Goal: Task Accomplishment & Management: Manage account settings

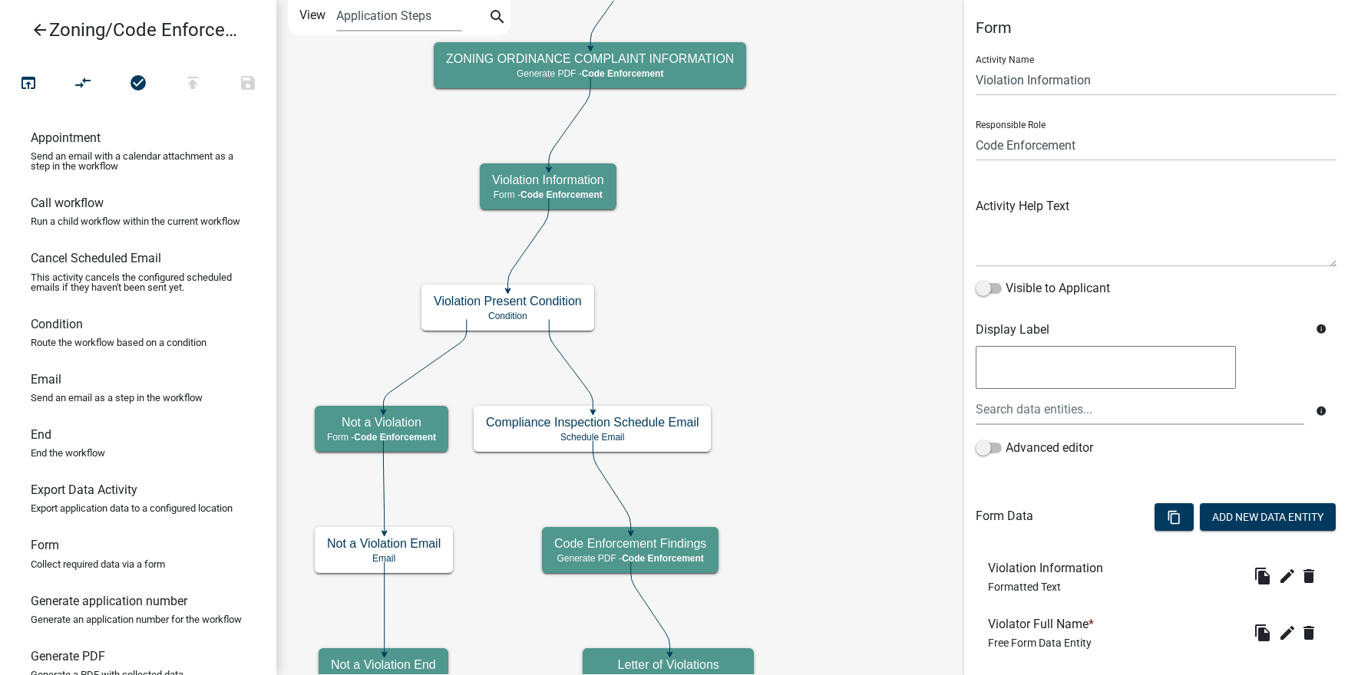
select select "EBFAA6B5-2D35-4BD0-AE0D-AA162F6E10A0"
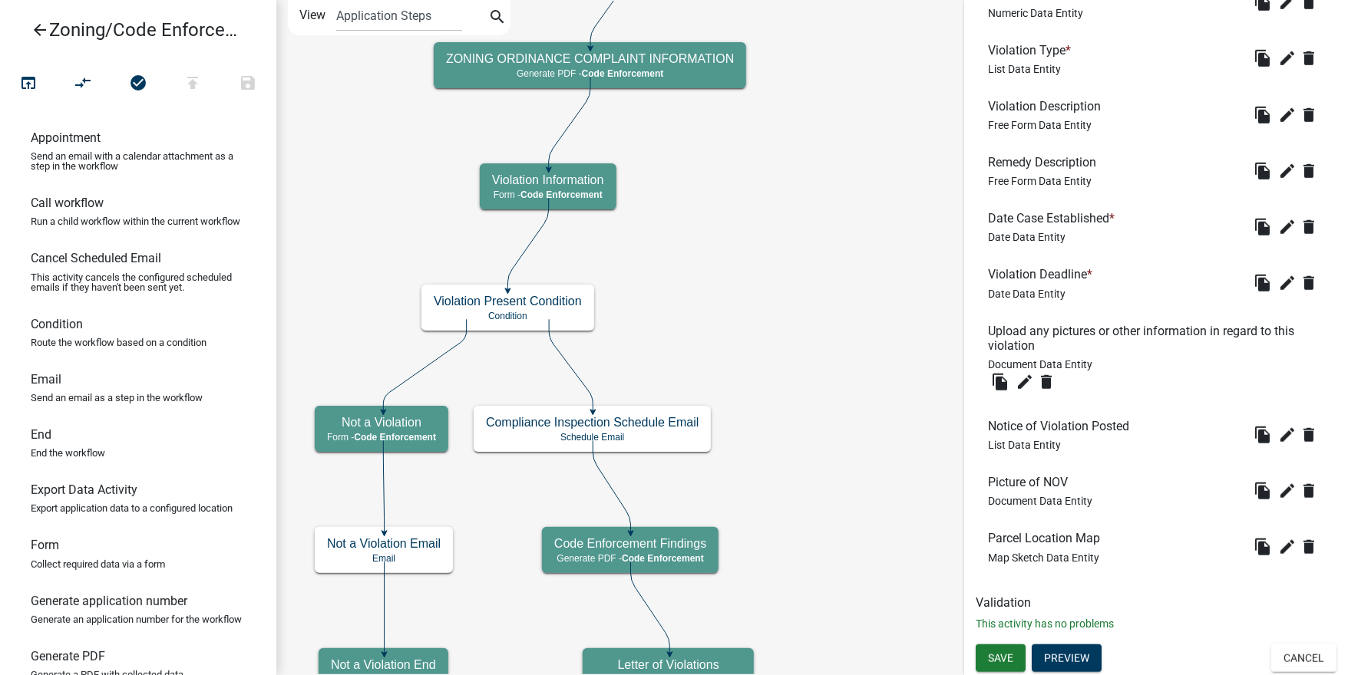
click at [41, 29] on icon "arrow_back" at bounding box center [40, 31] width 18 height 21
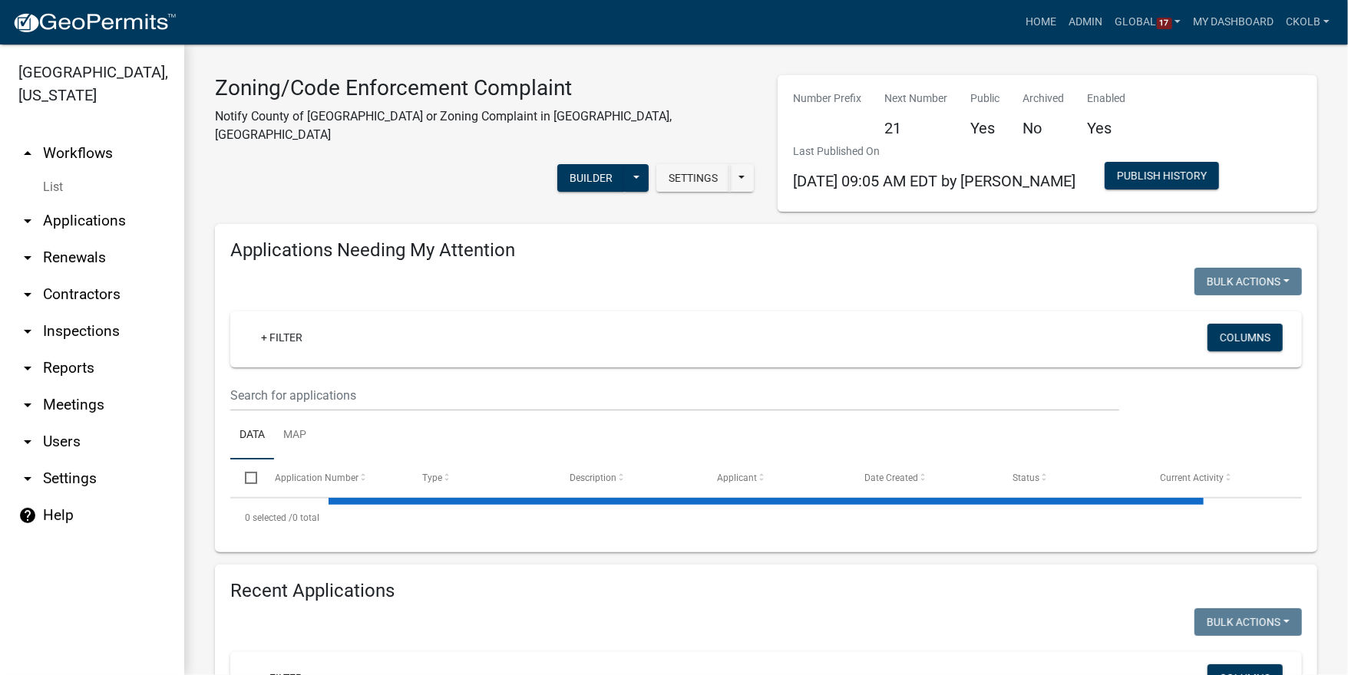
select select "3: 100"
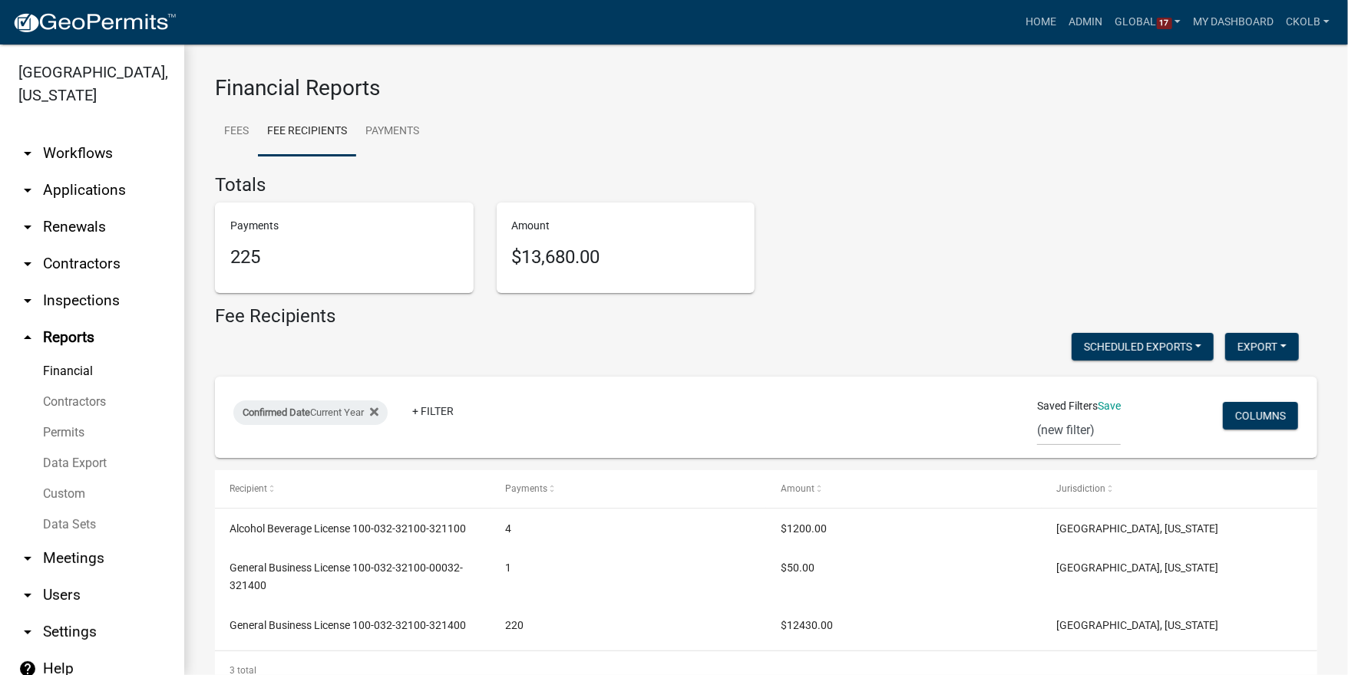
scroll to position [45, 0]
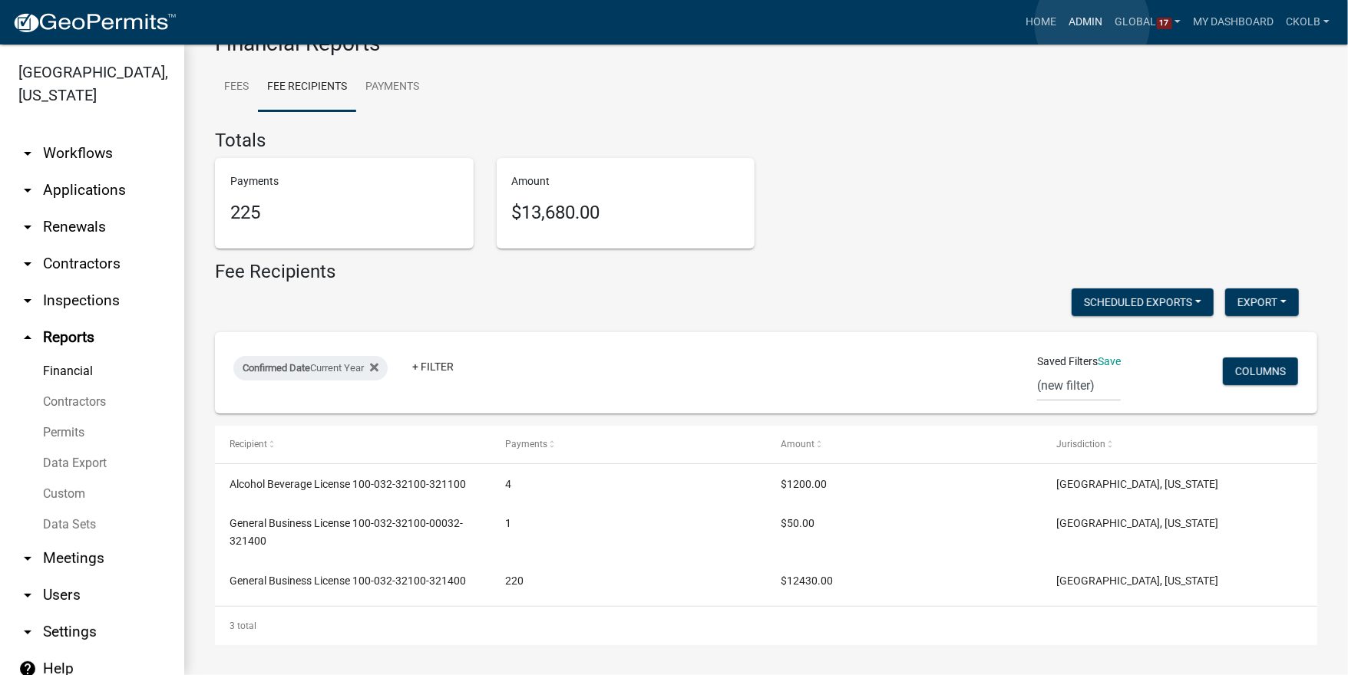
click at [1092, 24] on link "Admin" at bounding box center [1086, 22] width 46 height 29
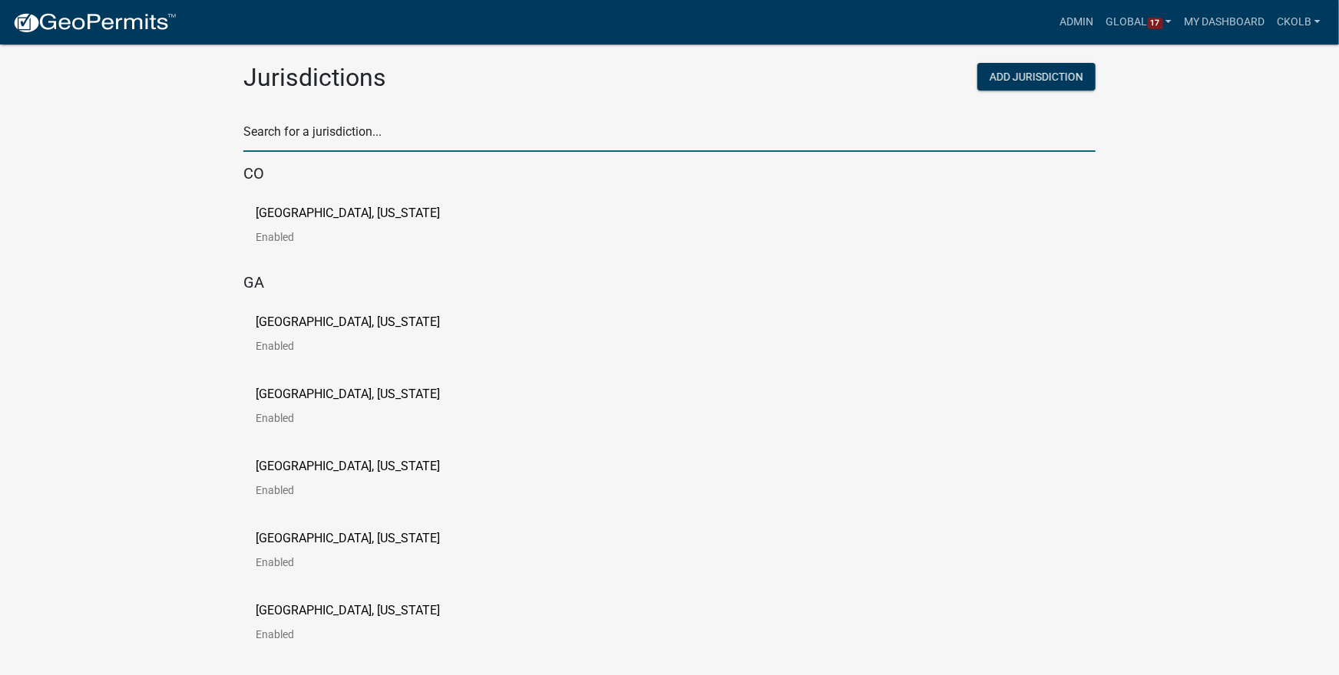
click at [418, 125] on input "text" at bounding box center [669, 136] width 852 height 31
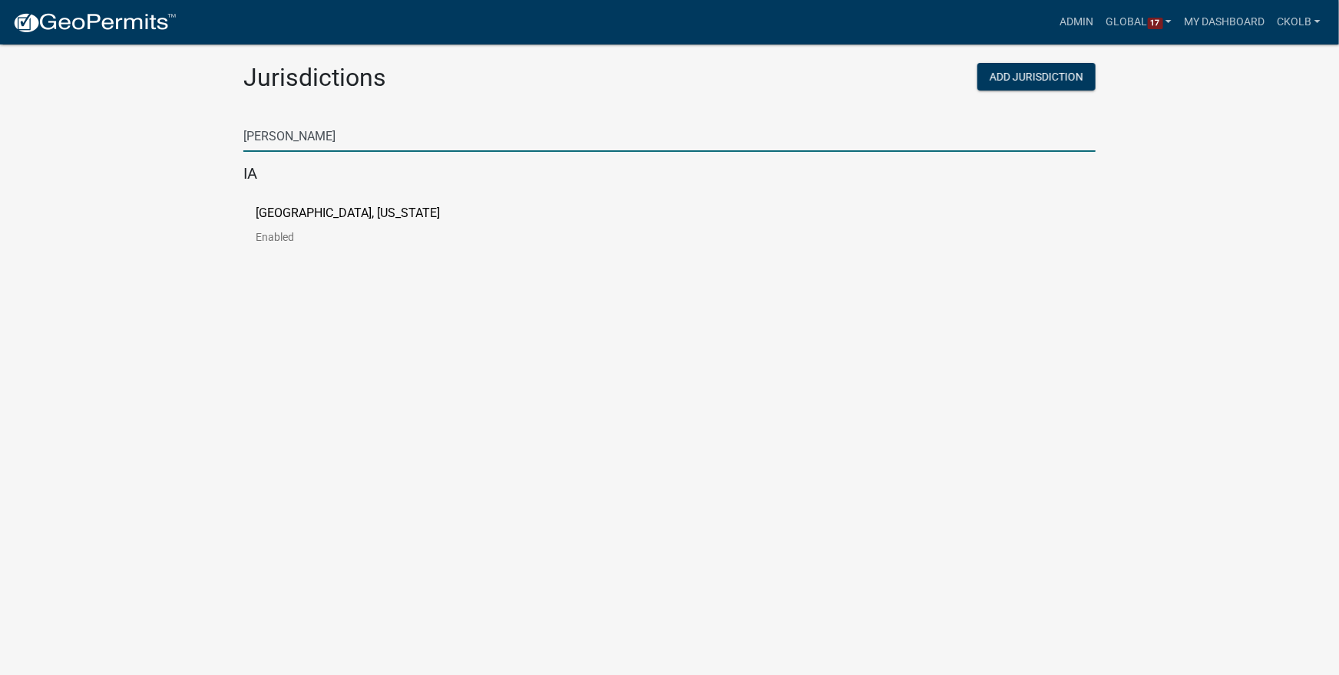
type input "[PERSON_NAME]"
click at [289, 220] on link "[GEOGRAPHIC_DATA], [US_STATE] Enabled" at bounding box center [360, 231] width 209 height 48
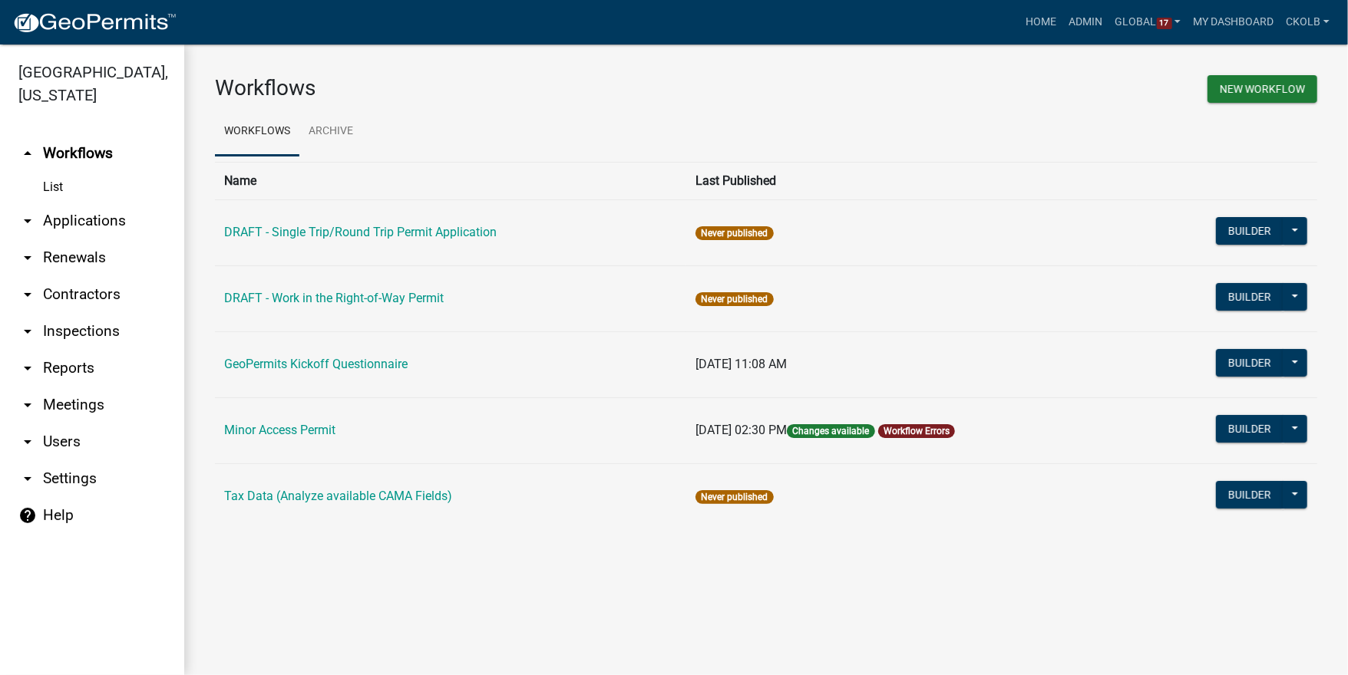
click at [248, 567] on div "Workflows New Workflow Workflows Archive Name Last Published DRAFT - Single Tri…" at bounding box center [766, 309] width 1164 height 528
click at [270, 435] on link "Minor Access Permit" at bounding box center [279, 430] width 111 height 15
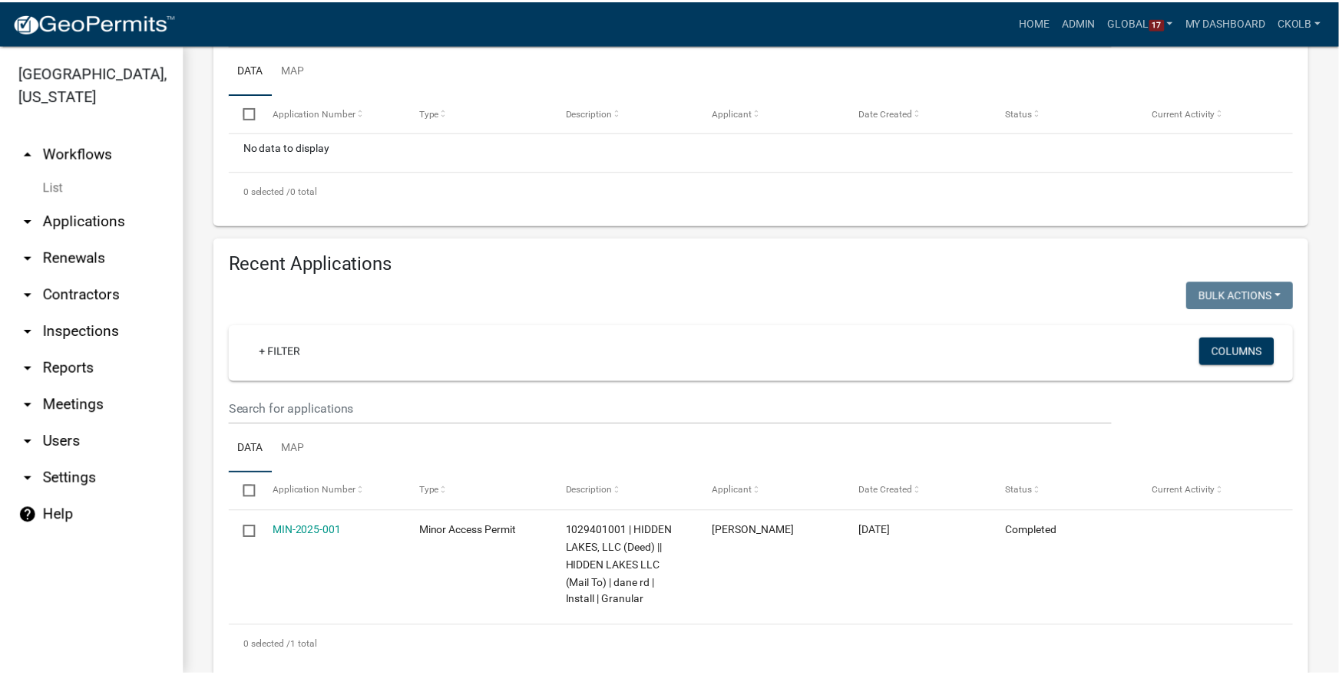
scroll to position [417, 0]
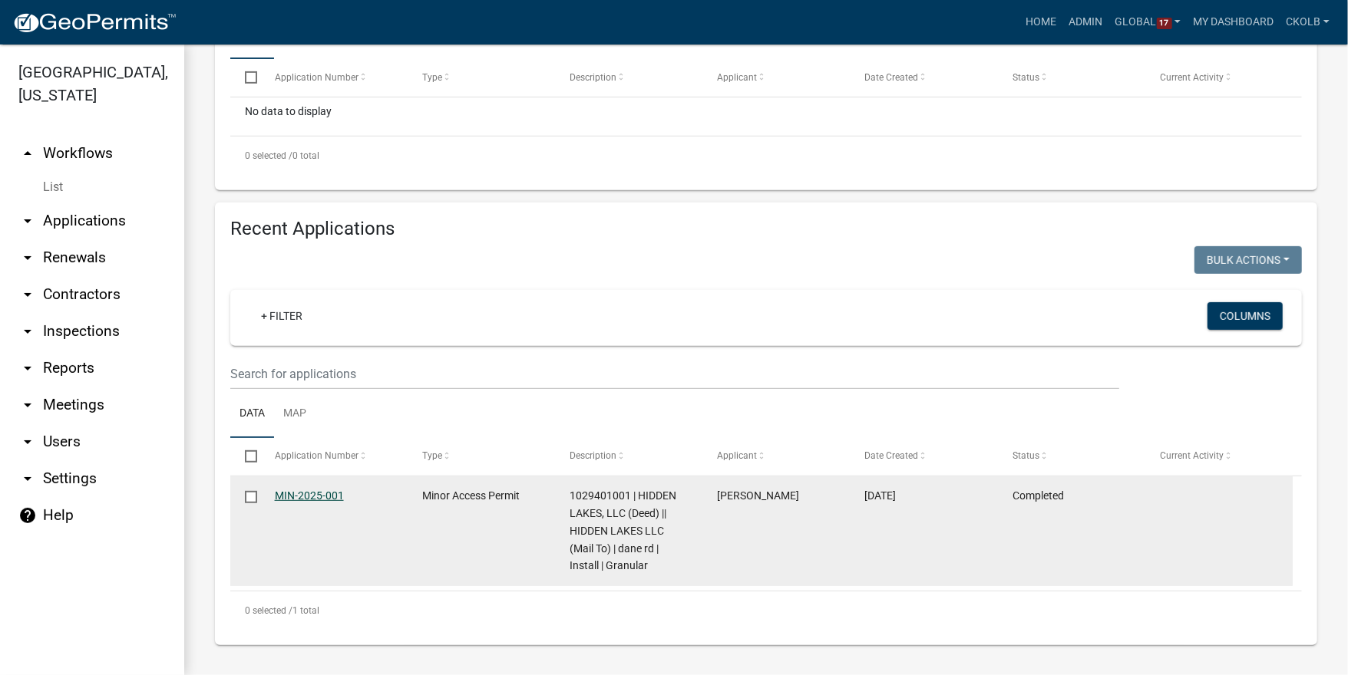
click at [335, 502] on link "MIN-2025-001" at bounding box center [309, 496] width 69 height 12
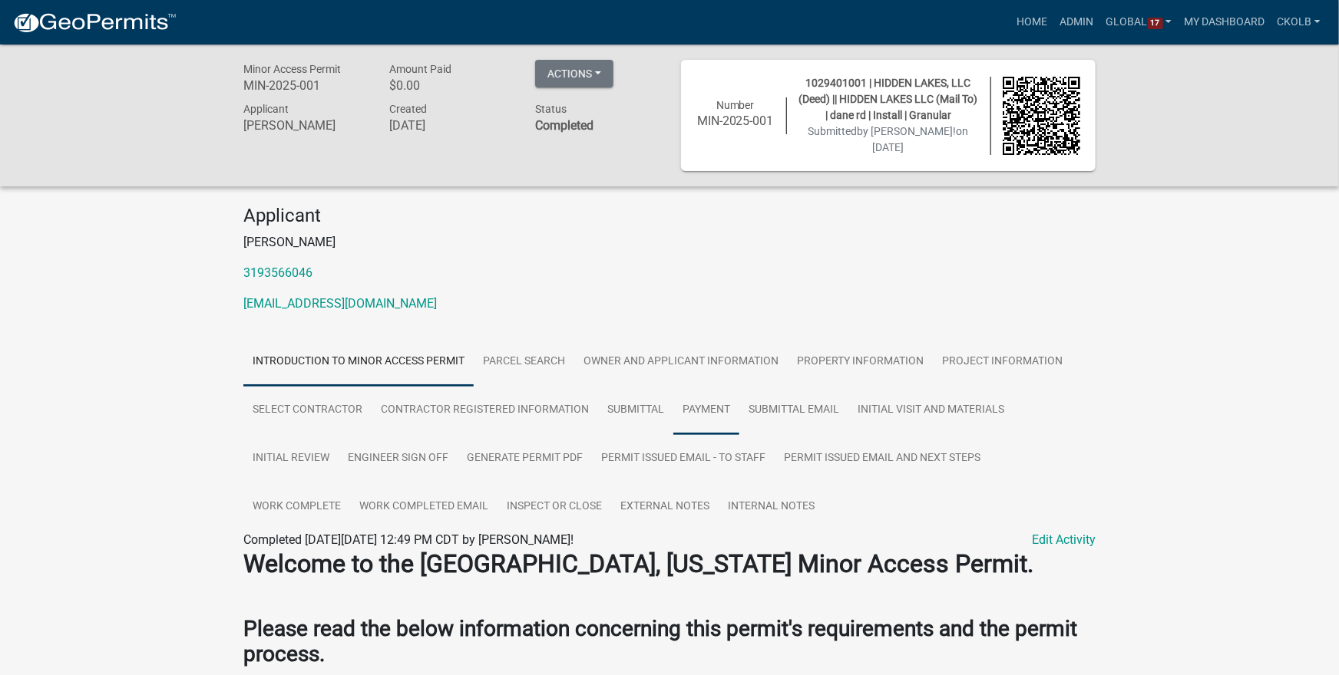
click at [699, 424] on link "Payment" at bounding box center [706, 410] width 66 height 49
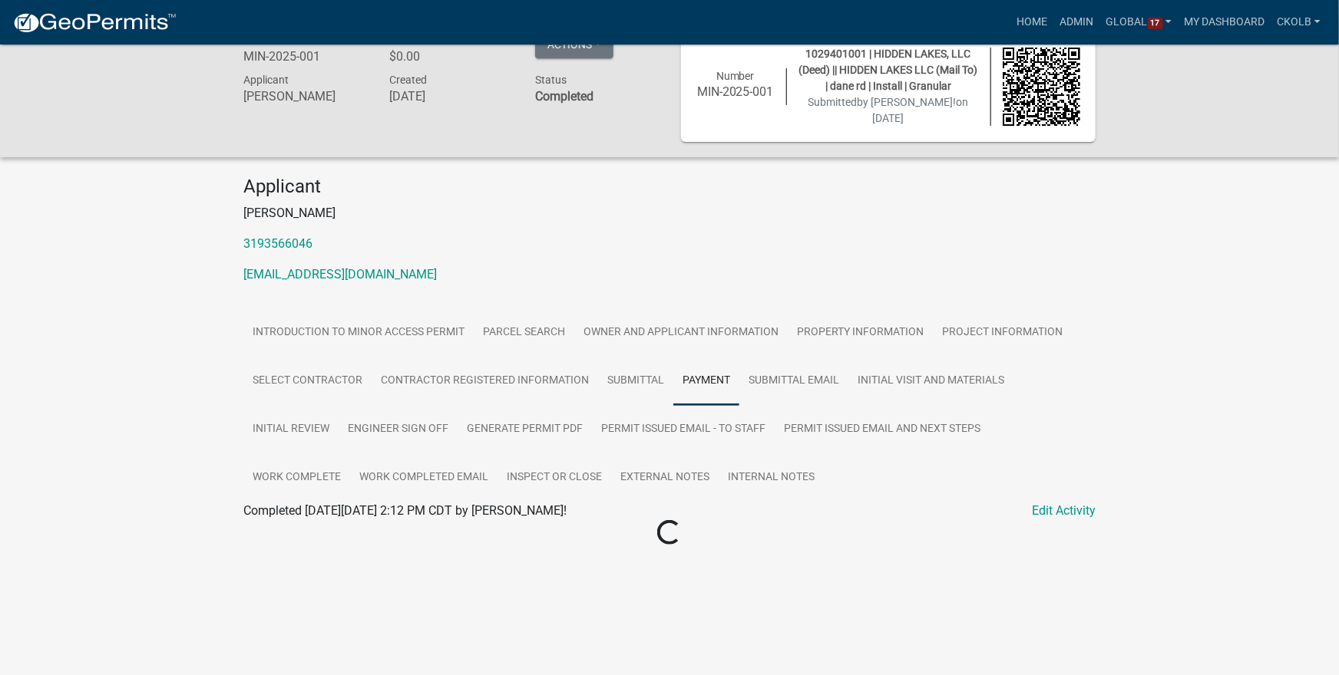
scroll to position [45, 0]
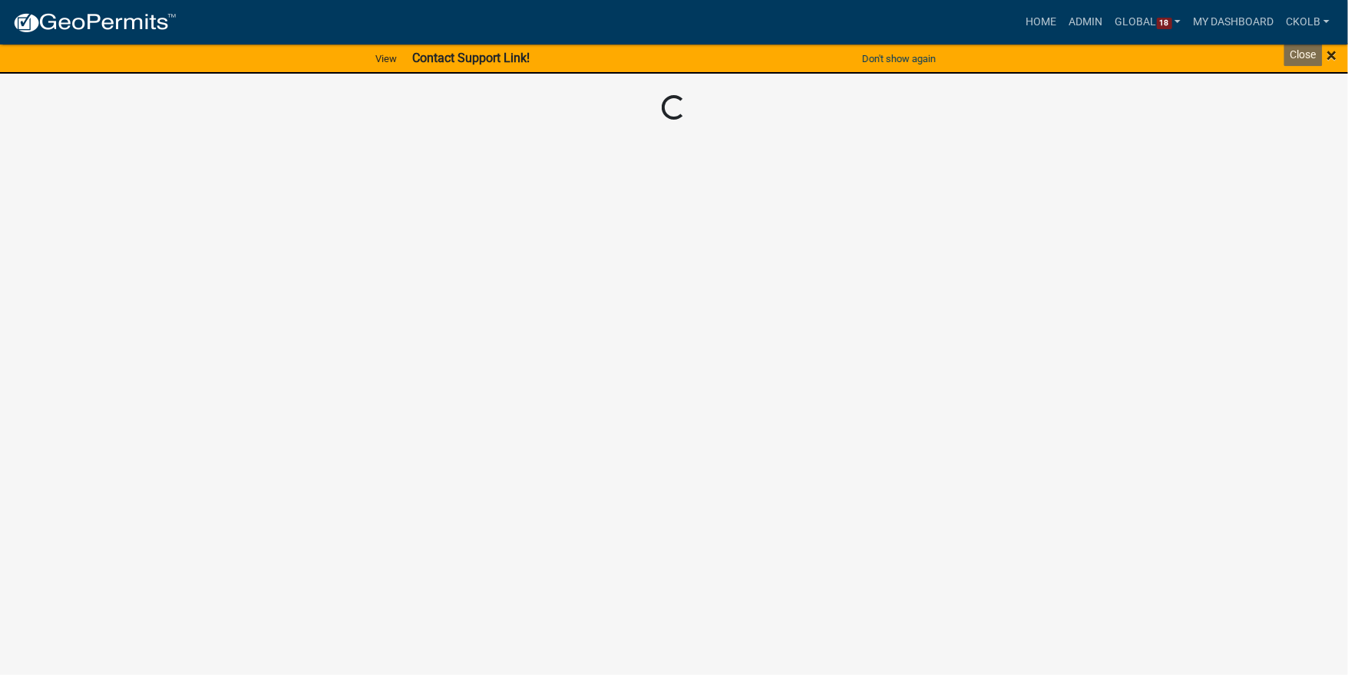
click at [1328, 57] on span "×" at bounding box center [1331, 55] width 10 height 21
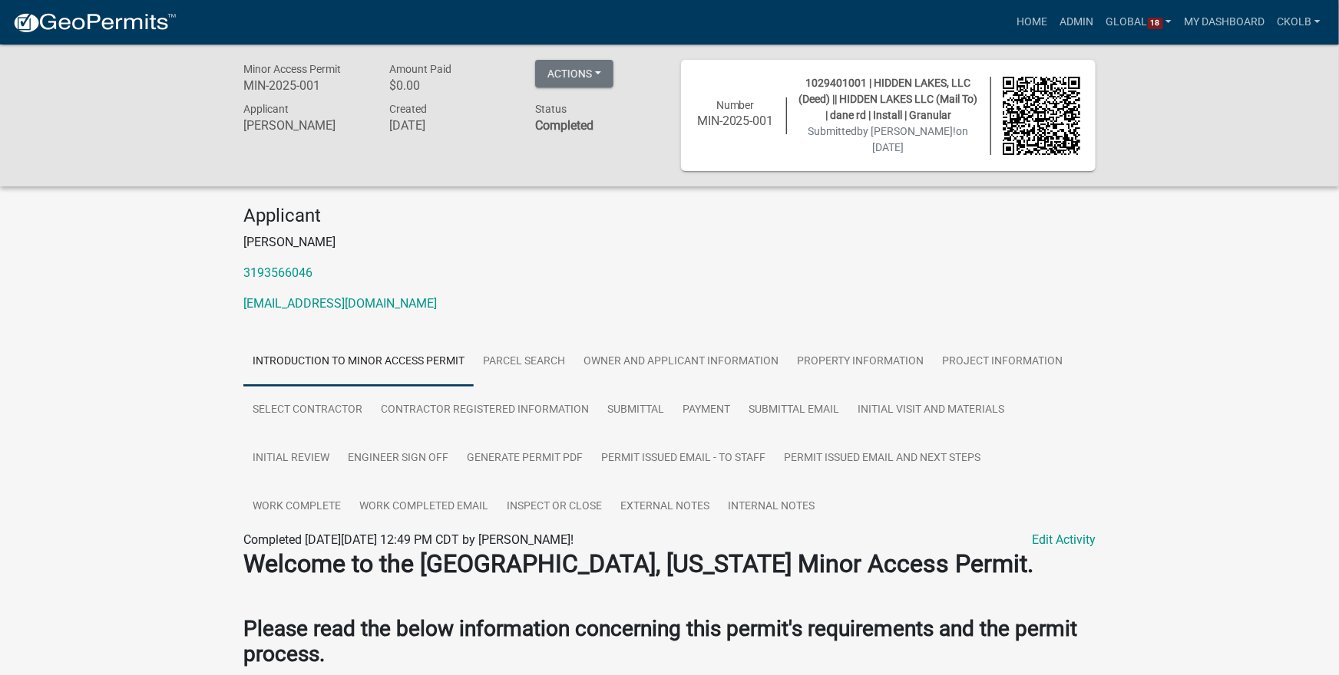
drag, startPoint x: 563, startPoint y: 560, endPoint x: 884, endPoint y: 553, distance: 321.7
click at [858, 550] on div "Completed On Thursday, July 17, 2025 at 12:49 PM CDT by ssmith@johnsoncountyiow…" at bounding box center [669, 540] width 852 height 18
click at [840, 531] on ul "Introduction to Minor Access Permit Parcel search Owner and Applicant Informati…" at bounding box center [669, 434] width 852 height 193
drag, startPoint x: 746, startPoint y: 558, endPoint x: 853, endPoint y: 561, distance: 107.5
click at [853, 550] on div "Completed On Thursday, July 17, 2025 at 12:49 PM CDT by ssmith@johnsoncountyiow…" at bounding box center [669, 540] width 852 height 18
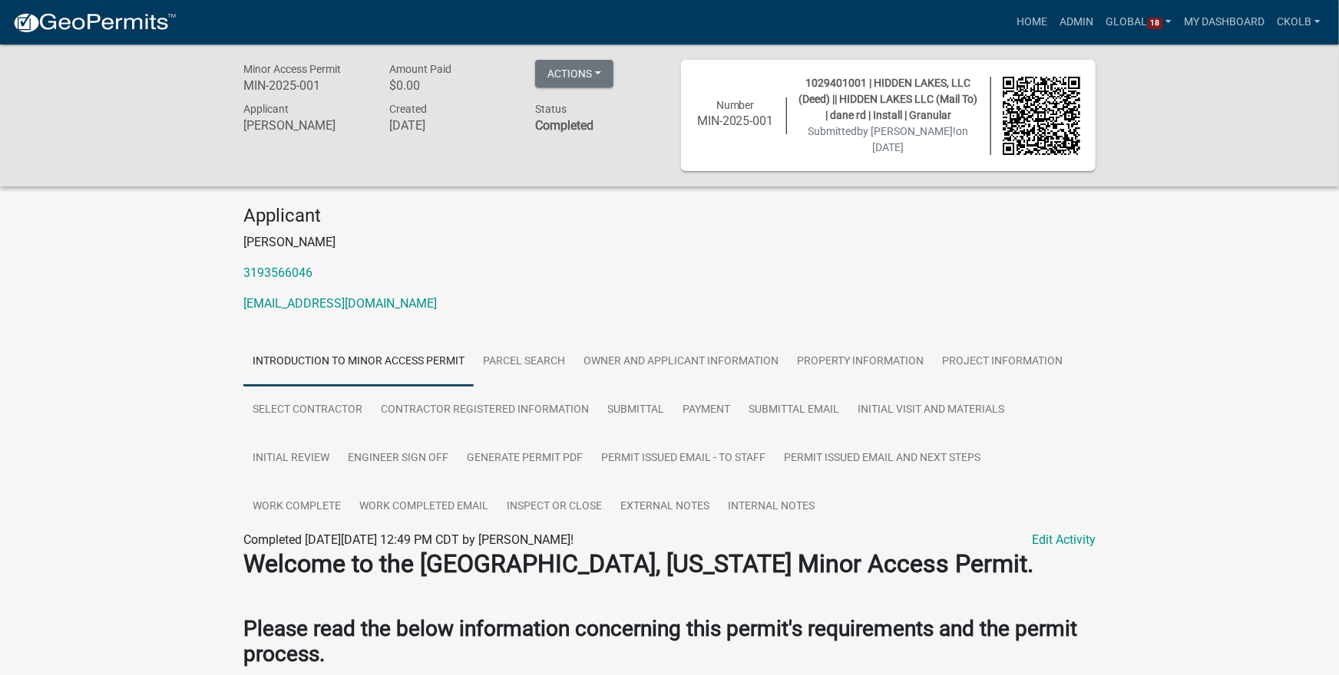
drag, startPoint x: 568, startPoint y: 558, endPoint x: 853, endPoint y: 559, distance: 285.5
click at [853, 550] on div "Completed On Thursday, July 17, 2025 at 12:49 PM CDT by ssmith@johnsoncountyiow…" at bounding box center [669, 540] width 852 height 18
click at [1165, 22] on link "Global 18" at bounding box center [1139, 22] width 78 height 29
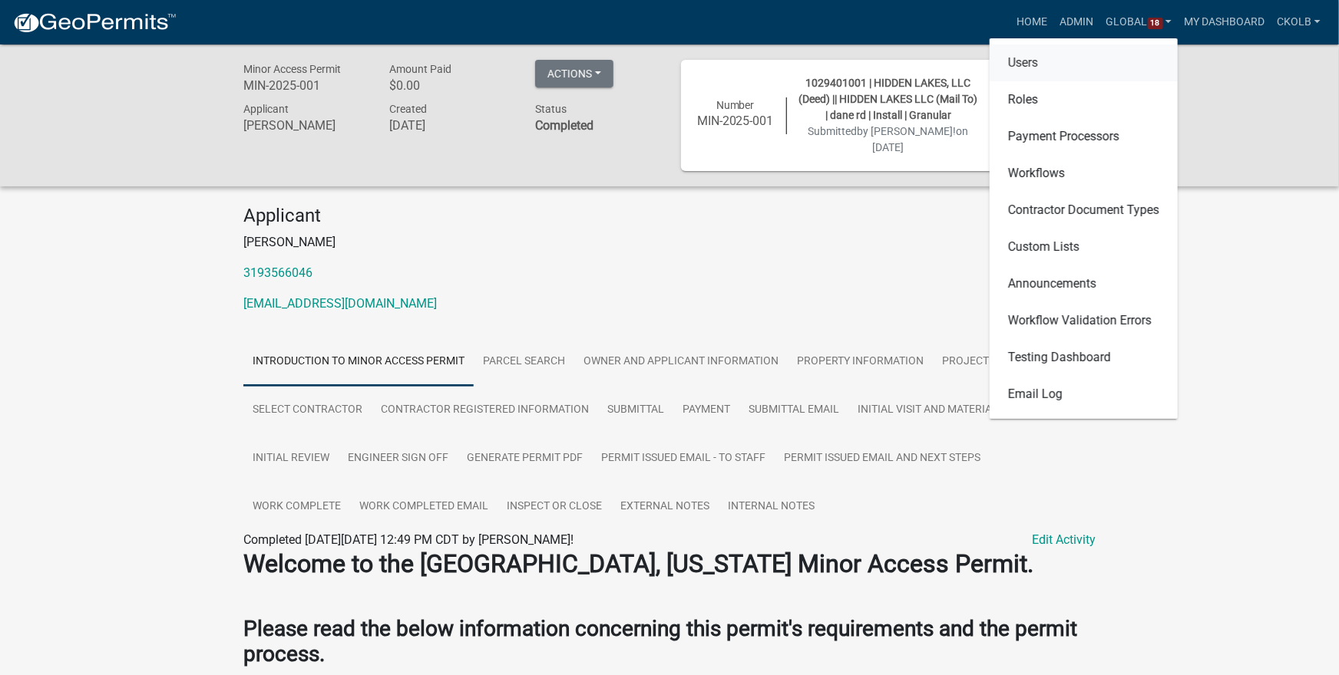
click at [1029, 72] on link "Users" at bounding box center [1083, 63] width 188 height 37
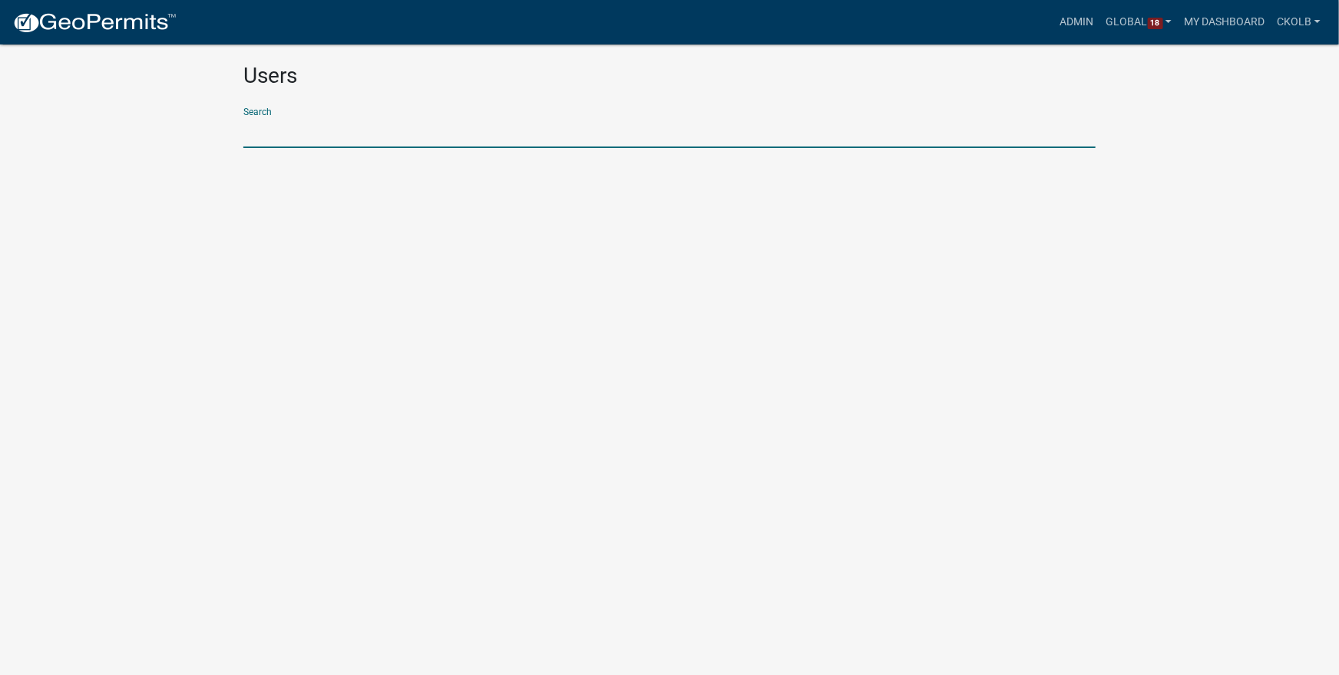
click at [342, 140] on input "text" at bounding box center [669, 132] width 852 height 31
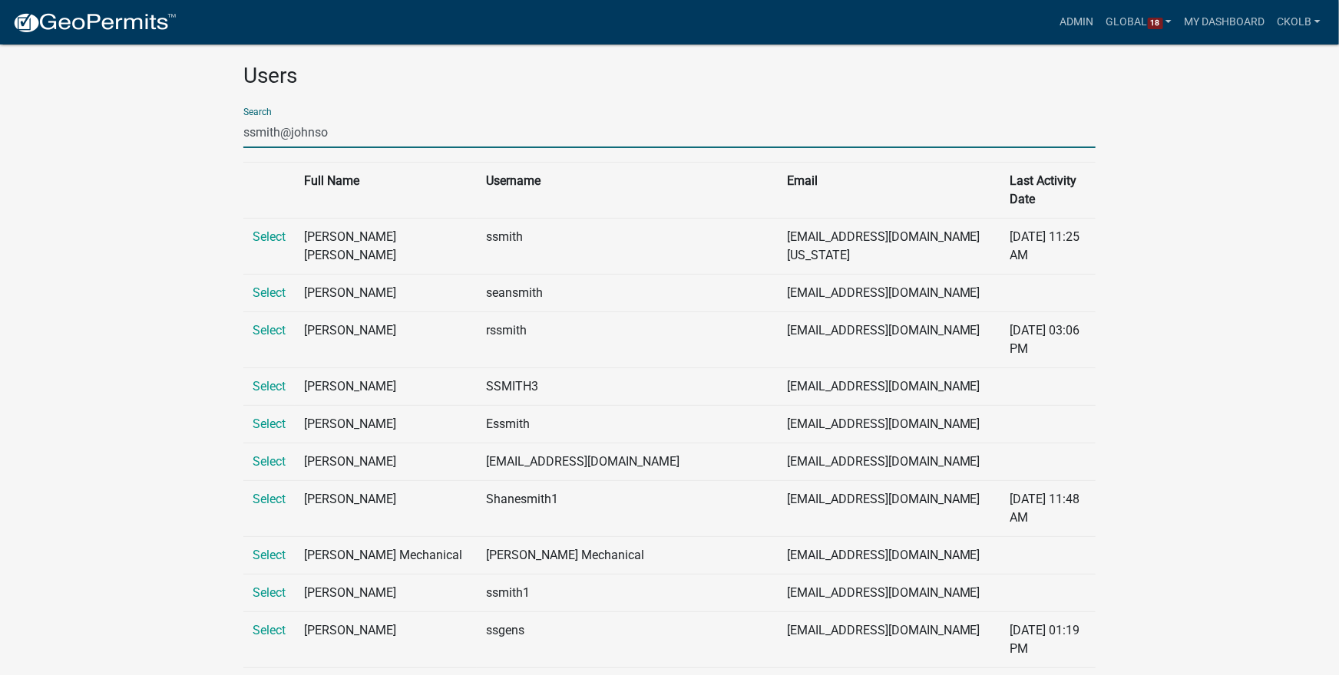
type input "ssmith@johnson"
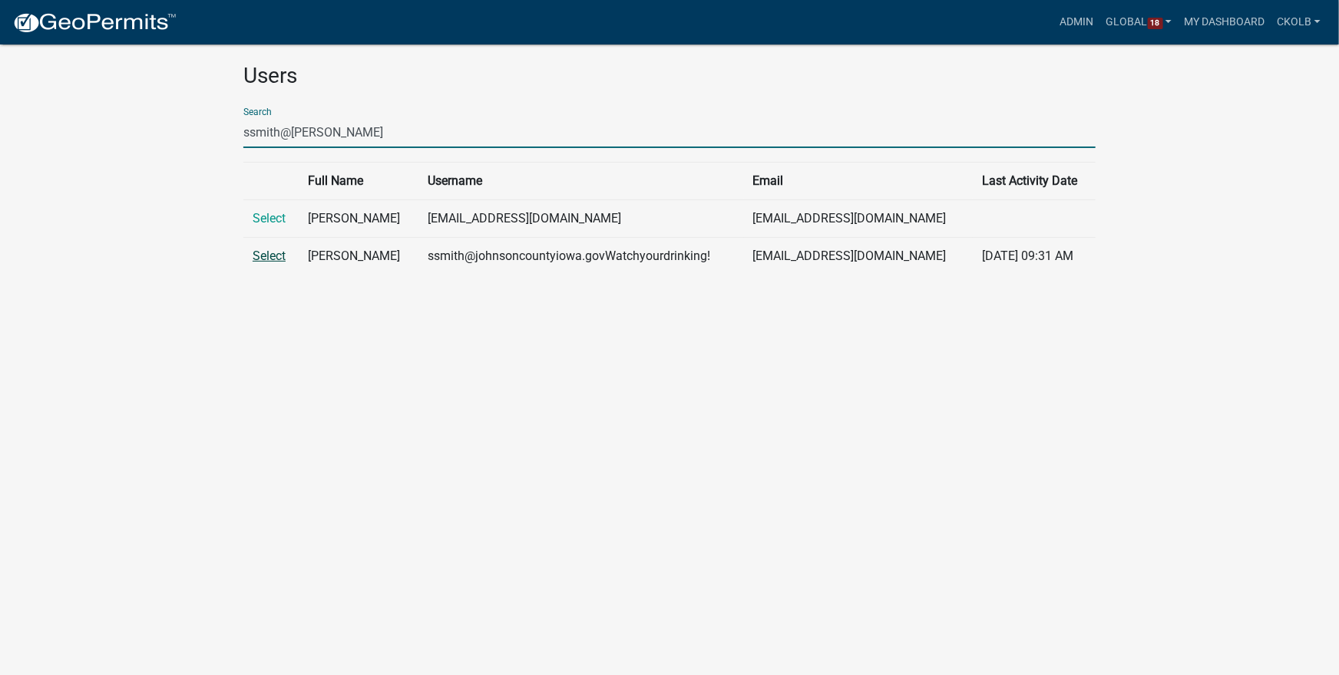
click at [279, 253] on link "Select" at bounding box center [269, 256] width 33 height 15
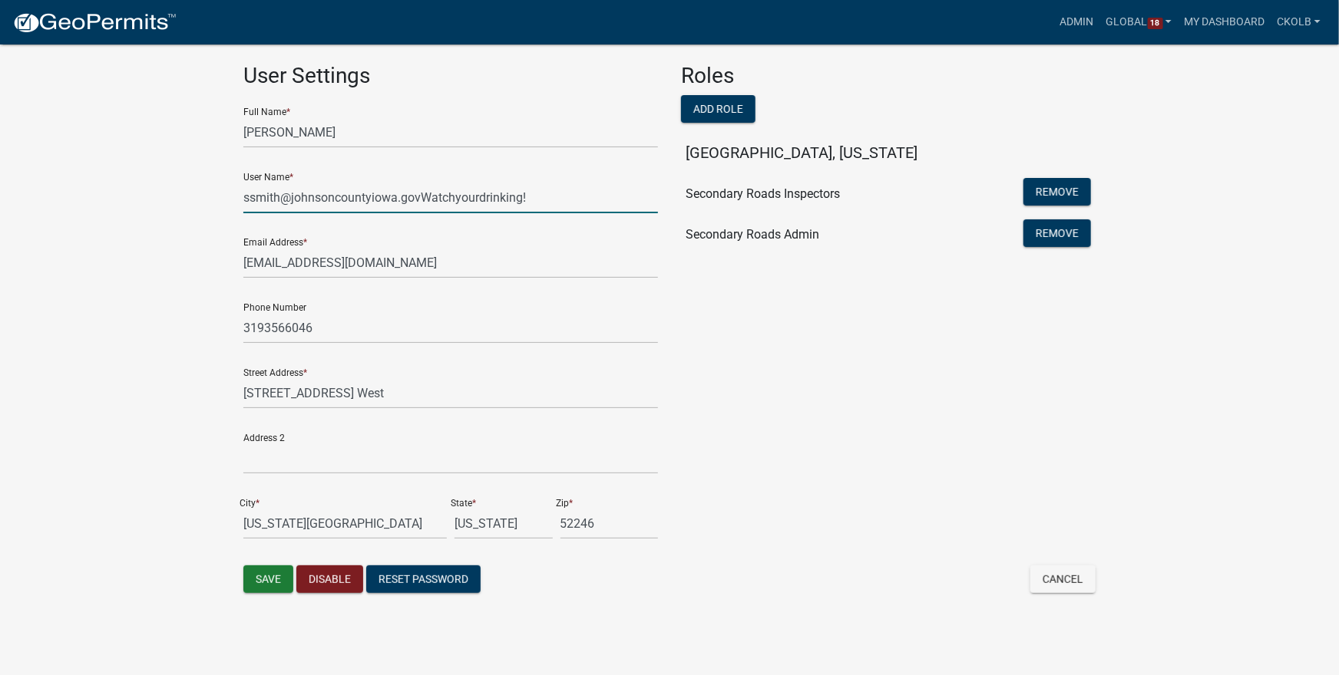
click at [553, 200] on input "ssmith@johnsoncountyiowa.govWatchyourdrinking!" at bounding box center [450, 197] width 414 height 31
click at [187, 202] on app-global-admin "Toggle drawer menu more_horiz Admin Global 18 Users Roles Payment Processors Wo…" at bounding box center [669, 314] width 1339 height 593
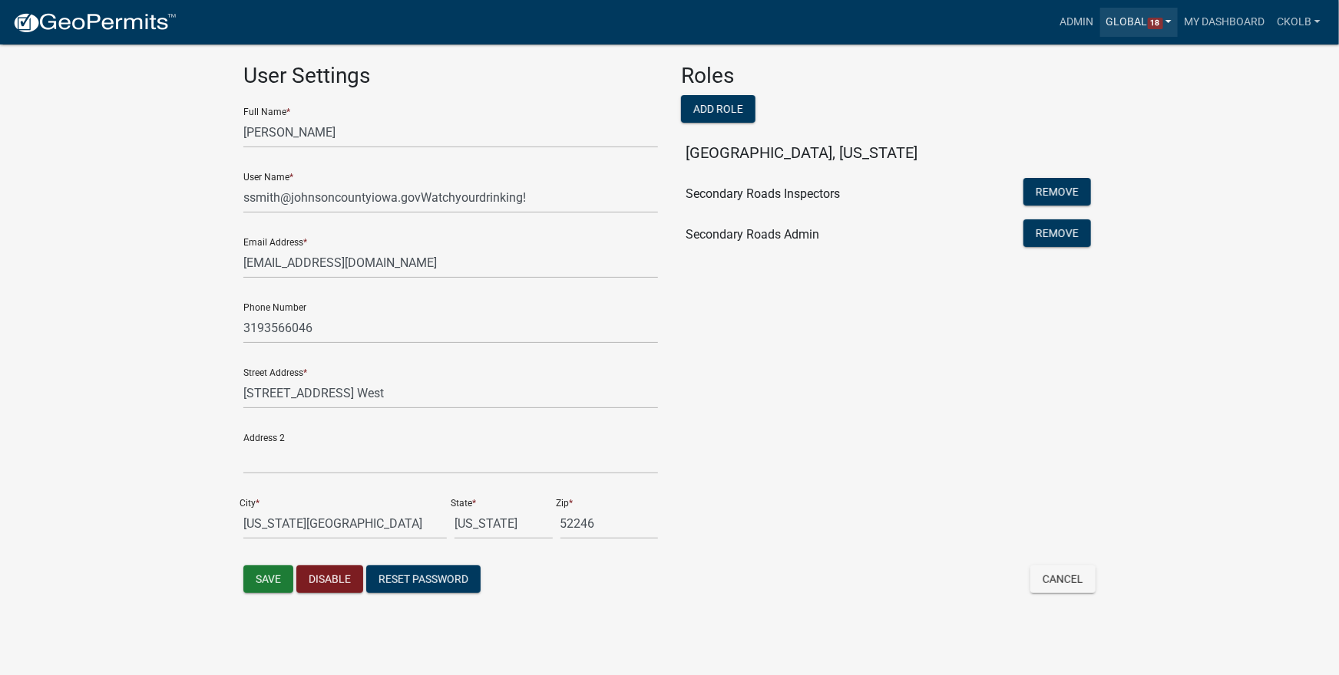
click at [1121, 13] on link "Global 18" at bounding box center [1139, 22] width 78 height 29
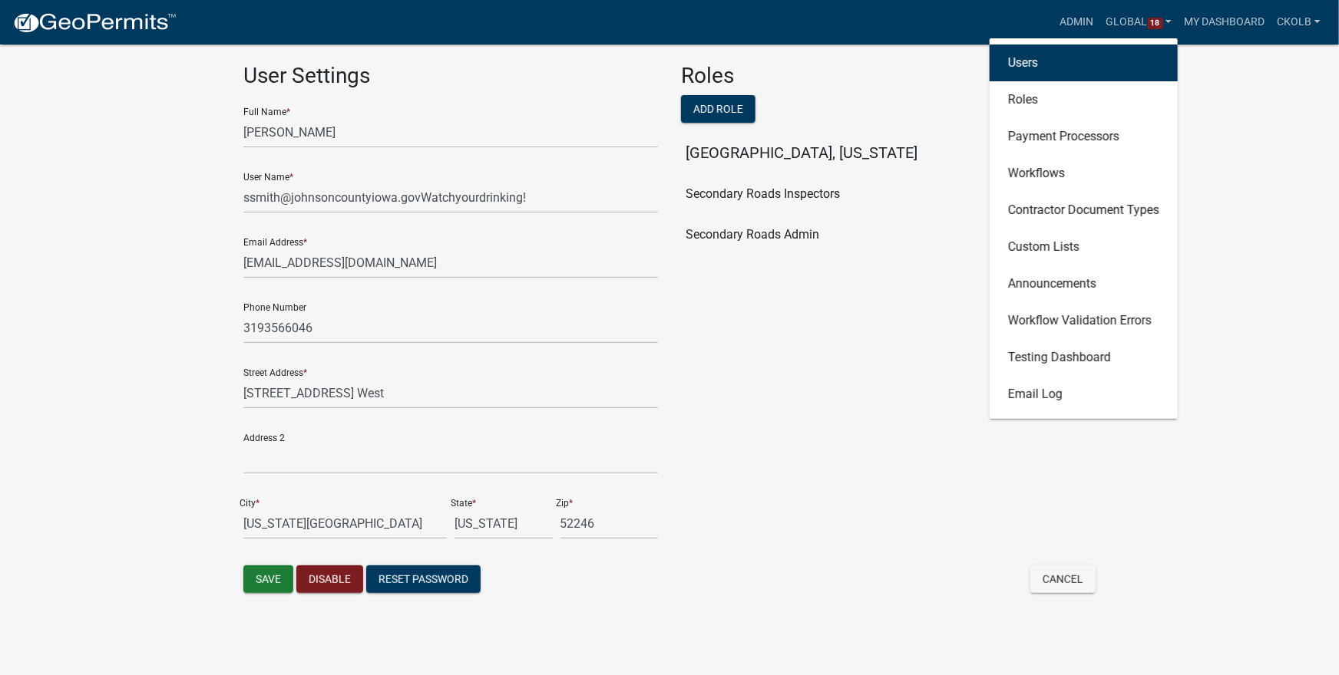
click at [1011, 64] on link "Users" at bounding box center [1083, 63] width 188 height 37
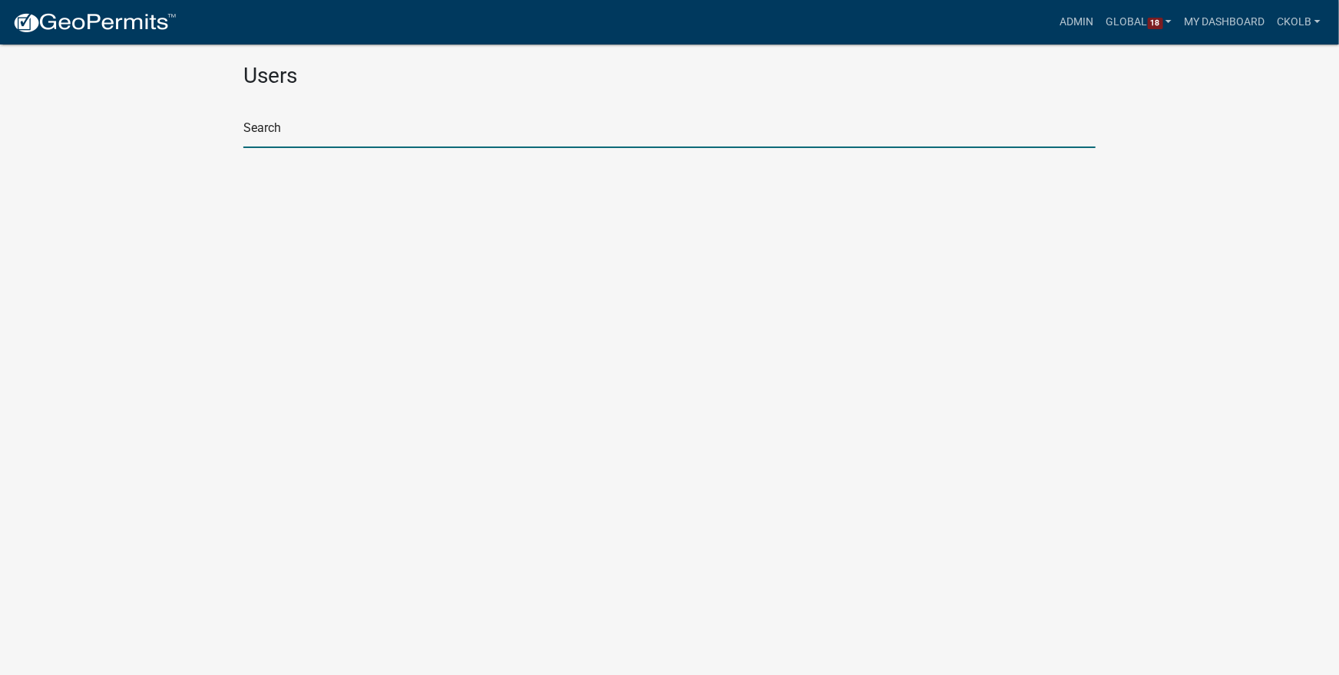
click at [313, 134] on input "text" at bounding box center [669, 132] width 852 height 31
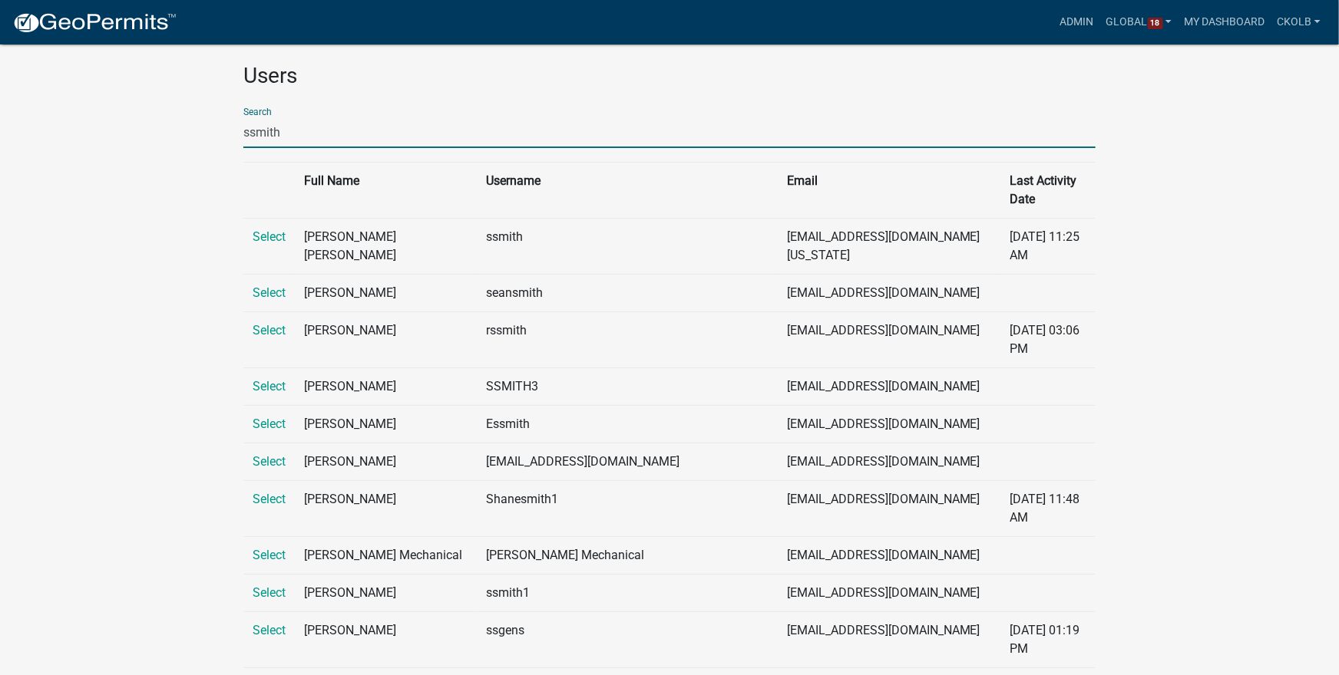
type input "ssmith@johnson"
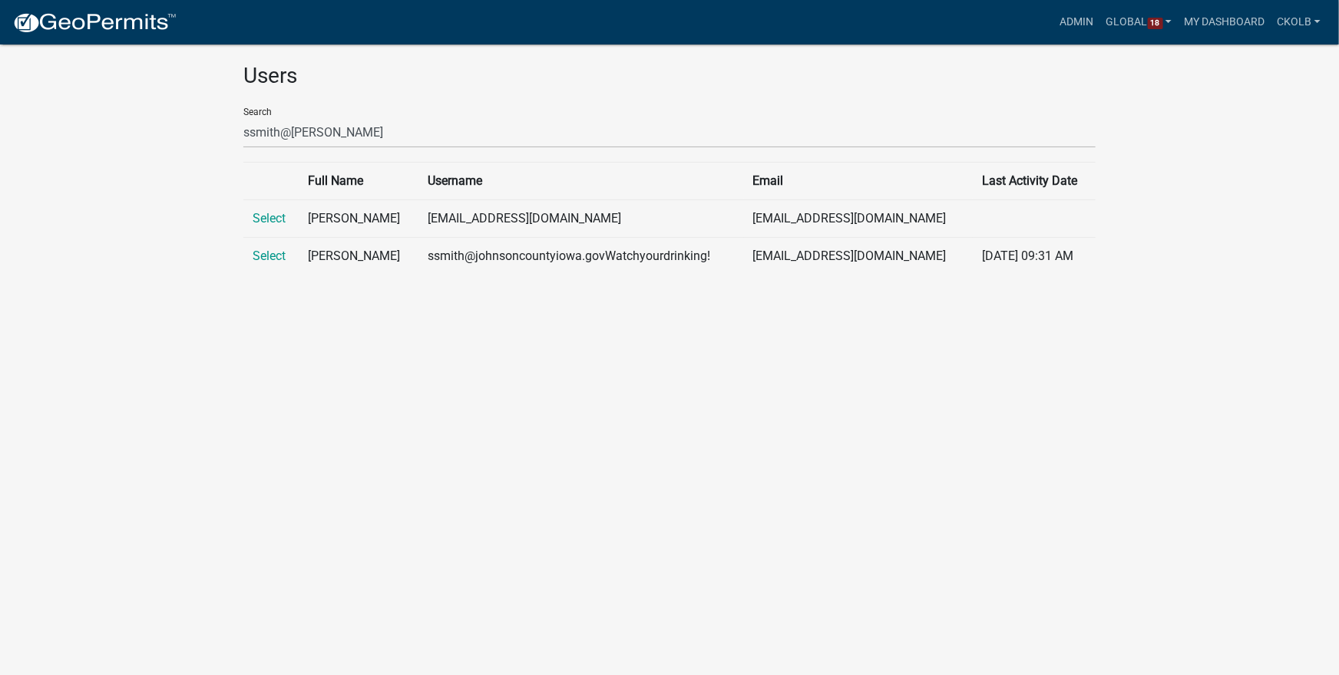
drag, startPoint x: 953, startPoint y: 218, endPoint x: 1048, endPoint y: 218, distance: 94.4
click at [1048, 218] on td at bounding box center [1033, 219] width 123 height 38
click at [985, 216] on td at bounding box center [1033, 219] width 123 height 38
click at [990, 218] on td at bounding box center [1033, 219] width 123 height 38
click at [995, 217] on td at bounding box center [1033, 219] width 123 height 38
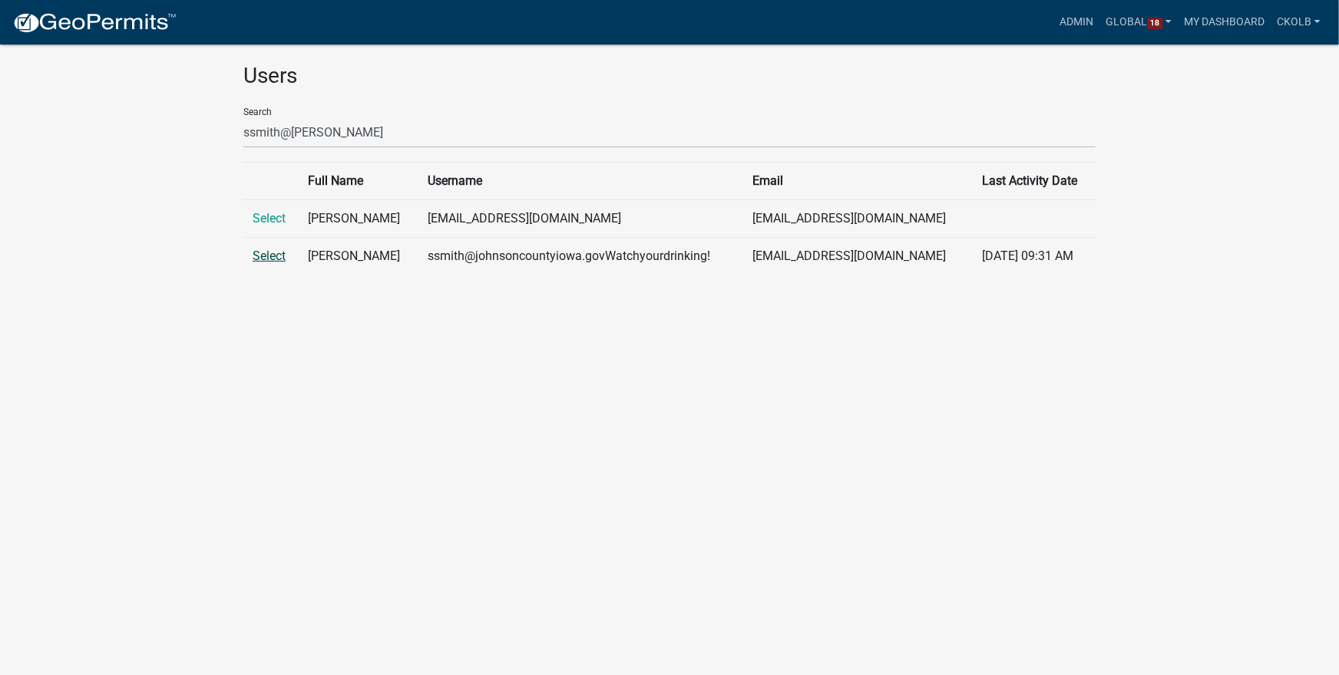
click at [264, 256] on link "Select" at bounding box center [269, 256] width 33 height 15
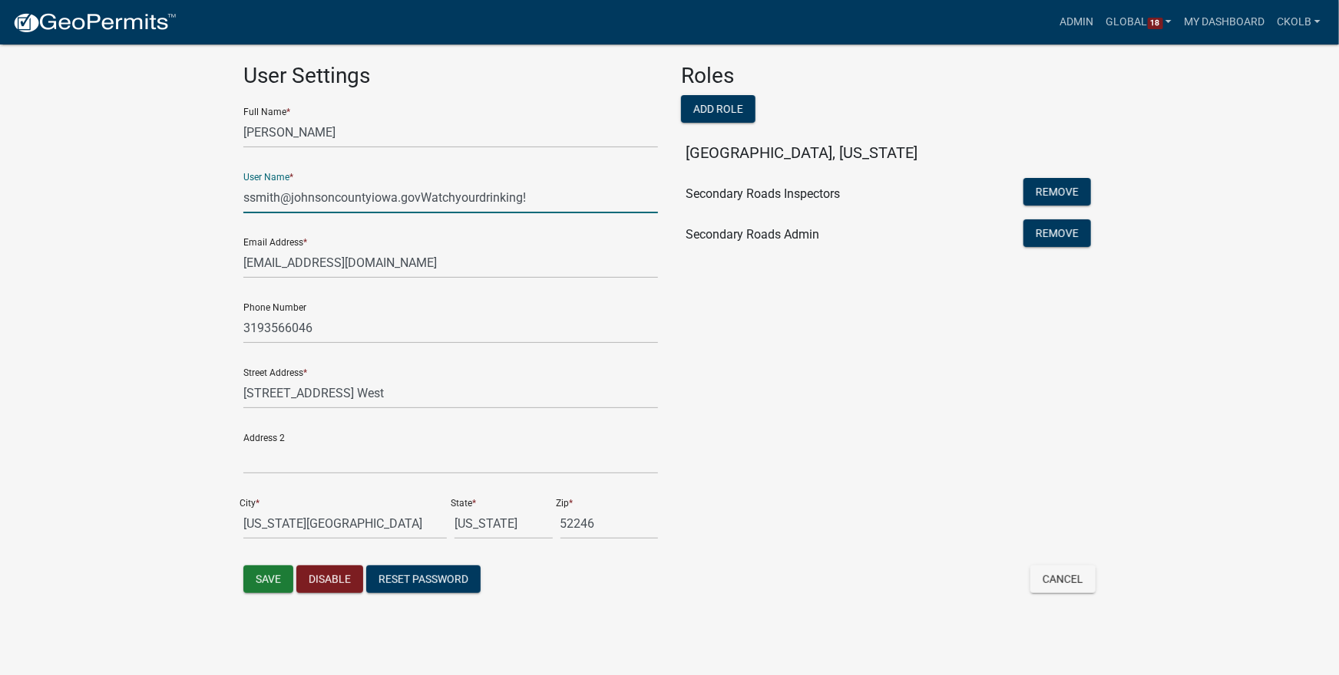
click at [544, 196] on input "ssmith@johnsoncountyiowa.govWatchyourdrinking!" at bounding box center [450, 197] width 414 height 31
click at [858, 361] on div "Roles Add Role Johnson County, Iowa Secondary Roads Inspectors Remove Secondary…" at bounding box center [887, 314] width 437 height 503
click at [1072, 21] on link "Admin" at bounding box center [1077, 22] width 46 height 29
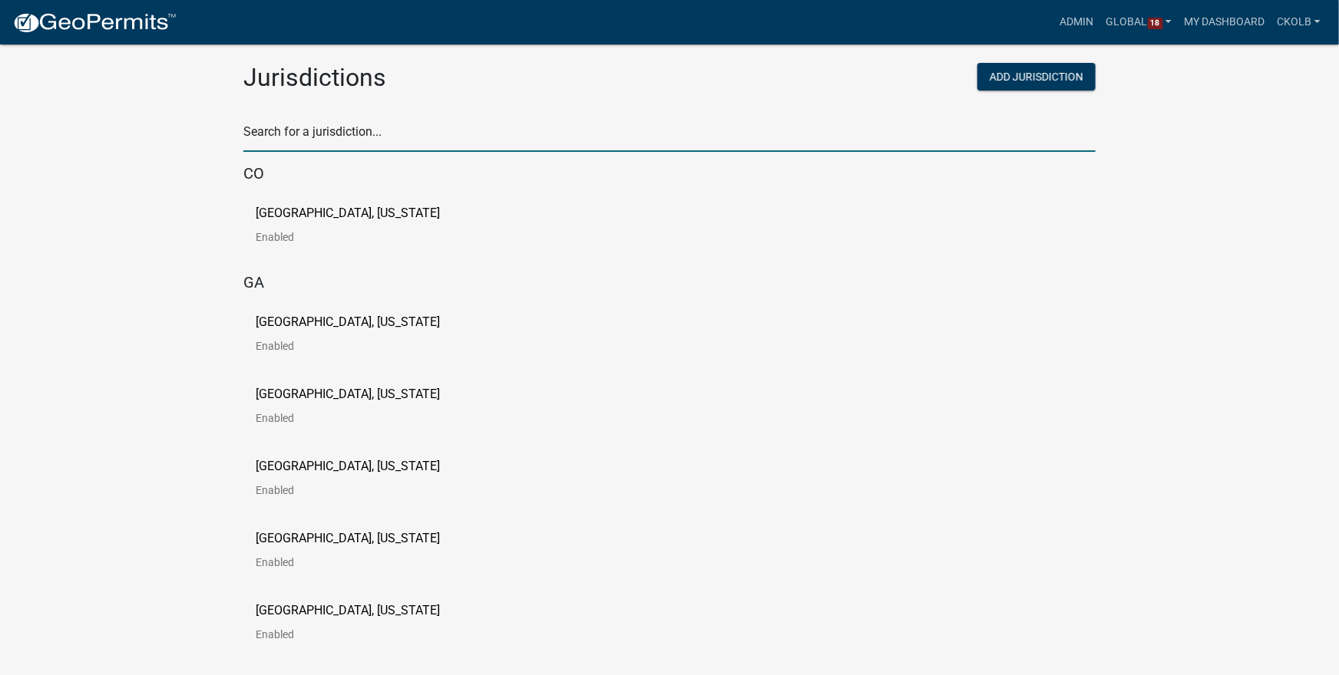
click at [403, 139] on input "text" at bounding box center [669, 136] width 852 height 31
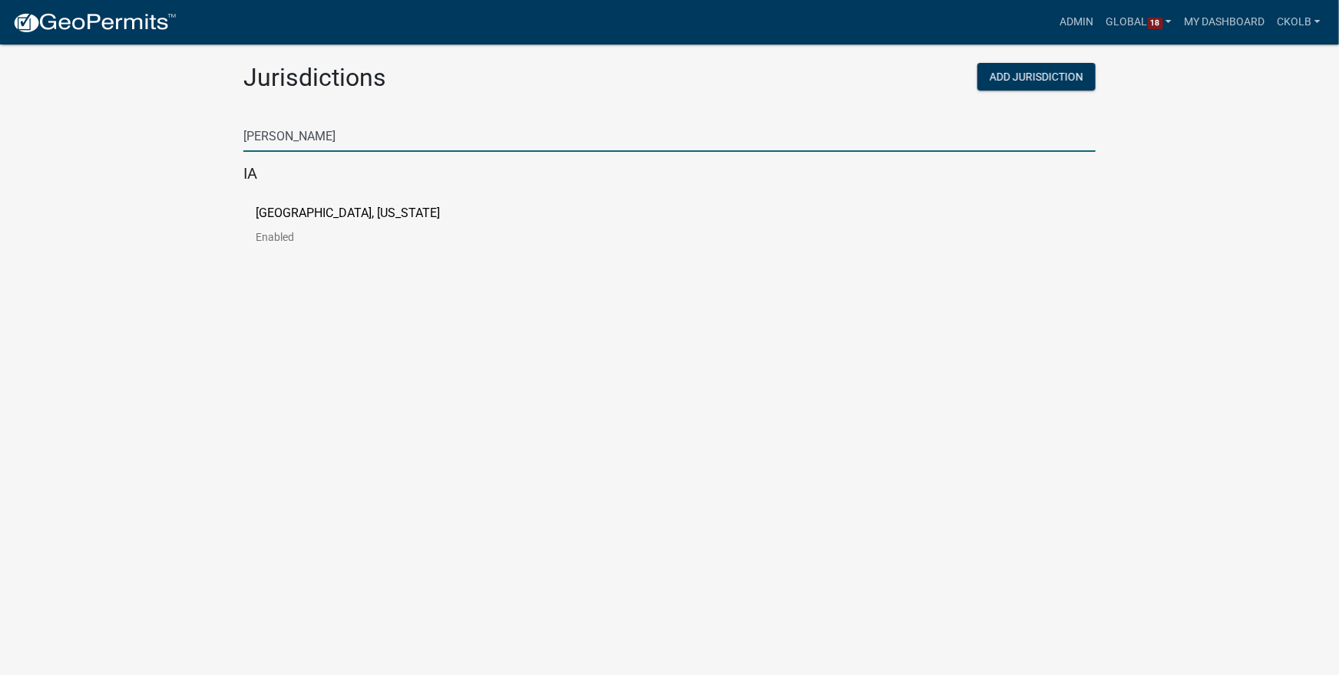
type input "[PERSON_NAME]"
click at [299, 222] on link "[GEOGRAPHIC_DATA], [US_STATE] Enabled" at bounding box center [360, 231] width 209 height 48
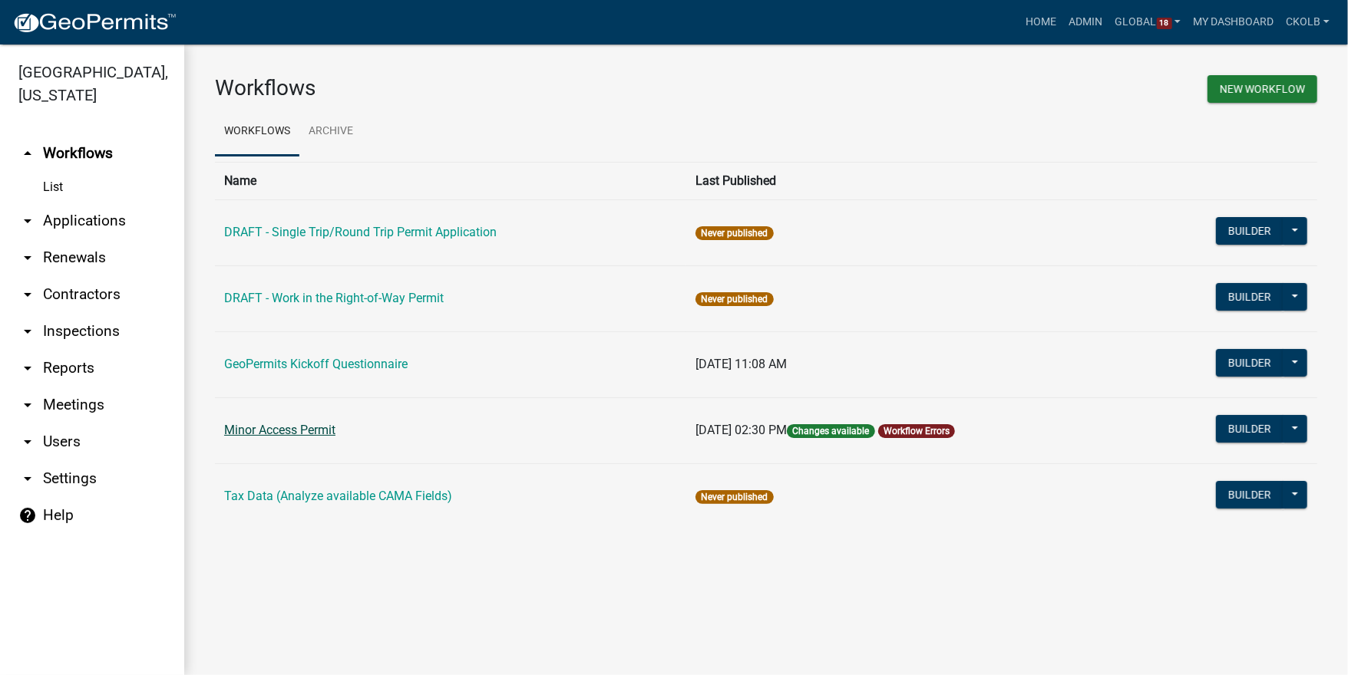
click at [317, 426] on link "Minor Access Permit" at bounding box center [279, 430] width 111 height 15
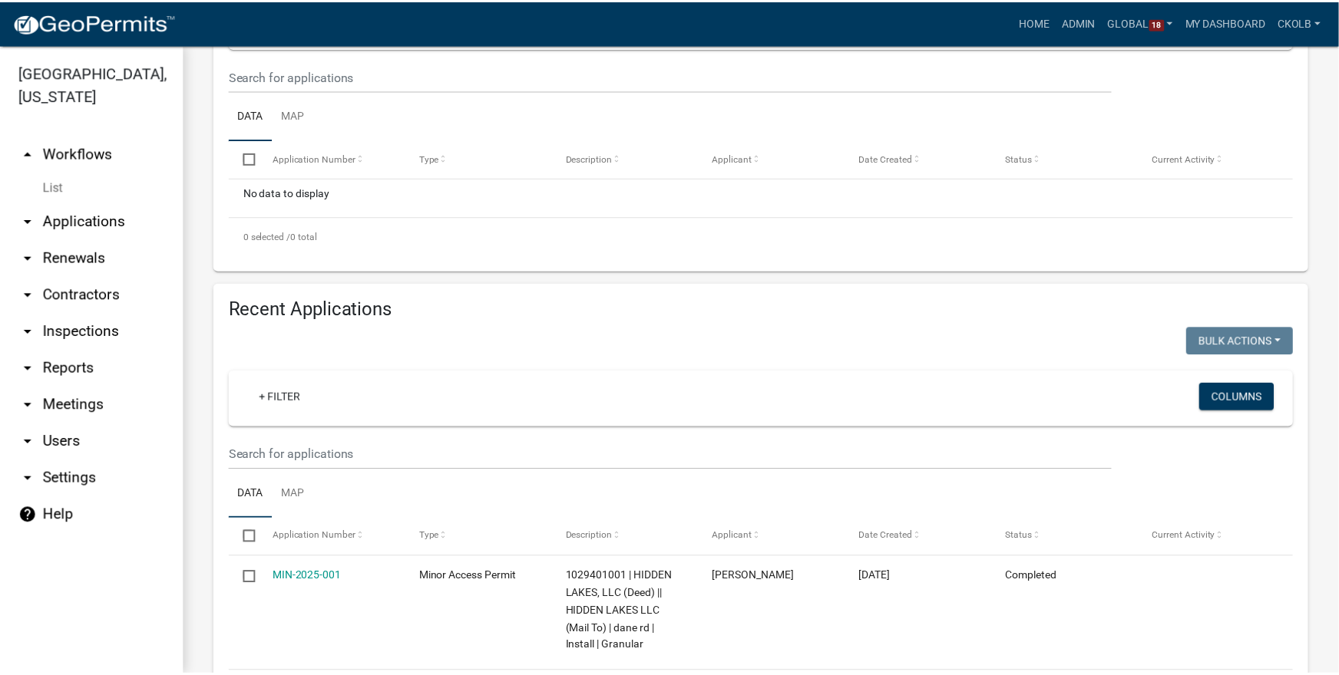
scroll to position [417, 0]
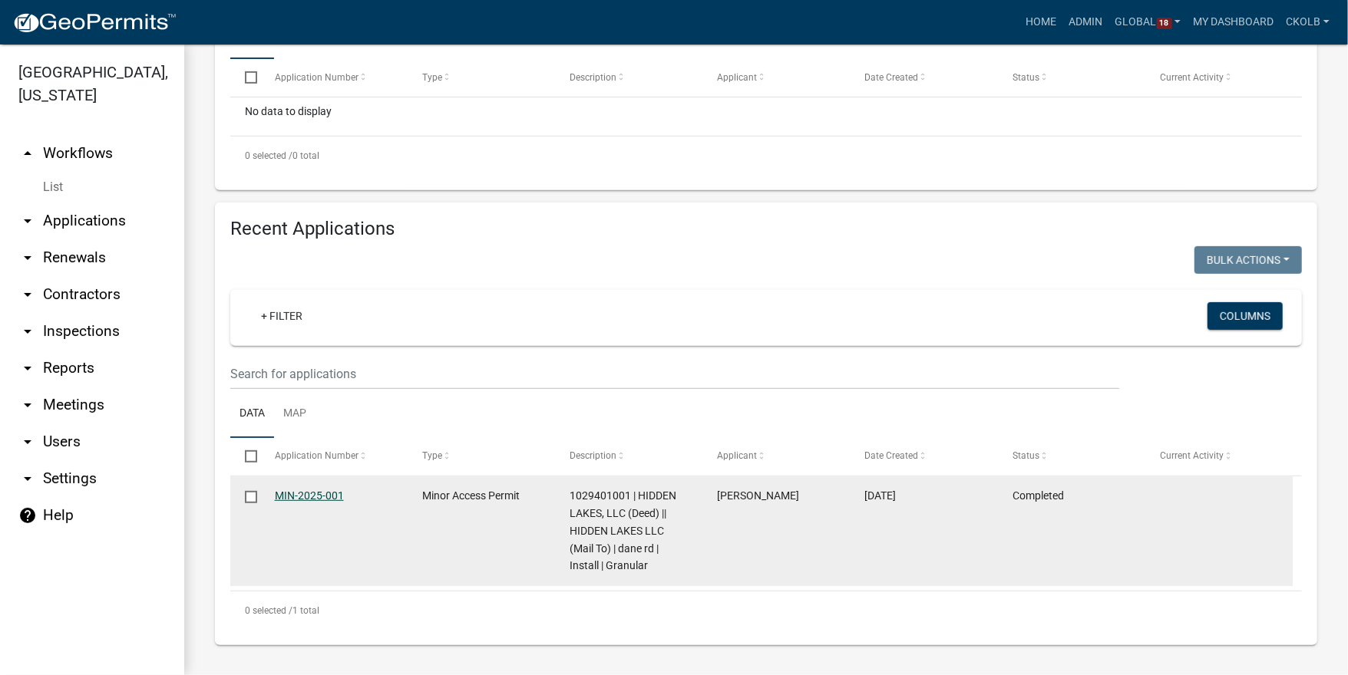
click at [322, 496] on link "MIN-2025-001" at bounding box center [309, 496] width 69 height 12
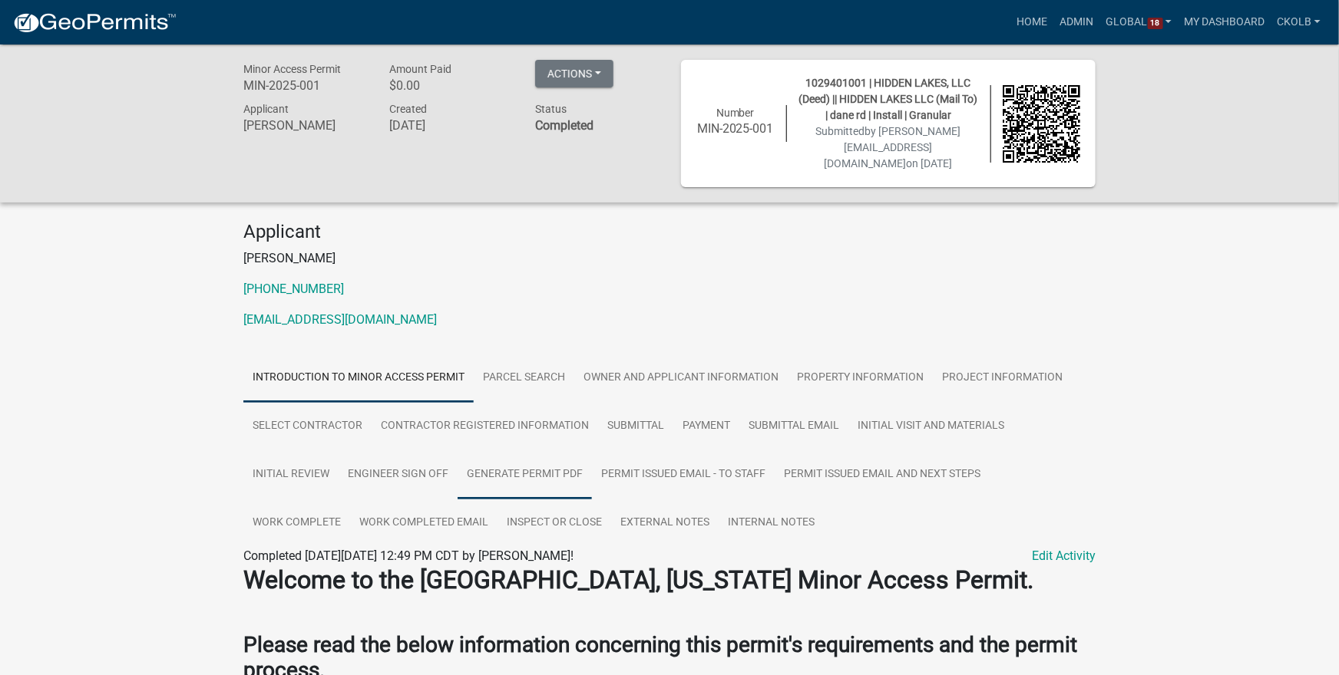
scroll to position [123, 0]
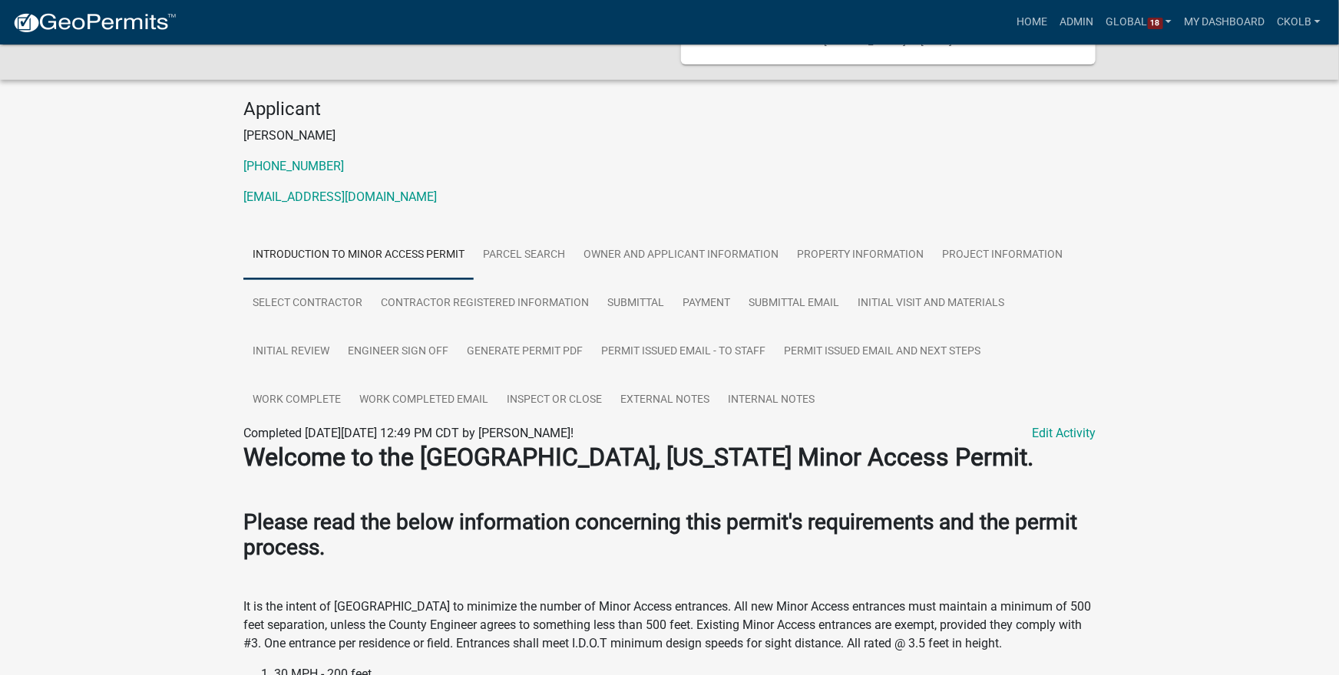
drag, startPoint x: 571, startPoint y: 434, endPoint x: 890, endPoint y: 431, distance: 318.5
click at [871, 428] on div "Completed On Thursday, July 17, 2025 at 12:49 PM CDT by ssmith@johnsoncountyiow…" at bounding box center [669, 433] width 852 height 18
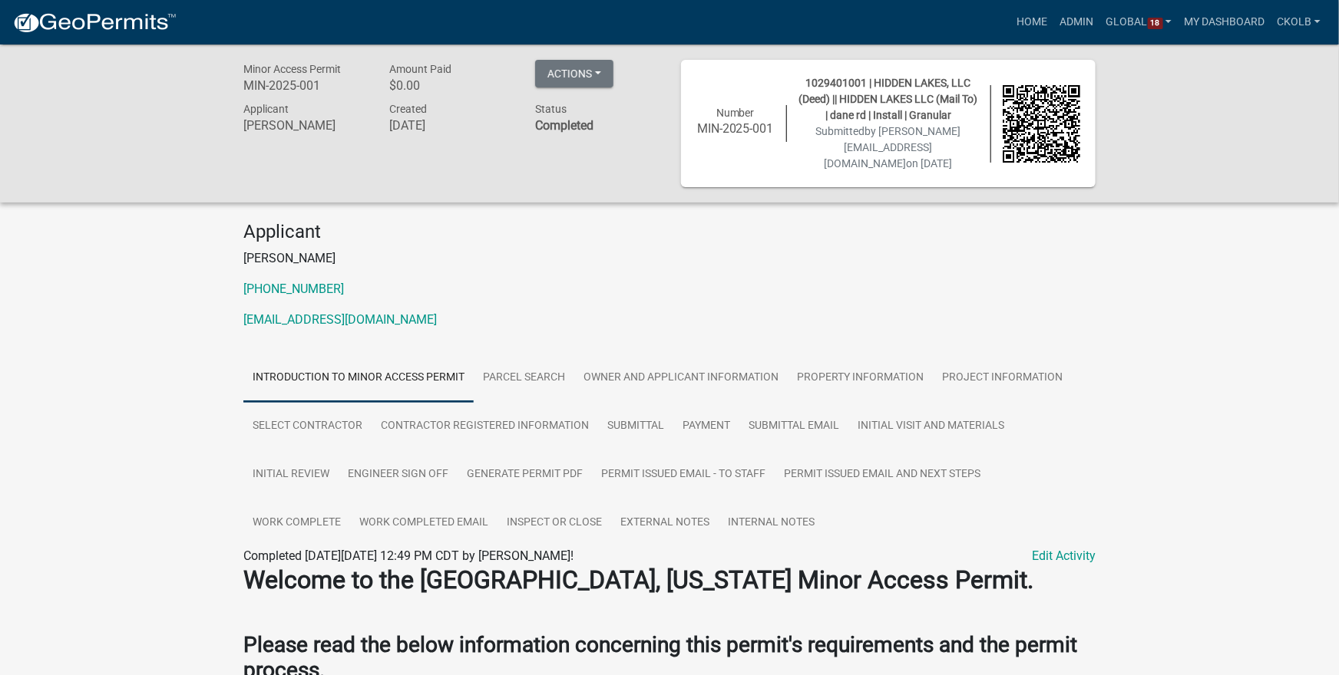
scroll to position [0, 0]
click at [532, 381] on link "Parcel search" at bounding box center [524, 378] width 101 height 49
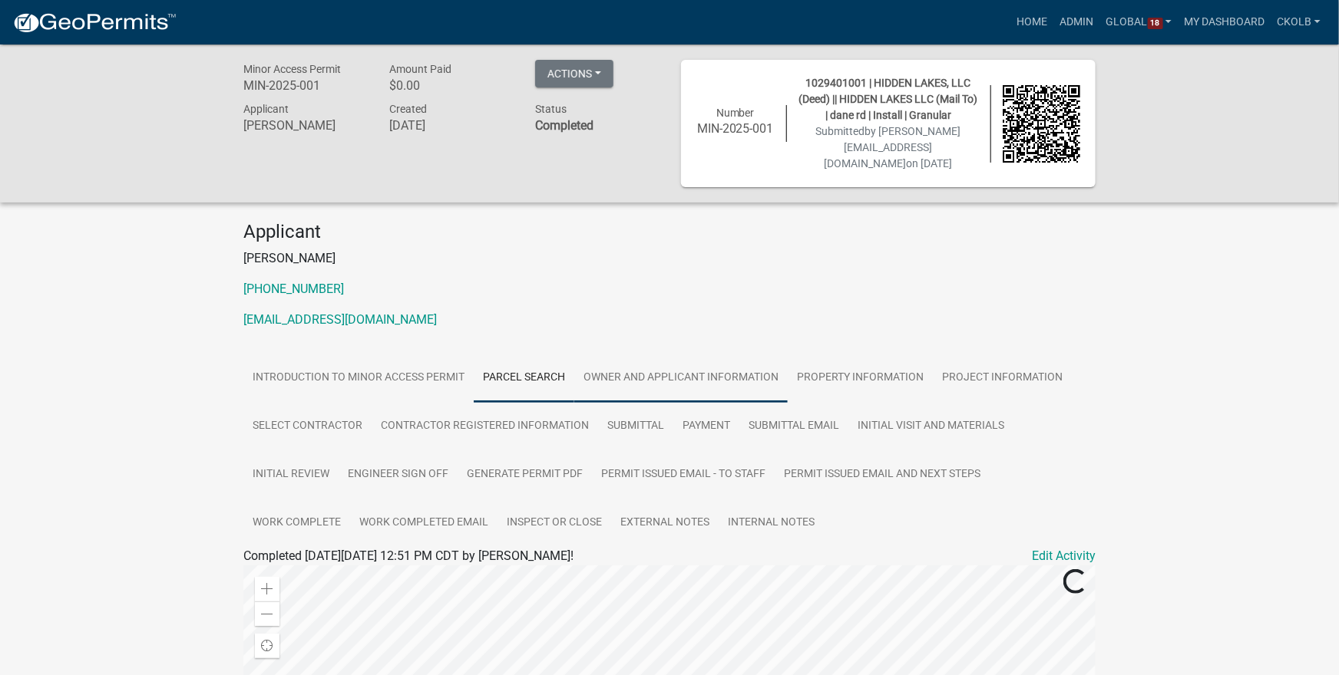
click at [652, 372] on link "Owner and Applicant Information" at bounding box center [680, 378] width 213 height 49
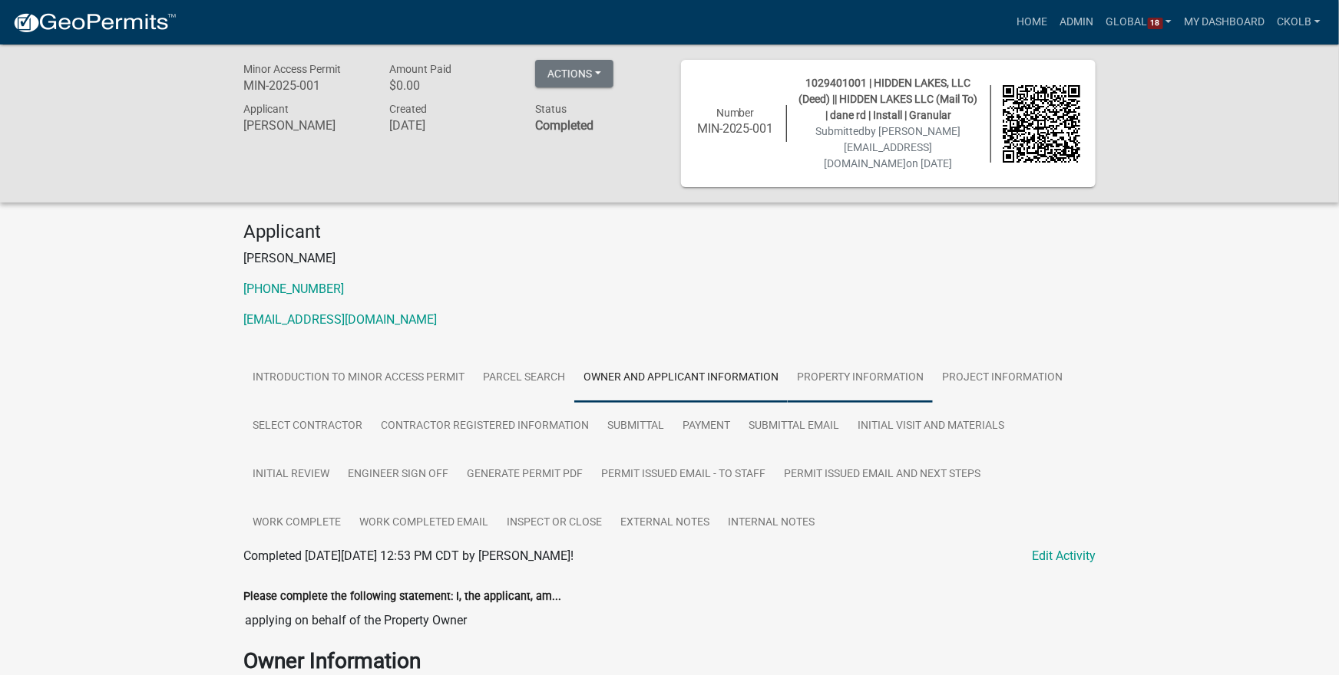
click at [880, 379] on link "Property Information" at bounding box center [859, 378] width 145 height 49
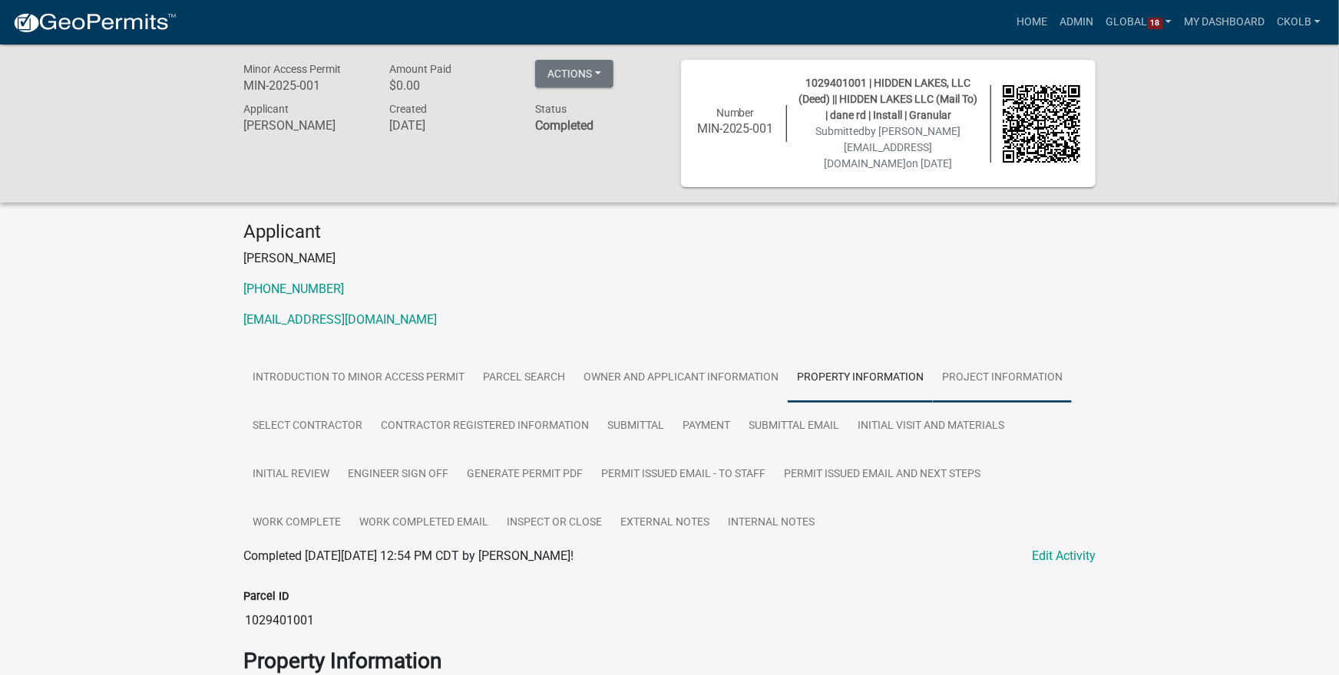
click at [982, 375] on link "Project Information" at bounding box center [1002, 378] width 139 height 49
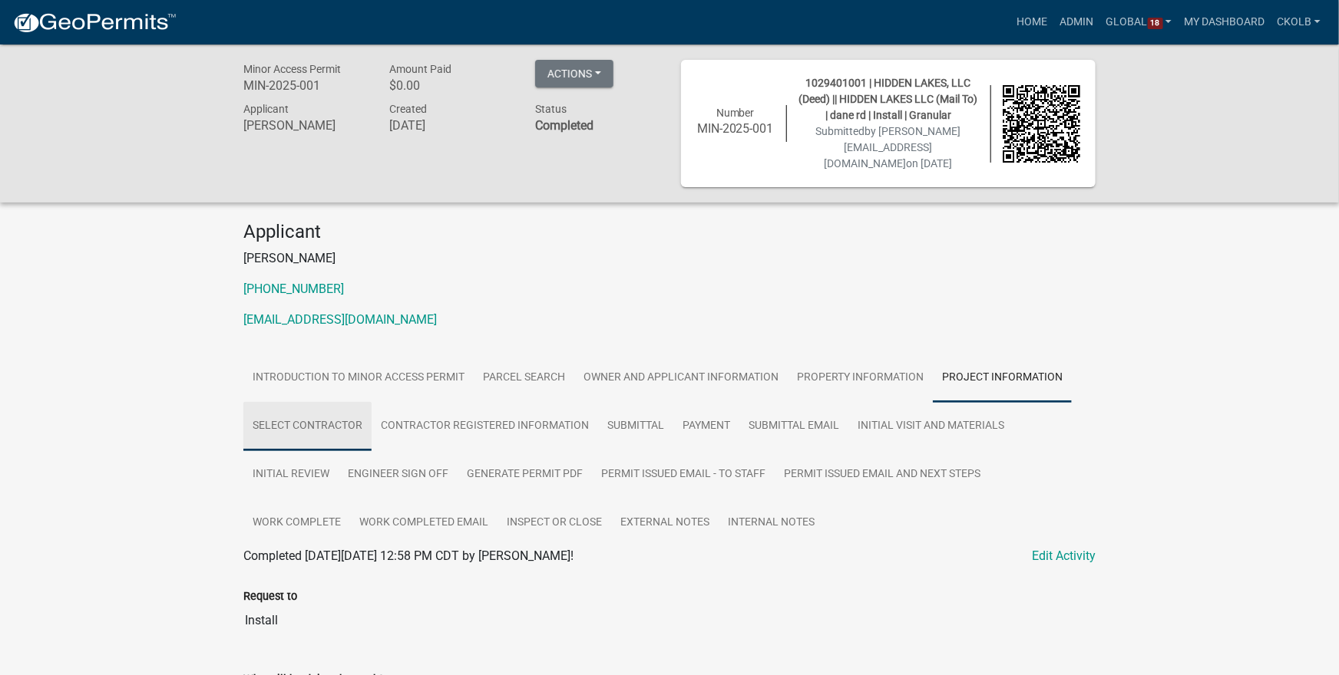
click at [287, 421] on link "Select contractor" at bounding box center [307, 426] width 128 height 49
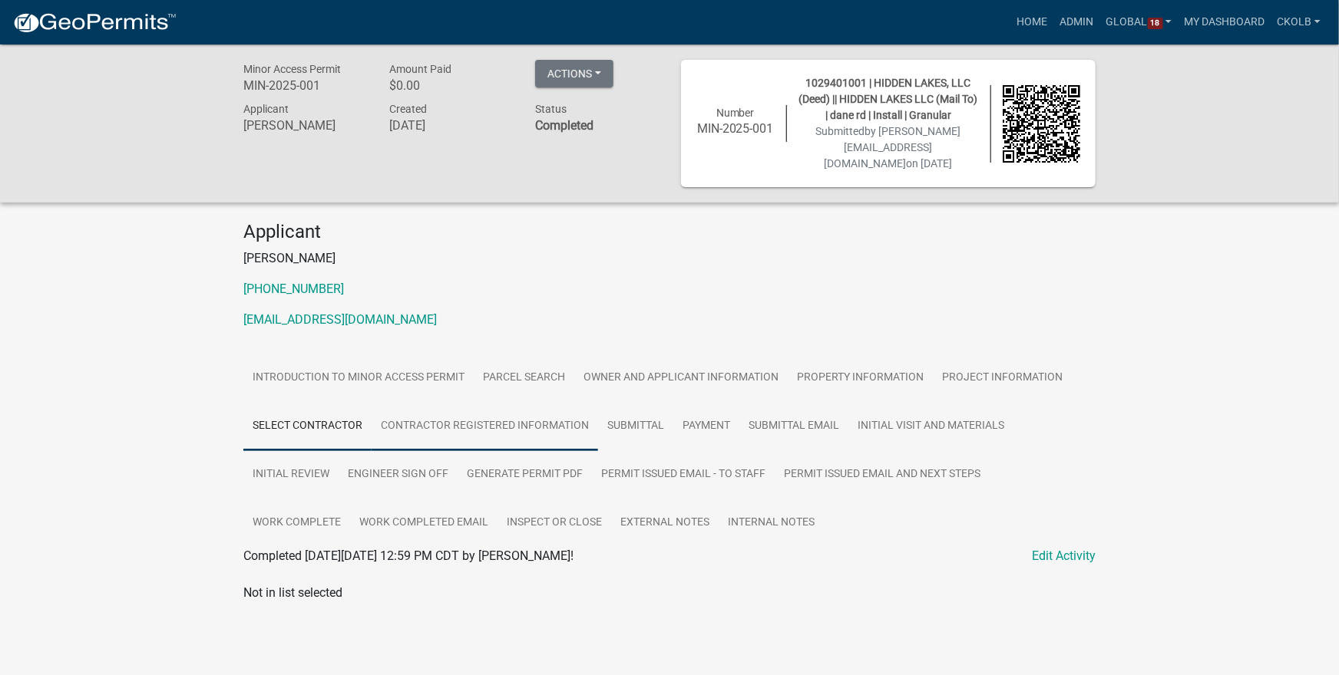
click at [499, 428] on link "Contractor Registered Information" at bounding box center [484, 426] width 226 height 49
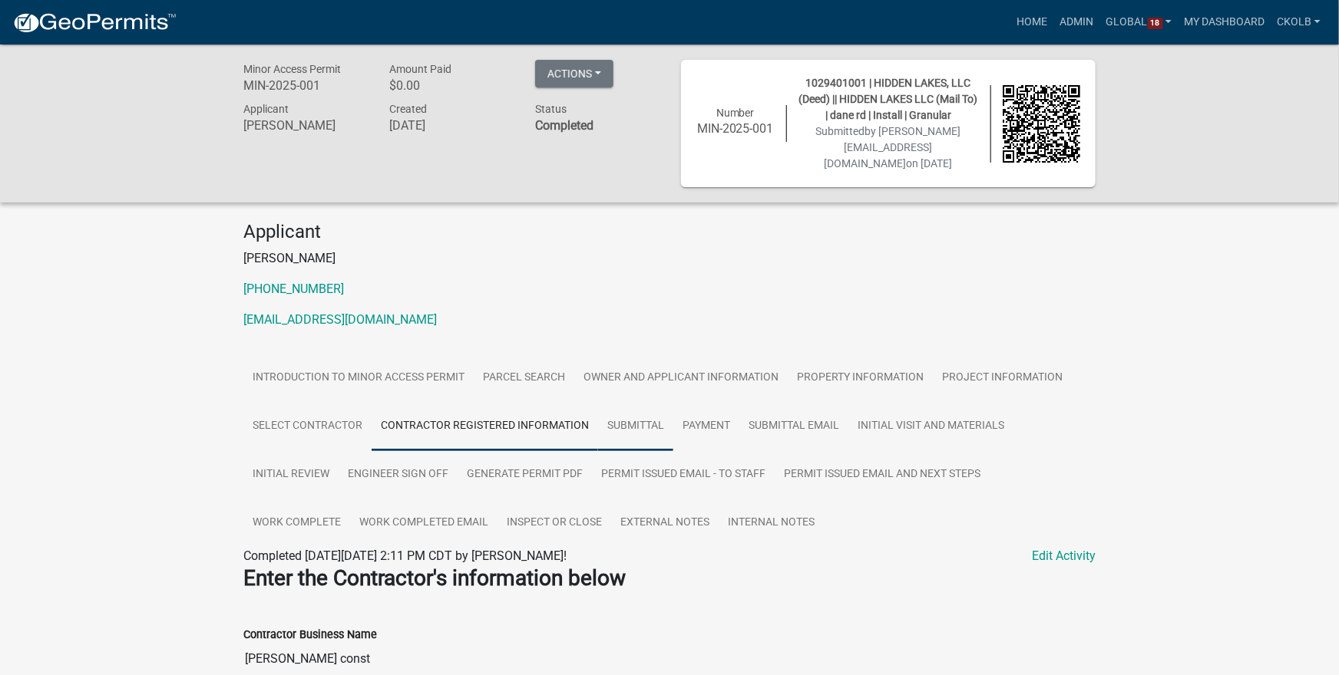
click at [634, 435] on link "Submittal" at bounding box center [635, 426] width 75 height 49
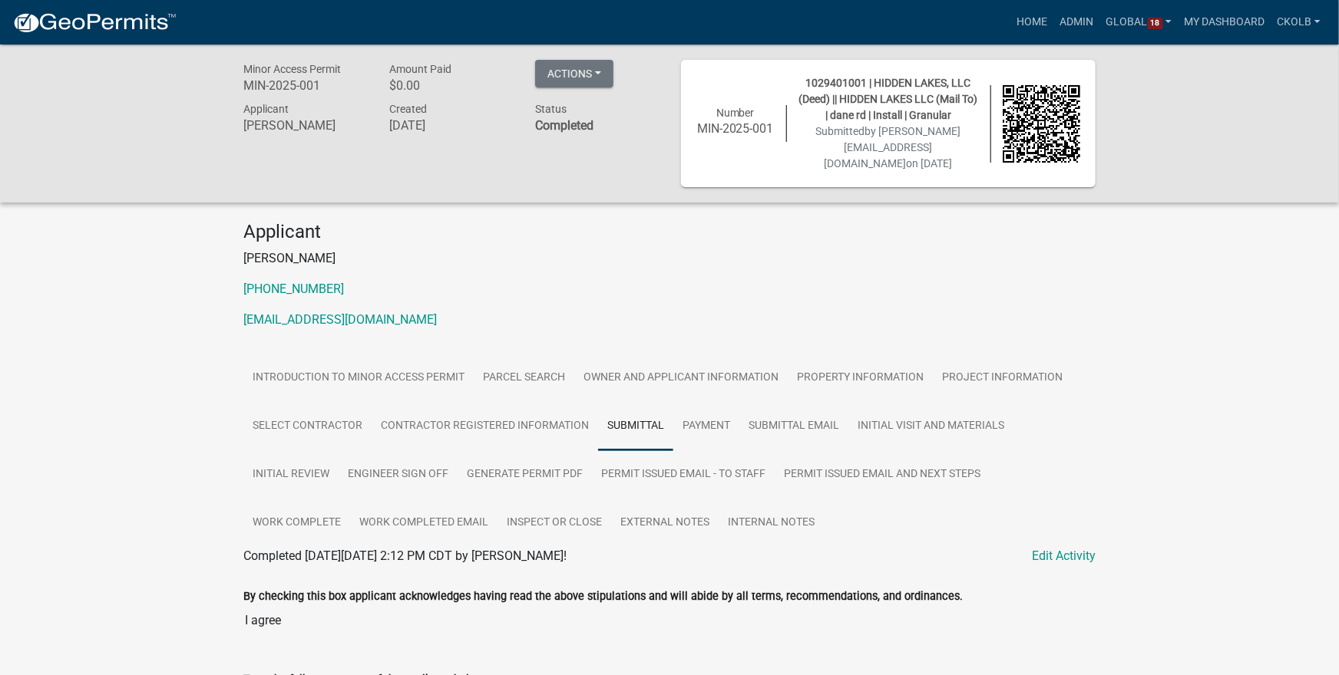
click at [1203, 402] on div "Minor Access Permit MIN-2025-001 Amount Paid $0.00 Actions View receipt #1 View…" at bounding box center [669, 642] width 1339 height 1195
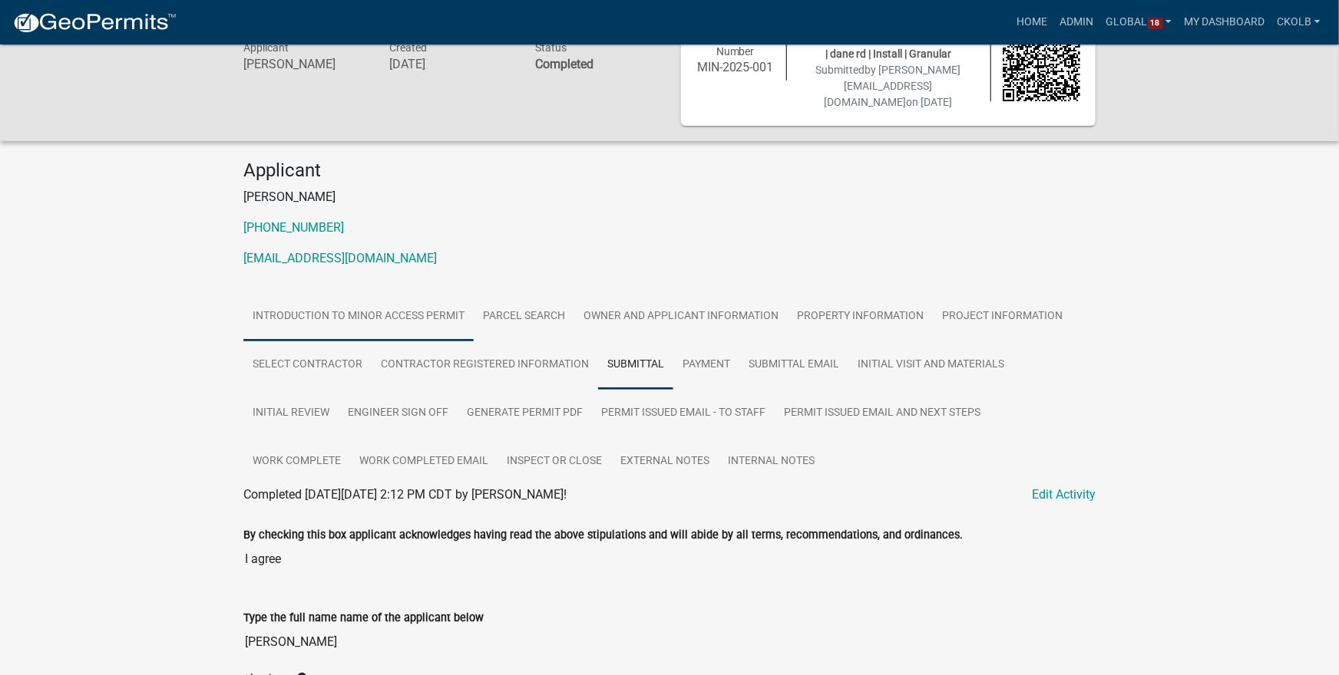
scroll to position [184, 0]
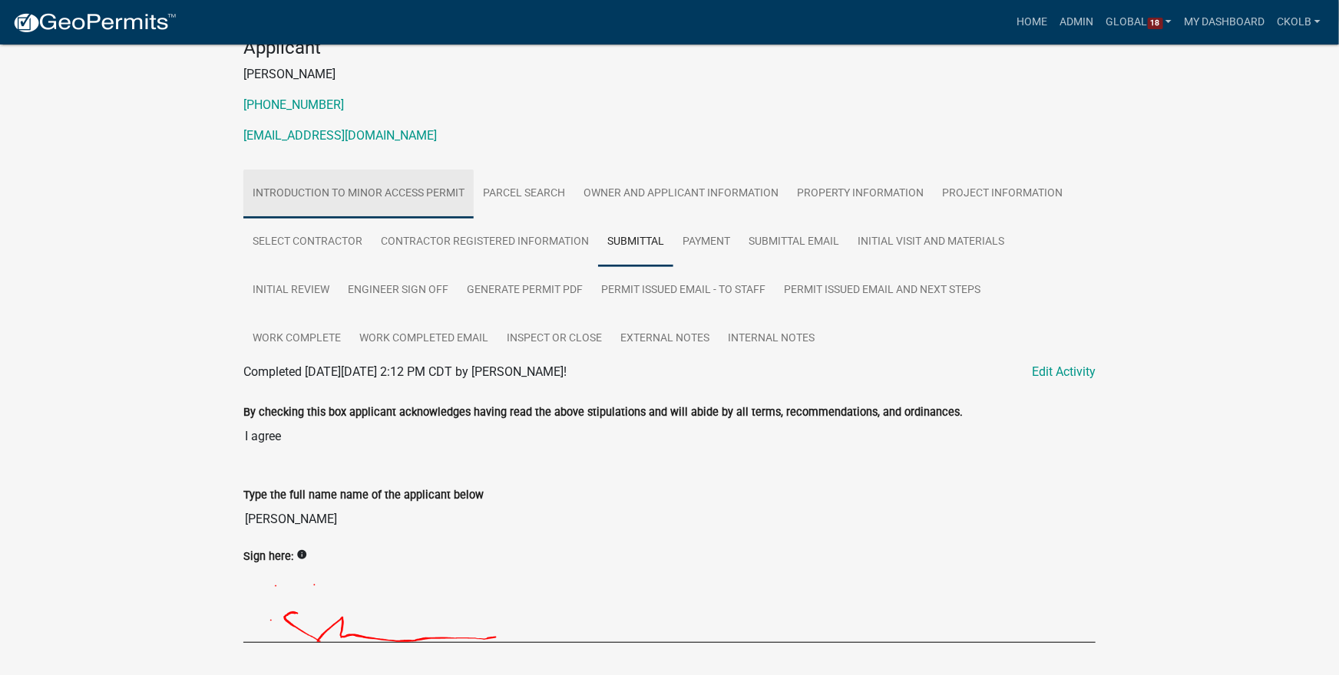
click at [382, 193] on link "Introduction to Minor Access Permit" at bounding box center [358, 194] width 230 height 49
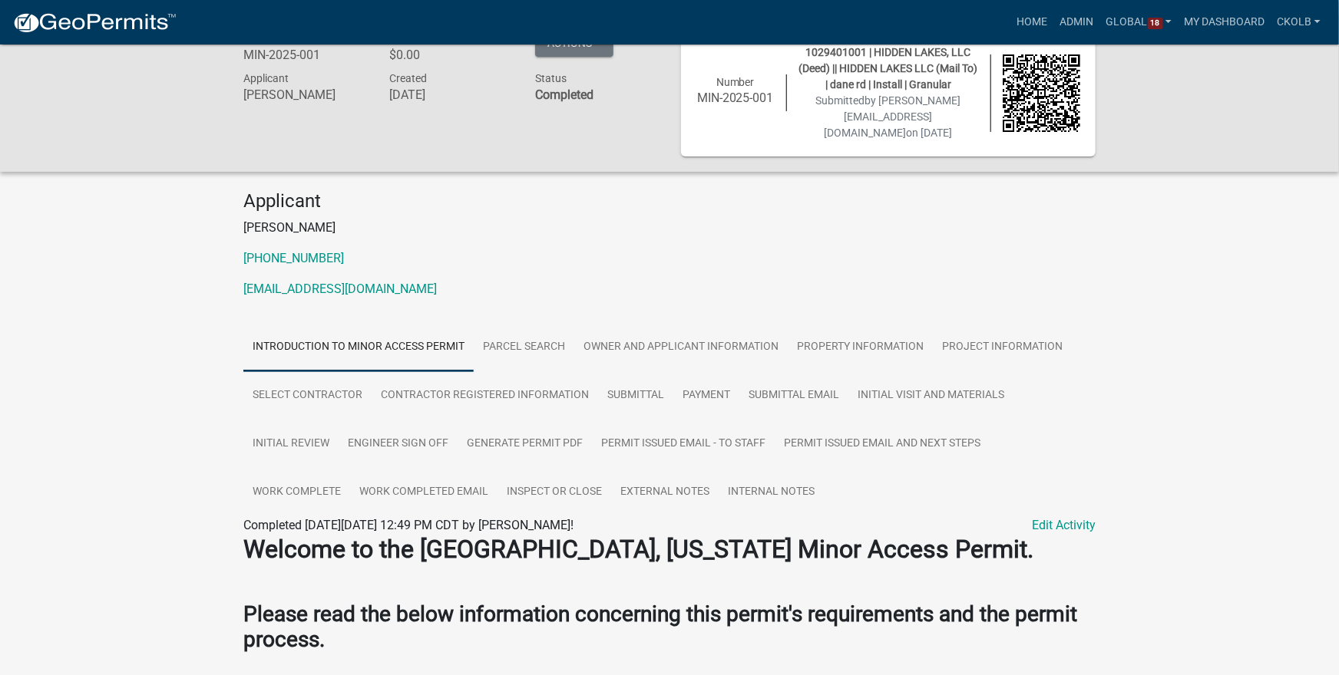
scroll to position [20, 0]
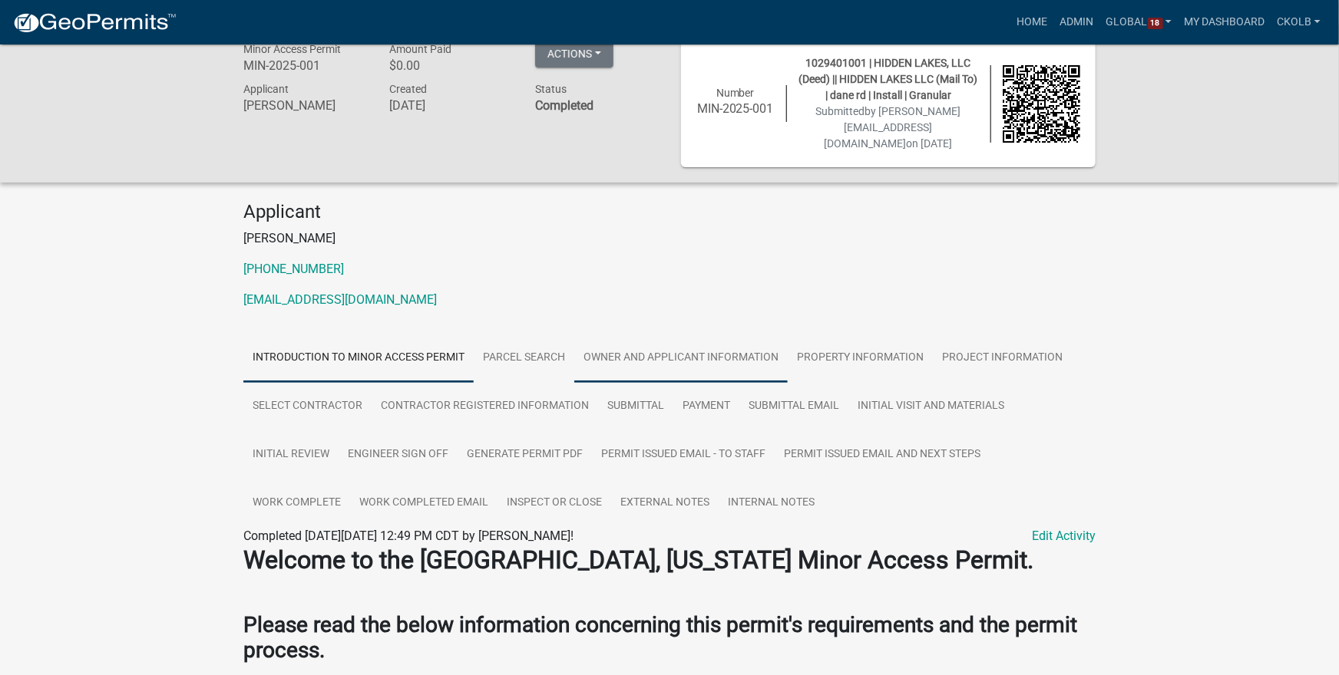
click at [649, 360] on link "Owner and Applicant Information" at bounding box center [680, 358] width 213 height 49
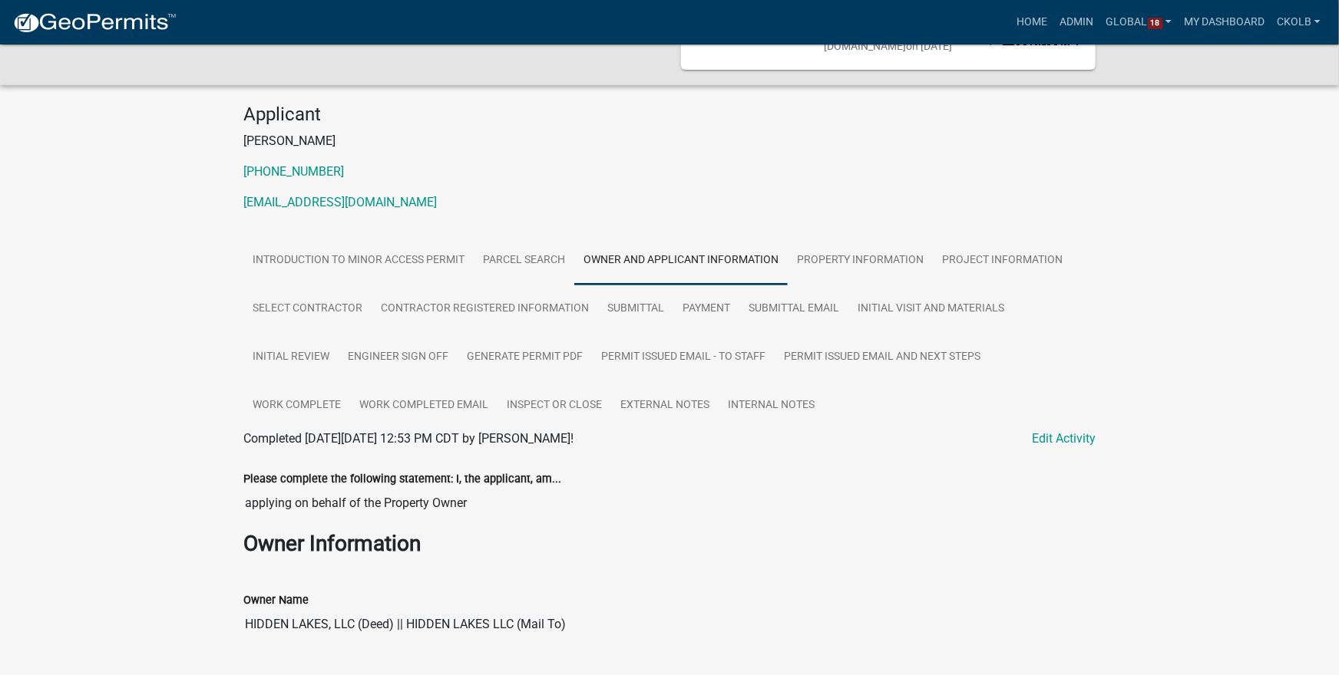
scroll to position [0, 0]
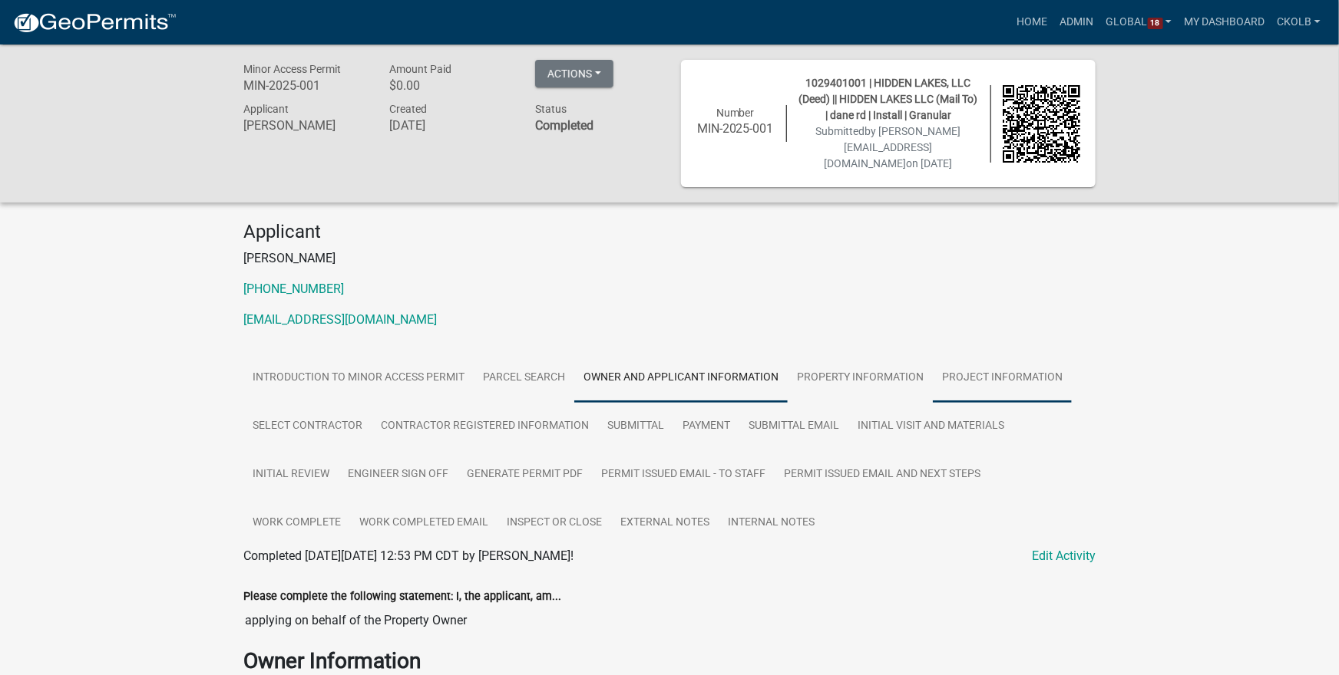
click at [973, 372] on link "Project Information" at bounding box center [1002, 378] width 139 height 49
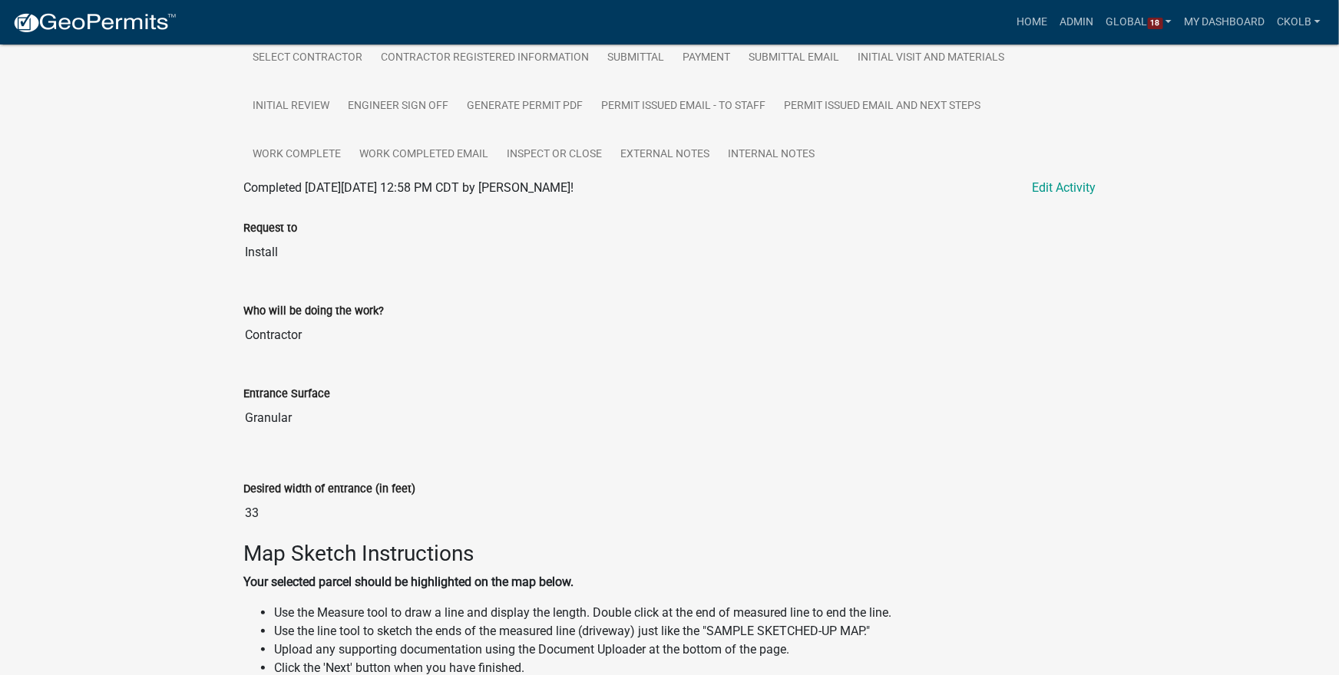
scroll to position [1412, 0]
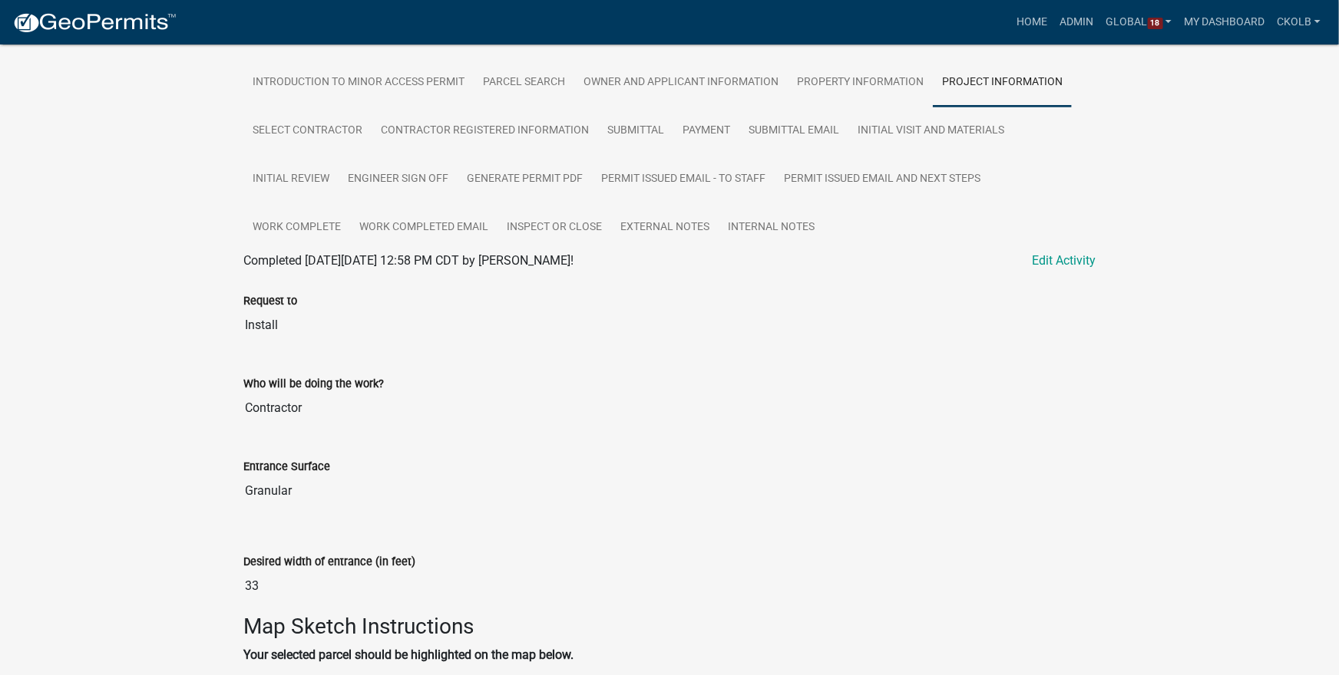
scroll to position [0, 0]
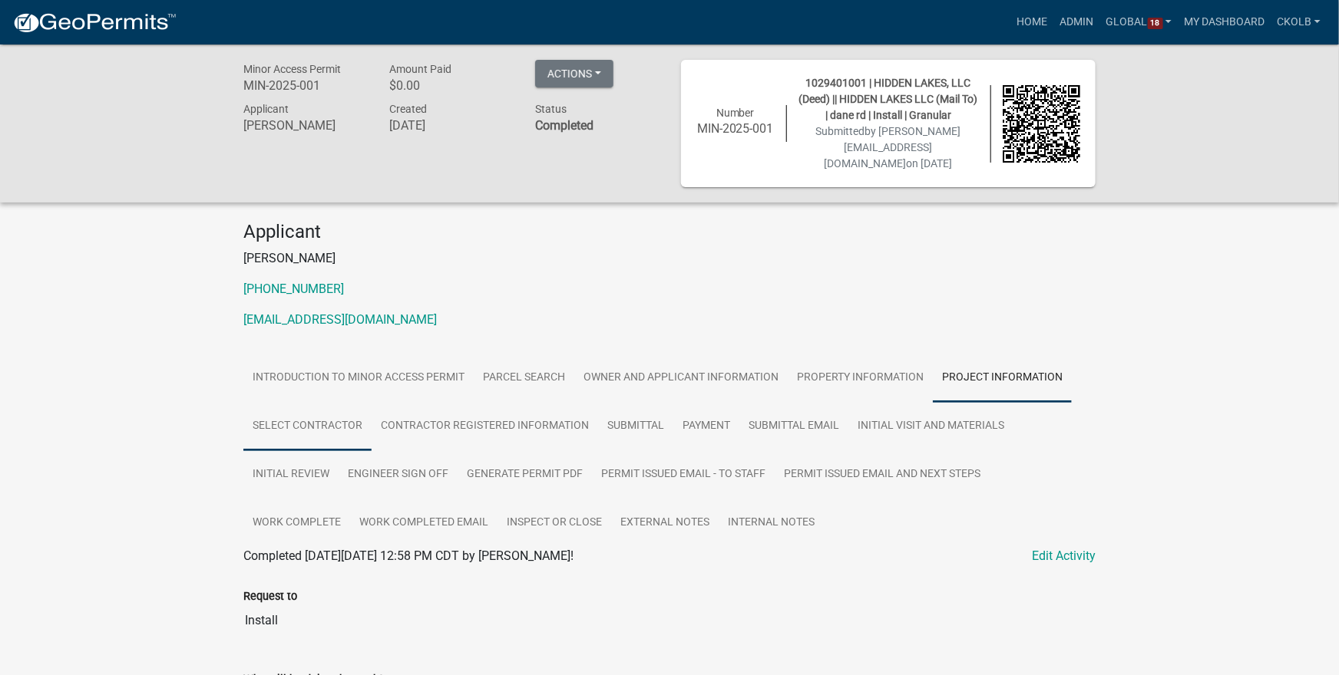
click at [302, 437] on link "Select contractor" at bounding box center [307, 426] width 128 height 49
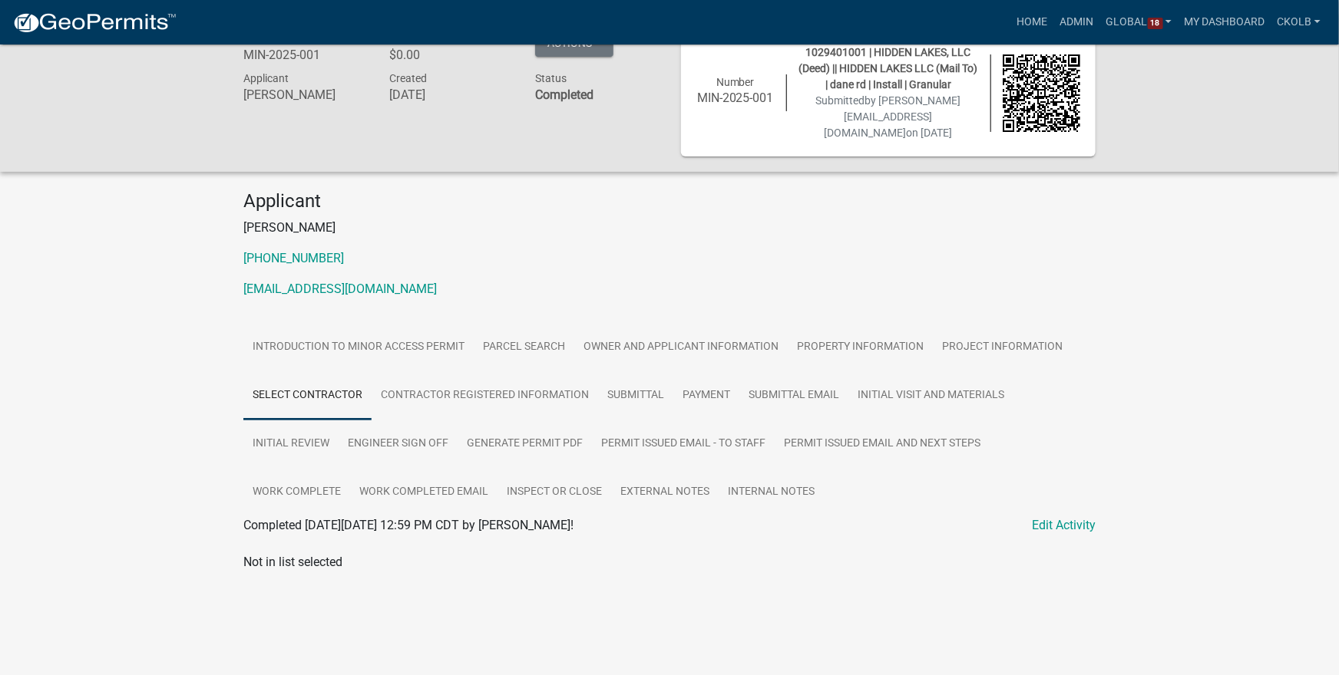
scroll to position [45, 0]
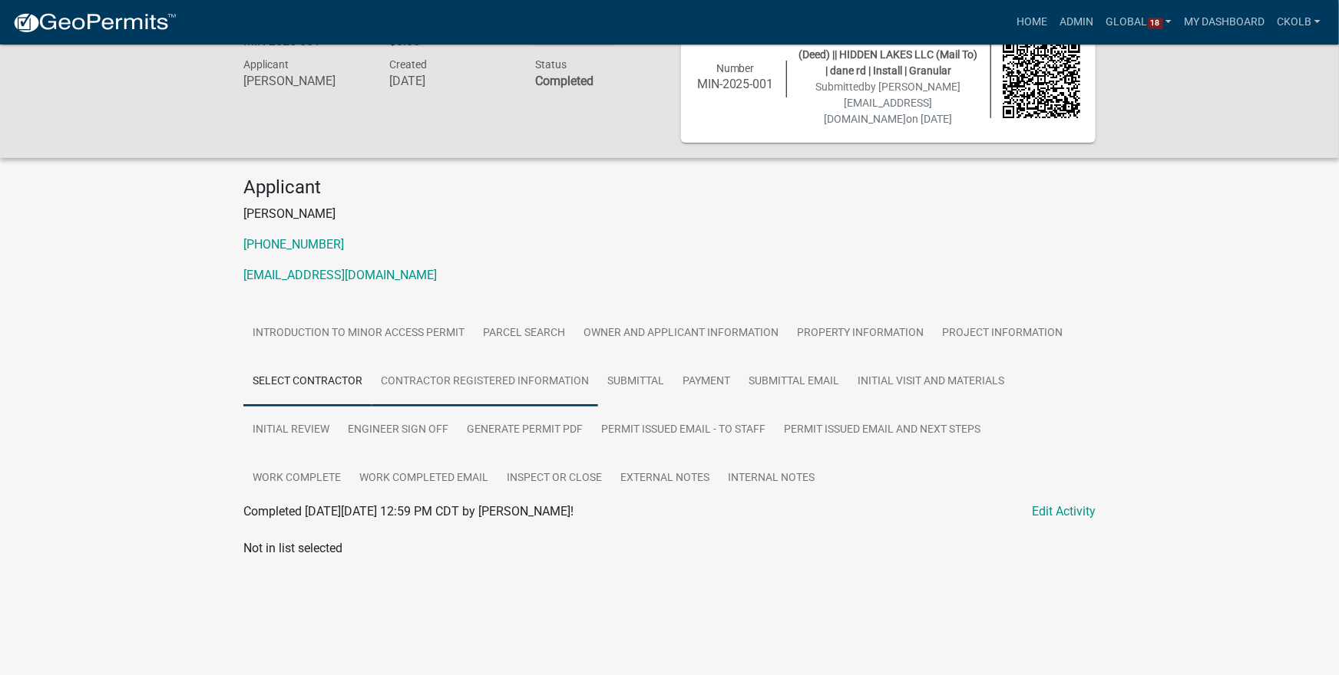
click at [470, 381] on link "Contractor Registered Information" at bounding box center [484, 382] width 226 height 49
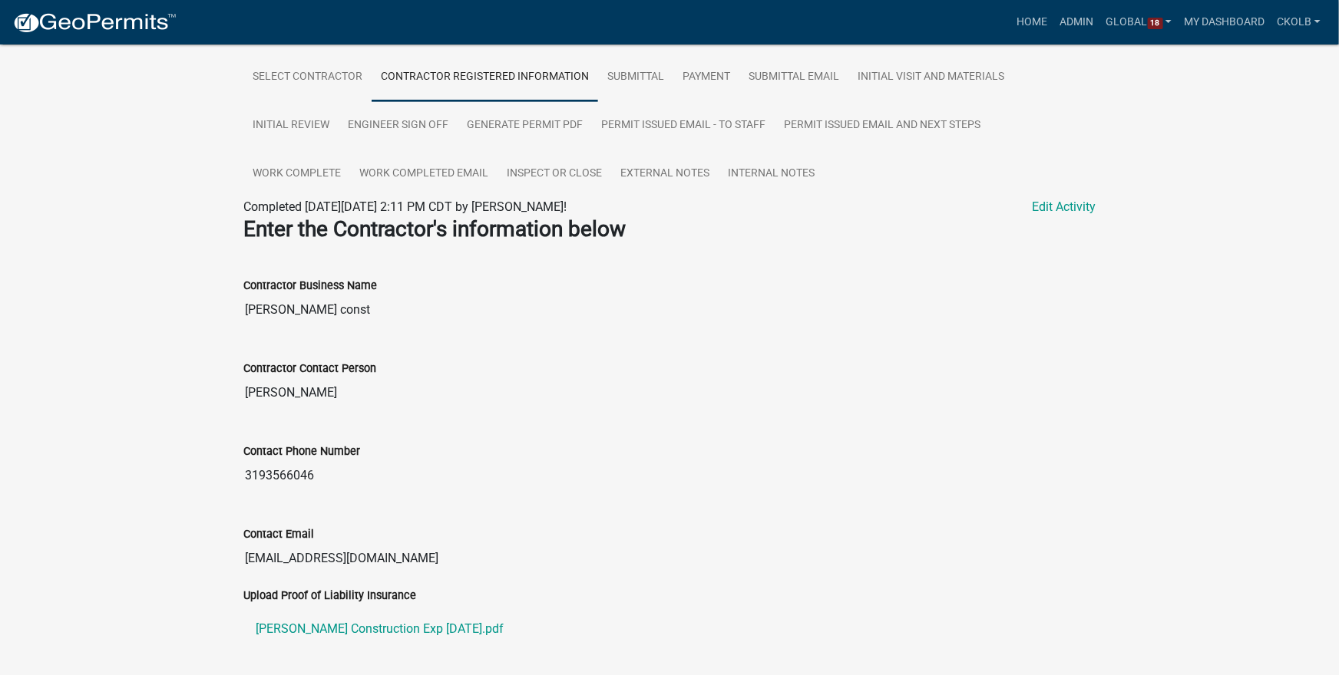
scroll to position [282, 0]
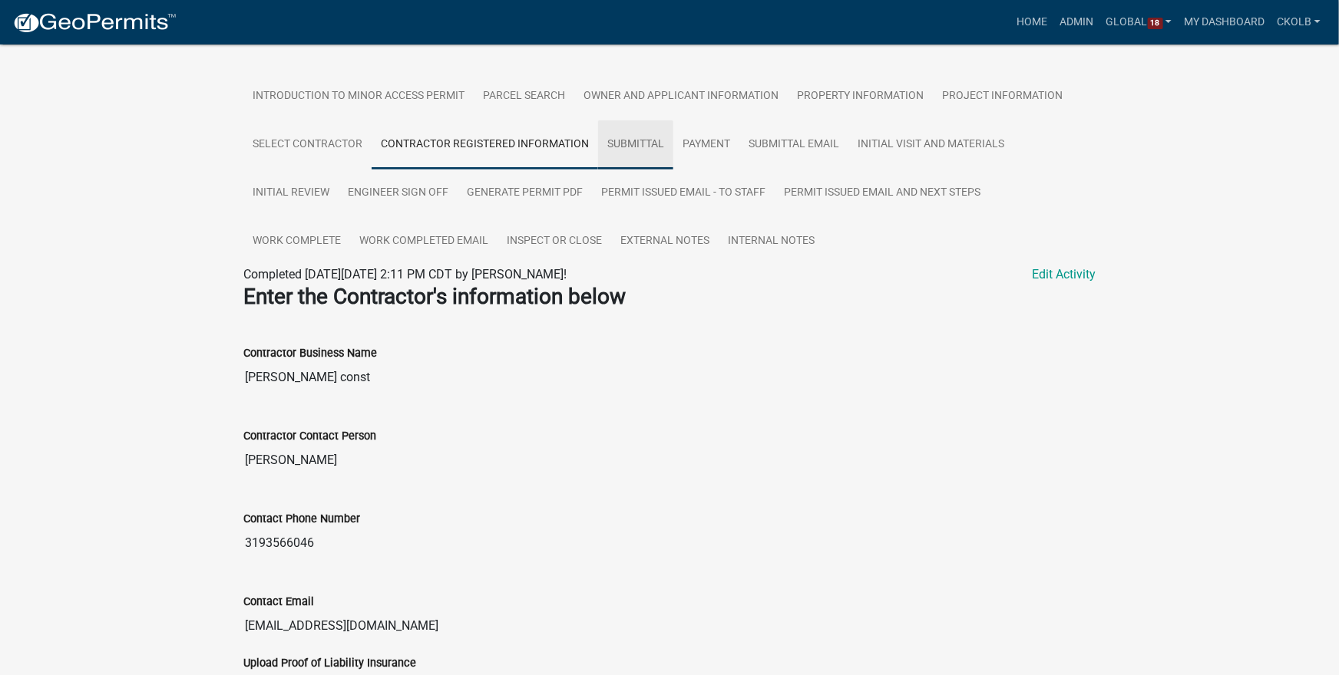
click at [627, 142] on link "Submittal" at bounding box center [635, 145] width 75 height 49
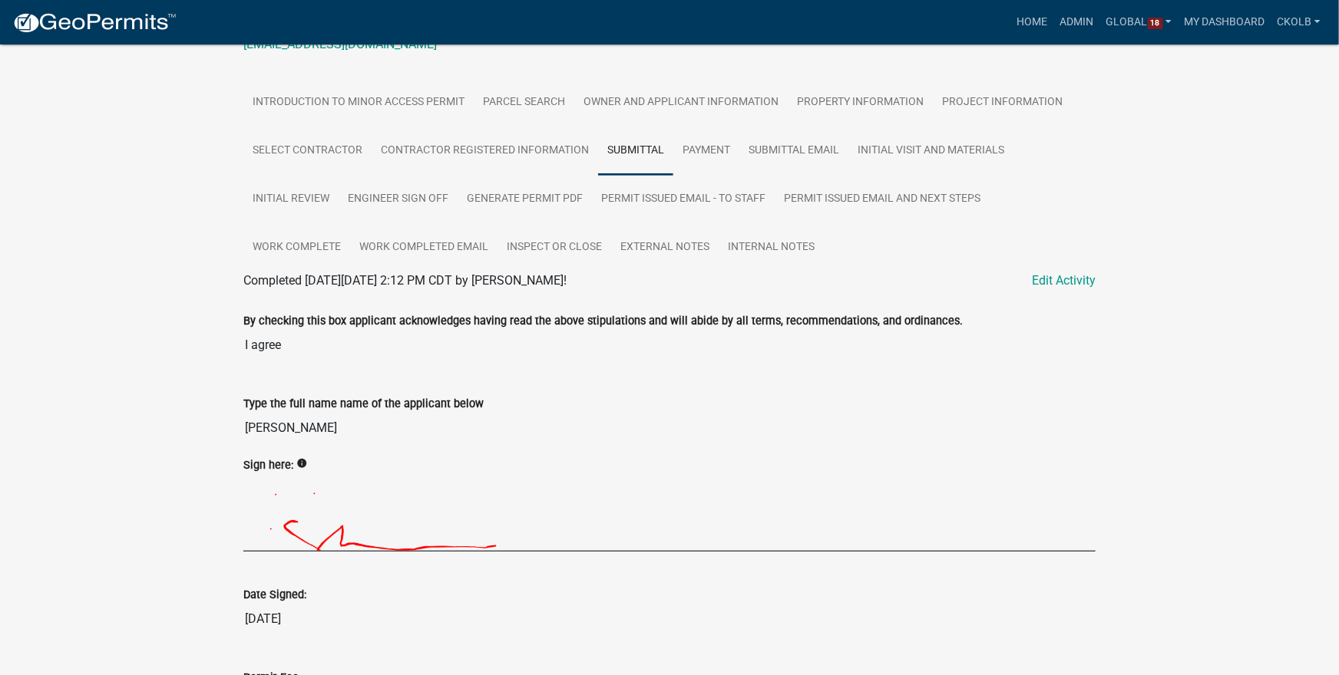
scroll to position [275, 0]
click at [707, 147] on link "Payment" at bounding box center [706, 151] width 66 height 49
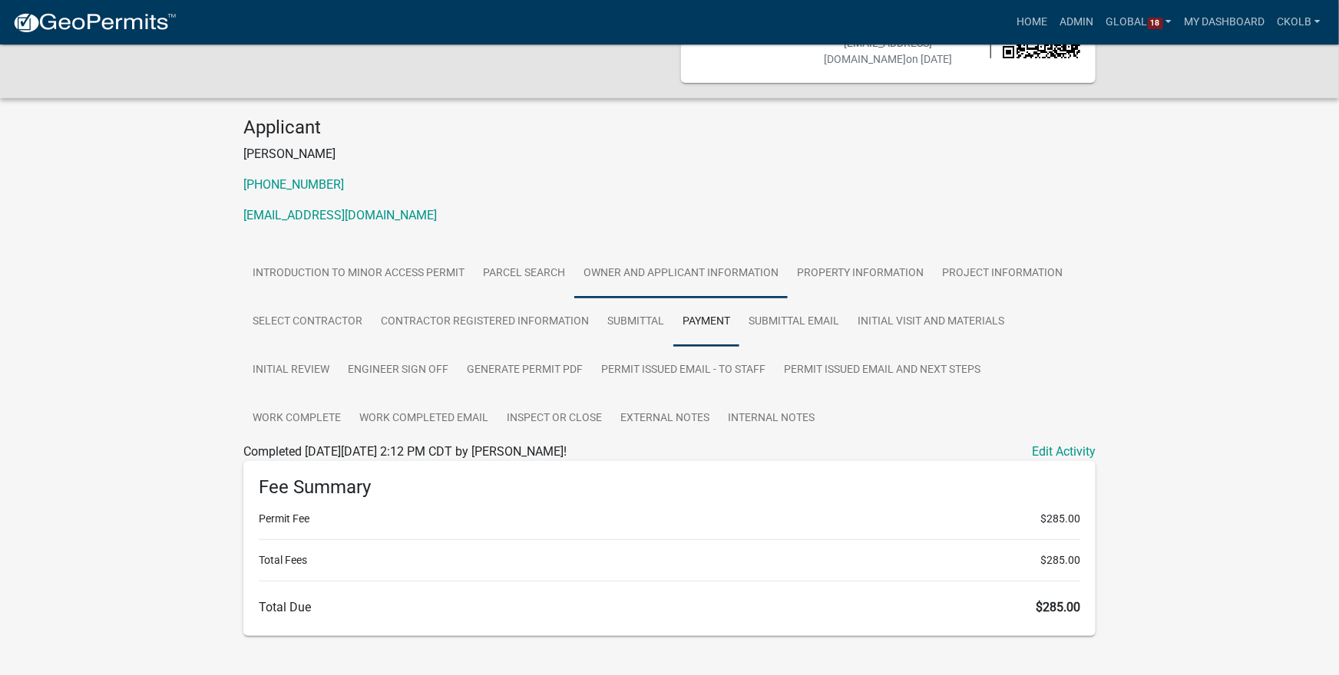
scroll to position [130, 0]
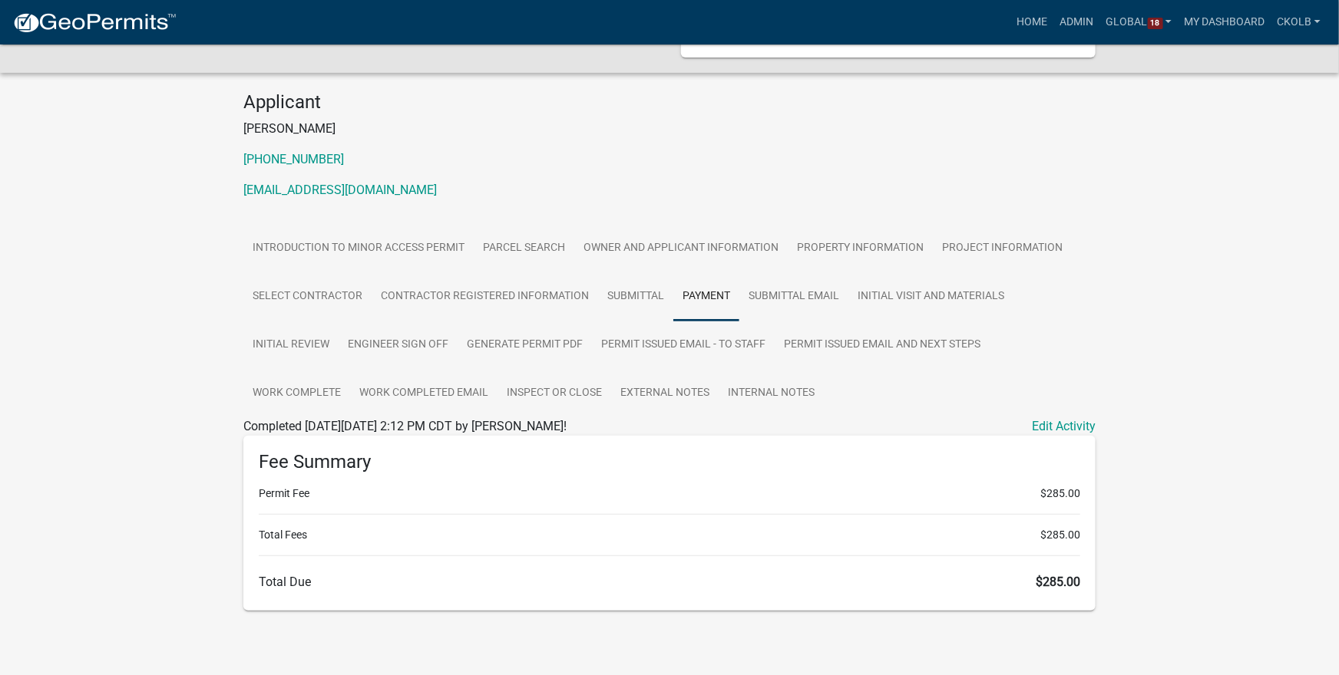
click at [688, 627] on div at bounding box center [669, 620] width 852 height 18
click at [811, 297] on link "Submittal Email" at bounding box center [793, 296] width 109 height 49
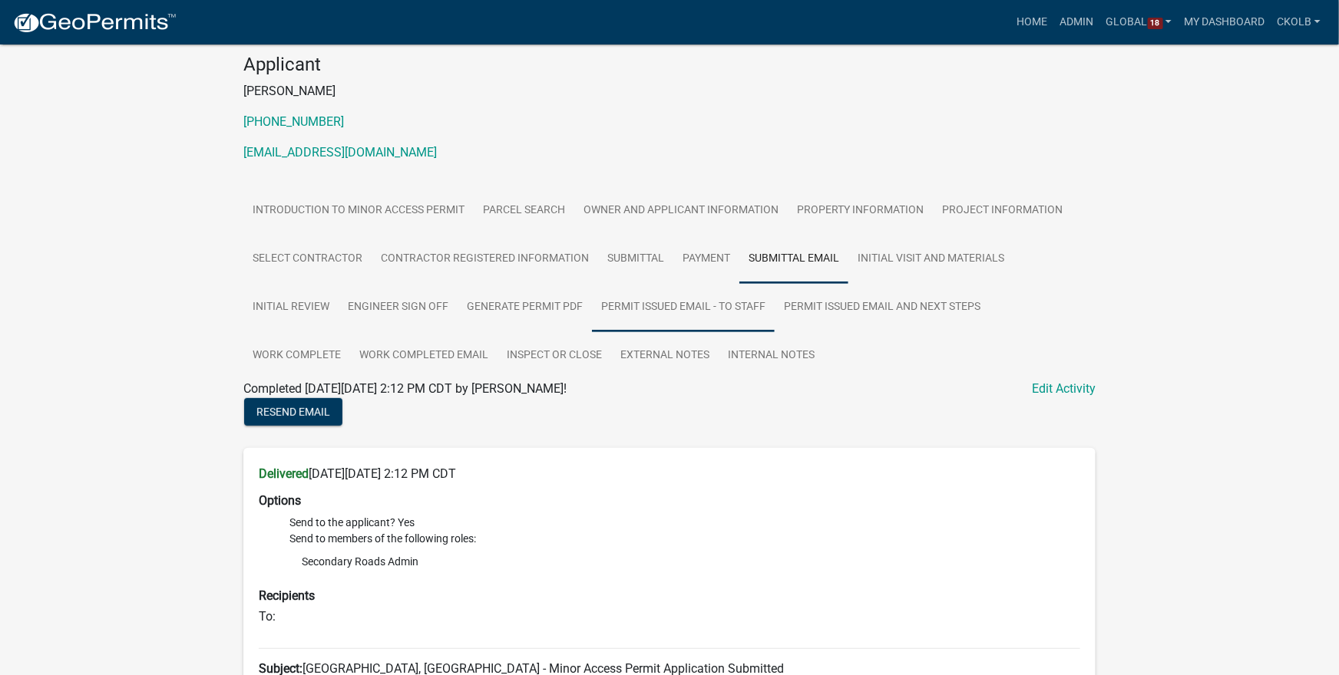
scroll to position [106, 0]
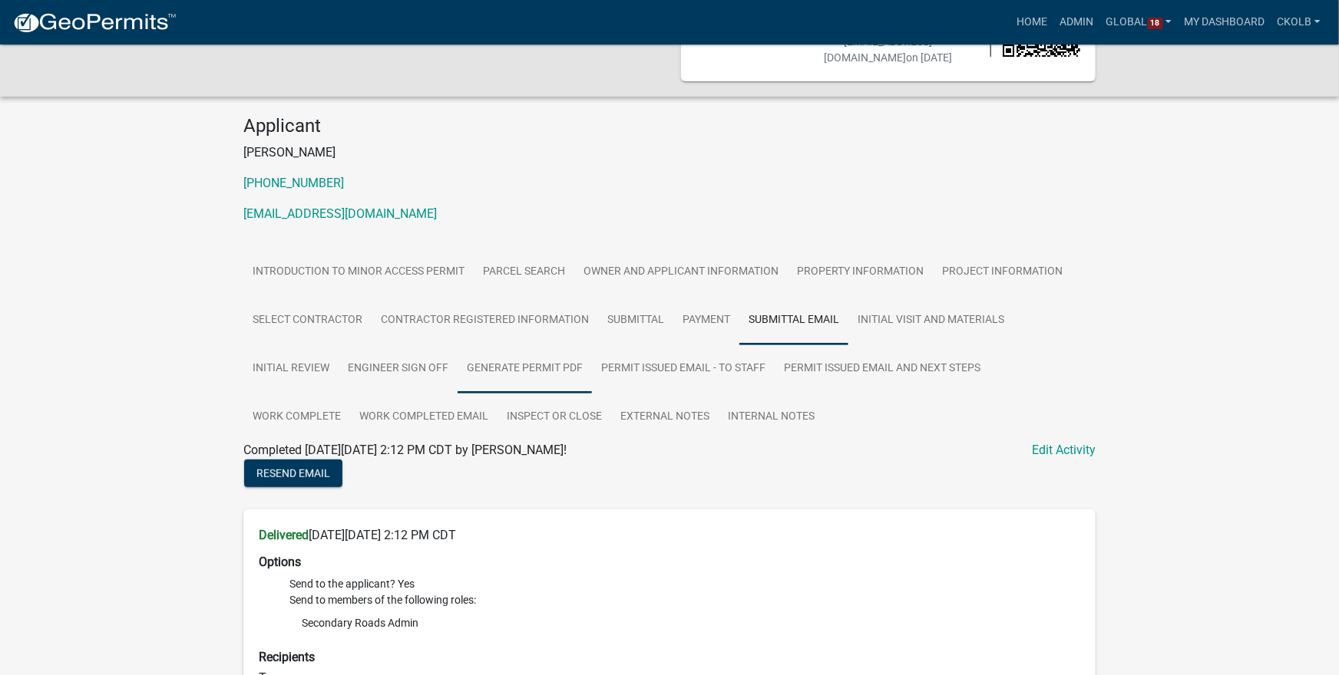
click at [513, 362] on link "Generate Permit PDF" at bounding box center [524, 369] width 134 height 49
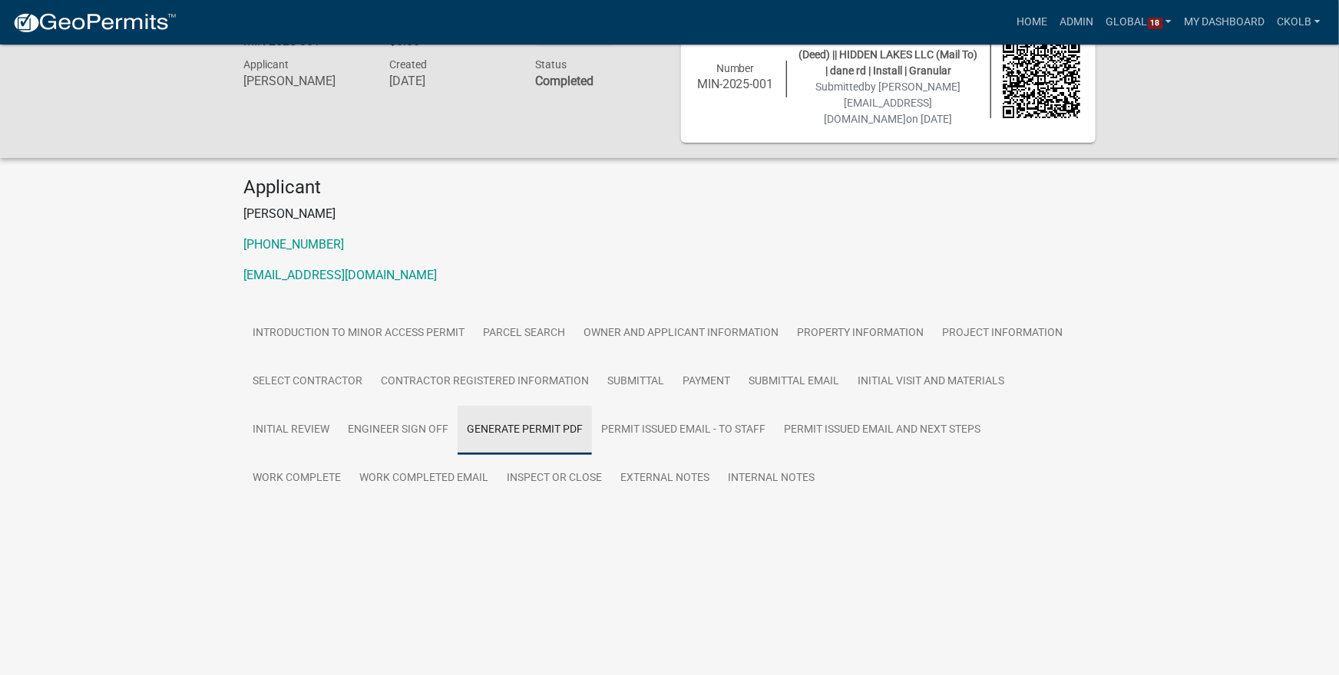
scroll to position [45, 0]
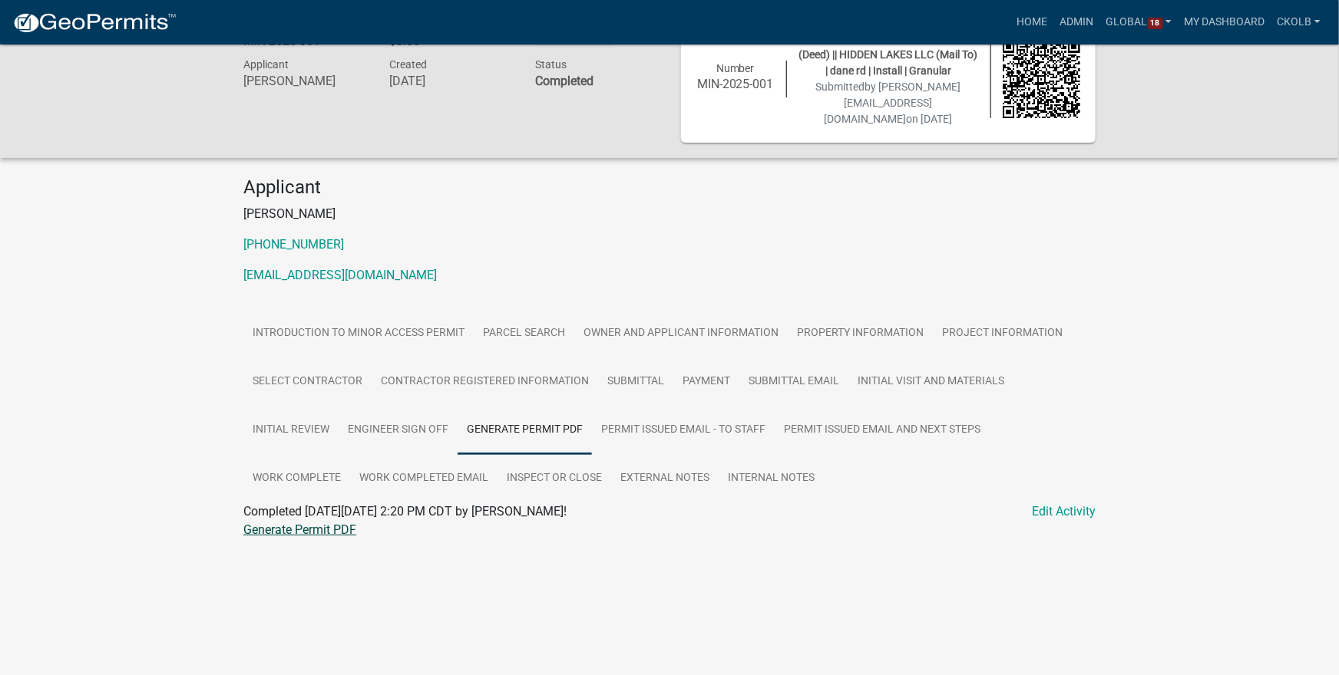
click at [289, 530] on link "Generate Permit PDF" at bounding box center [299, 530] width 113 height 15
drag, startPoint x: 571, startPoint y: 515, endPoint x: 857, endPoint y: 510, distance: 286.3
click at [857, 510] on div "Completed On Wednesday, July 30, 2025 at 2:20 PM CDT by ssmith@johnsoncountyiow…" at bounding box center [669, 512] width 852 height 18
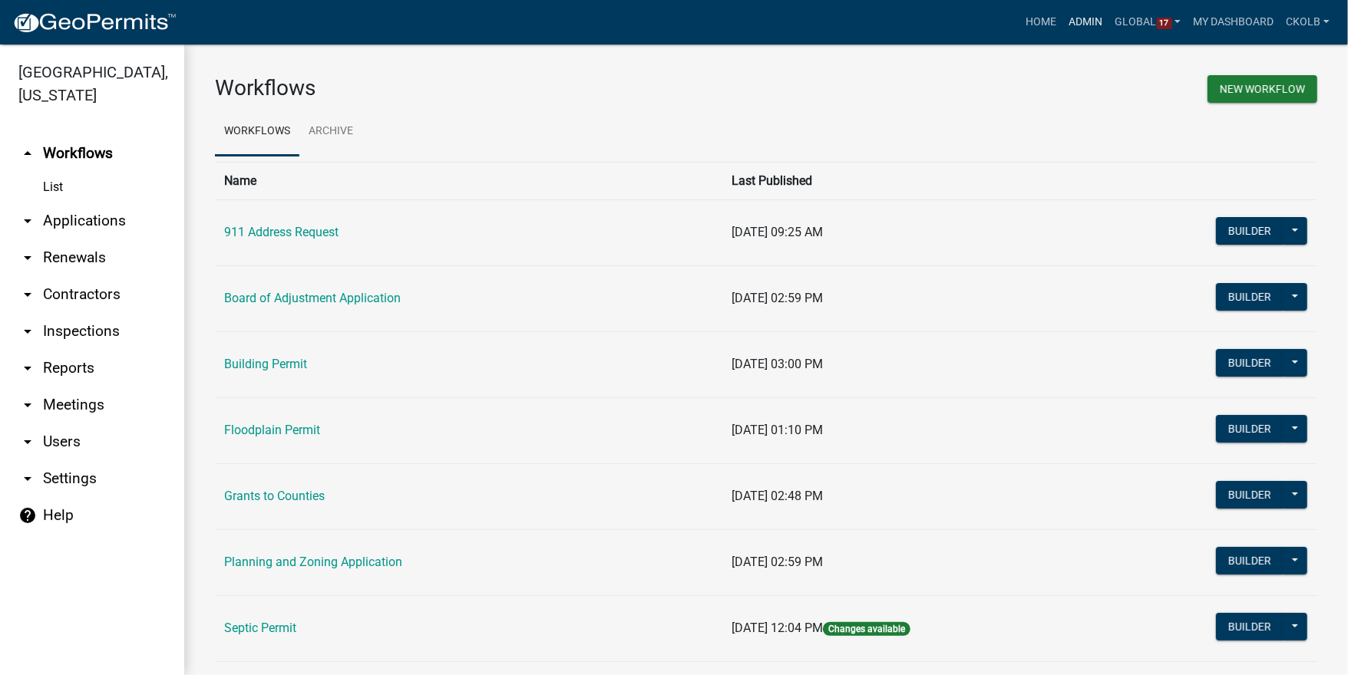
click at [1096, 28] on link "Admin" at bounding box center [1086, 22] width 46 height 29
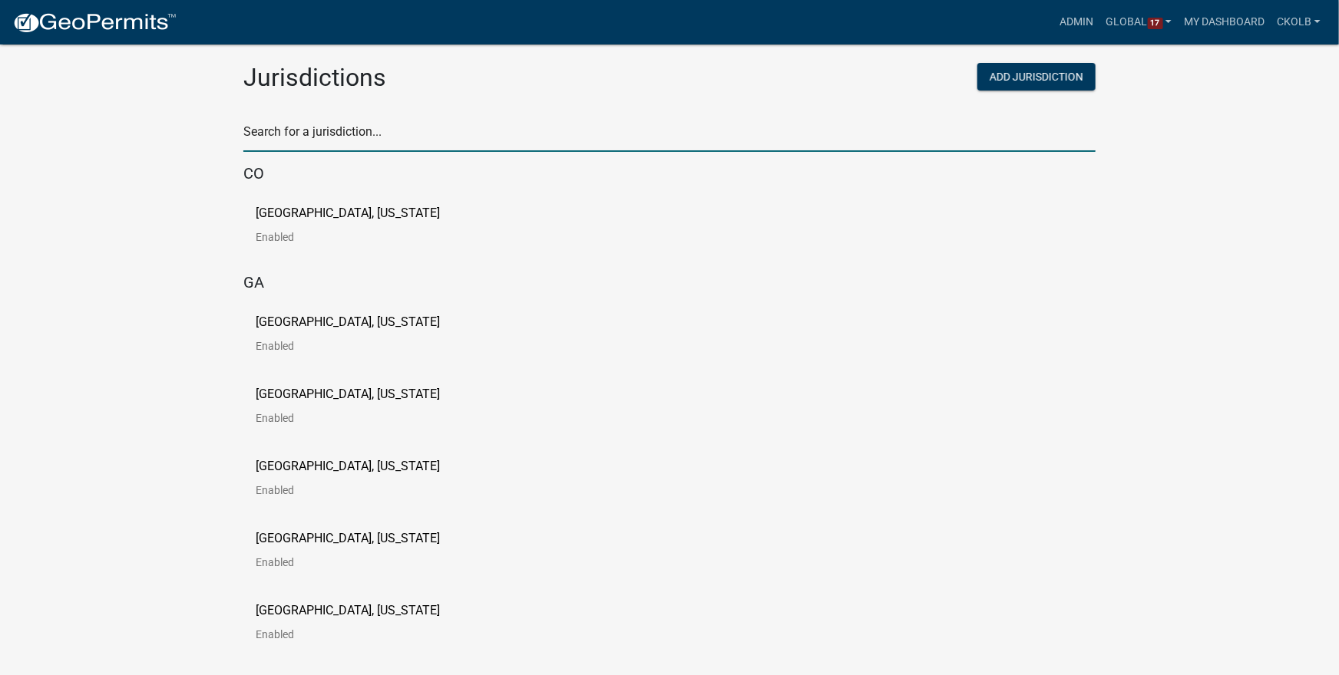
click at [466, 137] on input "text" at bounding box center [669, 136] width 852 height 31
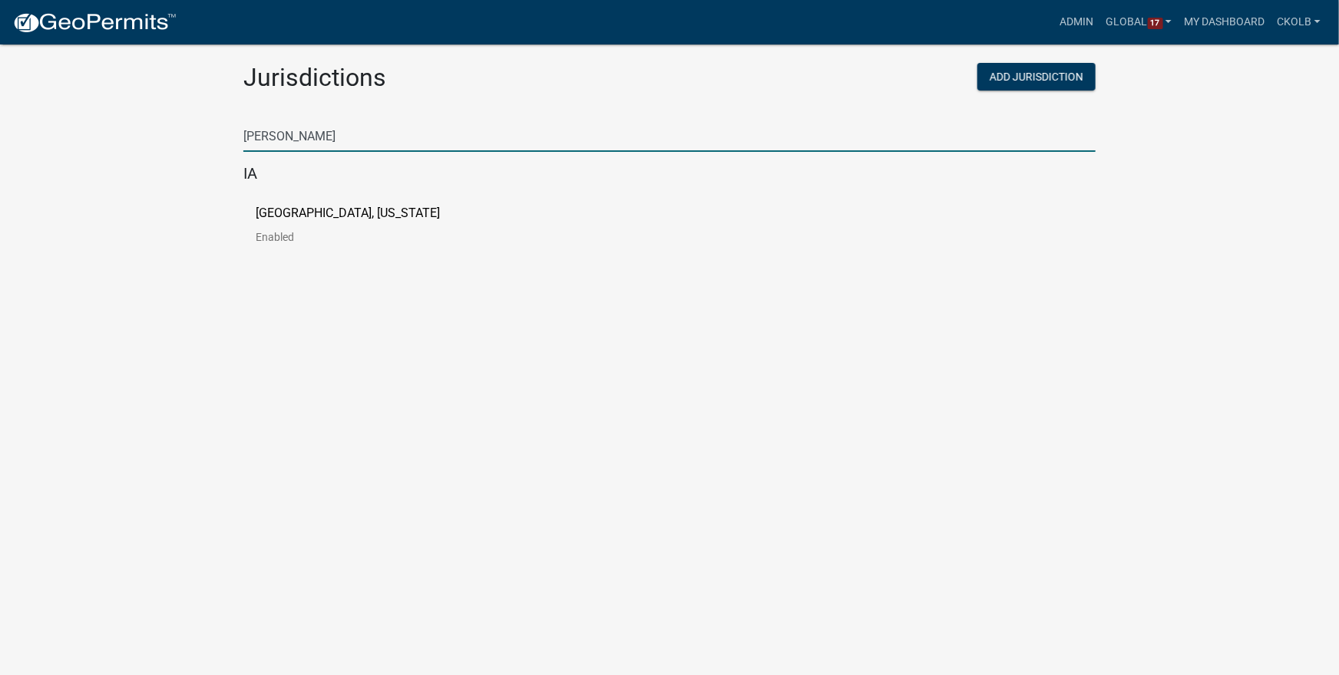
type input "johnson"
click at [299, 219] on p "Johnson County, Iowa" at bounding box center [348, 213] width 184 height 12
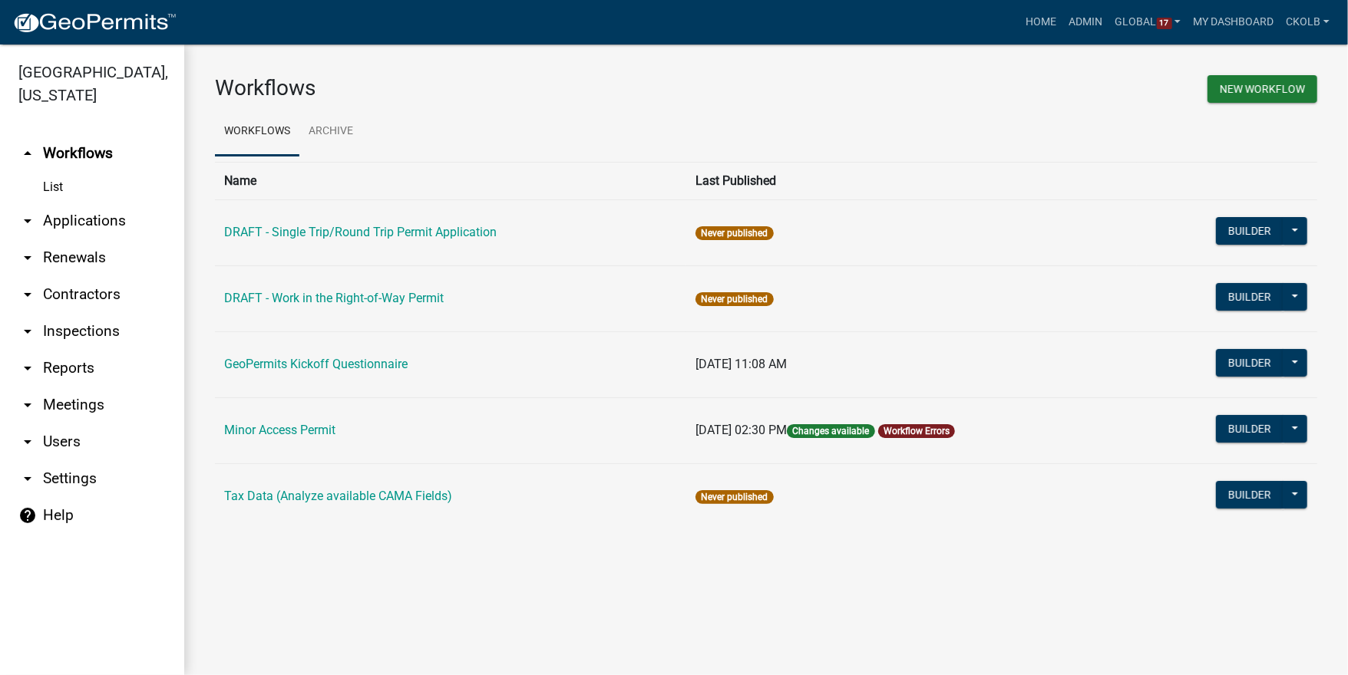
click at [69, 424] on link "arrow_drop_down Users" at bounding box center [92, 442] width 184 height 37
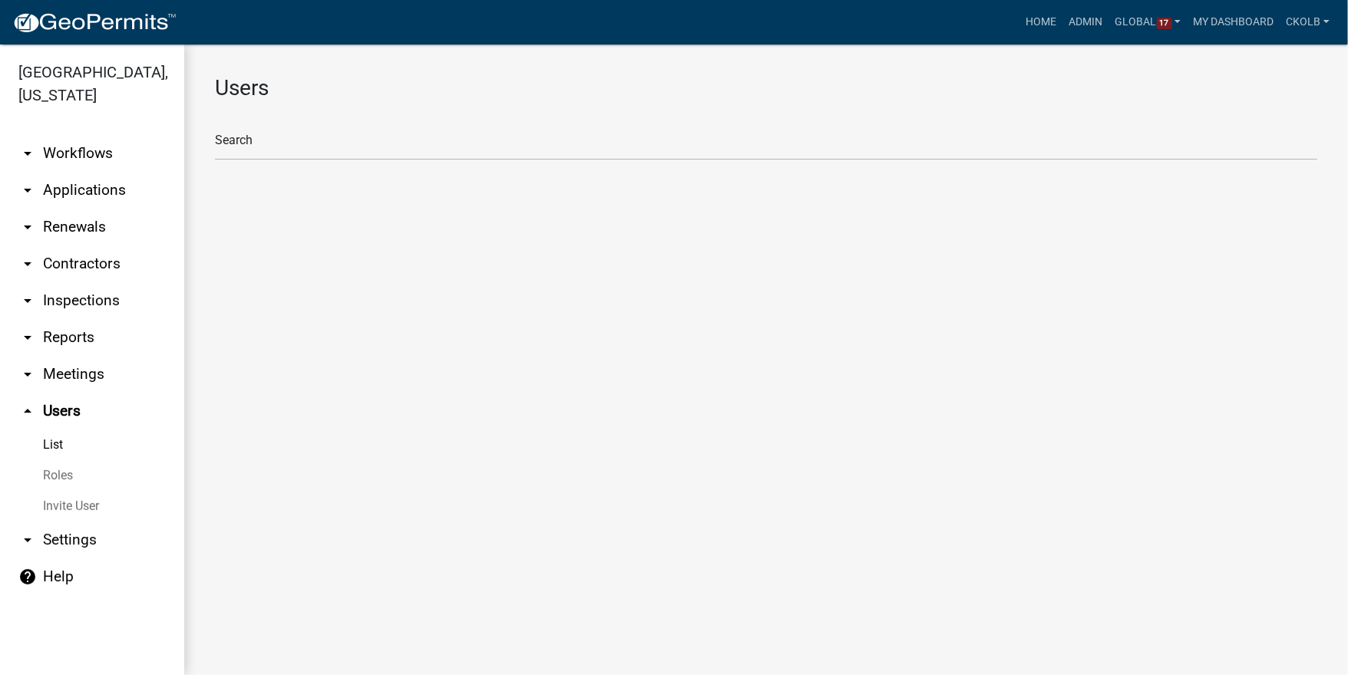
click at [64, 461] on link "Roles" at bounding box center [92, 476] width 184 height 31
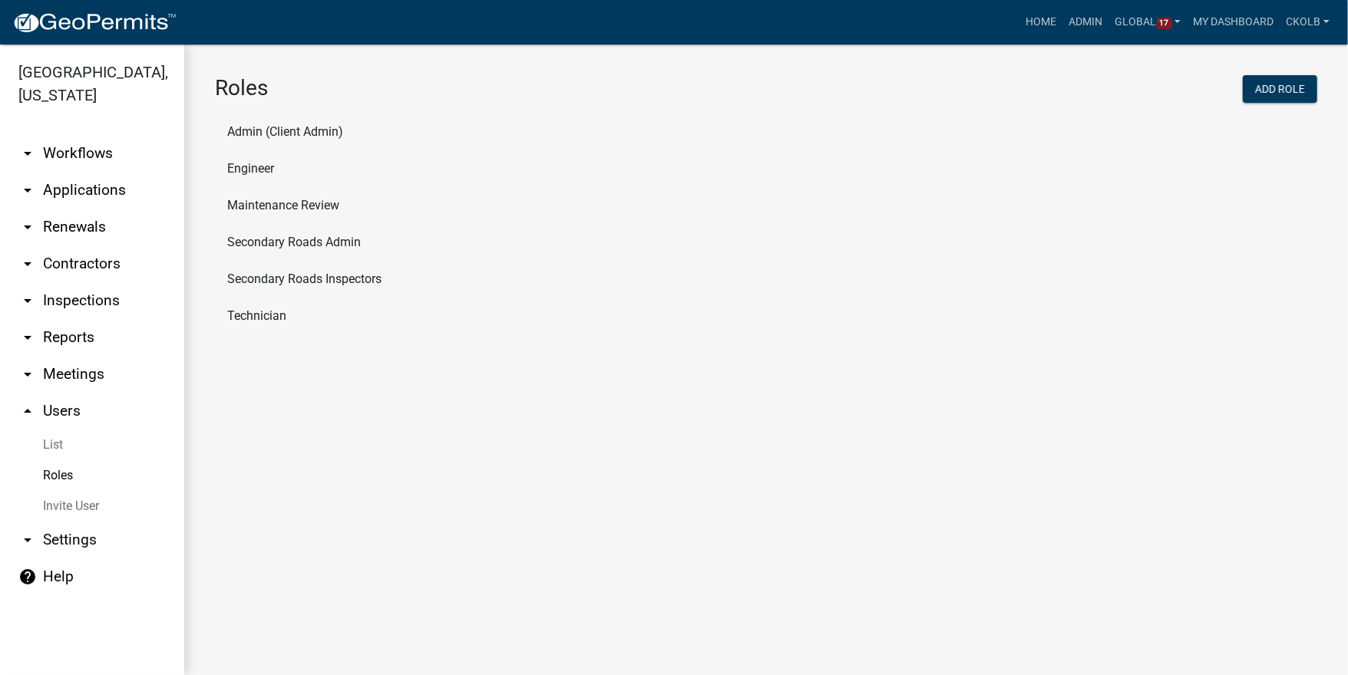
click at [272, 170] on li "Engineer" at bounding box center [766, 168] width 1102 height 37
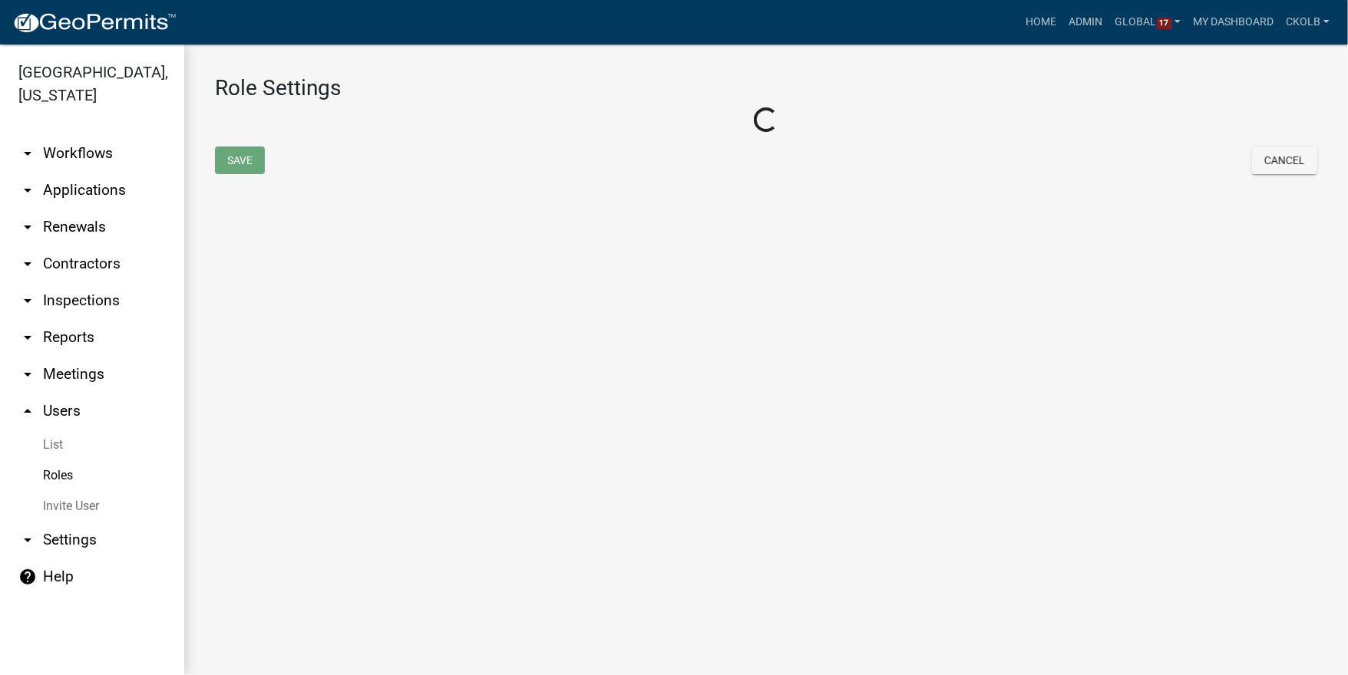
select select "2: yellow"
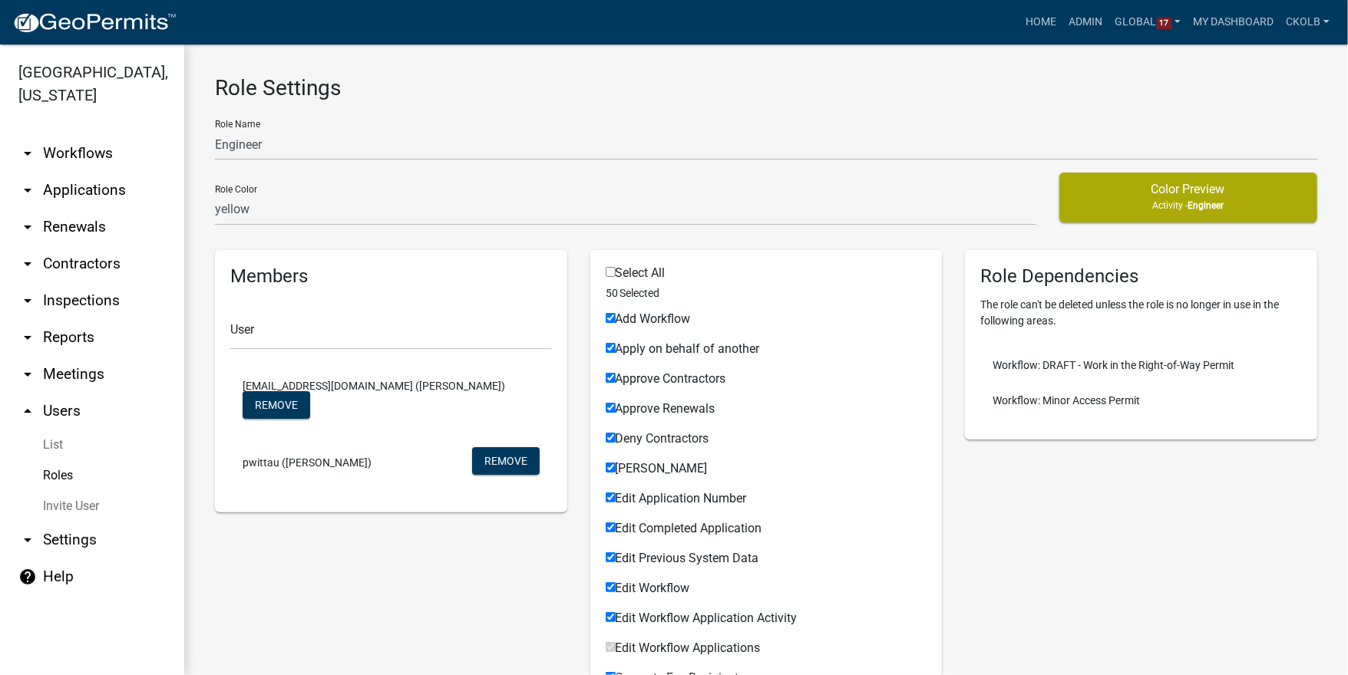
click at [62, 461] on link "Roles" at bounding box center [92, 476] width 184 height 31
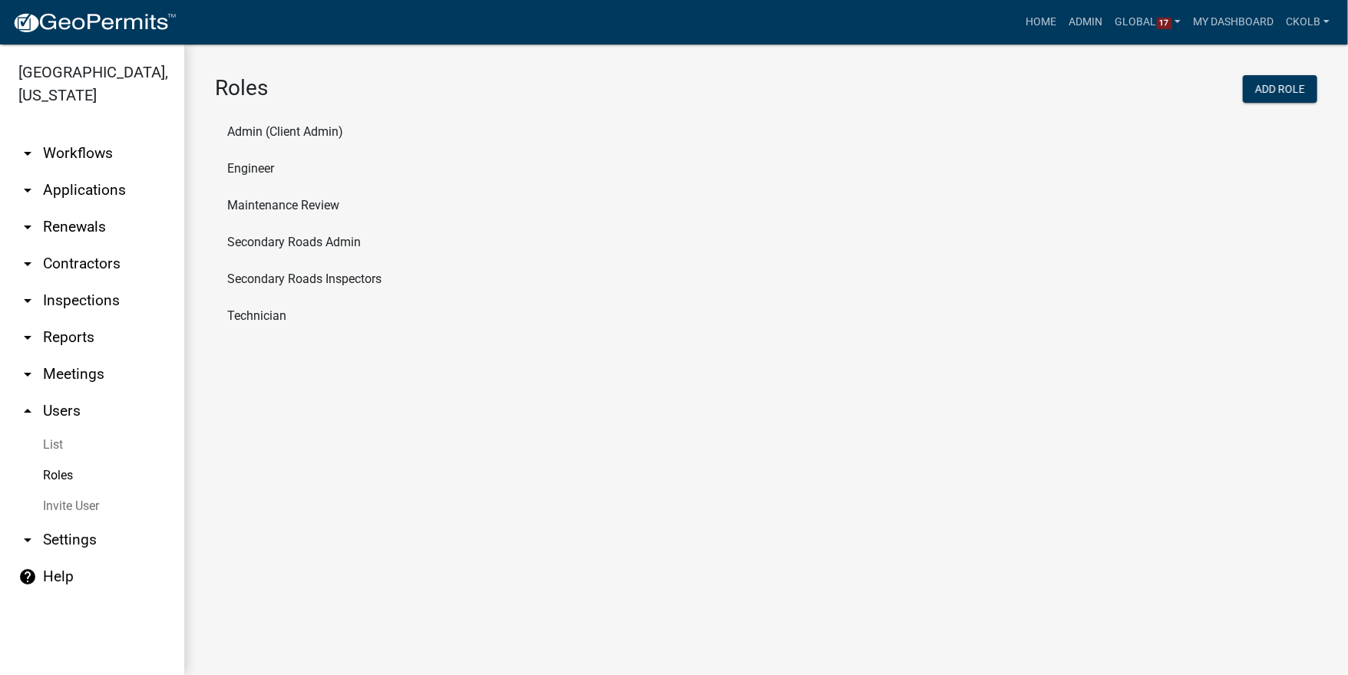
click at [88, 135] on link "arrow_drop_down Workflows" at bounding box center [92, 153] width 184 height 37
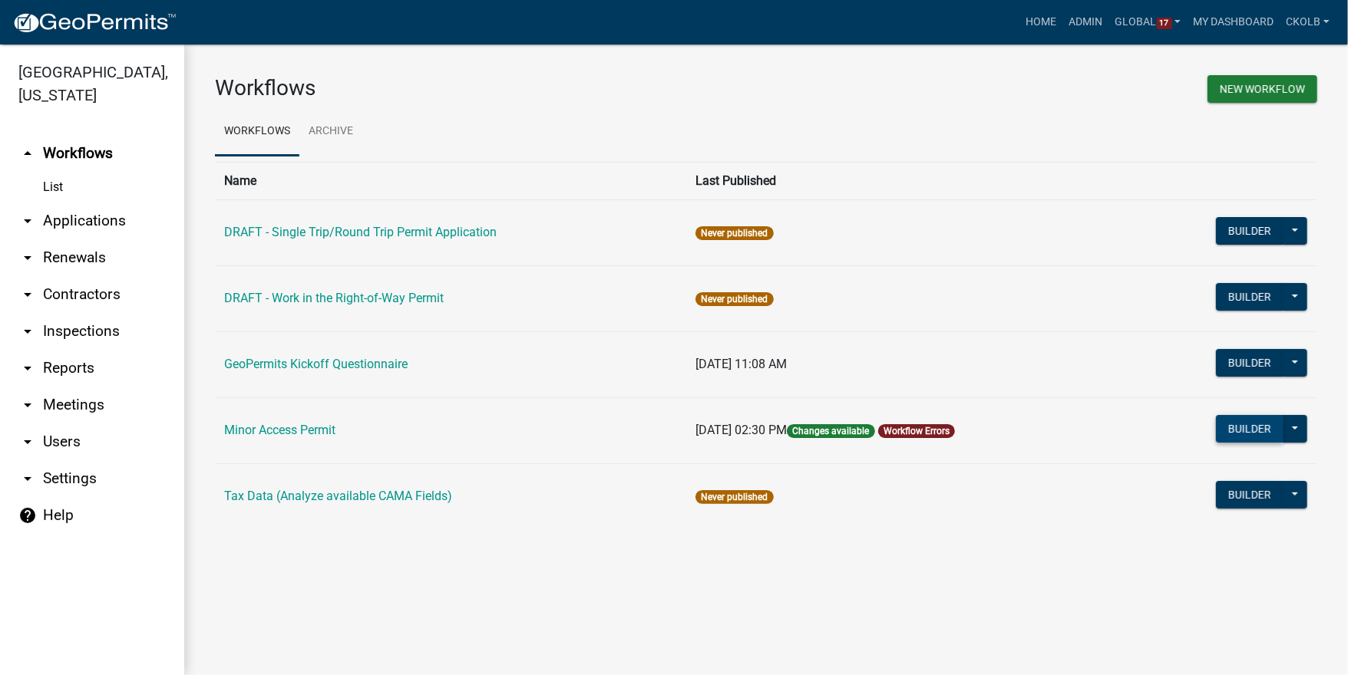
click at [1255, 433] on button "Builder" at bounding box center [1250, 429] width 68 height 28
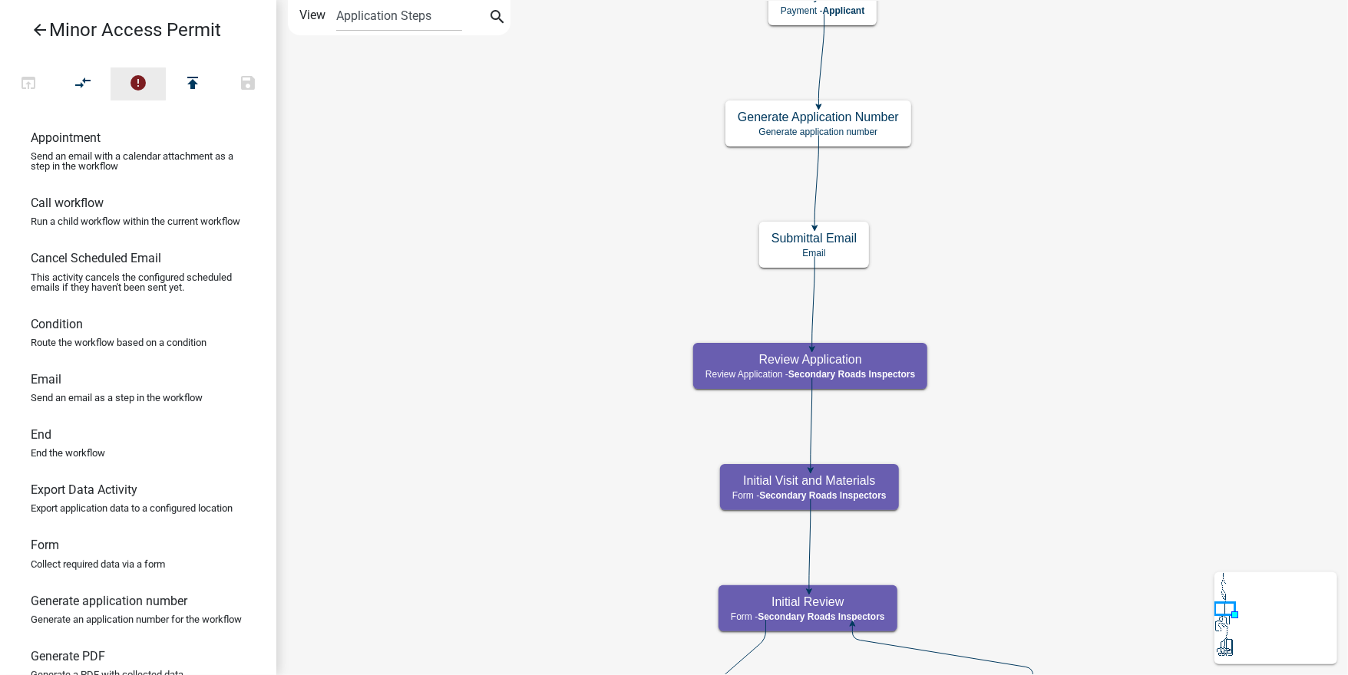
click at [140, 86] on icon "error" at bounding box center [138, 84] width 18 height 21
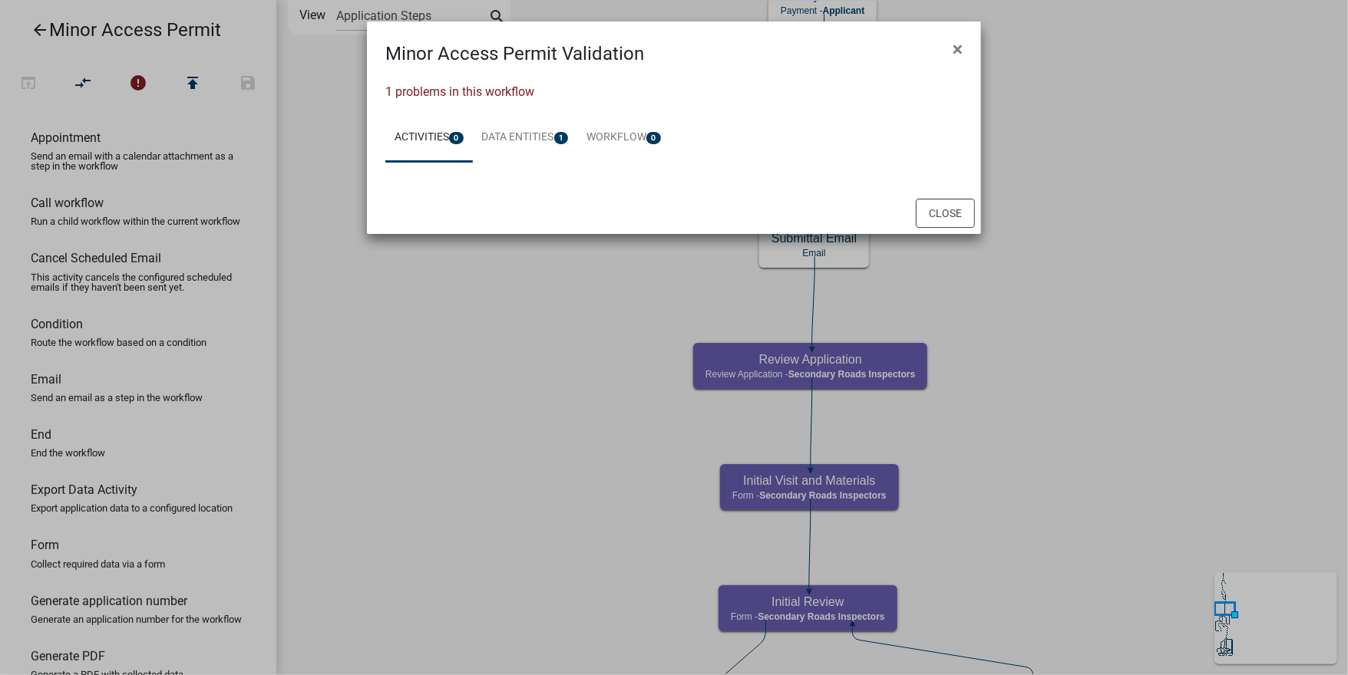
click at [418, 132] on link "Activities 0" at bounding box center [428, 138] width 87 height 49
click at [531, 139] on link "Data Entities 1" at bounding box center [525, 138] width 105 height 49
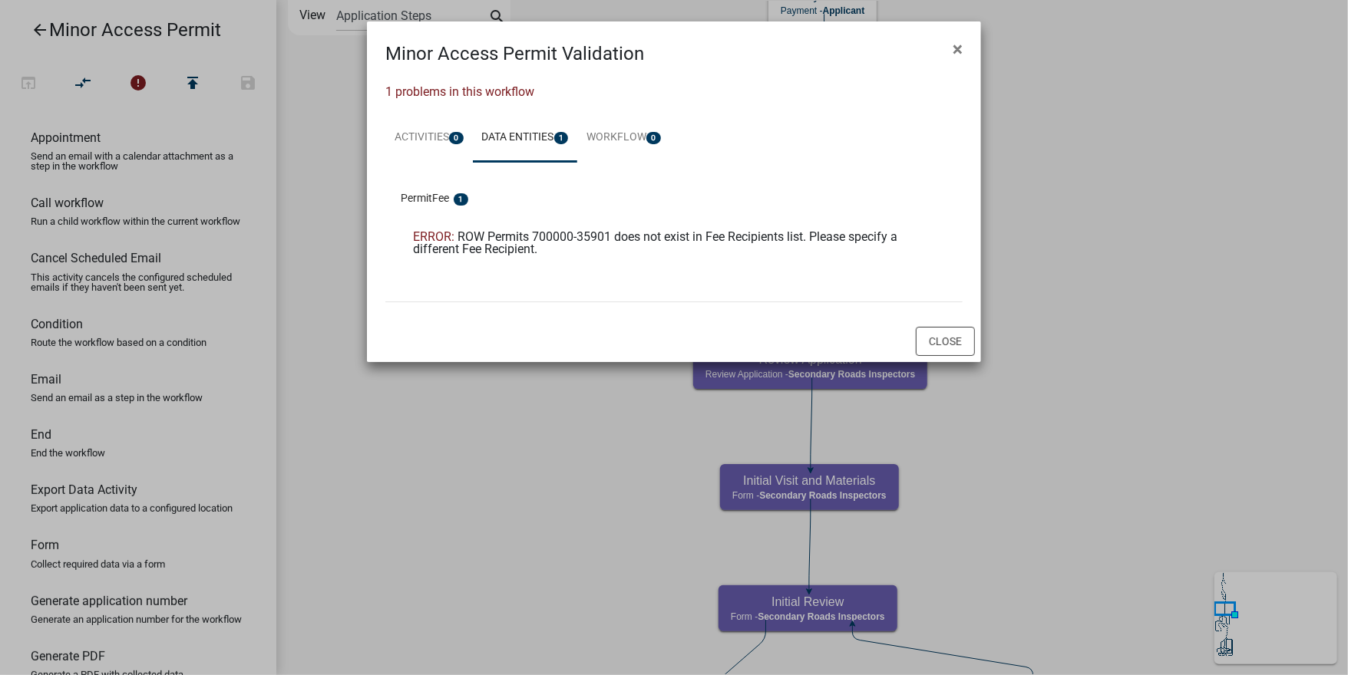
click at [737, 246] on div "ERROR: ROW Permits 700000-35901 does not exist in Fee Recipients list. Please s…" at bounding box center [661, 243] width 497 height 25
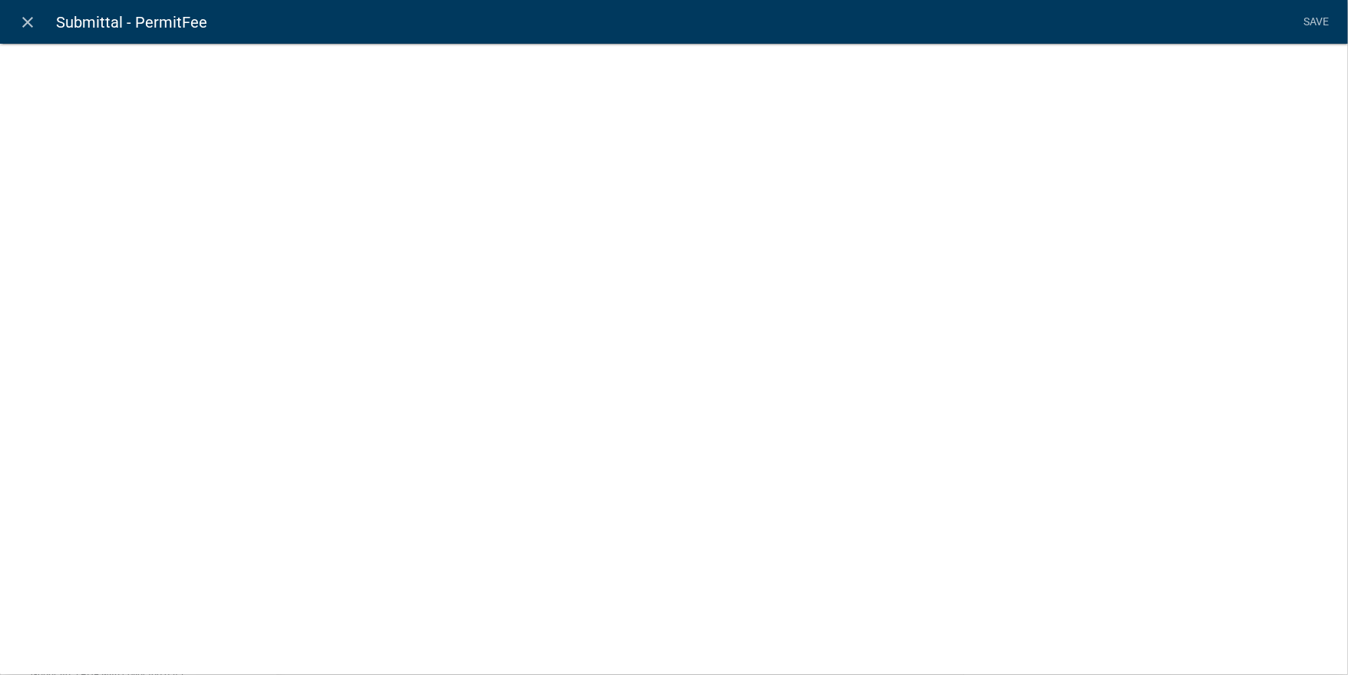
select select "fee"
select select "3: 376ed518-03ca-45af-ba9a-f8065a04f222"
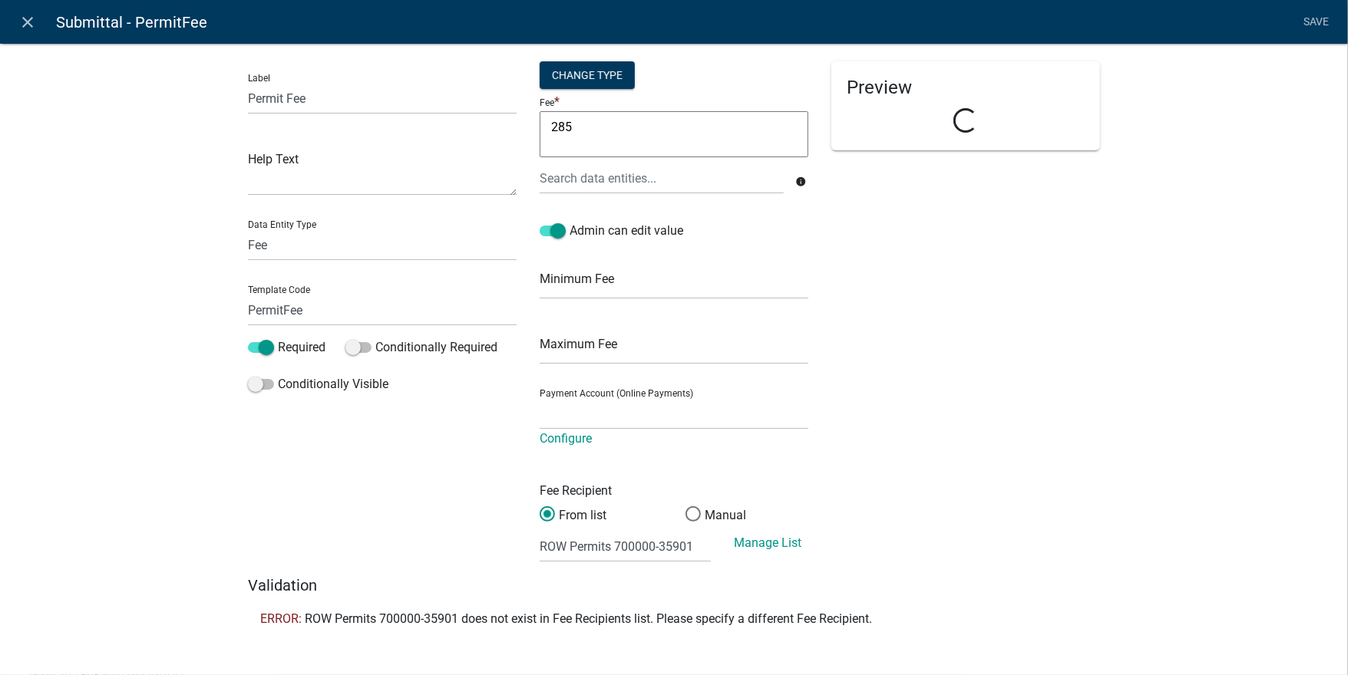
select select "e4d3c015-e470-4775-a537-97ea5c0eafe5"
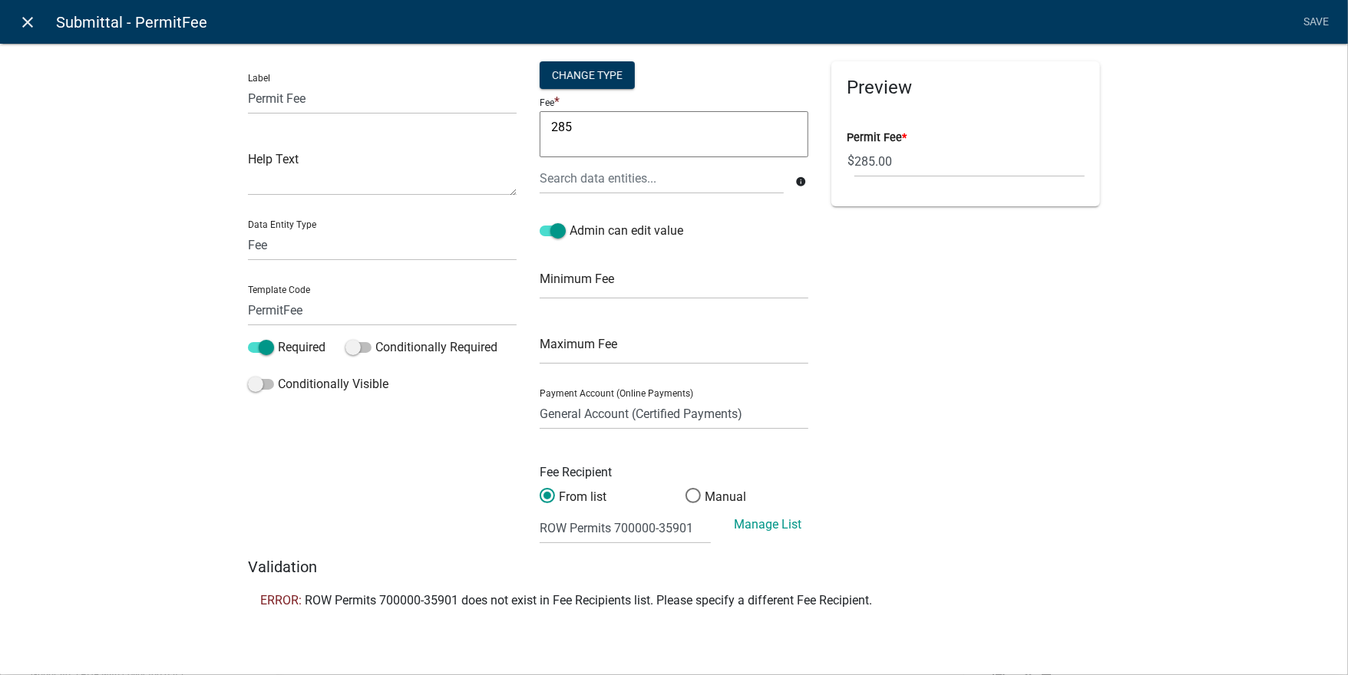
click at [35, 24] on icon "close" at bounding box center [28, 22] width 18 height 18
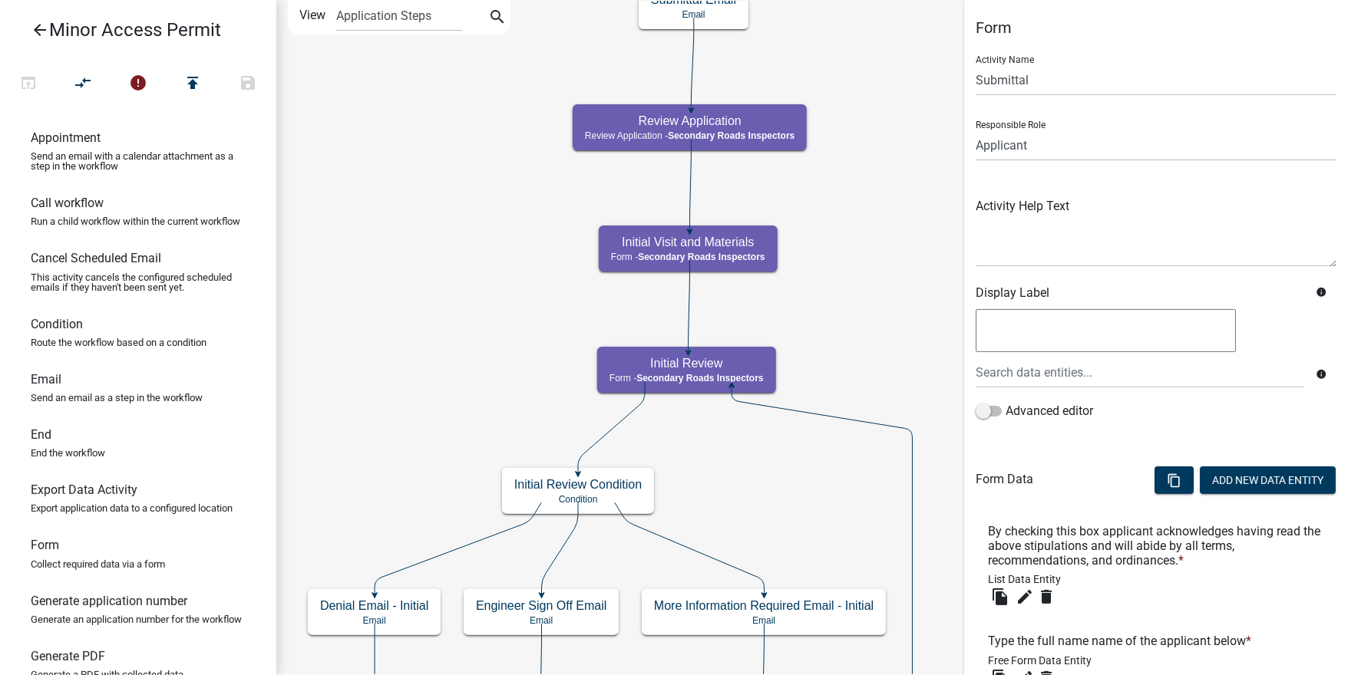
click at [45, 29] on icon "arrow_back" at bounding box center [40, 31] width 18 height 21
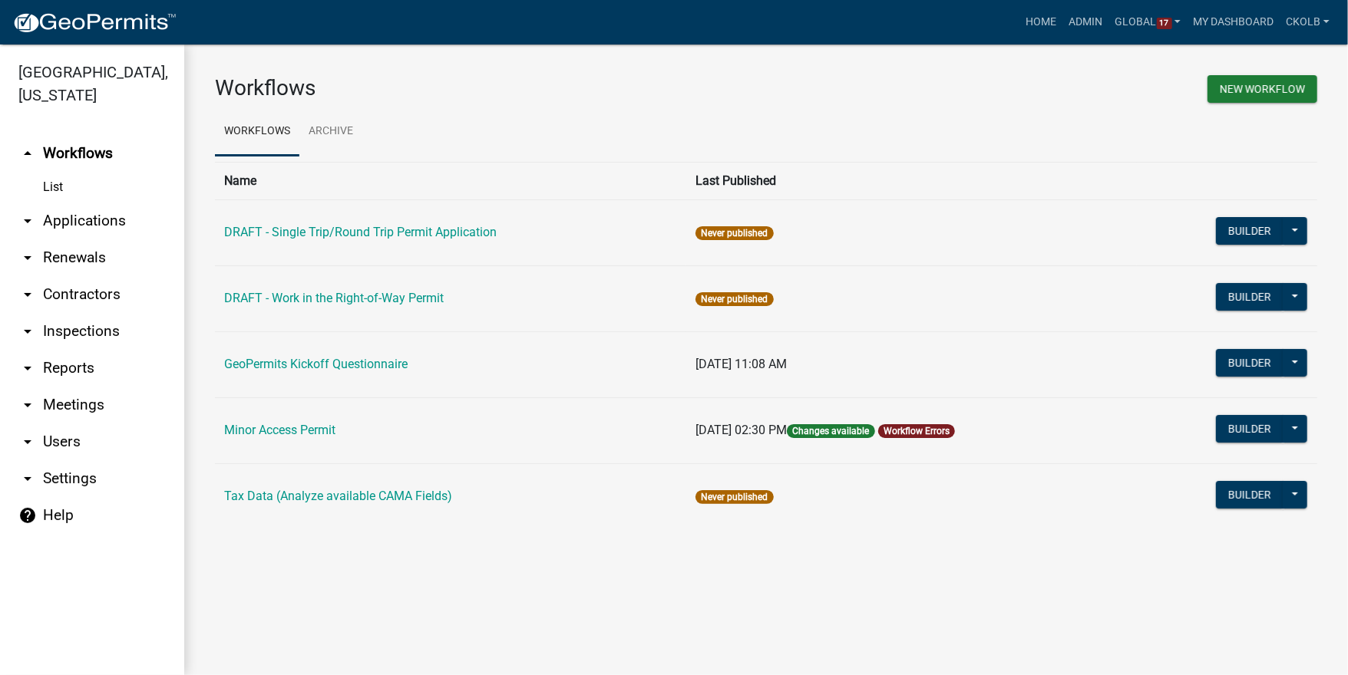
click at [92, 431] on link "arrow_drop_down Users" at bounding box center [92, 442] width 184 height 37
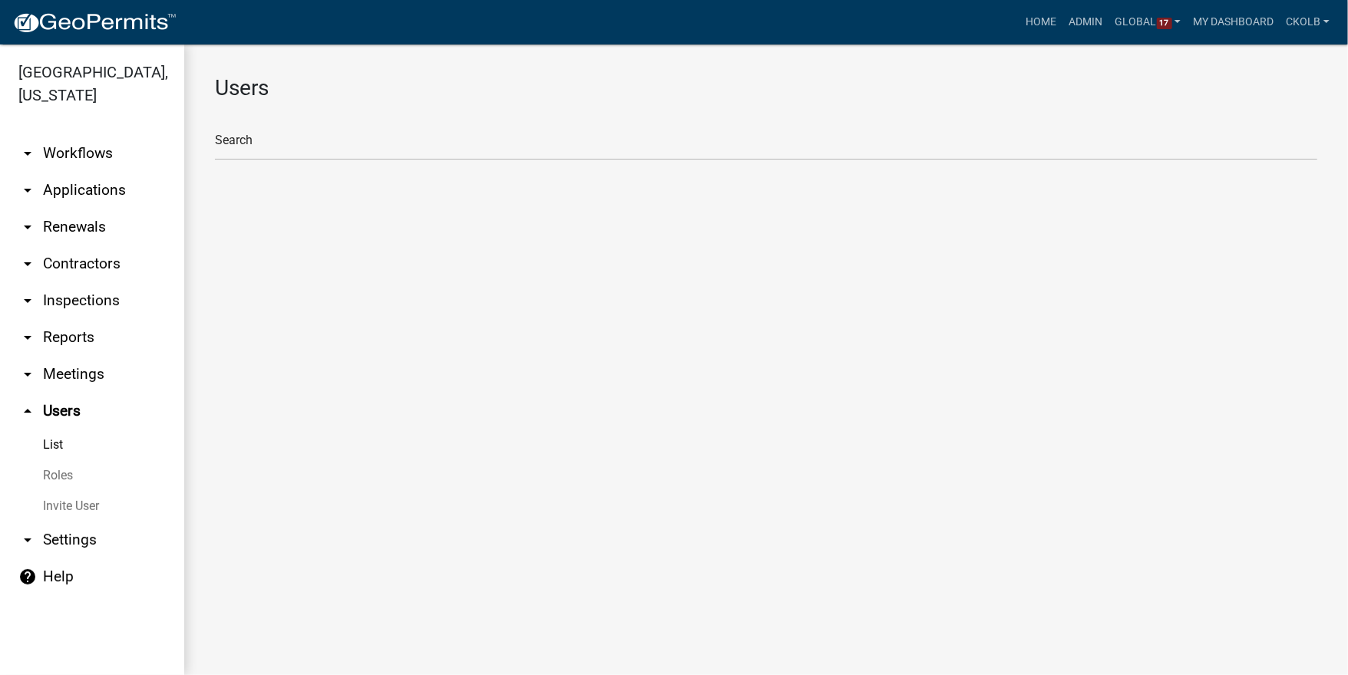
click at [71, 461] on link "Roles" at bounding box center [92, 476] width 184 height 31
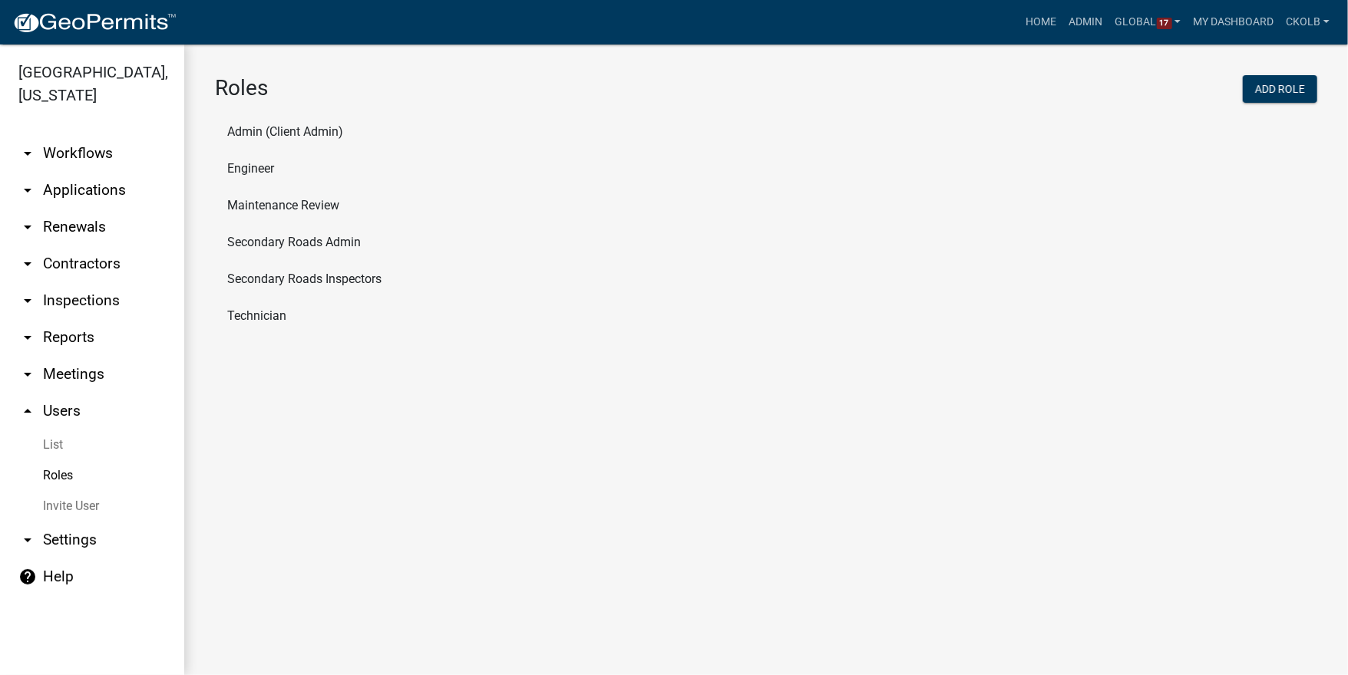
click at [323, 284] on li "Secondary Roads Inspectors" at bounding box center [766, 279] width 1102 height 37
select select "5: purple"
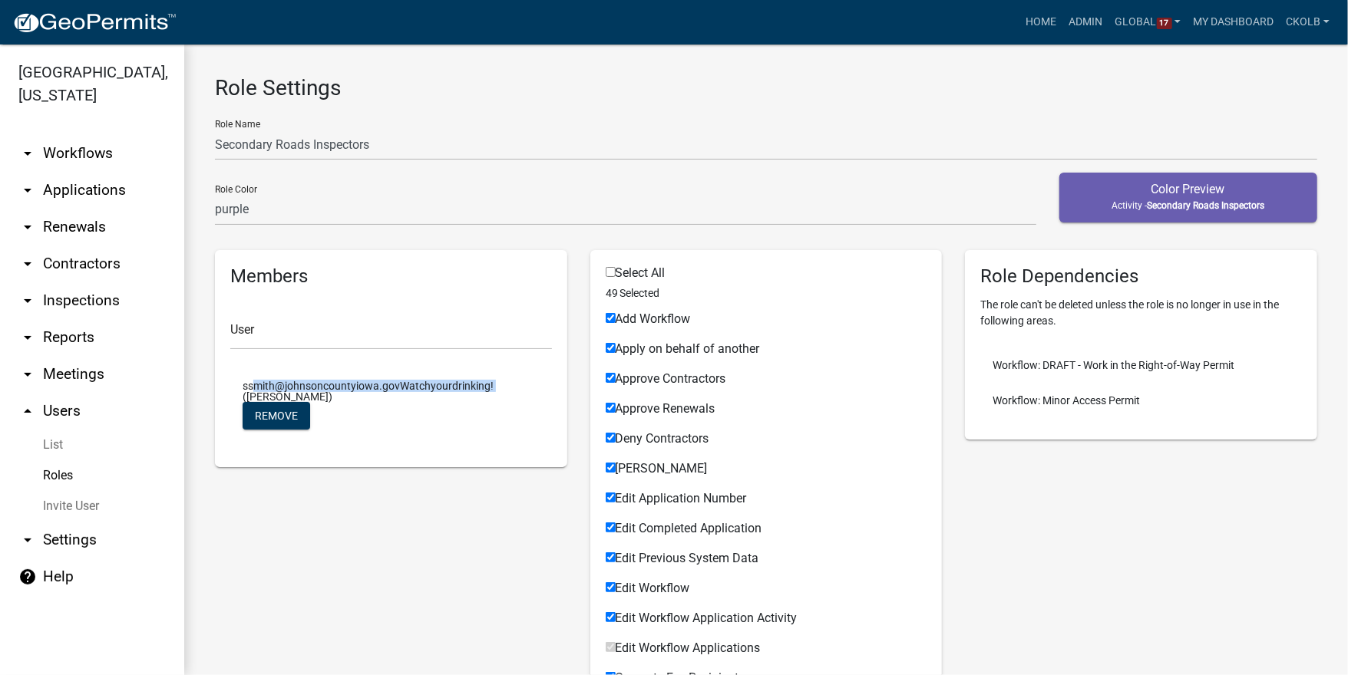
drag, startPoint x: 246, startPoint y: 384, endPoint x: 507, endPoint y: 378, distance: 261.8
click at [507, 378] on li "ssmith@johnsoncountyiowa.govWatchyourdrinking! (shannon smith) Remove" at bounding box center [391, 407] width 322 height 78
click at [100, 135] on link "arrow_drop_down Workflows" at bounding box center [92, 153] width 184 height 37
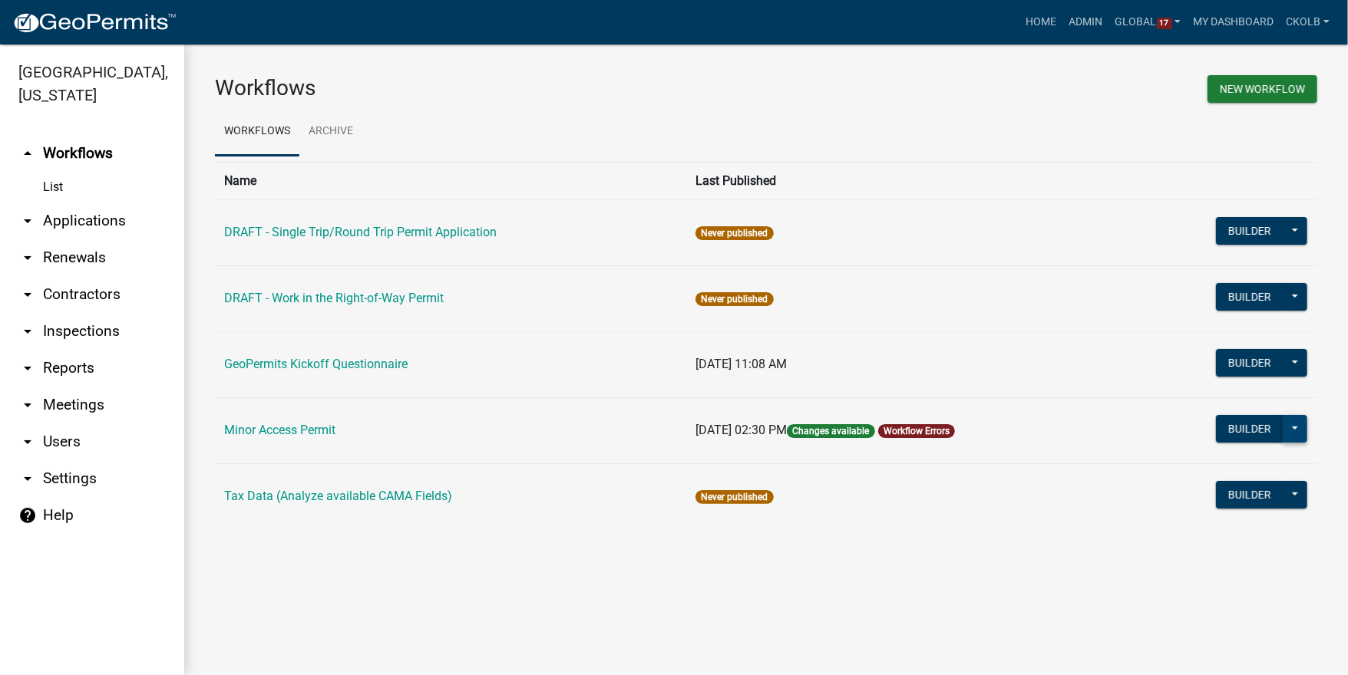
click at [1302, 436] on button at bounding box center [1295, 429] width 25 height 28
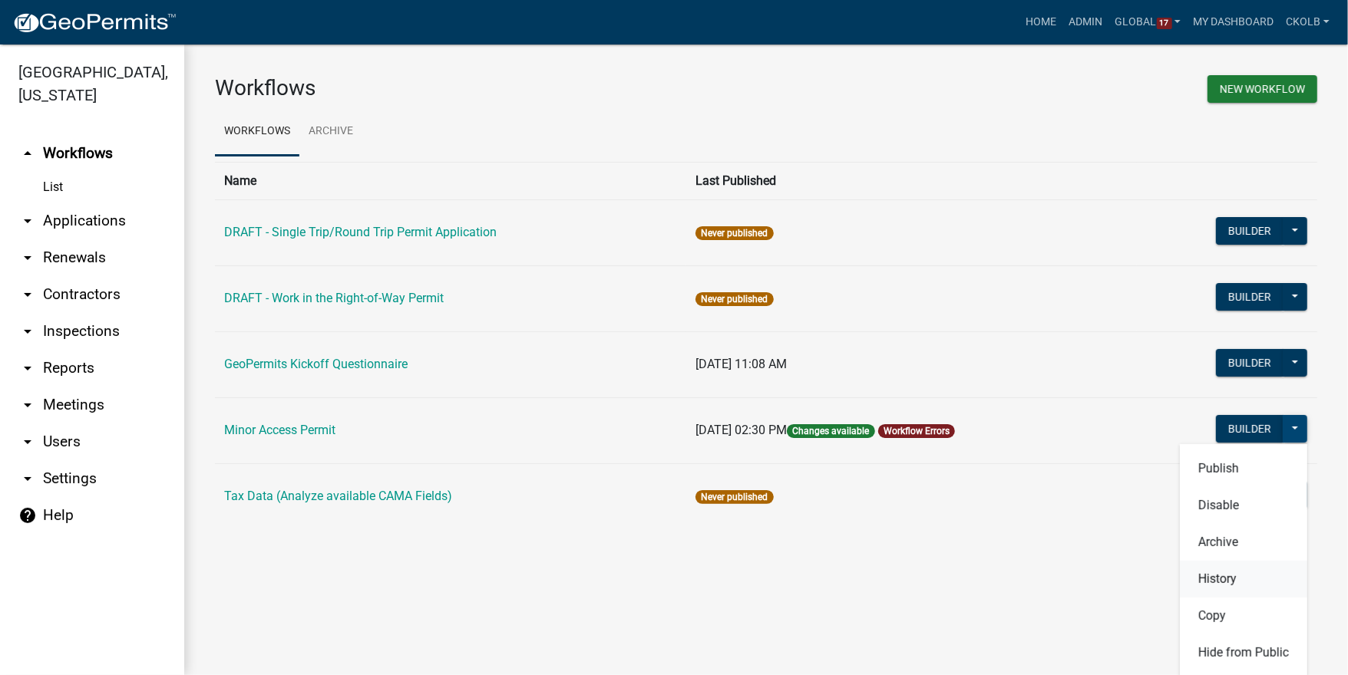
scroll to position [38, 0]
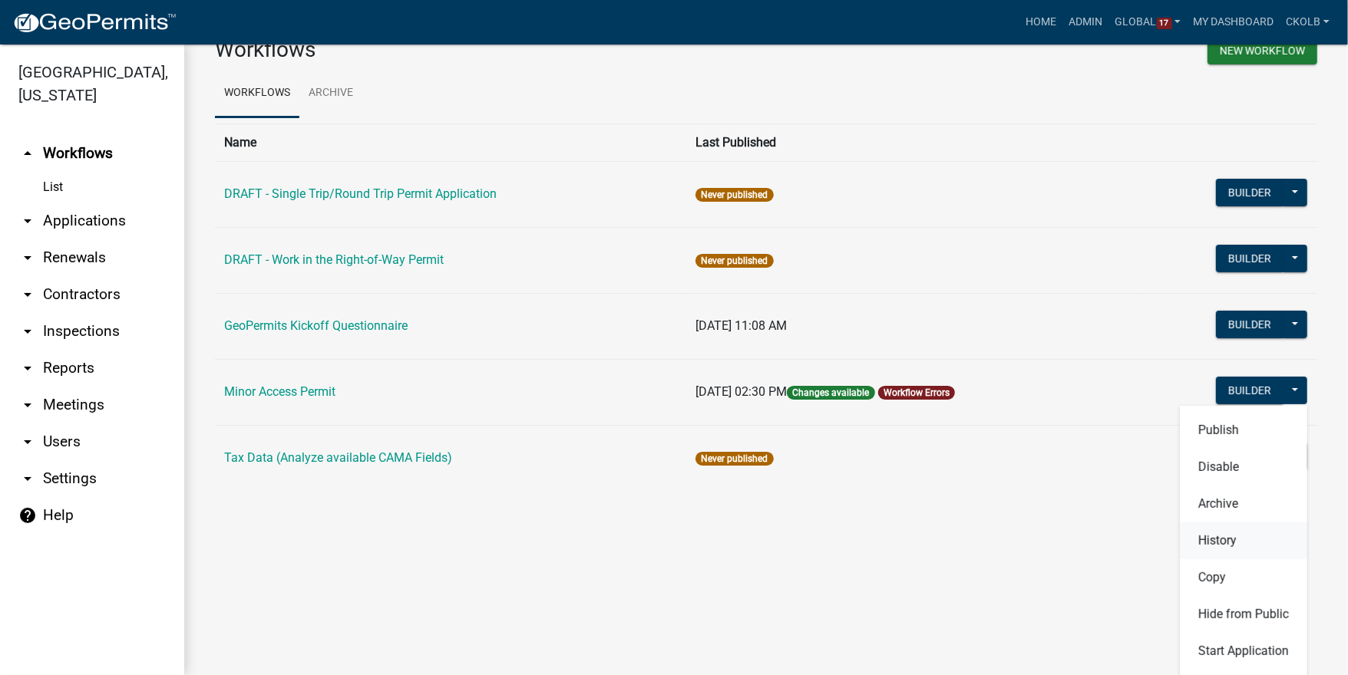
click at [1198, 542] on button "History" at bounding box center [1243, 541] width 127 height 37
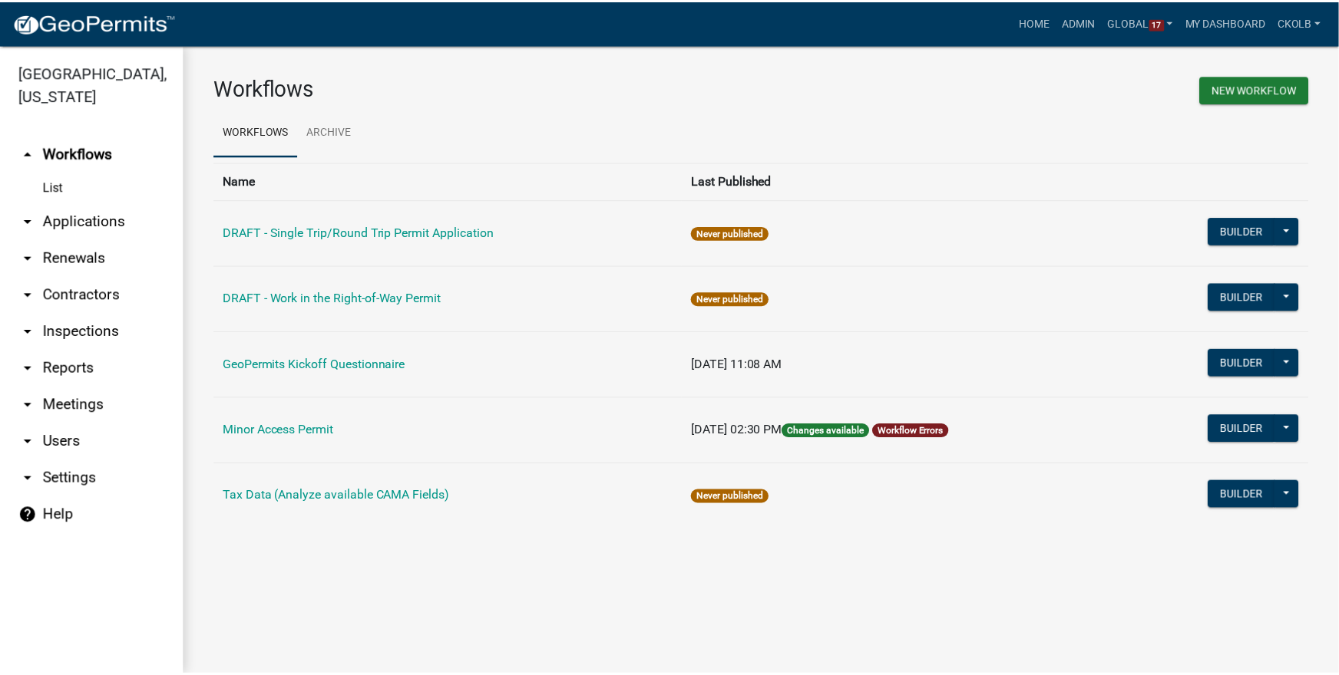
scroll to position [0, 0]
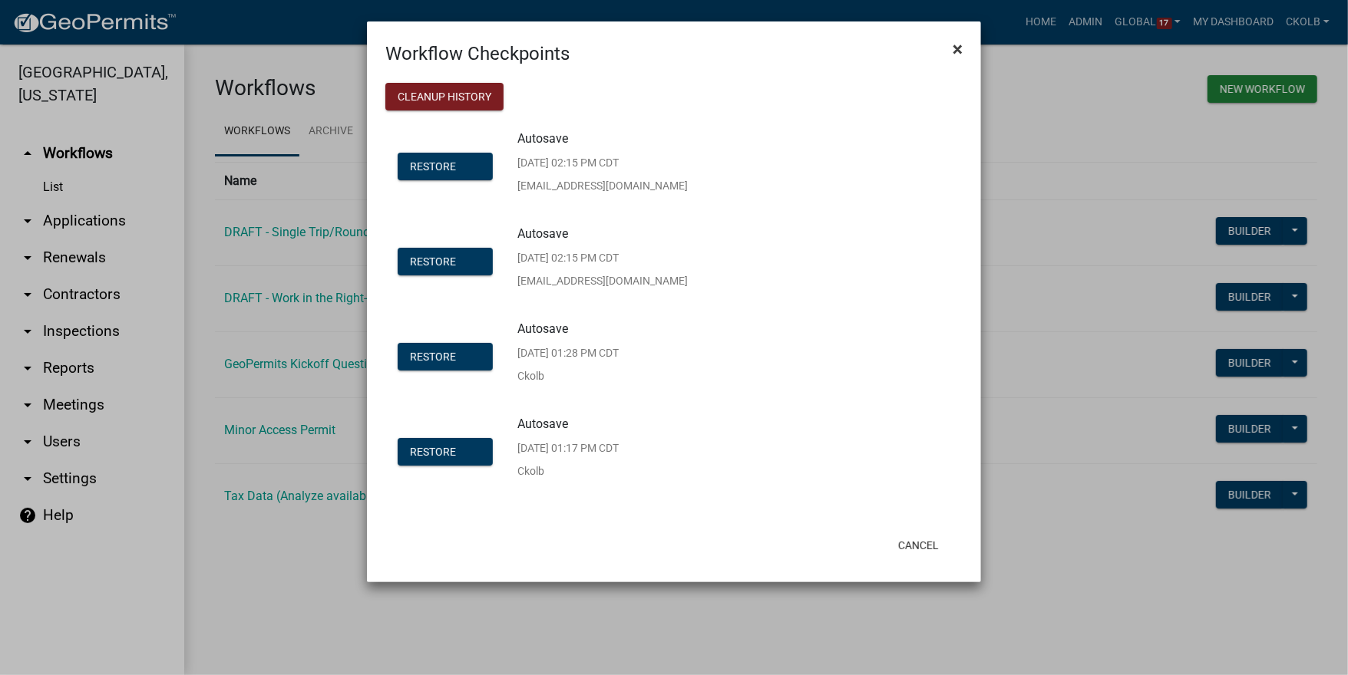
click at [957, 54] on span "×" at bounding box center [958, 48] width 10 height 21
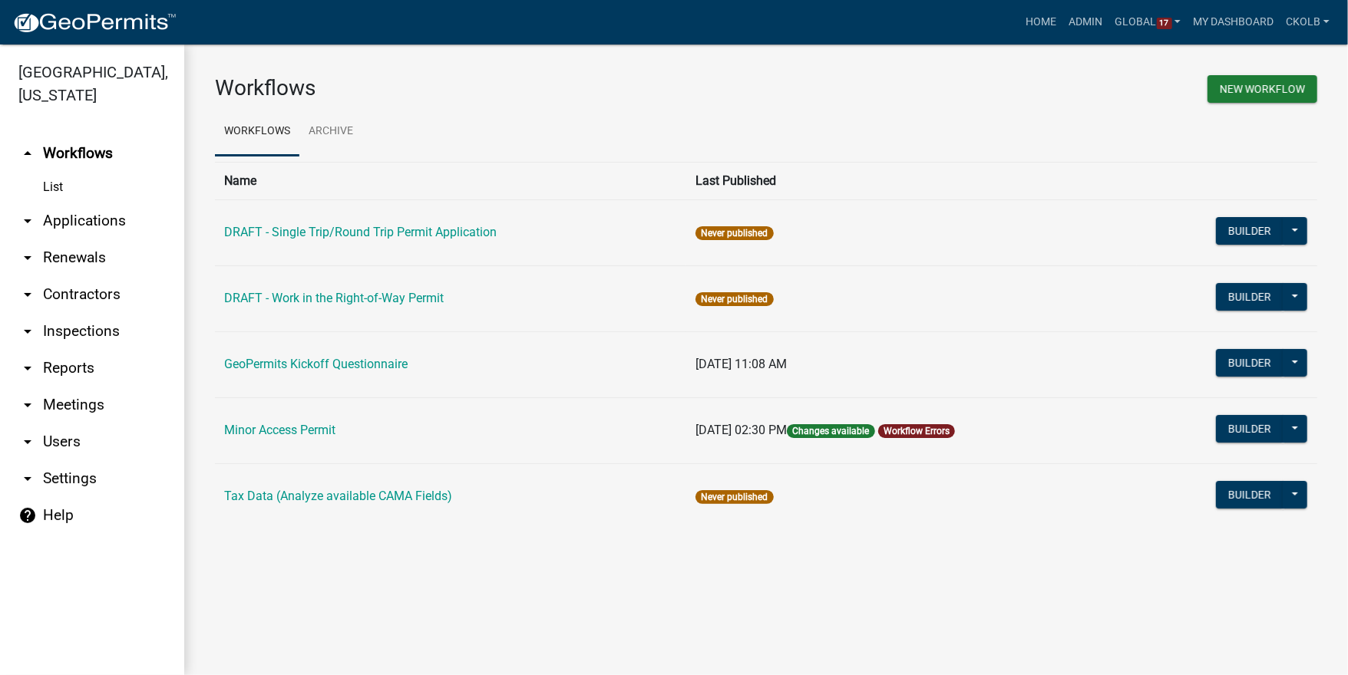
click at [423, 553] on div "Workflows New Workflow Workflows Archive Name Last Published DRAFT - Single Tri…" at bounding box center [766, 309] width 1164 height 528
click at [1127, 23] on link "Global 17" at bounding box center [1148, 22] width 78 height 29
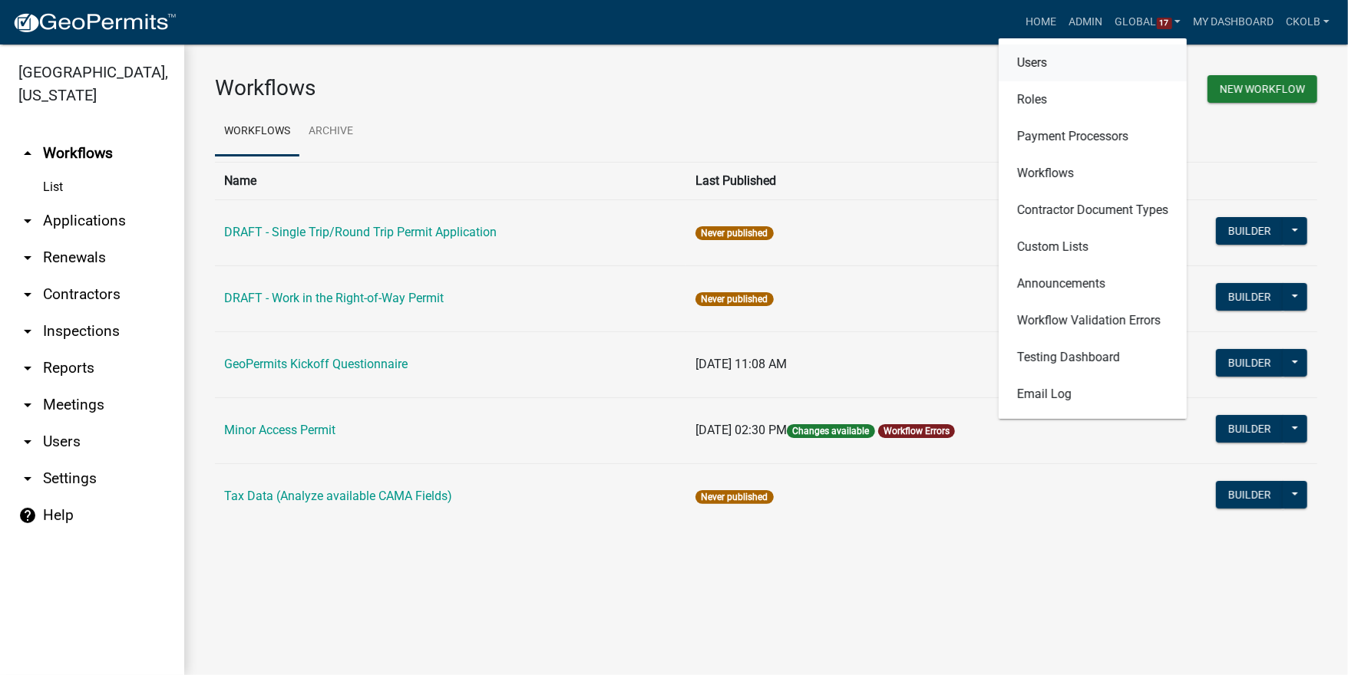
click at [1040, 75] on link "Users" at bounding box center [1093, 63] width 188 height 37
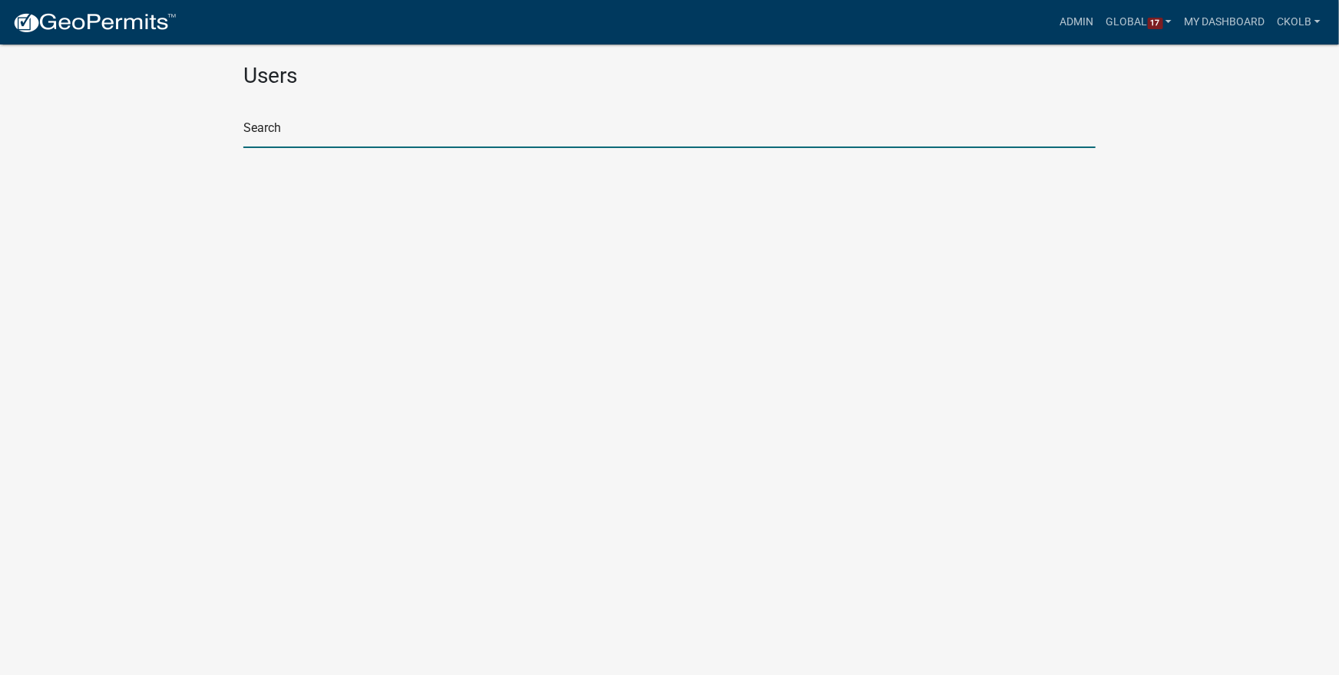
click at [329, 121] on input "text" at bounding box center [669, 132] width 852 height 31
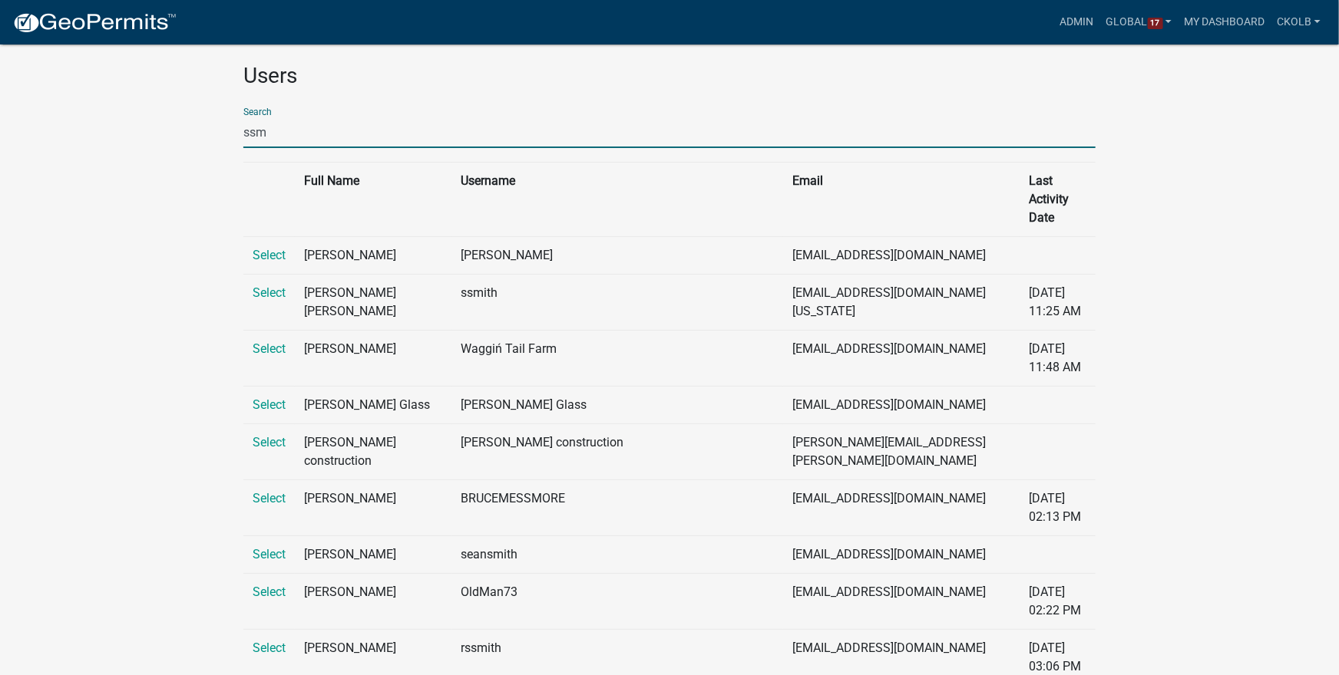
type input "ssmith@[PERSON_NAME]"
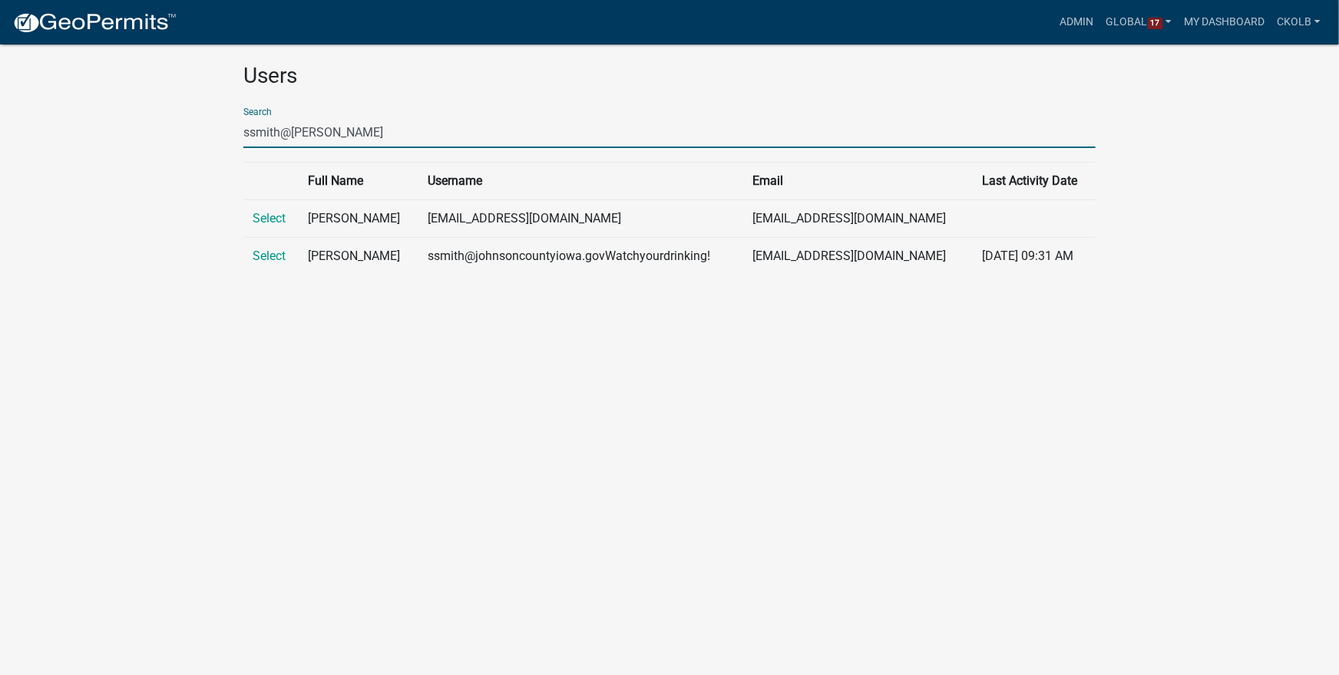
click at [972, 226] on td at bounding box center [1033, 219] width 123 height 38
drag, startPoint x: 954, startPoint y: 256, endPoint x: 1070, endPoint y: 256, distance: 115.9
click at [1070, 256] on td "[DATE] 09:31 AM" at bounding box center [1033, 256] width 123 height 38
click at [1055, 279] on div "Users Search ssmith@johnson Full Name Username Email Last Activity Date Select …" at bounding box center [669, 175] width 875 height 224
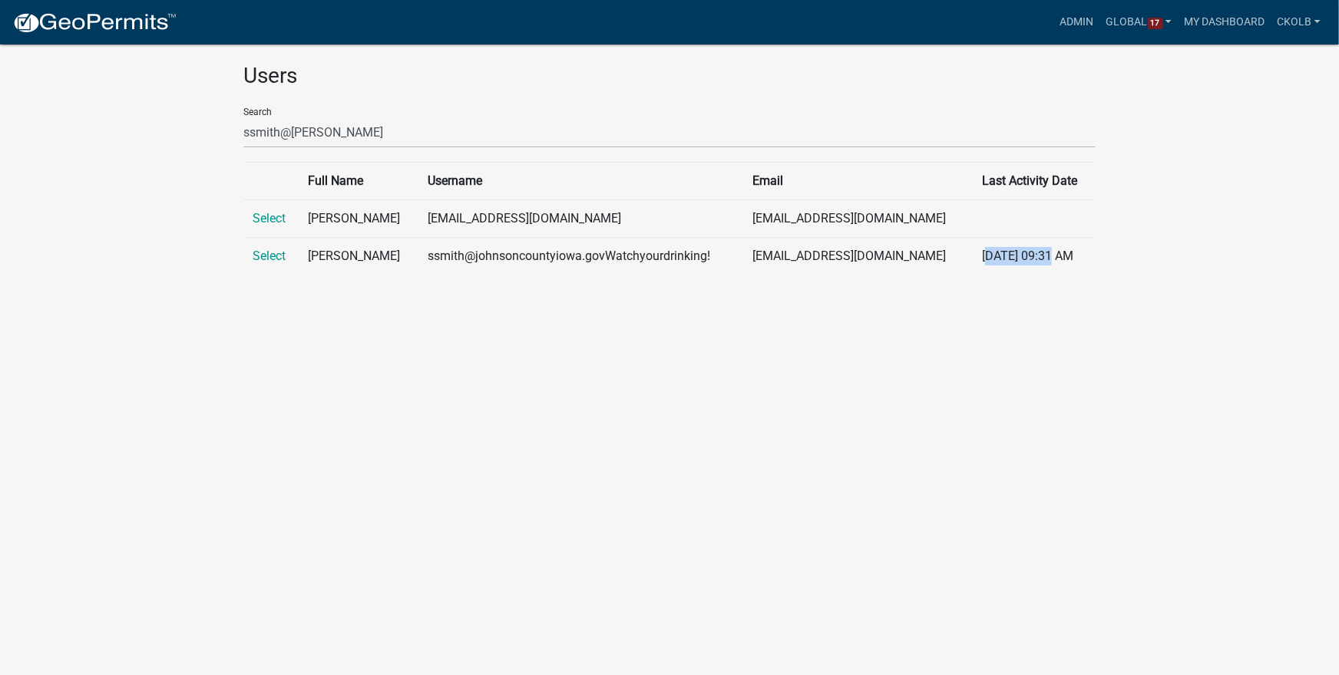
drag, startPoint x: 953, startPoint y: 257, endPoint x: 1025, endPoint y: 258, distance: 72.2
click at [1025, 258] on td "[DATE] 09:31 AM" at bounding box center [1033, 256] width 123 height 38
click at [526, 287] on body "Internet Explorer does NOT work with GeoPermits. Get a new browser for more sec…" at bounding box center [669, 355] width 1339 height 675
click at [269, 224] on link "Select" at bounding box center [269, 218] width 33 height 15
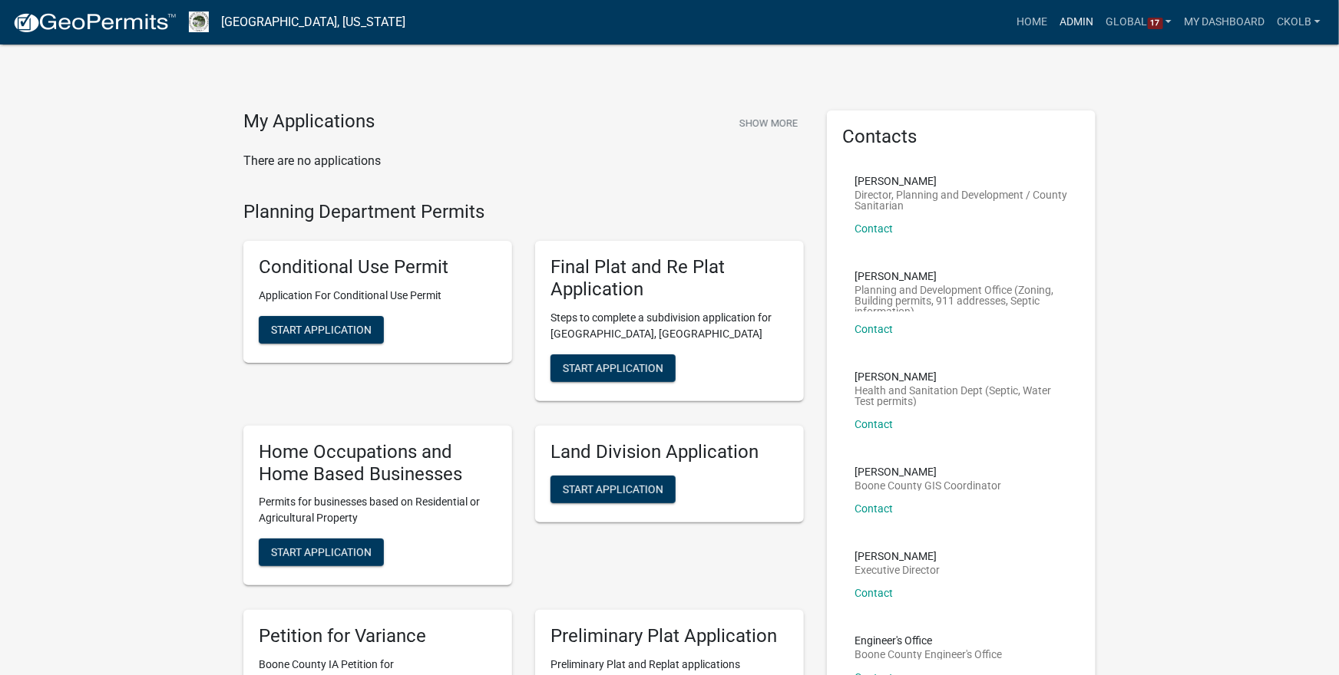
click at [1073, 23] on link "Admin" at bounding box center [1077, 22] width 46 height 29
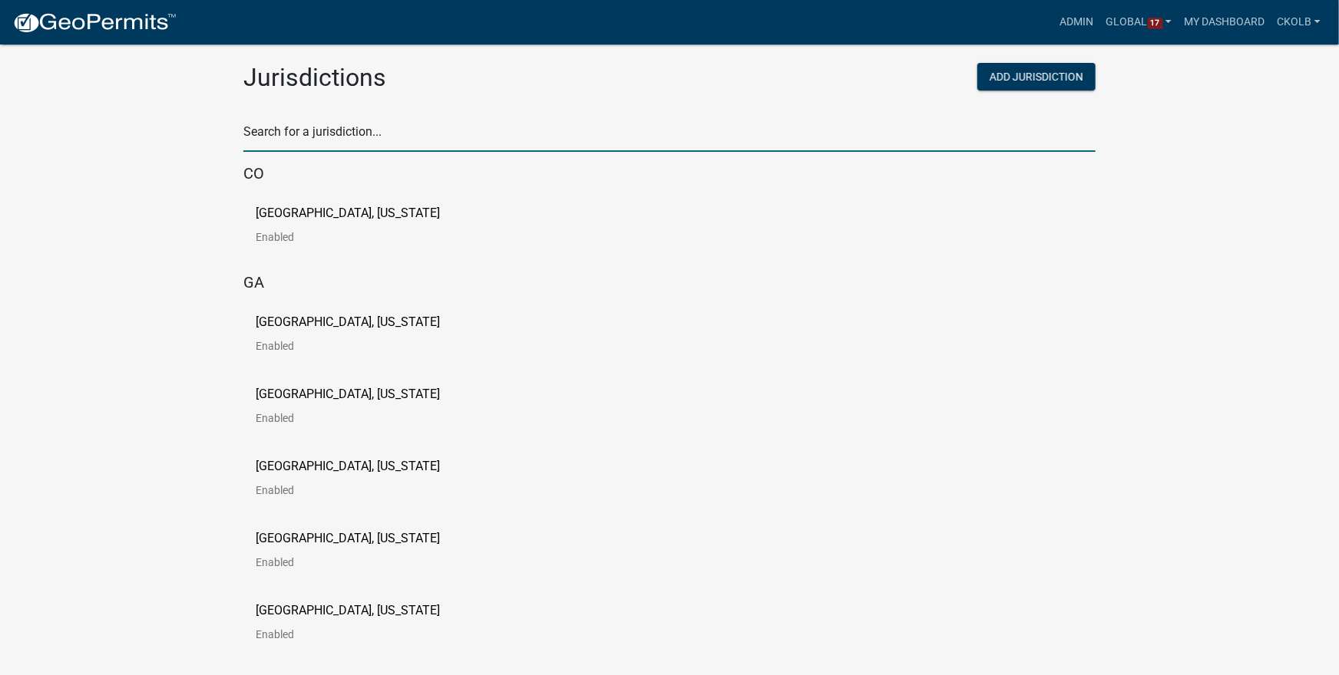
click at [294, 142] on input "text" at bounding box center [669, 136] width 852 height 31
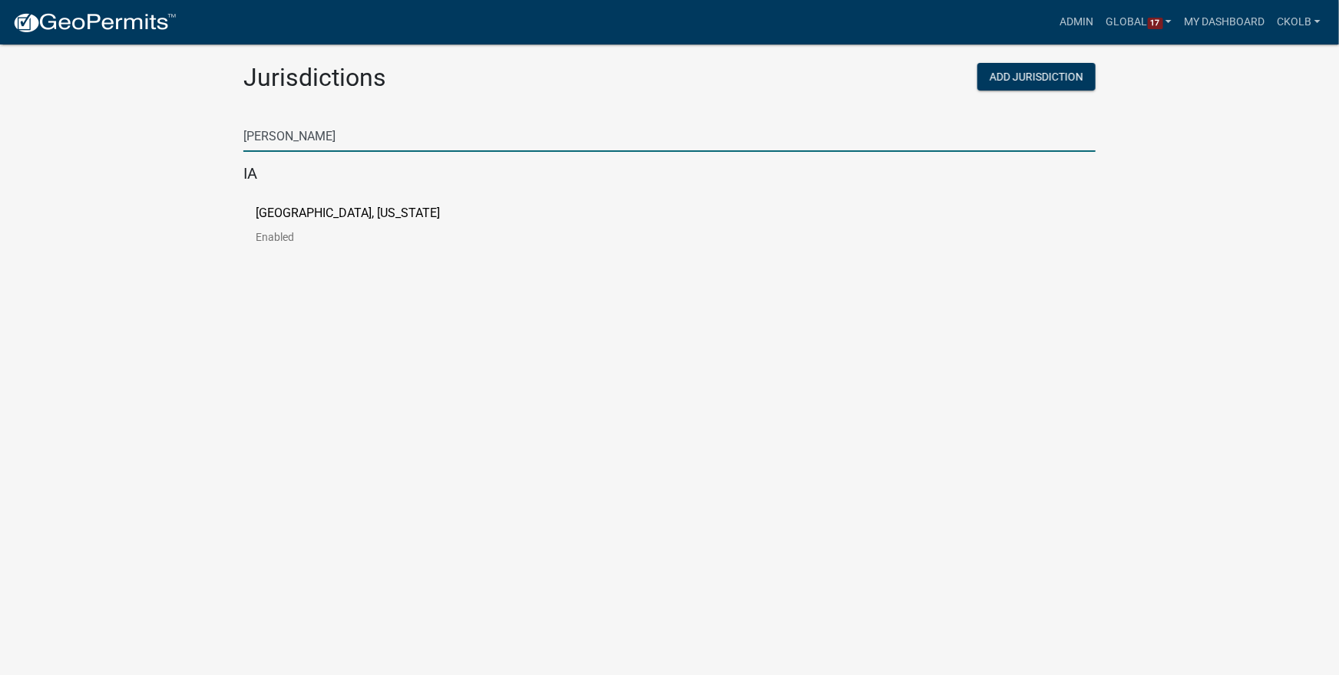
type input "[PERSON_NAME]"
click at [315, 210] on p "[GEOGRAPHIC_DATA], [US_STATE]" at bounding box center [348, 213] width 184 height 12
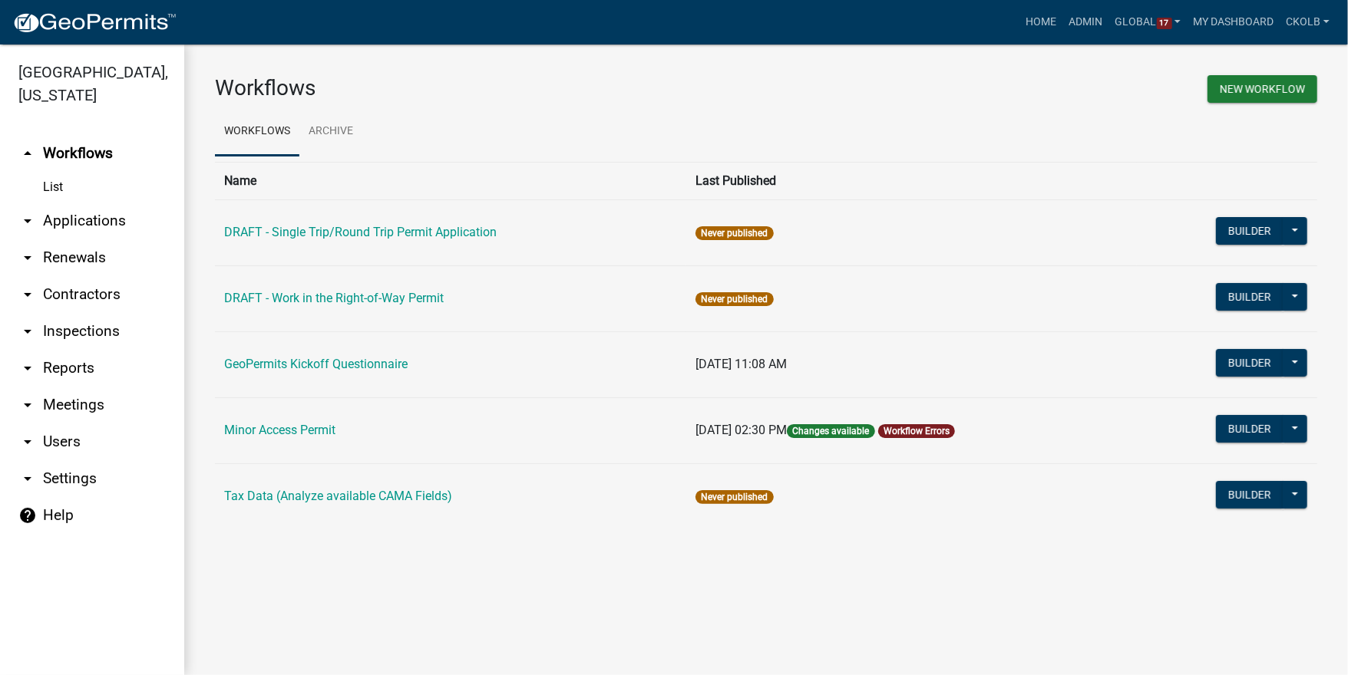
click at [78, 424] on link "arrow_drop_down Users" at bounding box center [92, 442] width 184 height 37
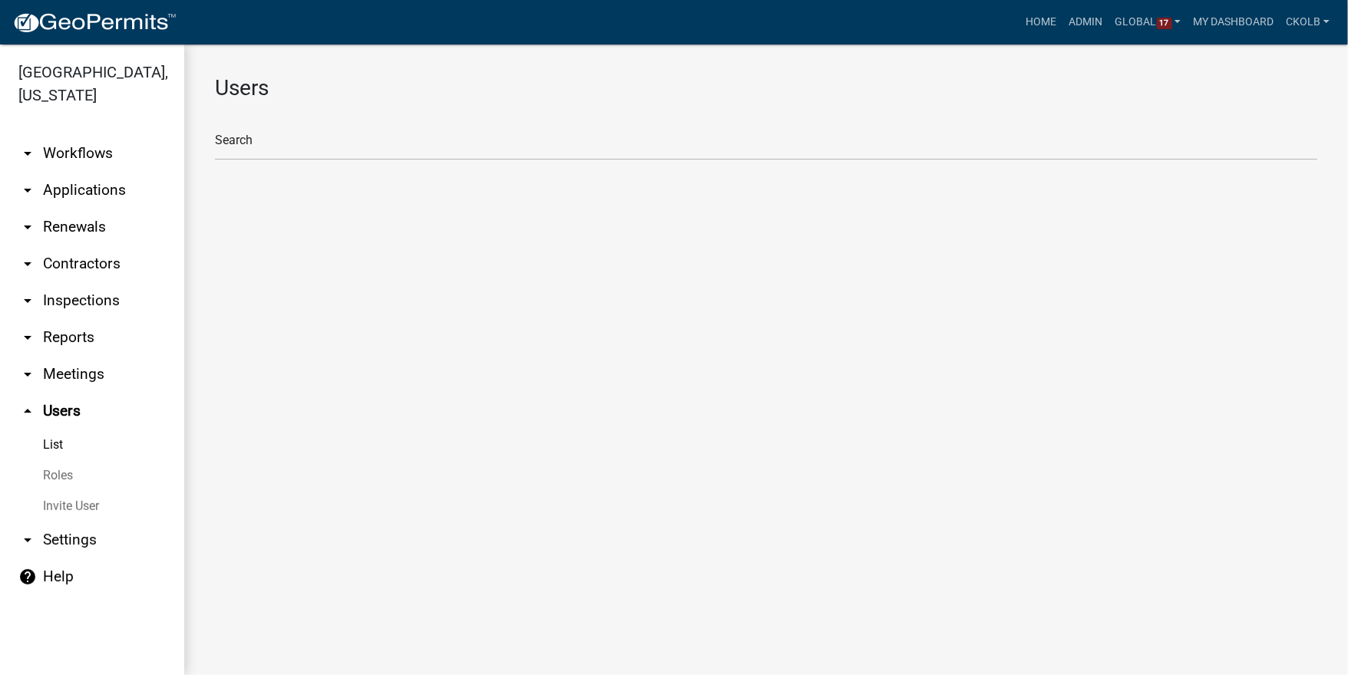
click at [74, 464] on link "Roles" at bounding box center [92, 476] width 184 height 31
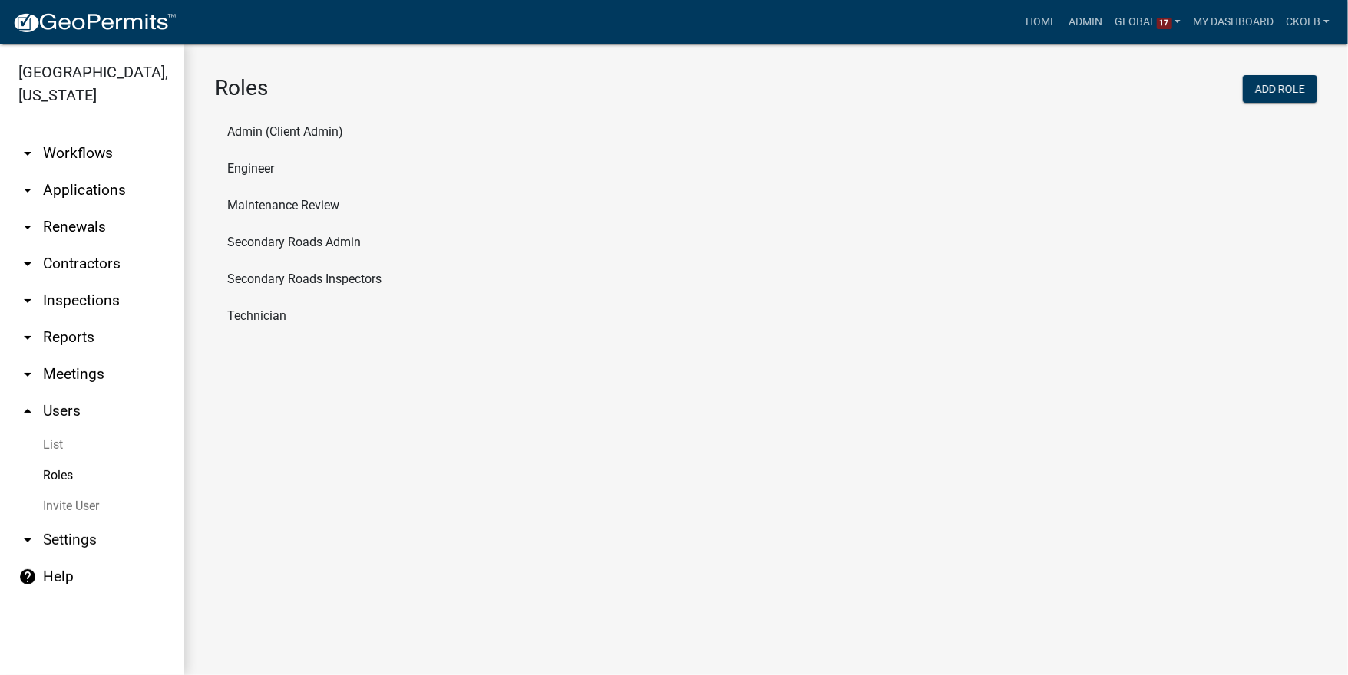
click at [293, 238] on li "Secondary Roads Admin" at bounding box center [766, 242] width 1102 height 37
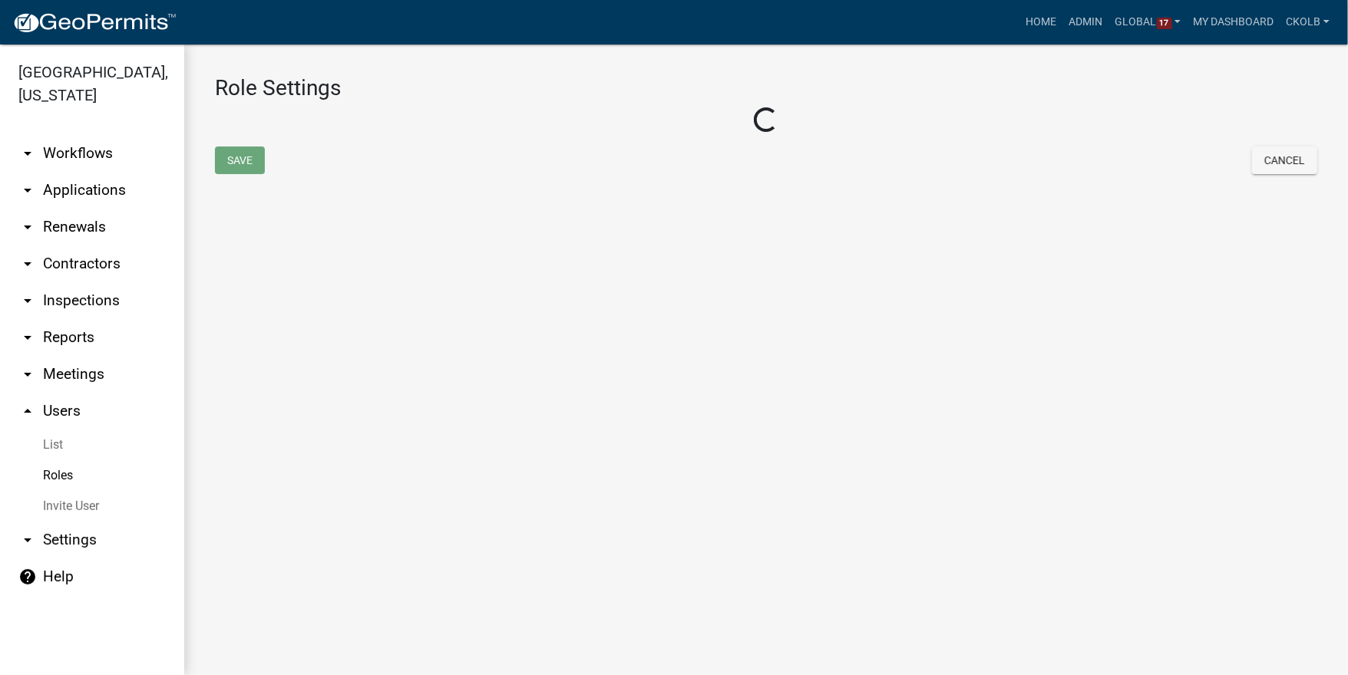
select select "1: green"
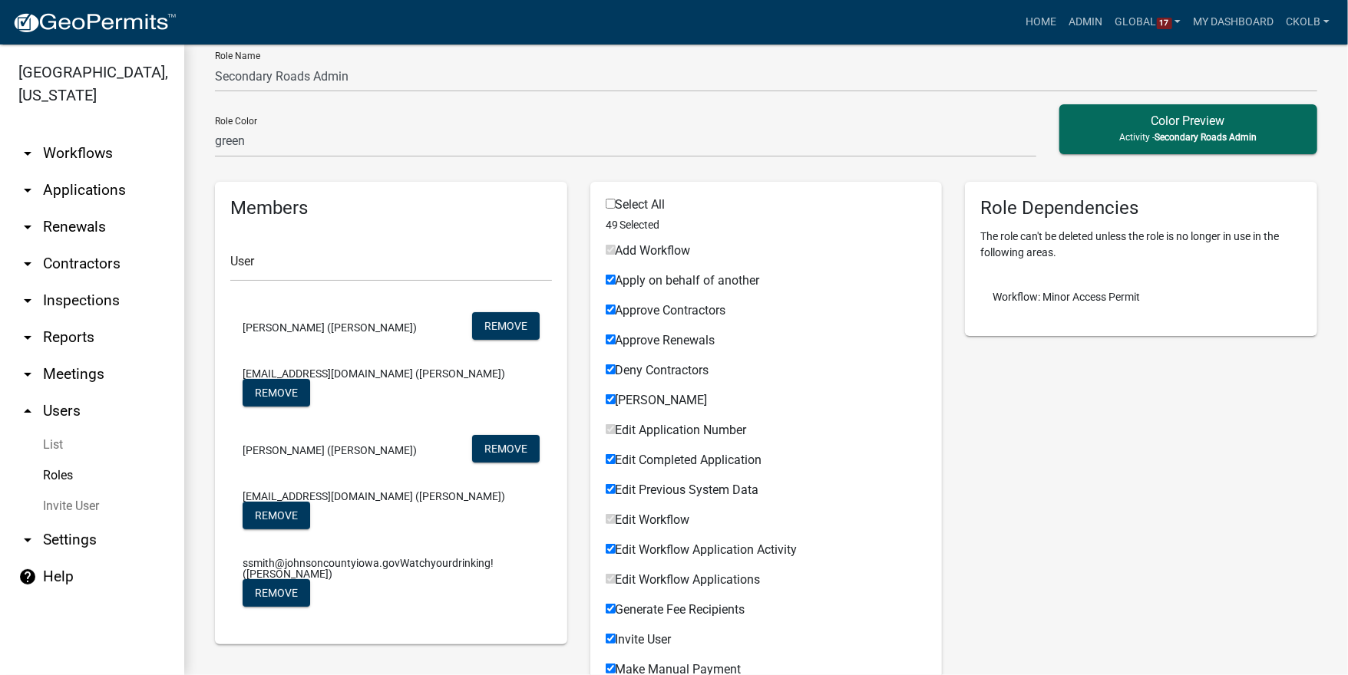
scroll to position [123, 0]
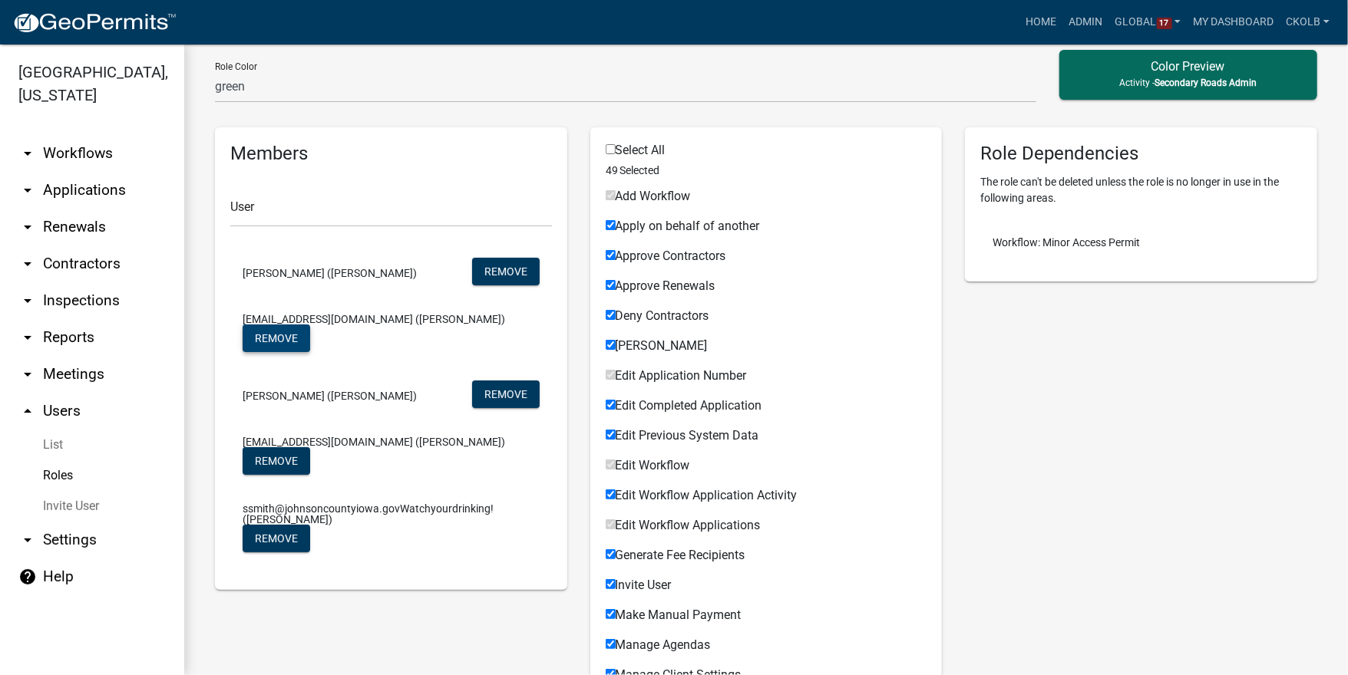
click at [277, 338] on button "Remove" at bounding box center [277, 339] width 68 height 28
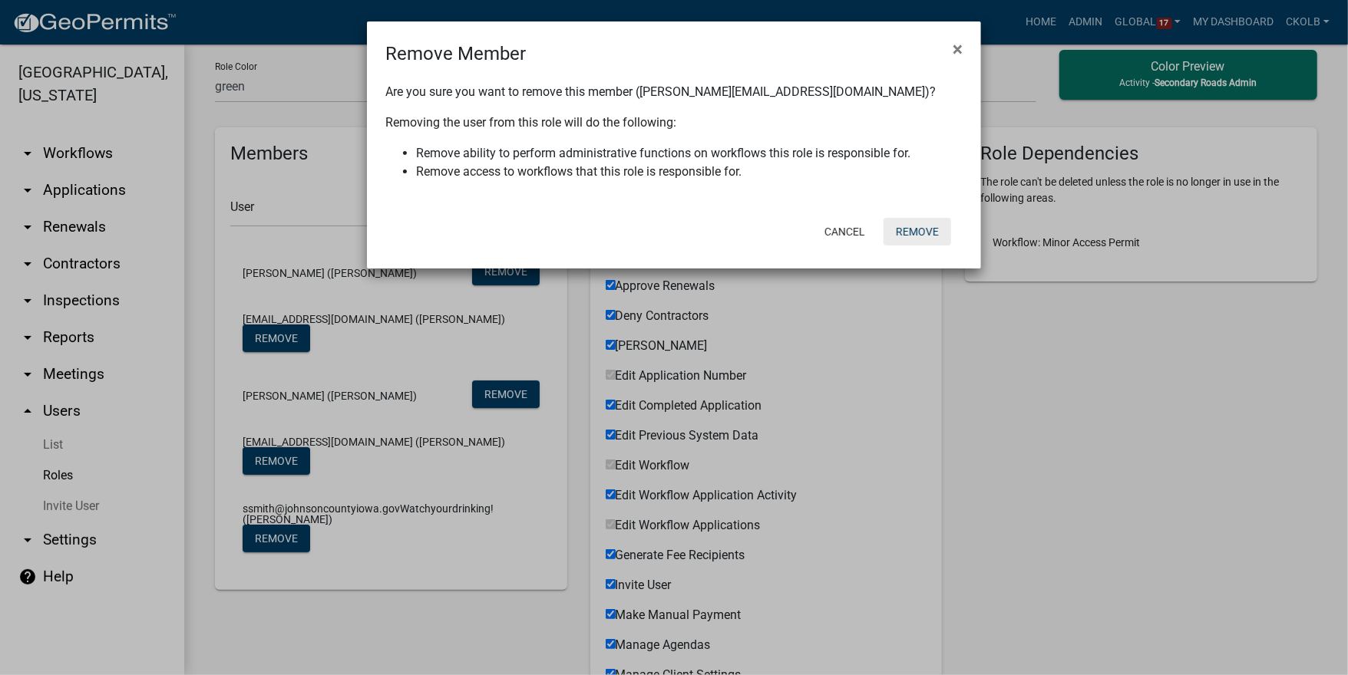
click at [924, 236] on button "Remove" at bounding box center [917, 232] width 68 height 28
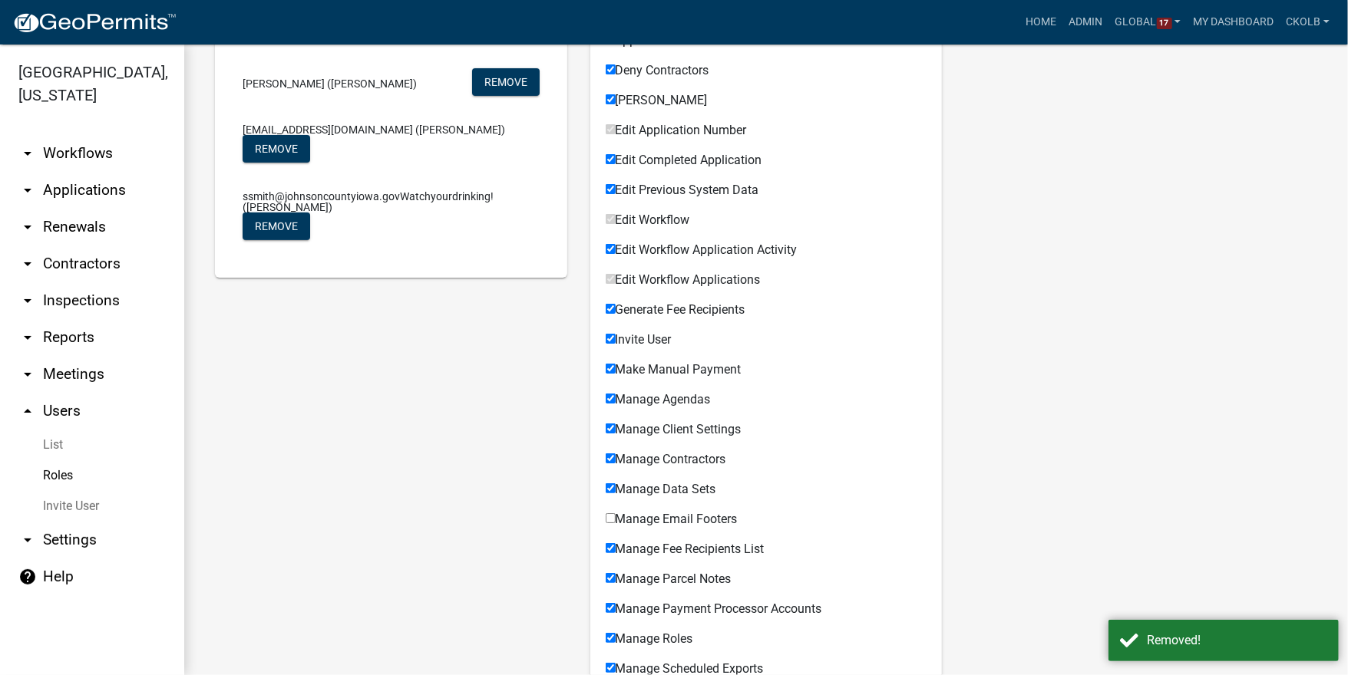
scroll to position [1226, 0]
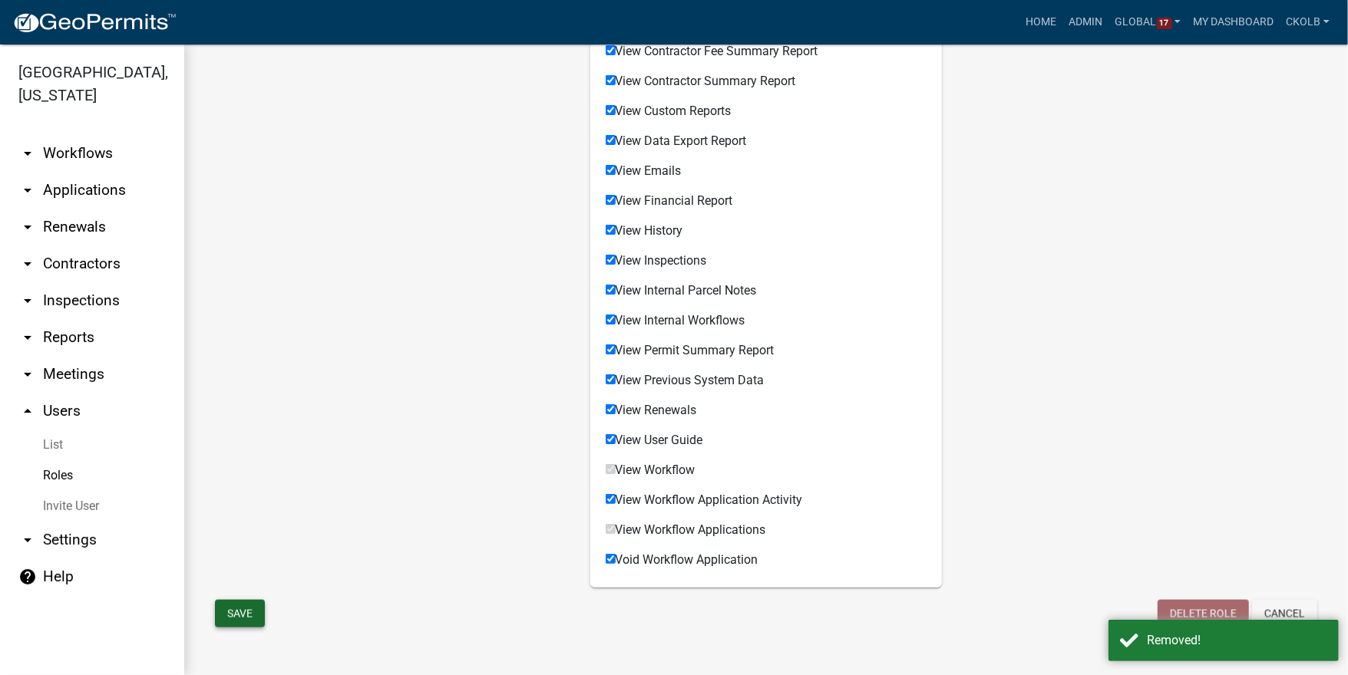
click at [250, 622] on button "Save" at bounding box center [240, 614] width 50 height 28
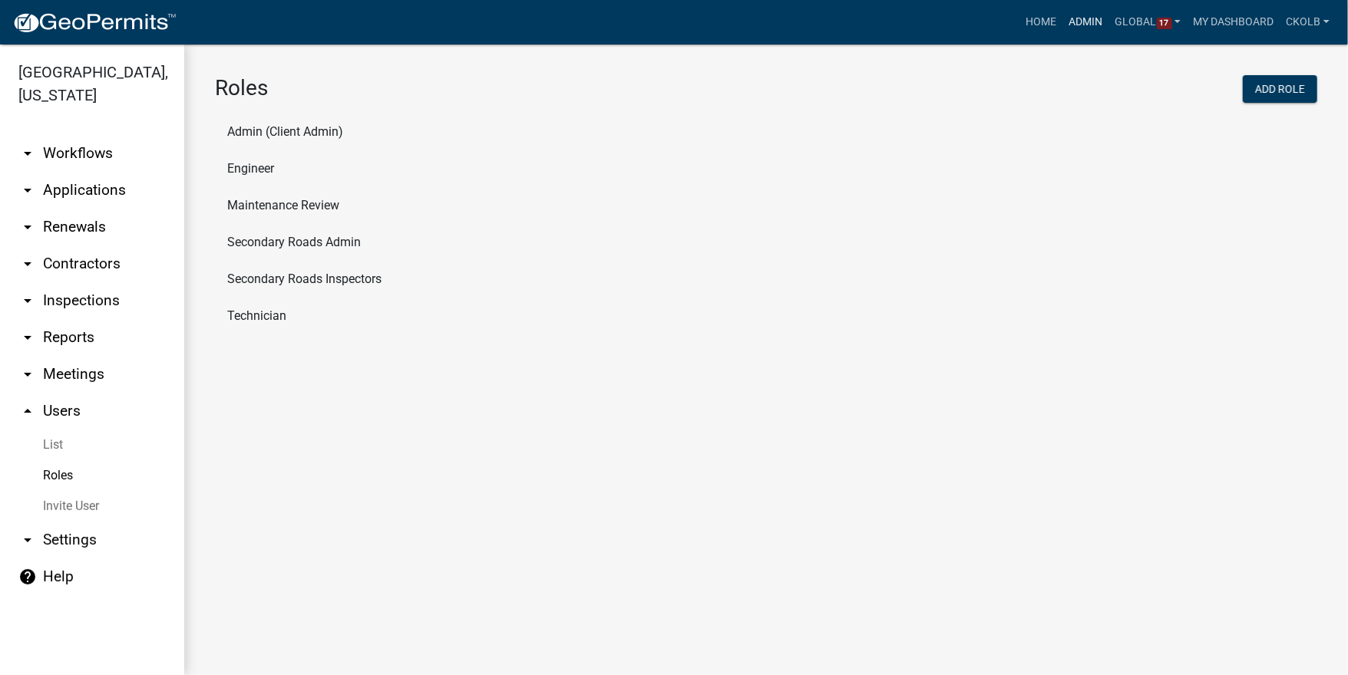
click at [1086, 34] on link "Admin" at bounding box center [1086, 22] width 46 height 29
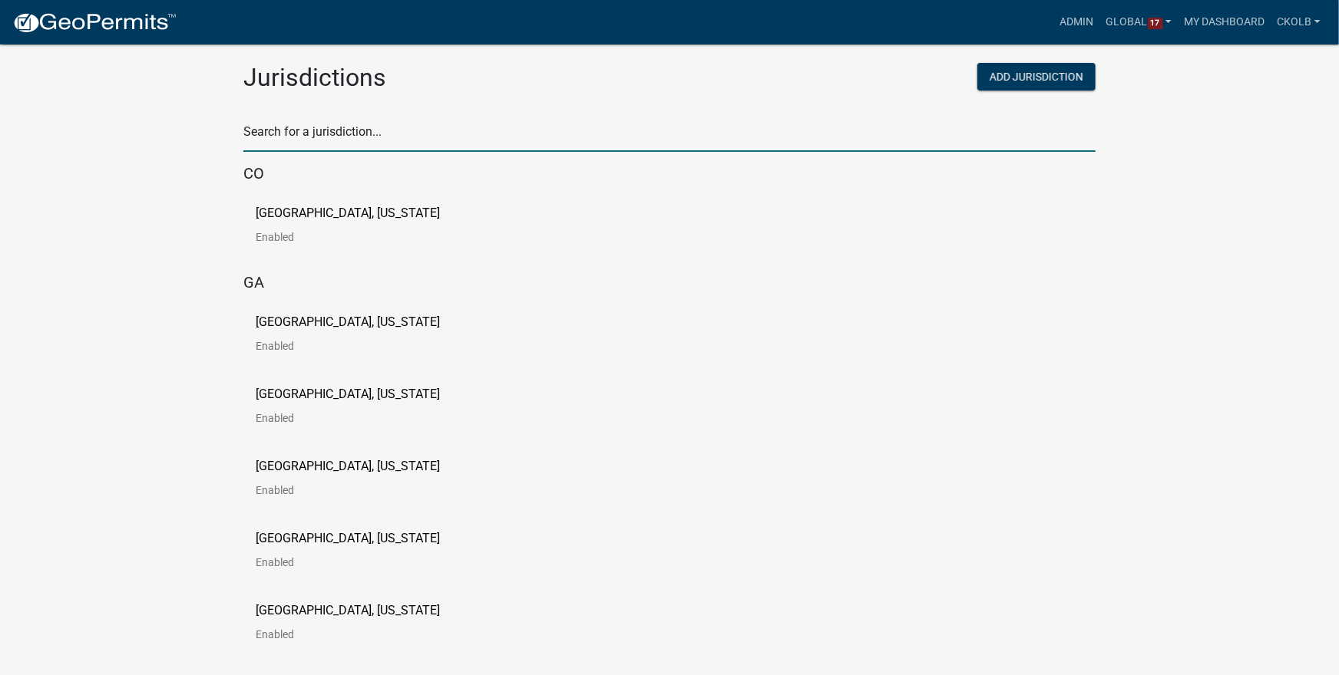
click at [530, 127] on input "text" at bounding box center [669, 136] width 852 height 31
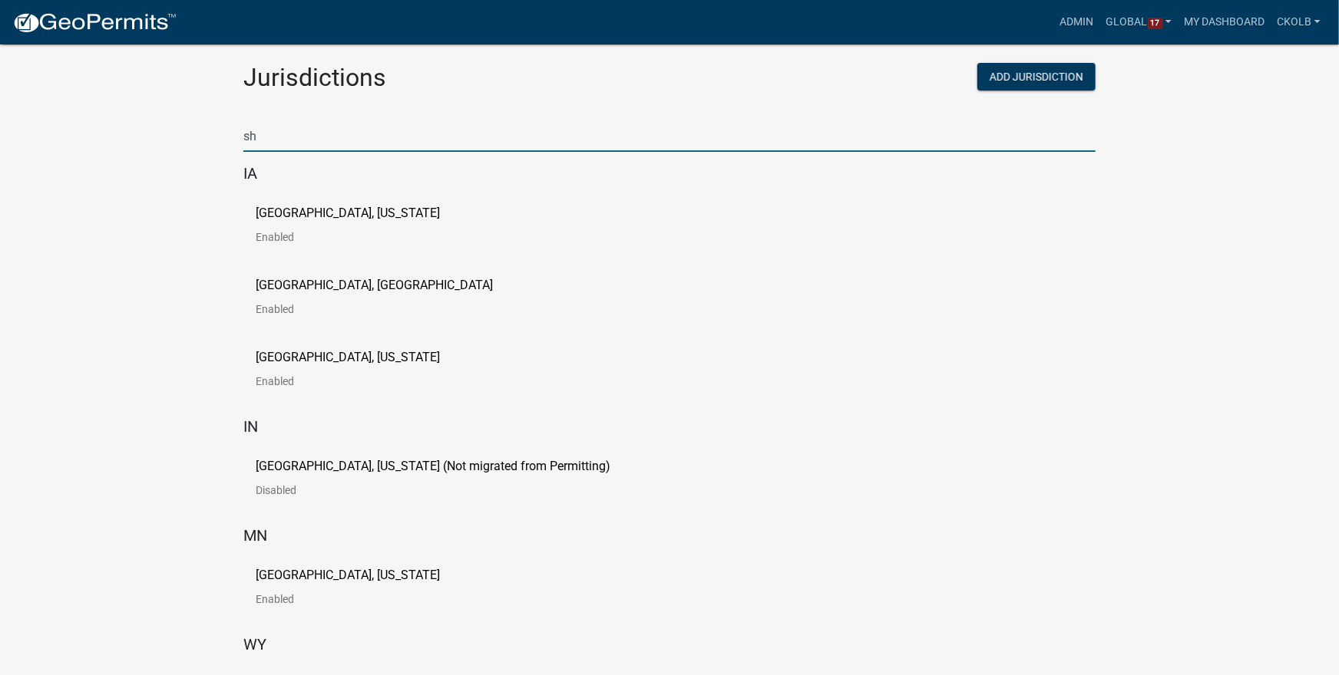
type input "s"
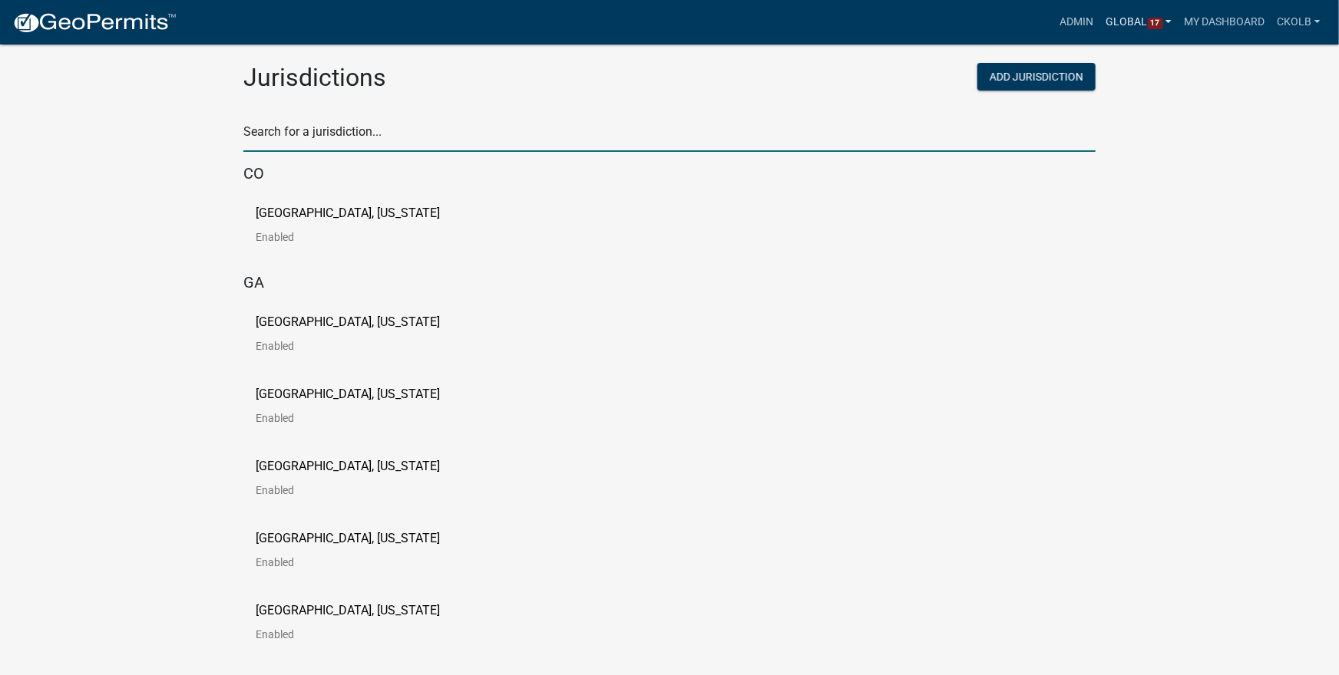
click at [1124, 21] on link "Global 17" at bounding box center [1139, 22] width 78 height 29
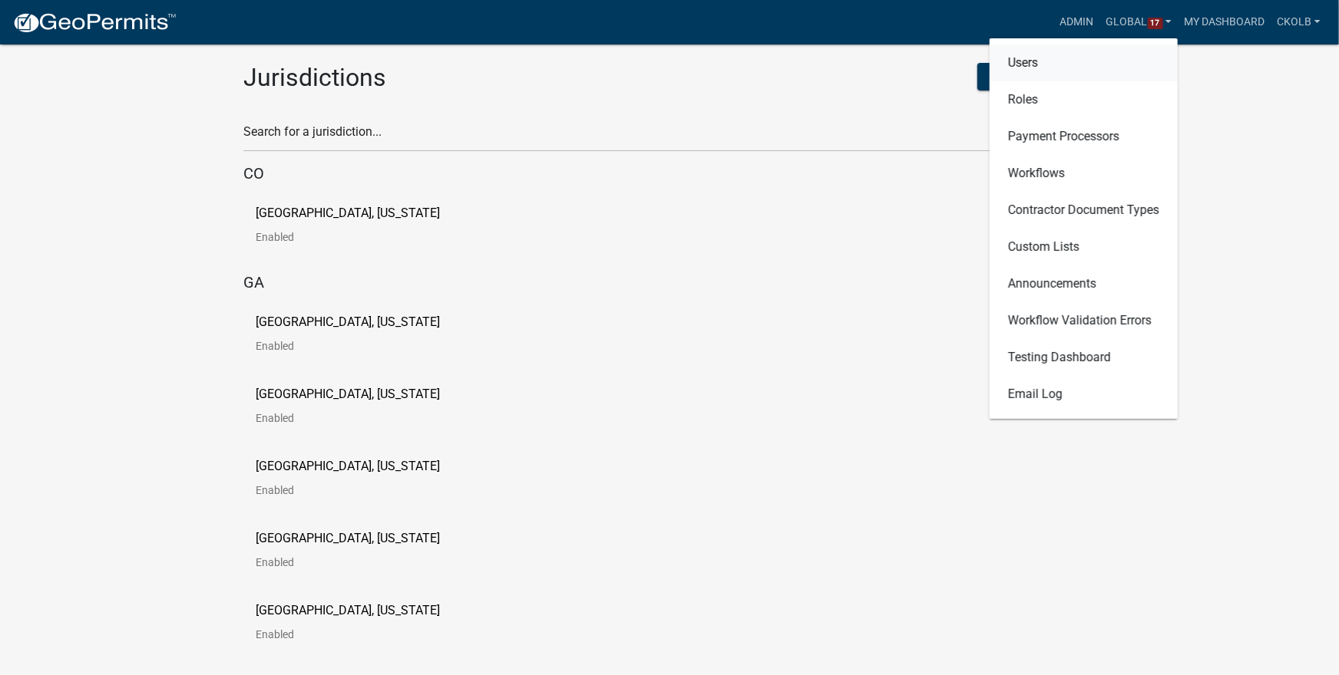
click at [1035, 73] on link "Users" at bounding box center [1083, 63] width 188 height 37
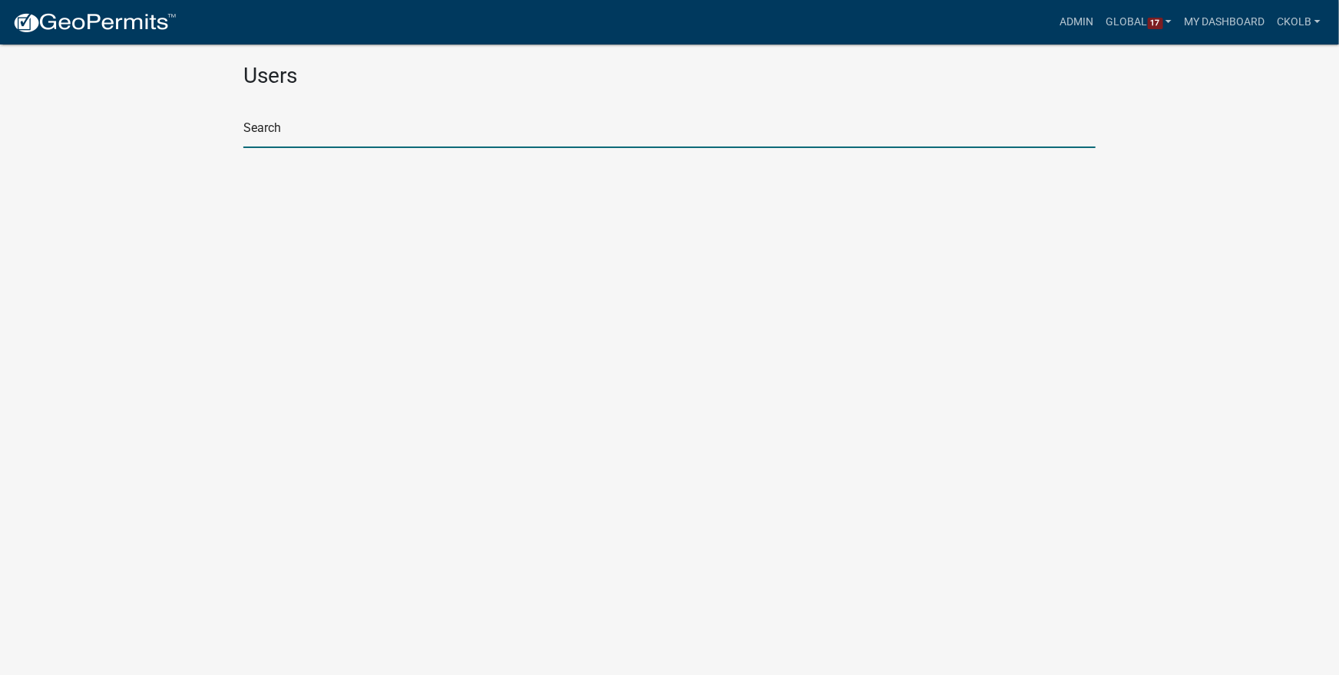
click at [434, 125] on input "text" at bounding box center [669, 132] width 852 height 31
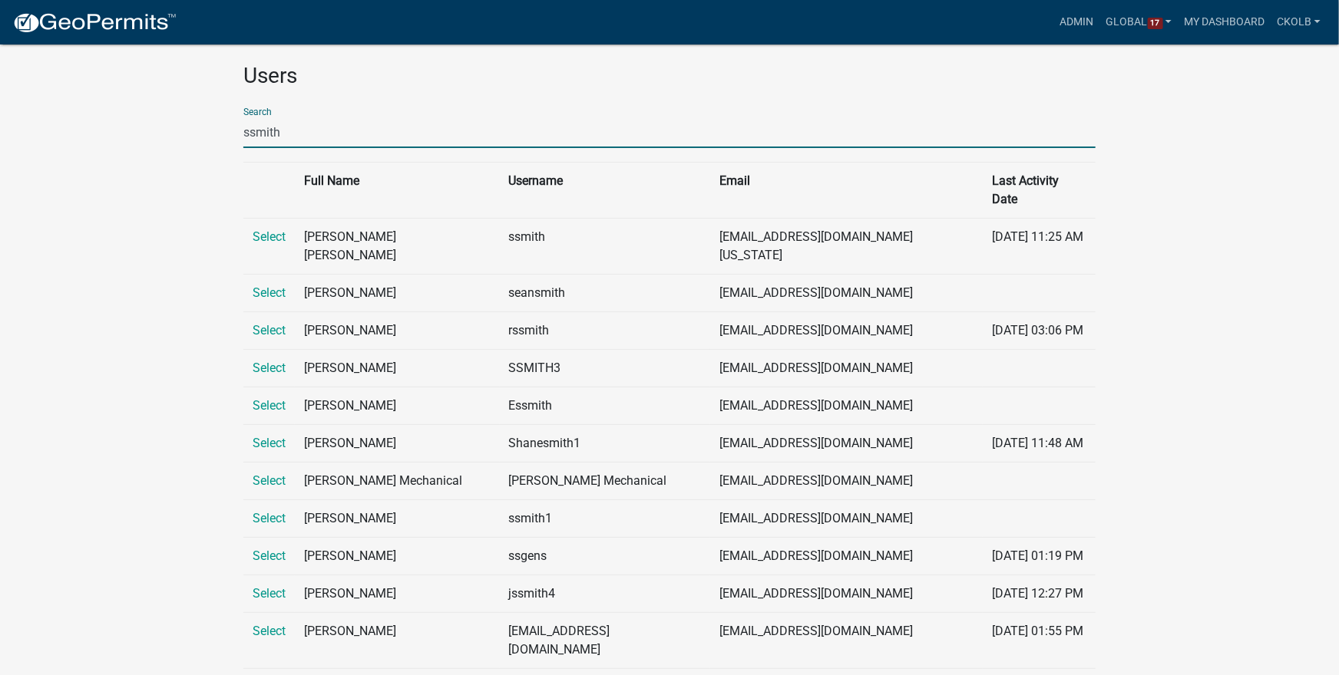
type input "ssmith@[PERSON_NAME]"
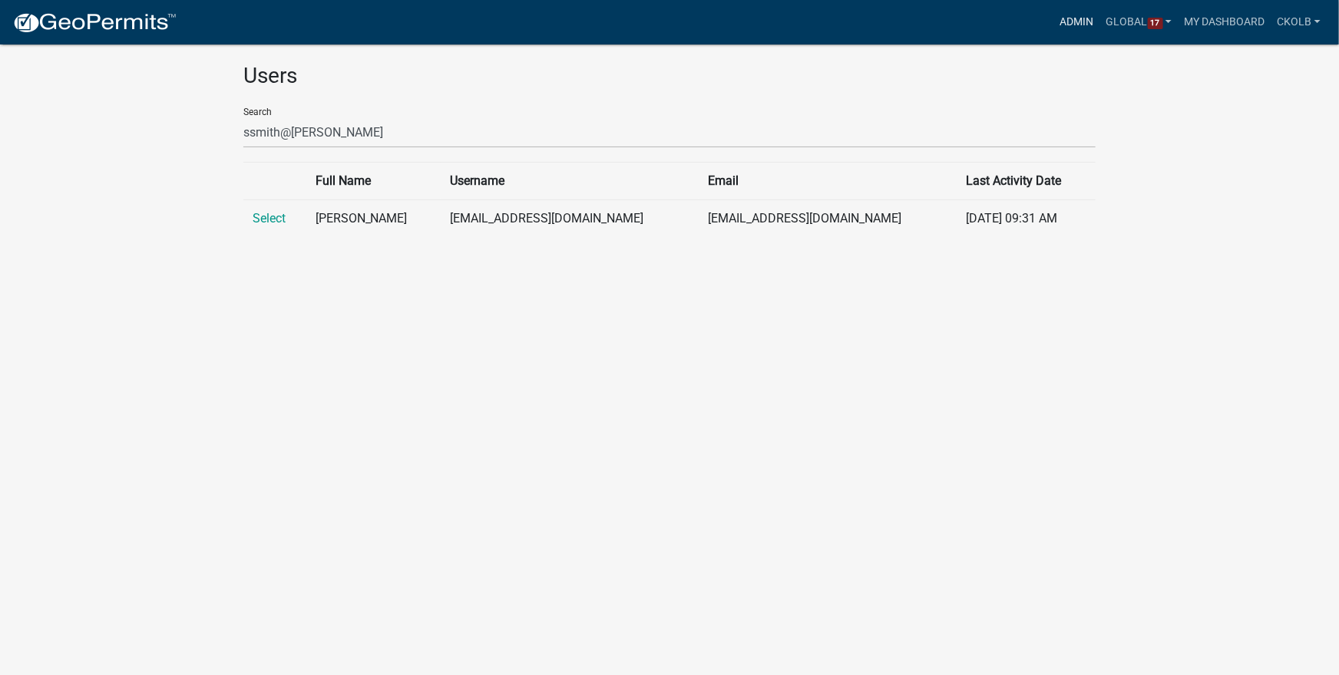
click at [1068, 21] on link "Admin" at bounding box center [1077, 22] width 46 height 29
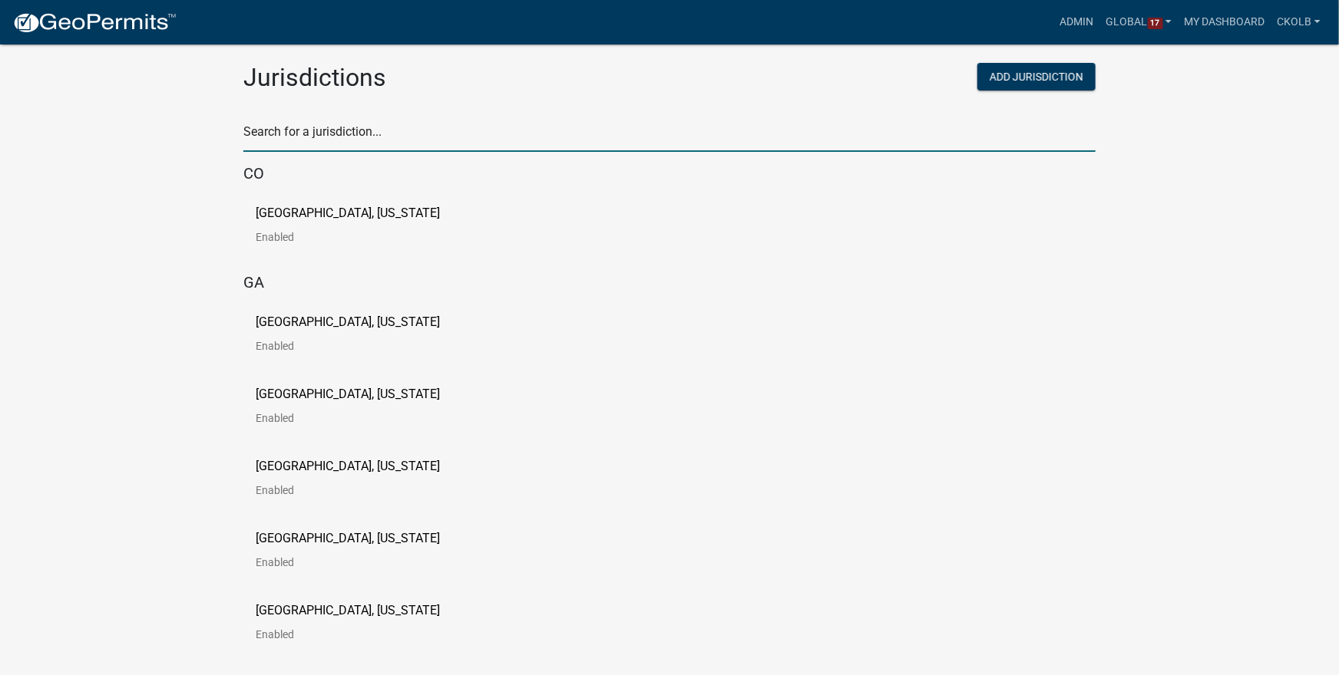
click at [359, 130] on input "text" at bounding box center [669, 136] width 852 height 31
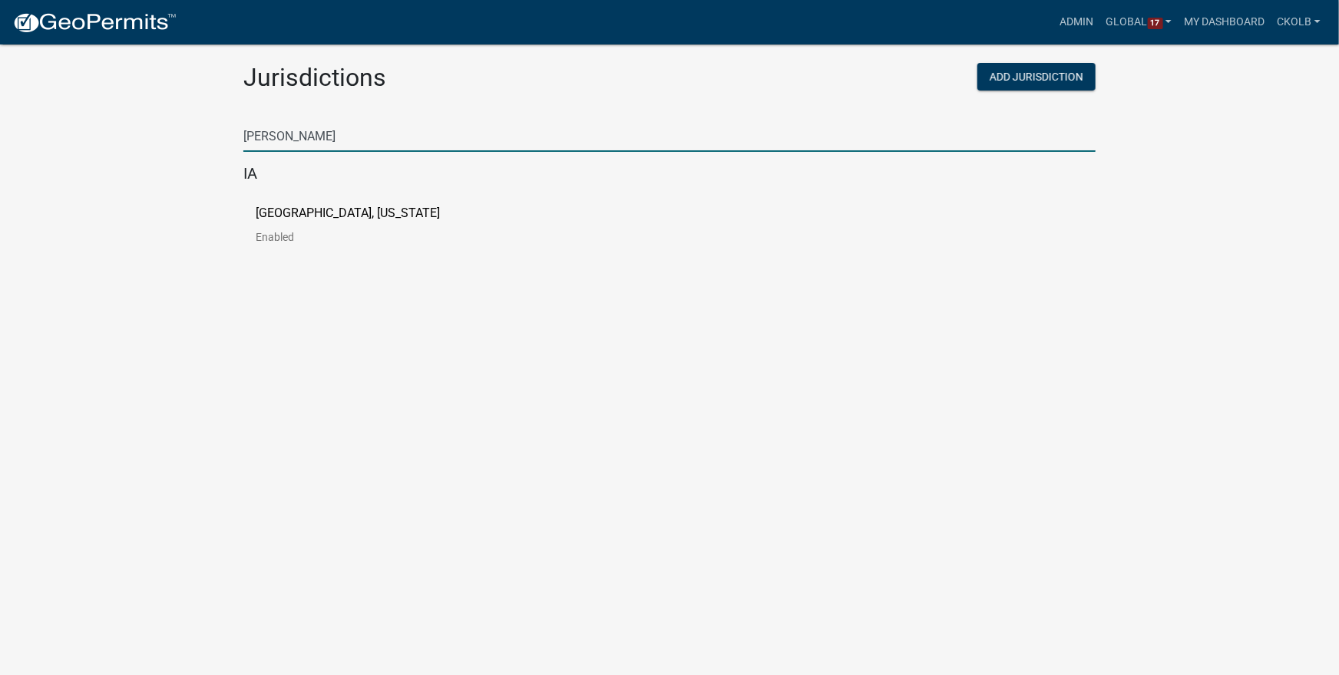
type input "[PERSON_NAME]"
click at [310, 213] on p "[GEOGRAPHIC_DATA], [US_STATE]" at bounding box center [348, 213] width 184 height 12
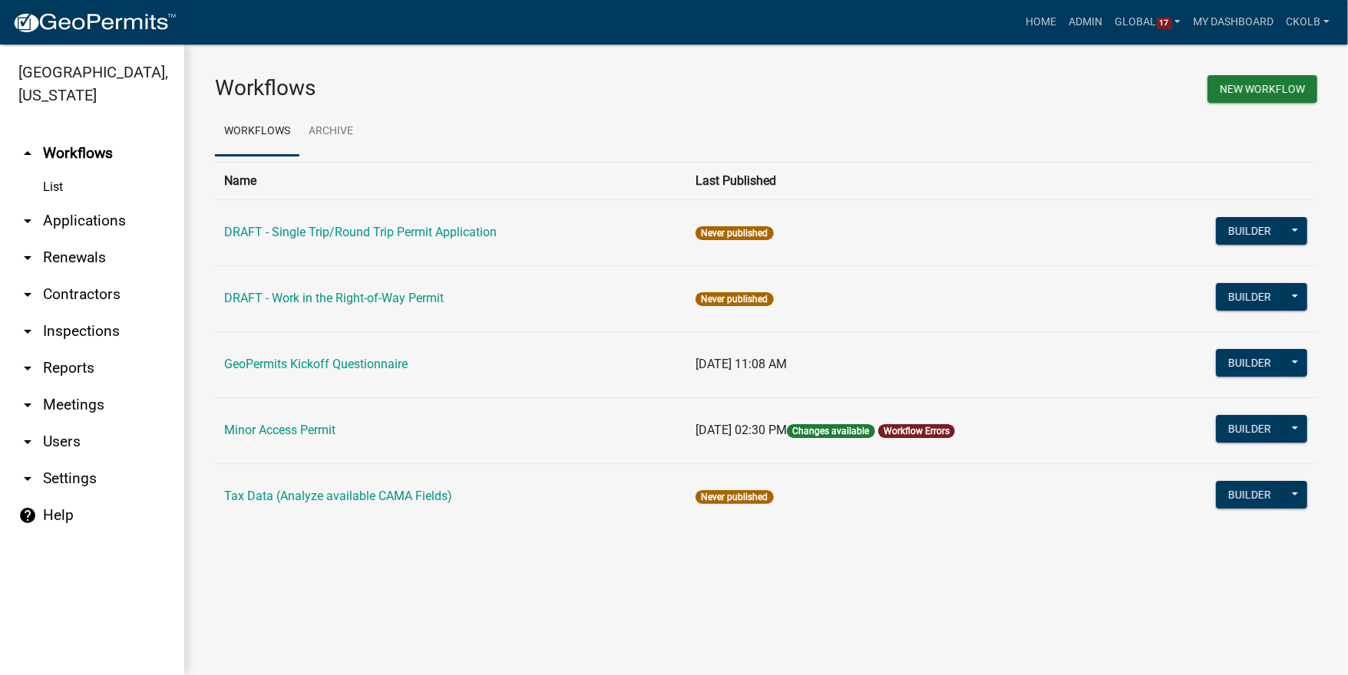
click at [78, 352] on link "arrow_drop_down Reports" at bounding box center [92, 368] width 184 height 37
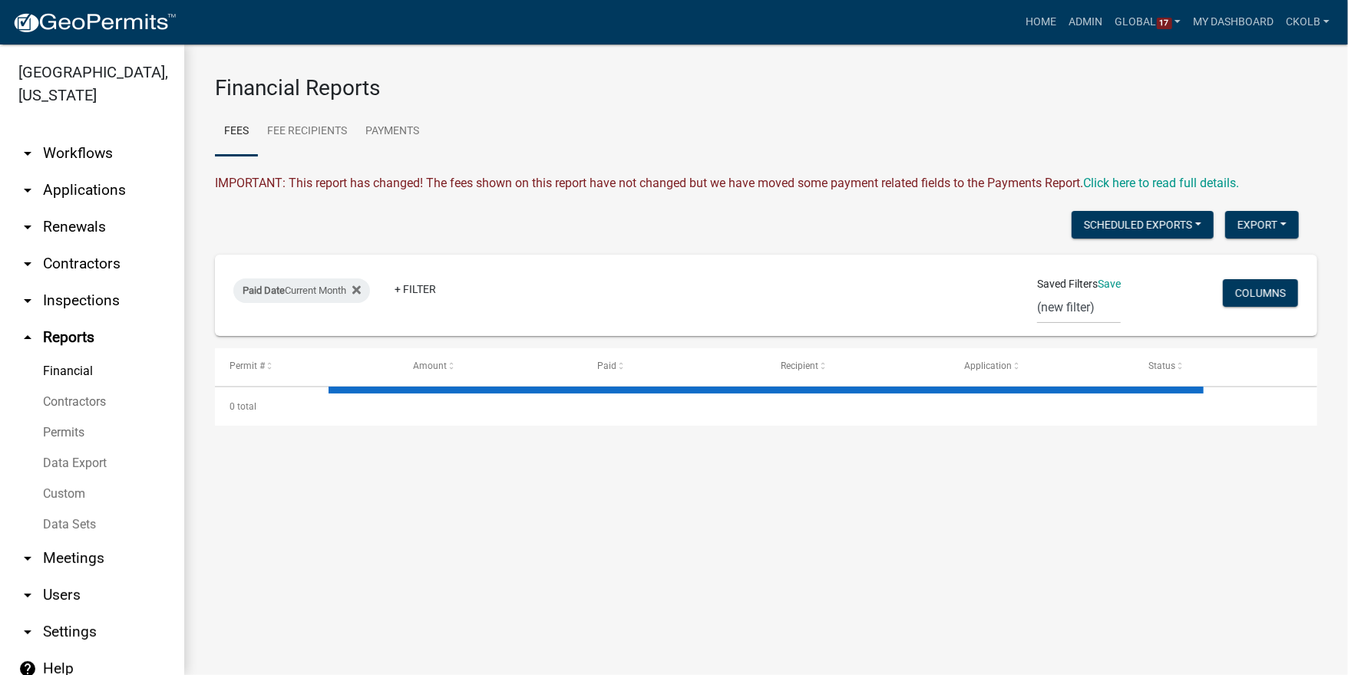
click at [81, 510] on link "Data Sets" at bounding box center [92, 525] width 184 height 31
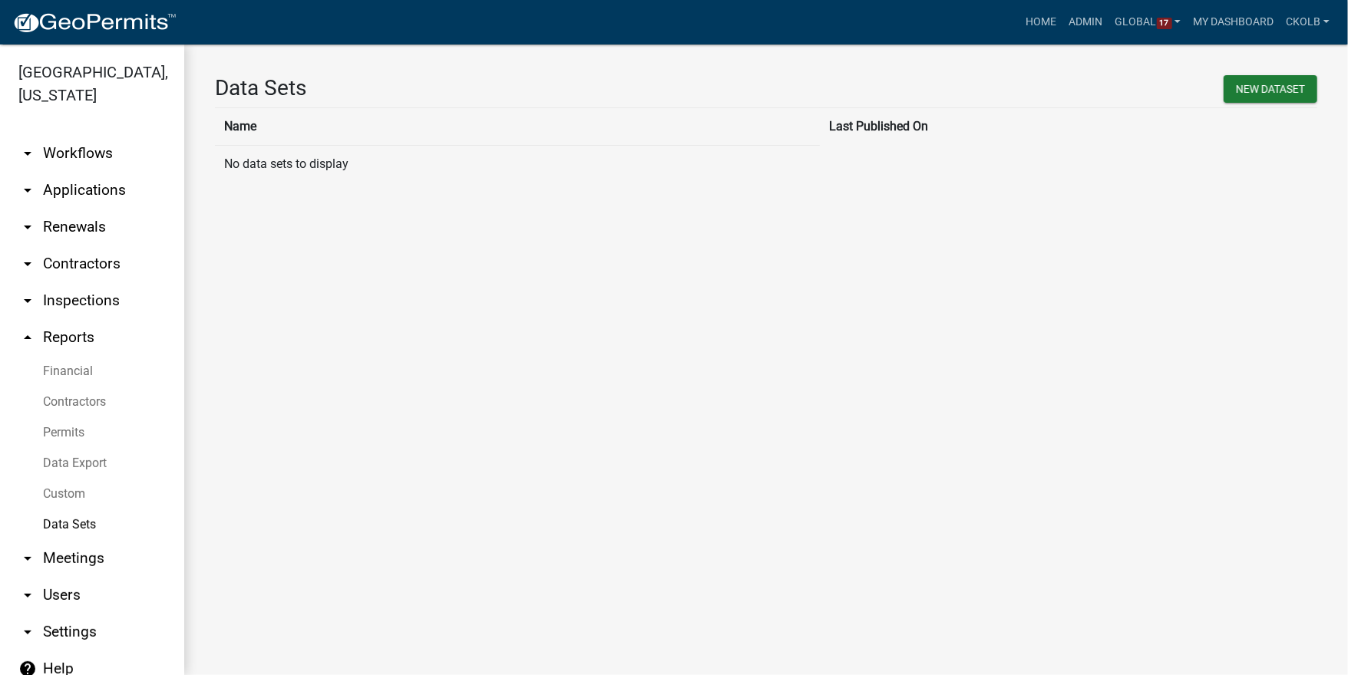
click at [69, 448] on link "Data Export" at bounding box center [92, 463] width 184 height 31
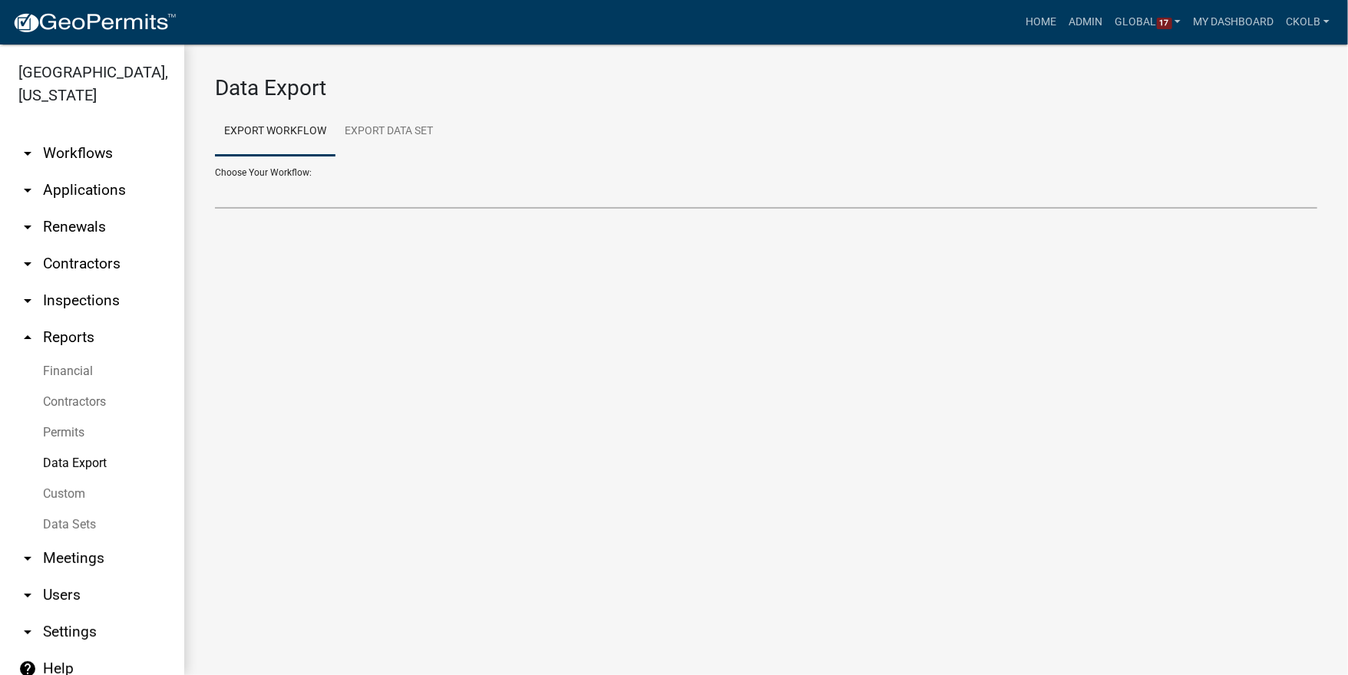
click at [306, 197] on select "Contractors GeoPermits Kickoff Questionnaire Minor Access Permit" at bounding box center [766, 192] width 1102 height 31
click at [85, 356] on link "Financial" at bounding box center [92, 371] width 184 height 31
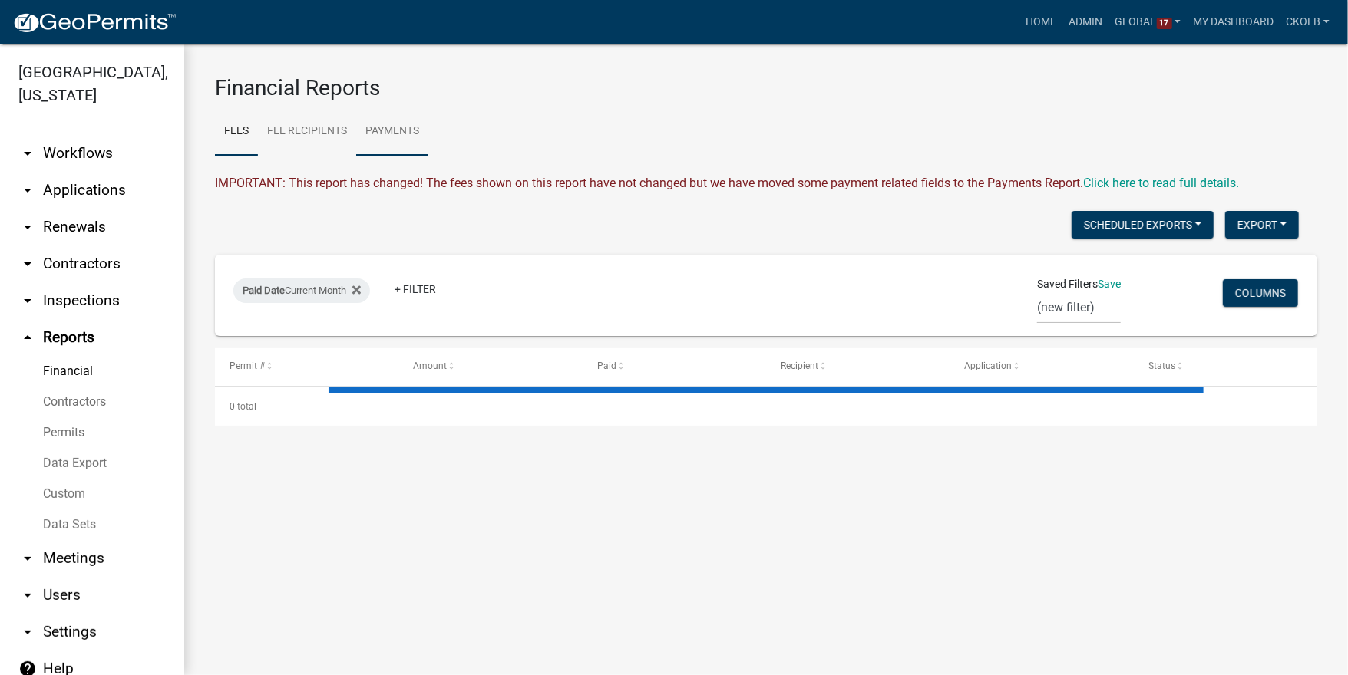
click at [369, 139] on link "Payments" at bounding box center [392, 131] width 72 height 49
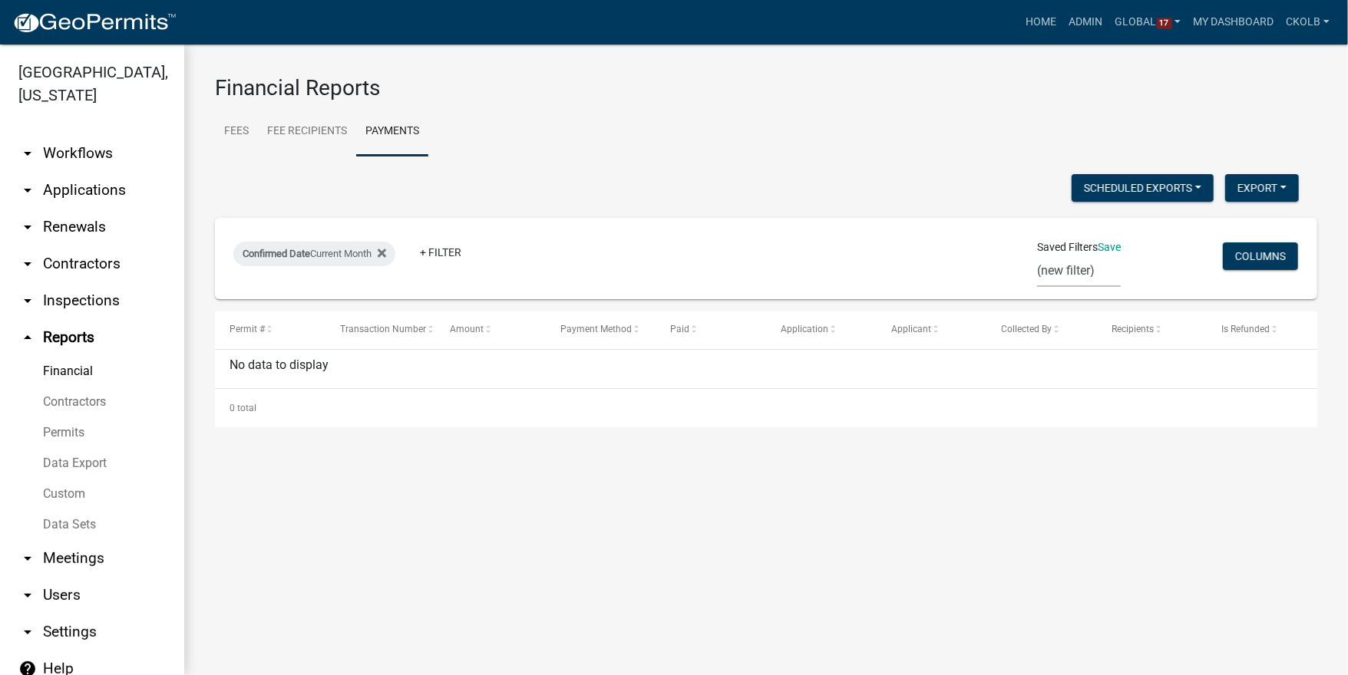
click at [1084, 274] on select "(new filter)" at bounding box center [1079, 271] width 84 height 31
click at [319, 496] on main "Financial Reports Fees Fee Recipients Payments IMPORTANT: This report has chang…" at bounding box center [766, 360] width 1164 height 631
click at [386, 256] on icon at bounding box center [382, 253] width 8 height 8
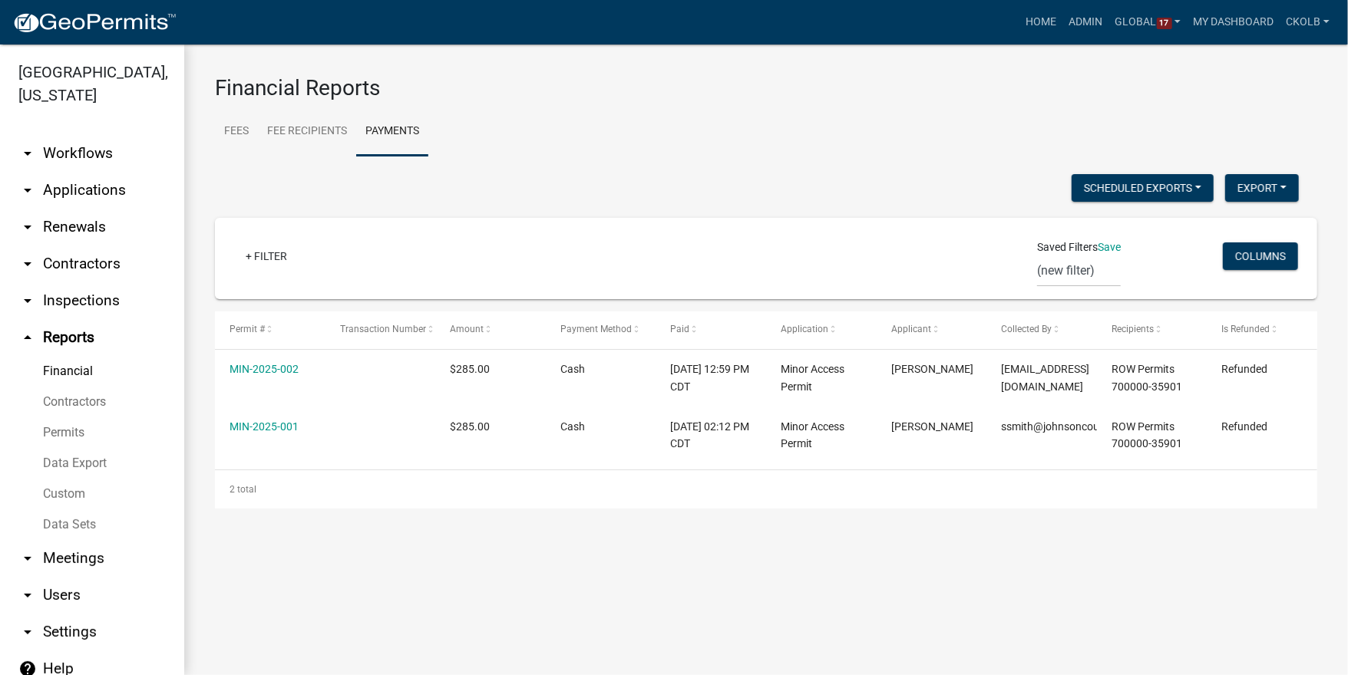
click at [953, 551] on main "Financial Reports Fees Fee Recipients Payments IMPORTANT: This report has chang…" at bounding box center [766, 360] width 1164 height 631
click at [105, 140] on link "arrow_drop_down Workflows" at bounding box center [92, 153] width 184 height 37
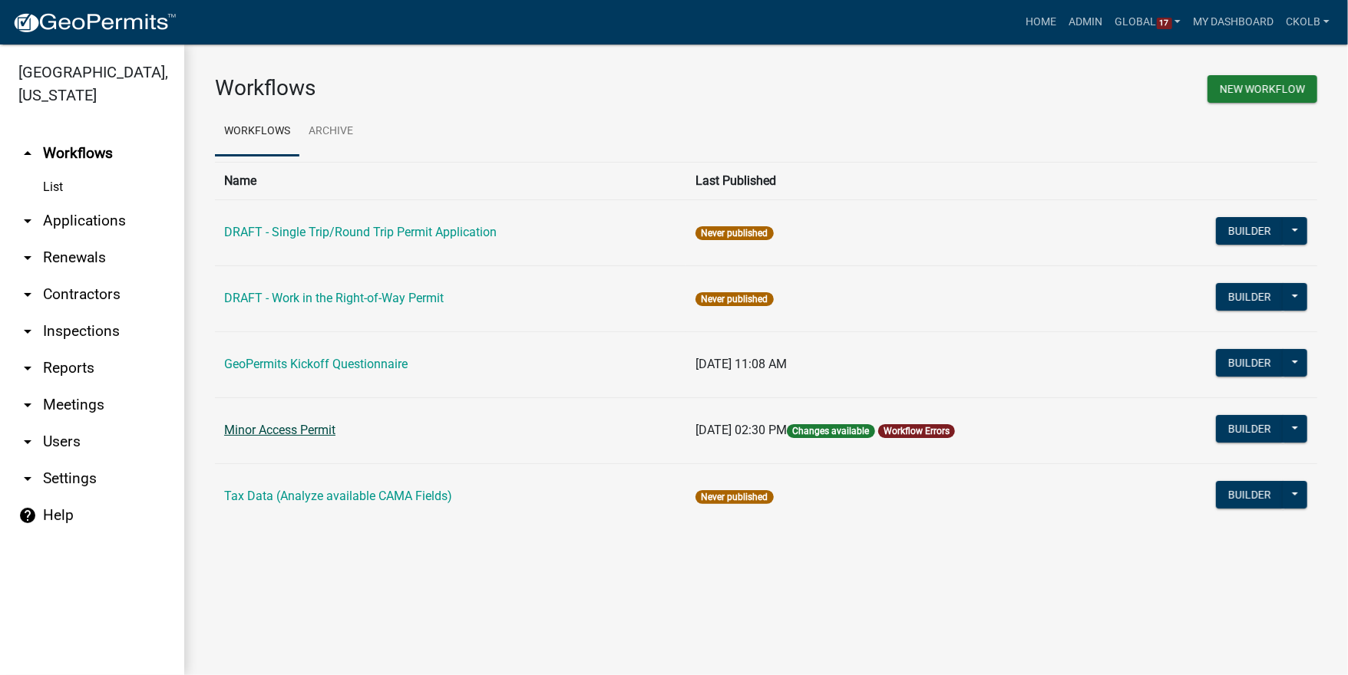
click at [300, 428] on link "Minor Access Permit" at bounding box center [279, 430] width 111 height 15
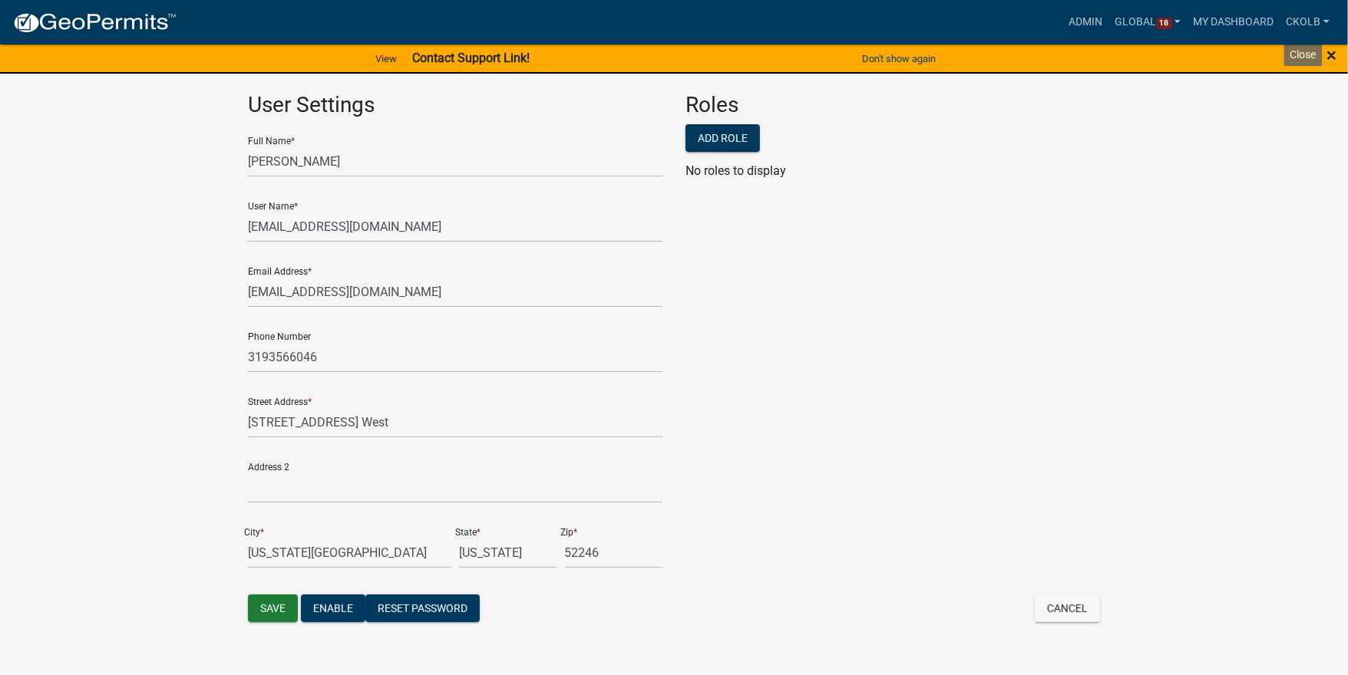
click at [1332, 55] on span "×" at bounding box center [1331, 55] width 10 height 21
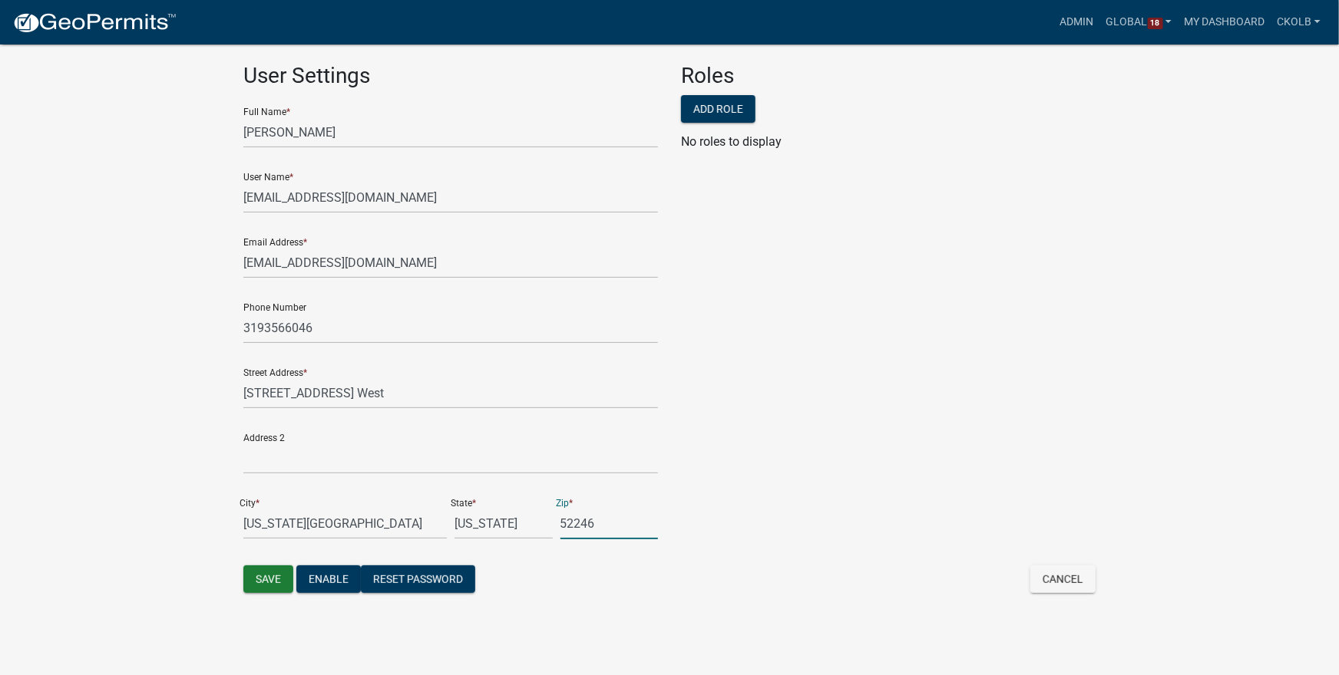
drag, startPoint x: 609, startPoint y: 526, endPoint x: 532, endPoint y: 517, distance: 78.0
click at [532, 517] on div "Street Address * 4810 melrose Ave. West Address 2 City * iowa city State * Iowa…" at bounding box center [450, 454] width 422 height 196
drag, startPoint x: 486, startPoint y: 517, endPoint x: 433, endPoint y: 523, distance: 53.3
click at [433, 523] on div "Street Address * 4810 melrose Ave. West Address 2 City * iowa city State * Iowa…" at bounding box center [450, 454] width 422 height 196
click at [163, 530] on app-global-admin "Toggle drawer menu more_horiz Admin Global 18 Users Roles Payment Processors Wo…" at bounding box center [669, 314] width 1339 height 593
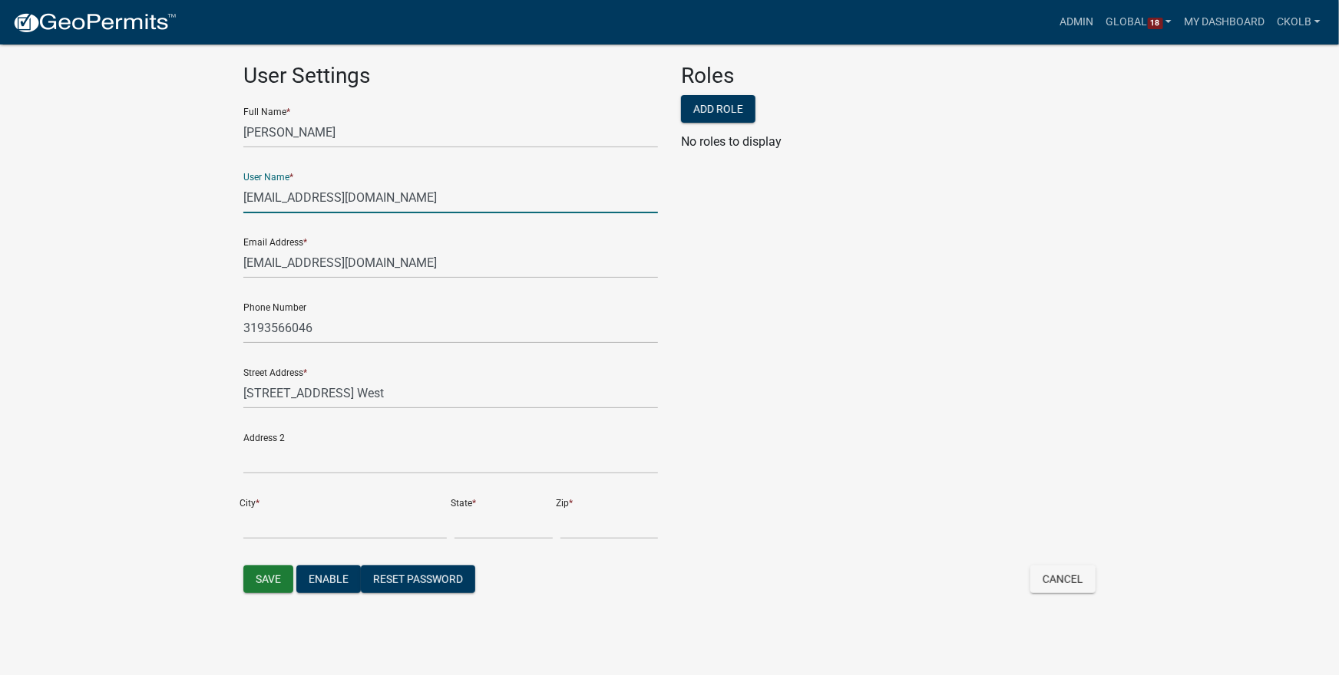
drag, startPoint x: 428, startPoint y: 198, endPoint x: 217, endPoint y: 168, distance: 213.2
click at [217, 168] on app-global-admin "Toggle drawer menu more_horiz Admin Global 18 Users Roles Payment Processors Wo…" at bounding box center [669, 314] width 1339 height 593
click at [726, 237] on div "Roles Add Role No roles to display" at bounding box center [887, 314] width 437 height 503
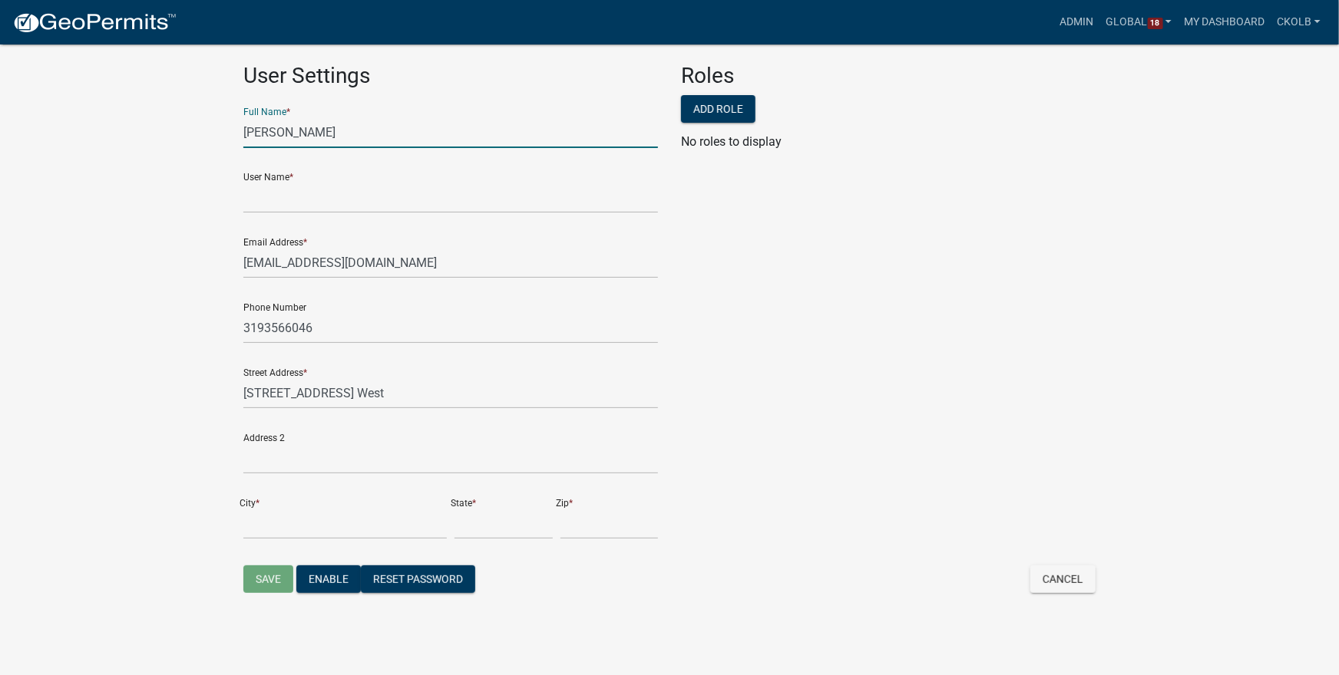
drag, startPoint x: 339, startPoint y: 129, endPoint x: 135, endPoint y: 130, distance: 204.2
click at [135, 130] on app-global-admin "Toggle drawer menu more_horiz Admin Global 18 Users Roles Payment Processors Wo…" at bounding box center [669, 314] width 1339 height 593
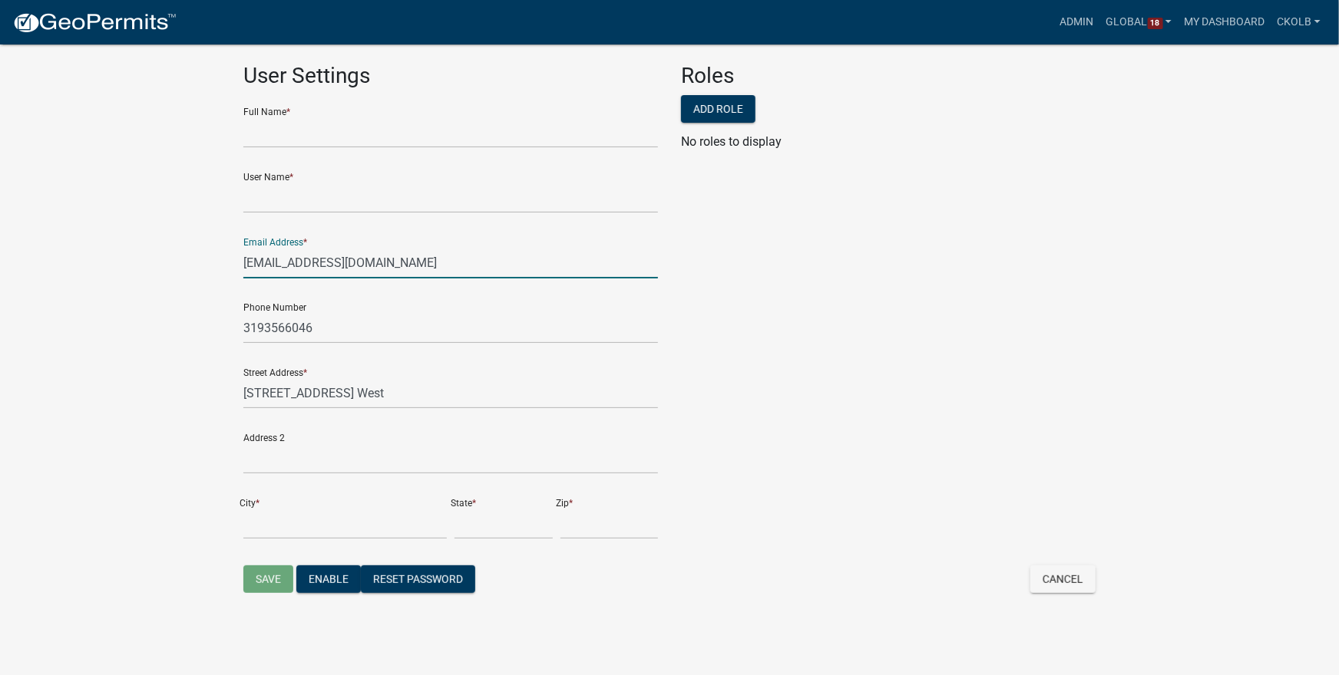
drag, startPoint x: 422, startPoint y: 265, endPoint x: 128, endPoint y: 259, distance: 294.0
click at [128, 259] on app-global-admin "Toggle drawer menu more_horiz Admin Global 18 Users Roles Payment Processors Wo…" at bounding box center [669, 314] width 1339 height 593
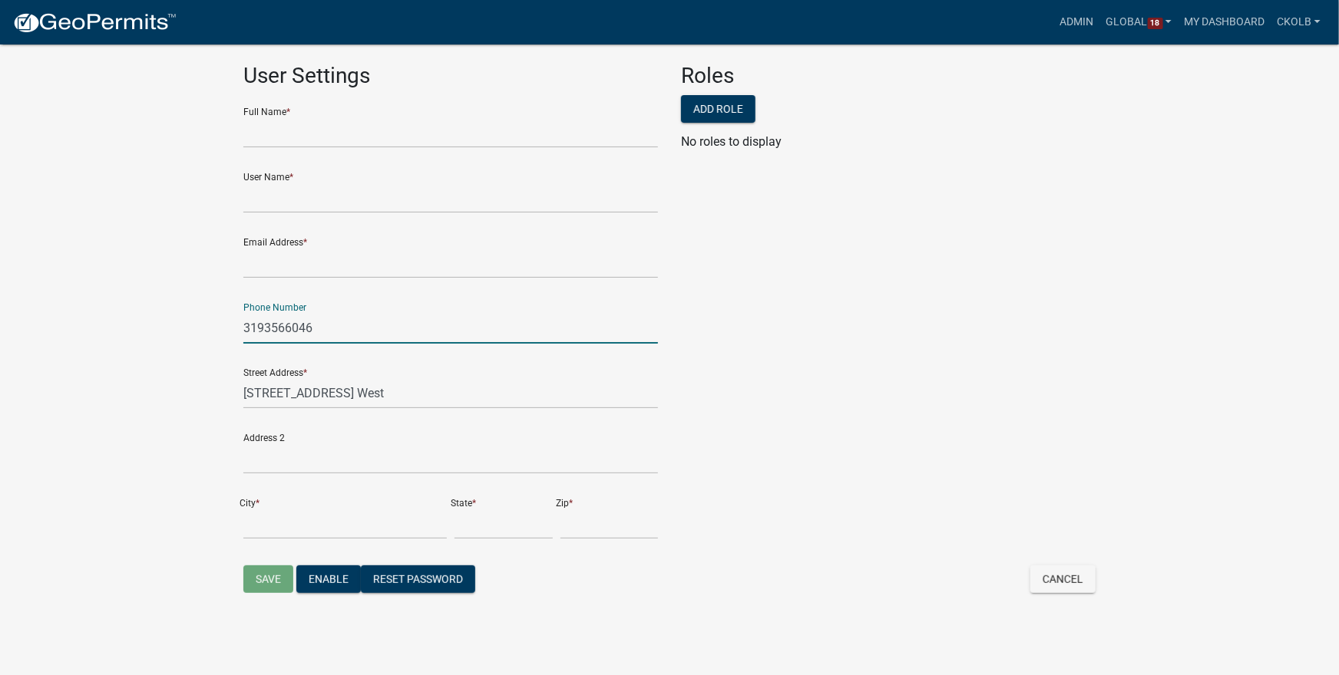
drag, startPoint x: 311, startPoint y: 329, endPoint x: 184, endPoint y: 326, distance: 126.7
click at [184, 326] on app-global-admin "Toggle drawer menu more_horiz Admin Global 18 Users Roles Payment Processors Wo…" at bounding box center [669, 314] width 1339 height 593
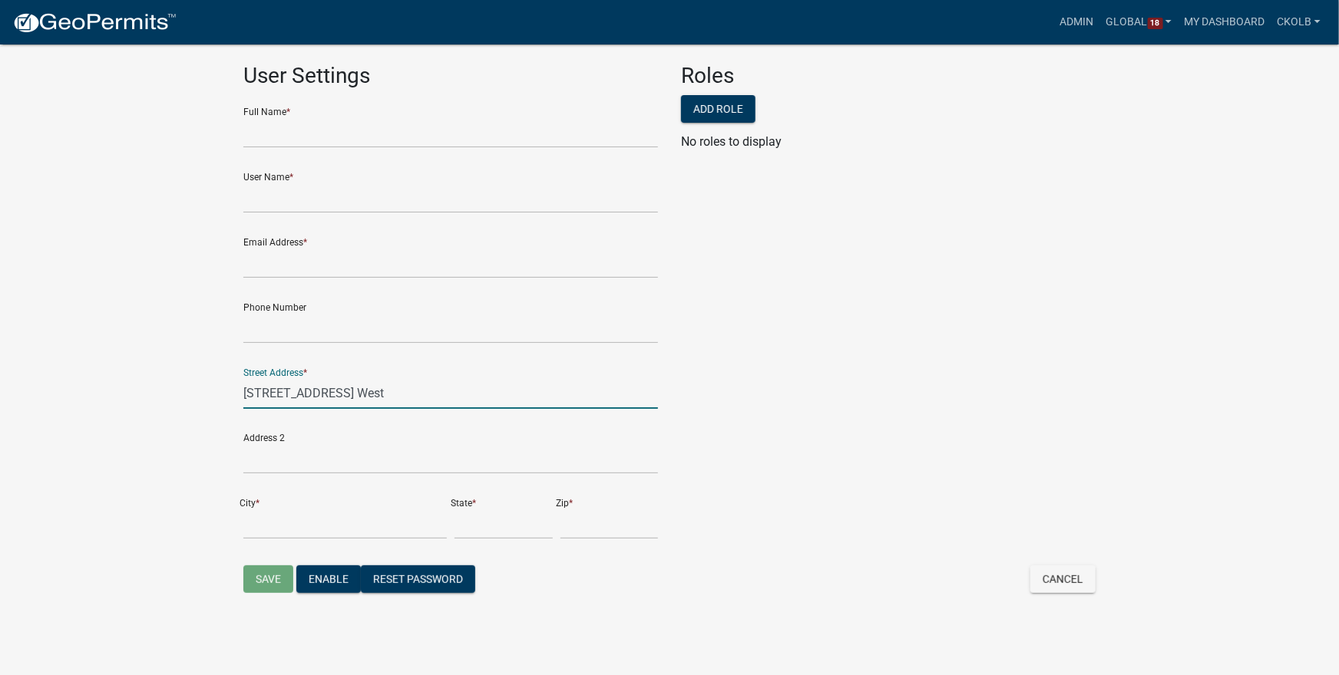
drag, startPoint x: 193, startPoint y: 362, endPoint x: 180, endPoint y: 361, distance: 13.8
click at [180, 361] on app-global-admin "Toggle drawer menu more_horiz Admin Global 18 Users Roles Payment Processors Wo…" at bounding box center [669, 314] width 1339 height 593
click at [801, 330] on div "Roles Add Role No roles to display" at bounding box center [887, 314] width 437 height 503
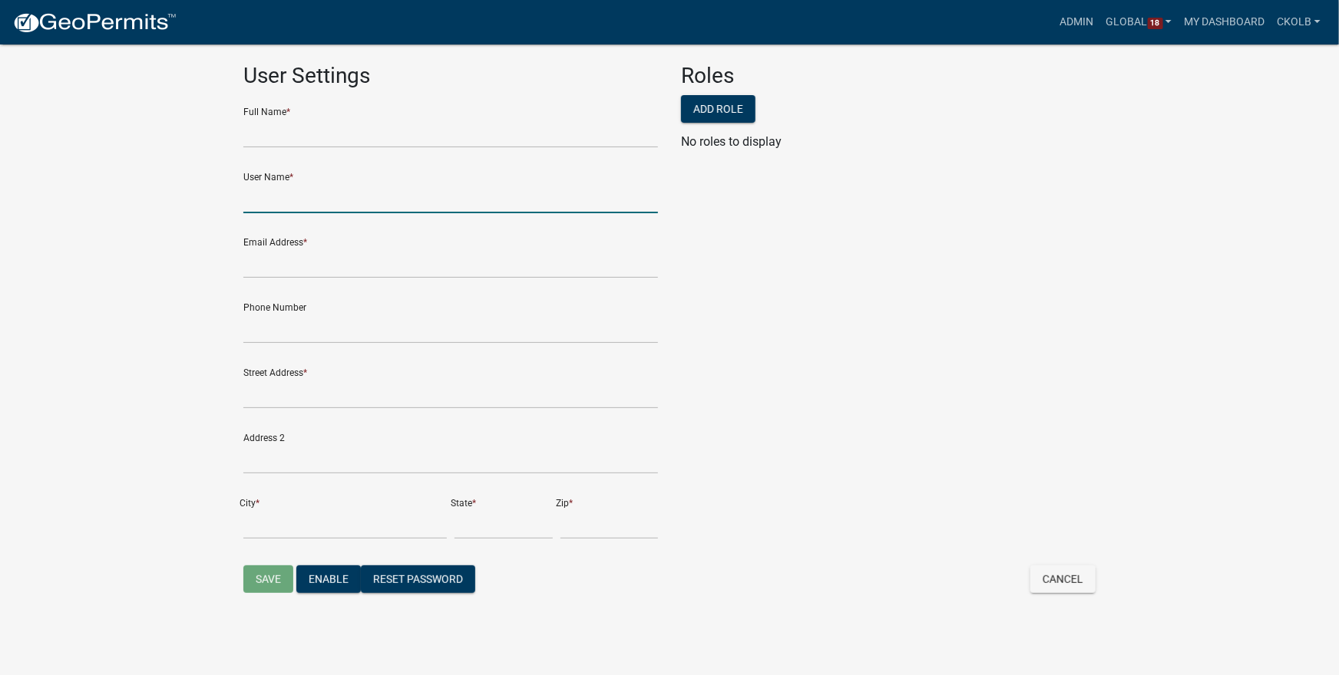
click at [296, 203] on input "text" at bounding box center [450, 197] width 414 height 31
type input "zzzzzzzzzzz9999"
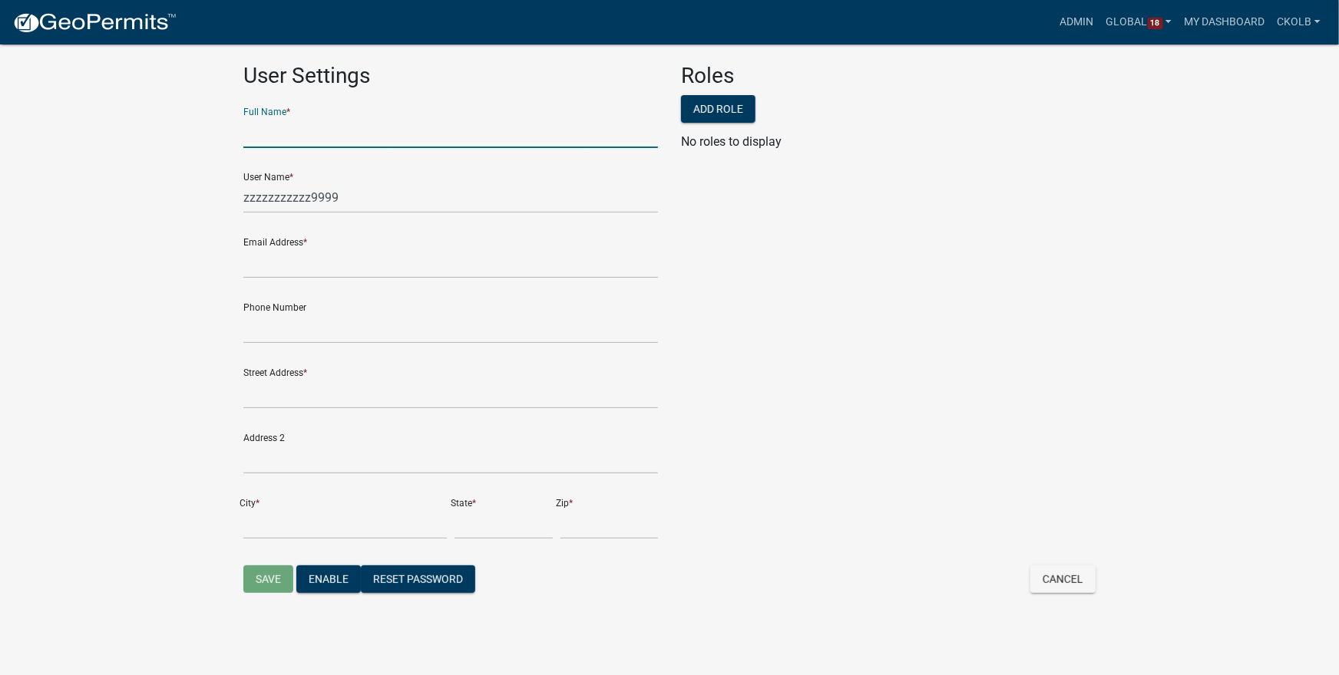
drag, startPoint x: 282, startPoint y: 144, endPoint x: 291, endPoint y: 150, distance: 11.1
click at [282, 144] on input "text" at bounding box center [450, 132] width 414 height 31
type input "zz999"
click at [269, 269] on input "text" at bounding box center [450, 262] width 414 height 31
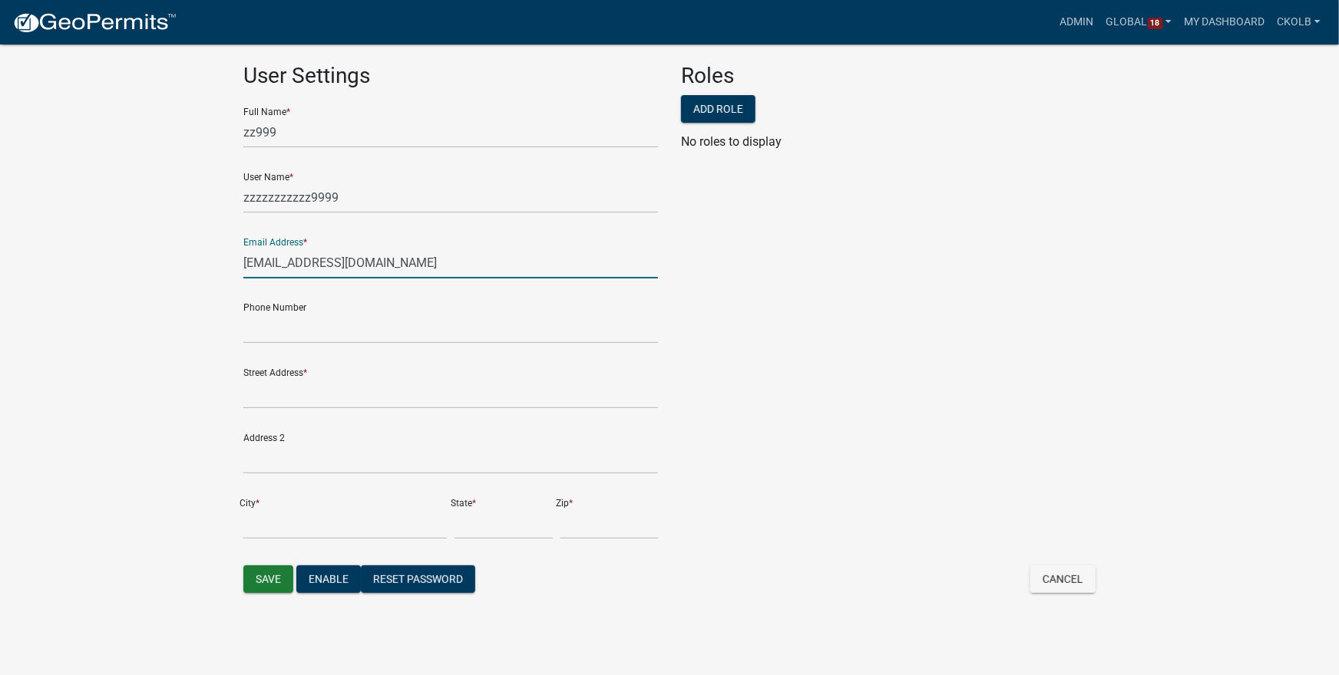
type input "test@test.com"
click at [197, 356] on app-global-admin "Toggle drawer menu more_horiz Admin Global 18 Users Roles Payment Processors Wo…" at bounding box center [669, 314] width 1339 height 593
click at [266, 575] on button "Save" at bounding box center [268, 580] width 50 height 28
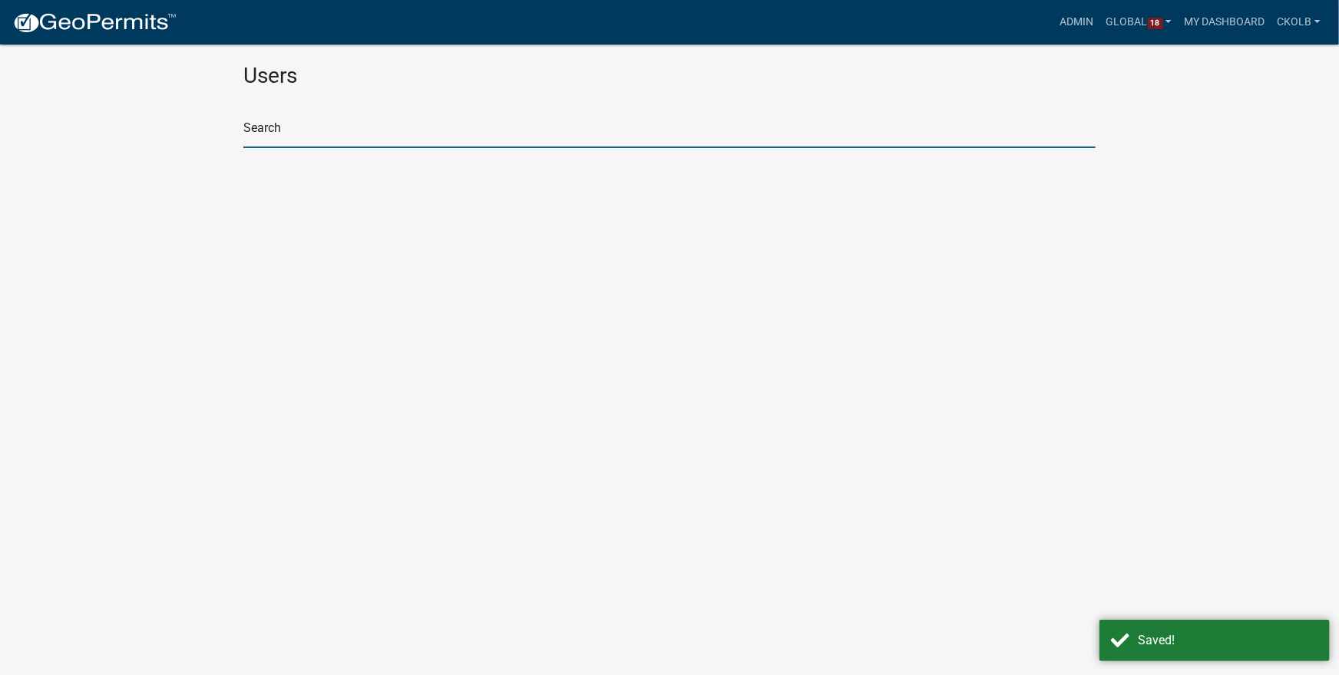
click at [262, 136] on input "text" at bounding box center [669, 132] width 852 height 31
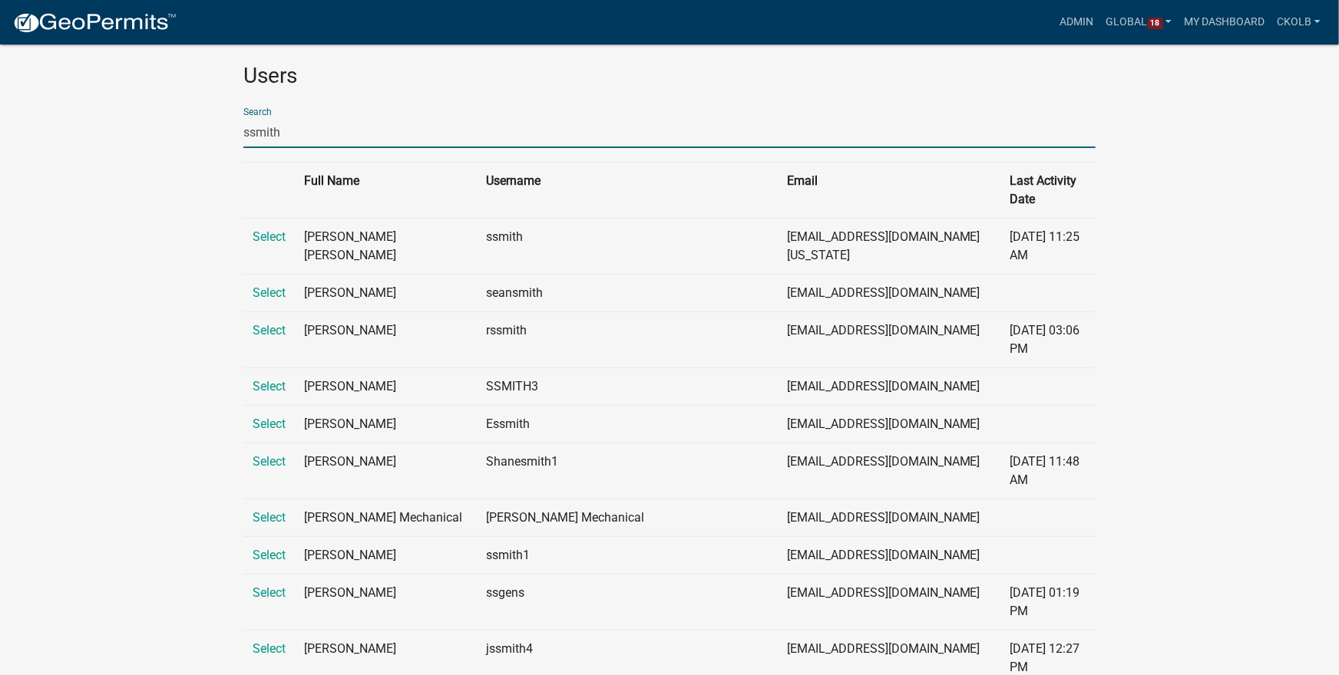
type input "ssmith@johnson"
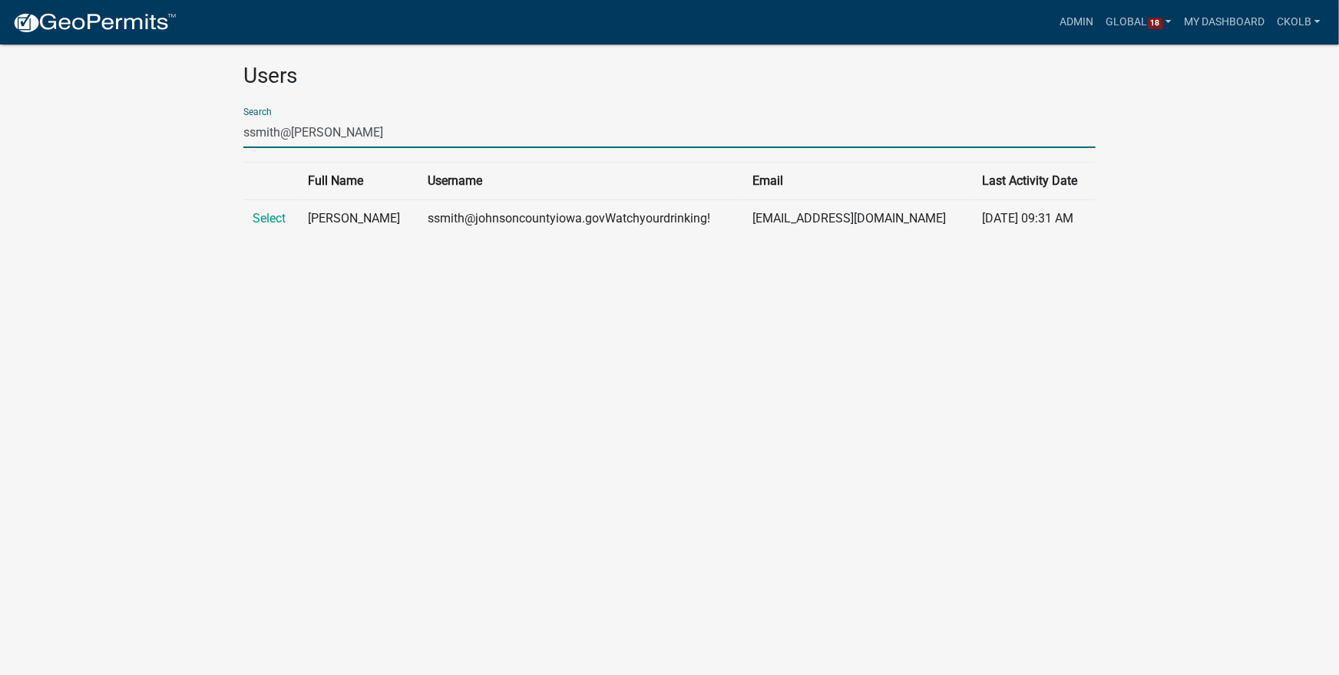
click at [268, 216] on link "Select" at bounding box center [269, 218] width 33 height 15
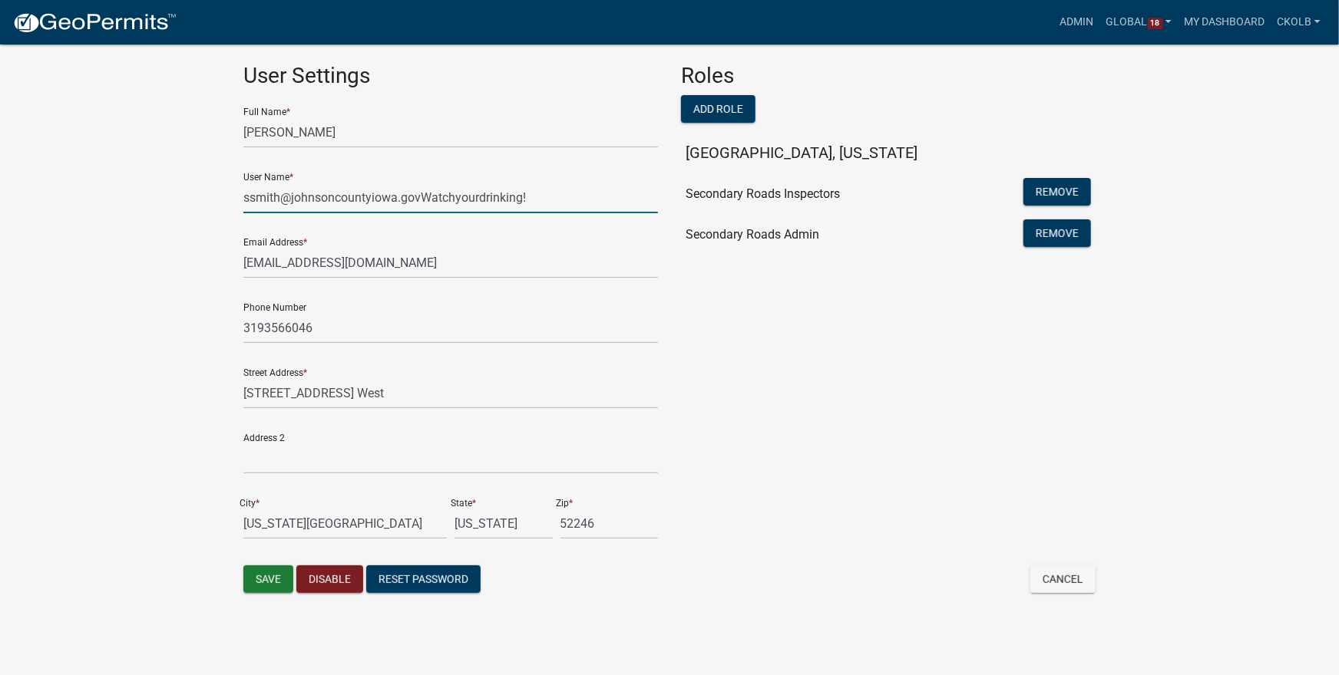
click at [566, 195] on input "ssmith@johnsoncountyiowa.govWatchyourdrinking!" at bounding box center [450, 197] width 414 height 31
type input "ssmith@johnsoncountyiowa.gov"
click at [180, 321] on app-global-admin "Toggle drawer menu more_horiz Admin Global 18 Users Roles Payment Processors Wo…" at bounding box center [669, 314] width 1339 height 593
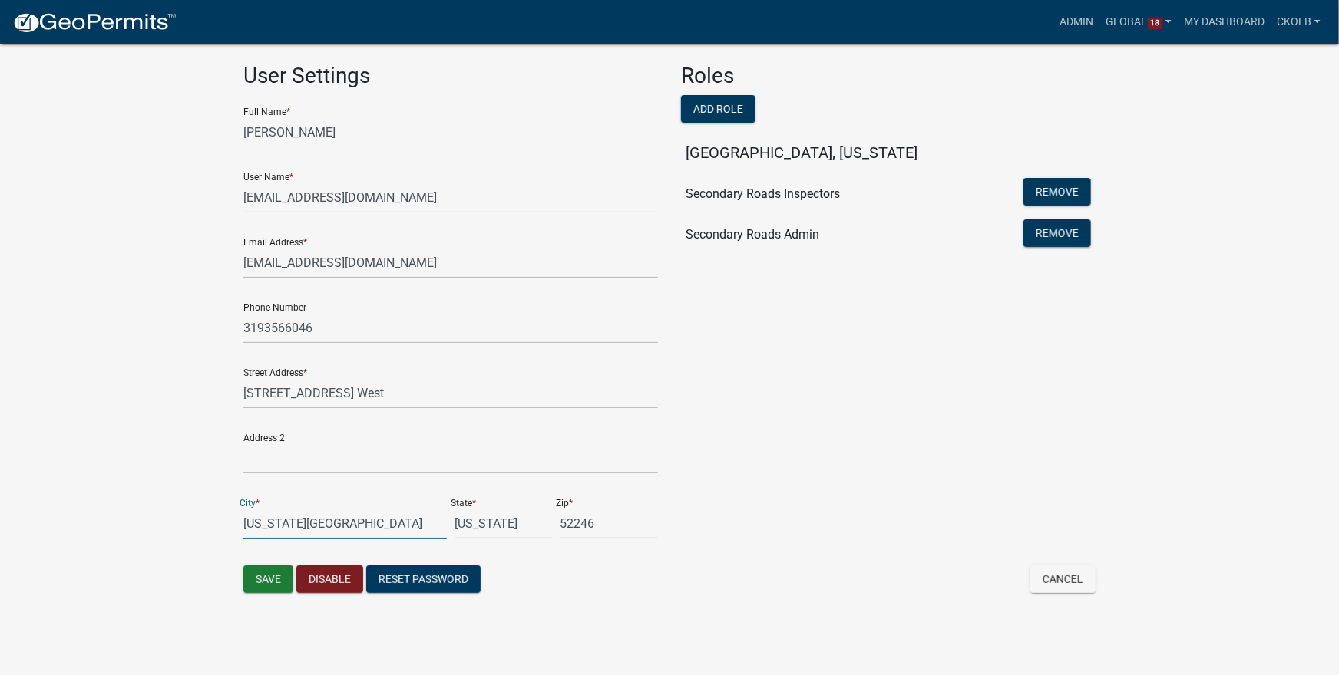
click at [250, 523] on input "iowa city" at bounding box center [344, 523] width 203 height 31
click at [277, 523] on input "Iowa city" at bounding box center [344, 523] width 203 height 31
type input "Iowa City"
click at [128, 411] on app-global-admin "Toggle drawer menu more_horiz Admin Global 18 Users Roles Payment Processors Wo…" at bounding box center [669, 314] width 1339 height 593
click at [286, 392] on input "4810 melrose Ave. West" at bounding box center [450, 393] width 414 height 31
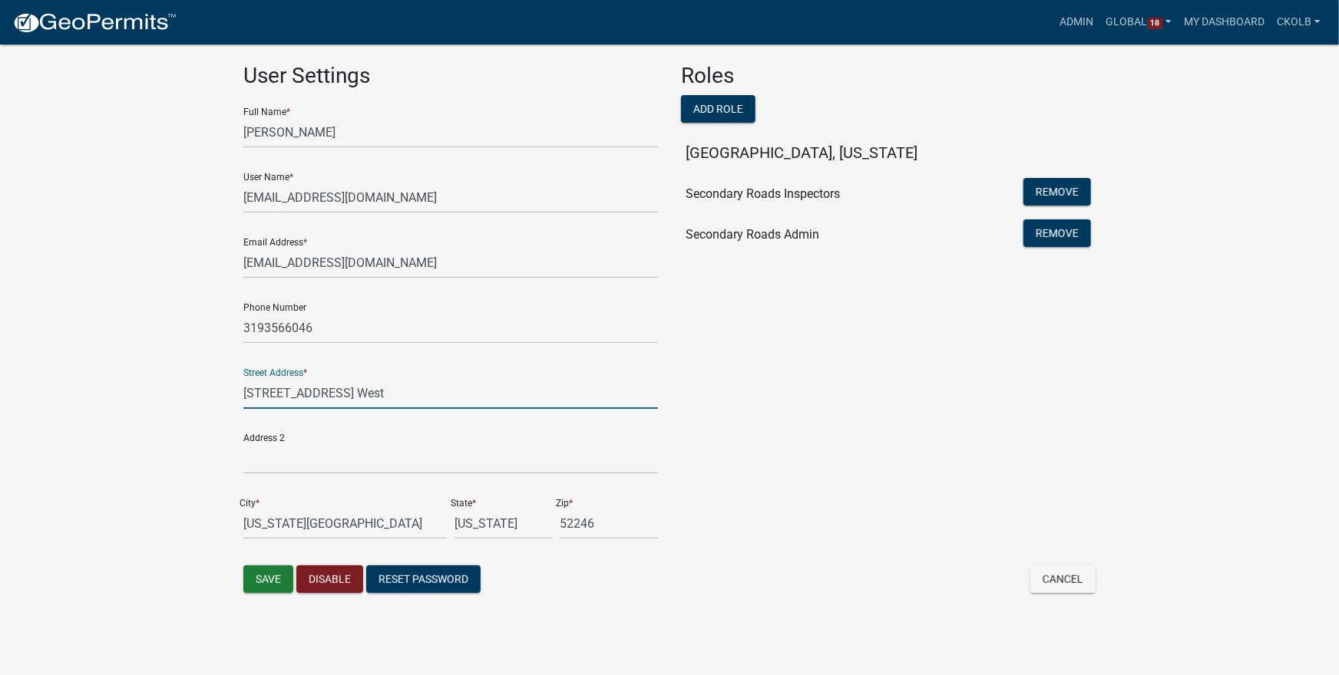
type input "4810 Melrose Ave. West"
click at [262, 329] on input "3193566046" at bounding box center [450, 327] width 414 height 31
click at [286, 327] on input "319-3566046" at bounding box center [450, 327] width 414 height 31
type input "319-356-6046"
click at [200, 431] on app-global-admin "Toggle drawer menu more_horiz Admin Global 18 Users Roles Payment Processors Wo…" at bounding box center [669, 314] width 1339 height 593
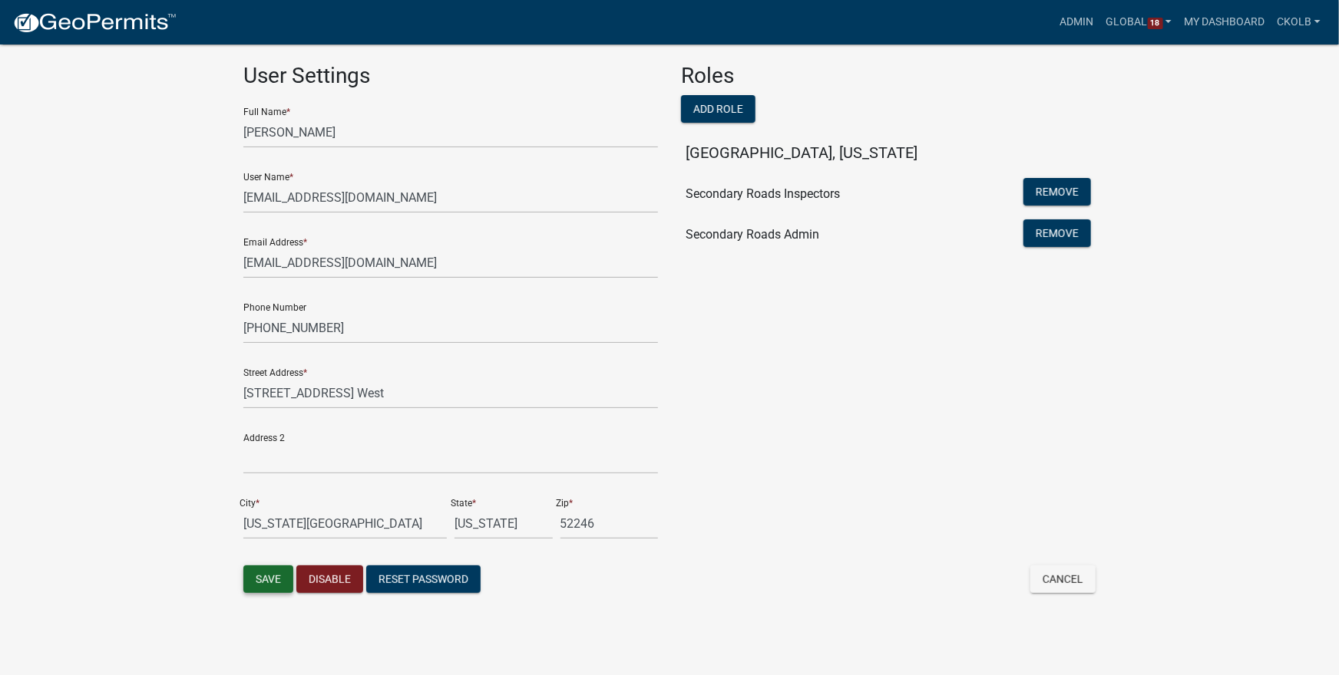
click at [266, 584] on button "Save" at bounding box center [268, 580] width 50 height 28
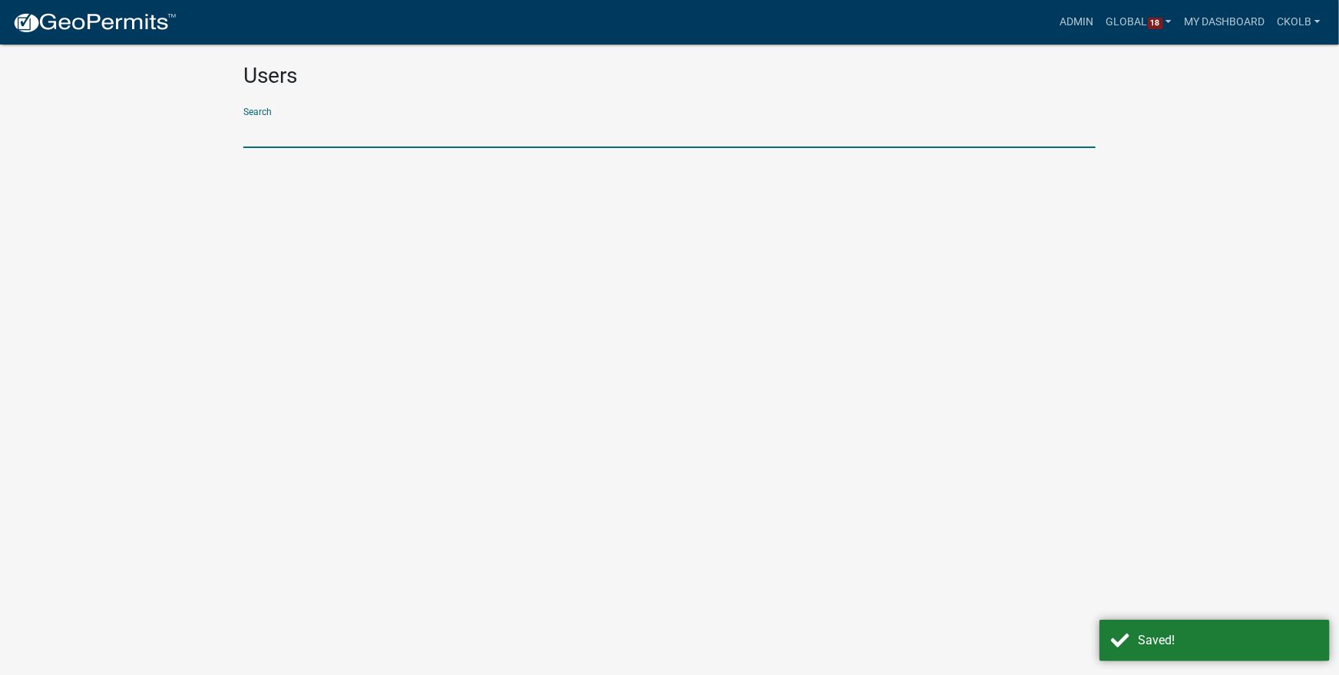
click at [305, 128] on input "text" at bounding box center [669, 132] width 852 height 31
type input "ssmith@johnson"
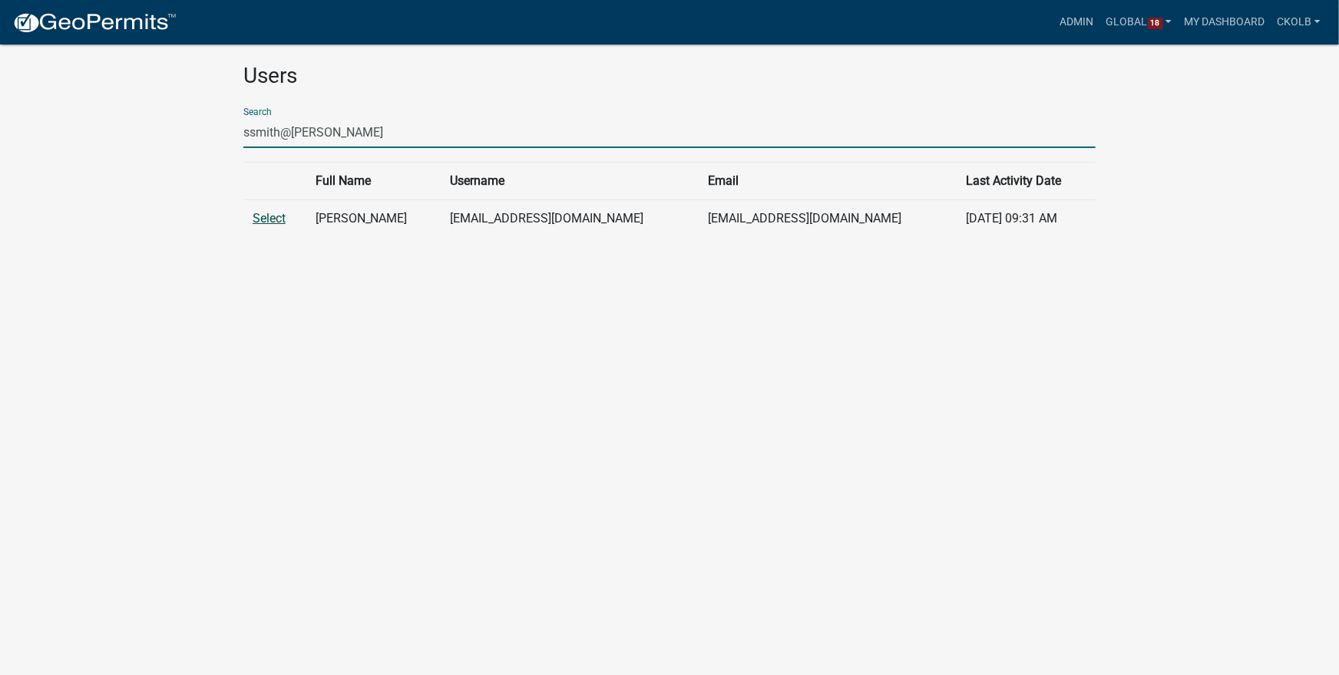
click at [272, 220] on link "Select" at bounding box center [269, 218] width 33 height 15
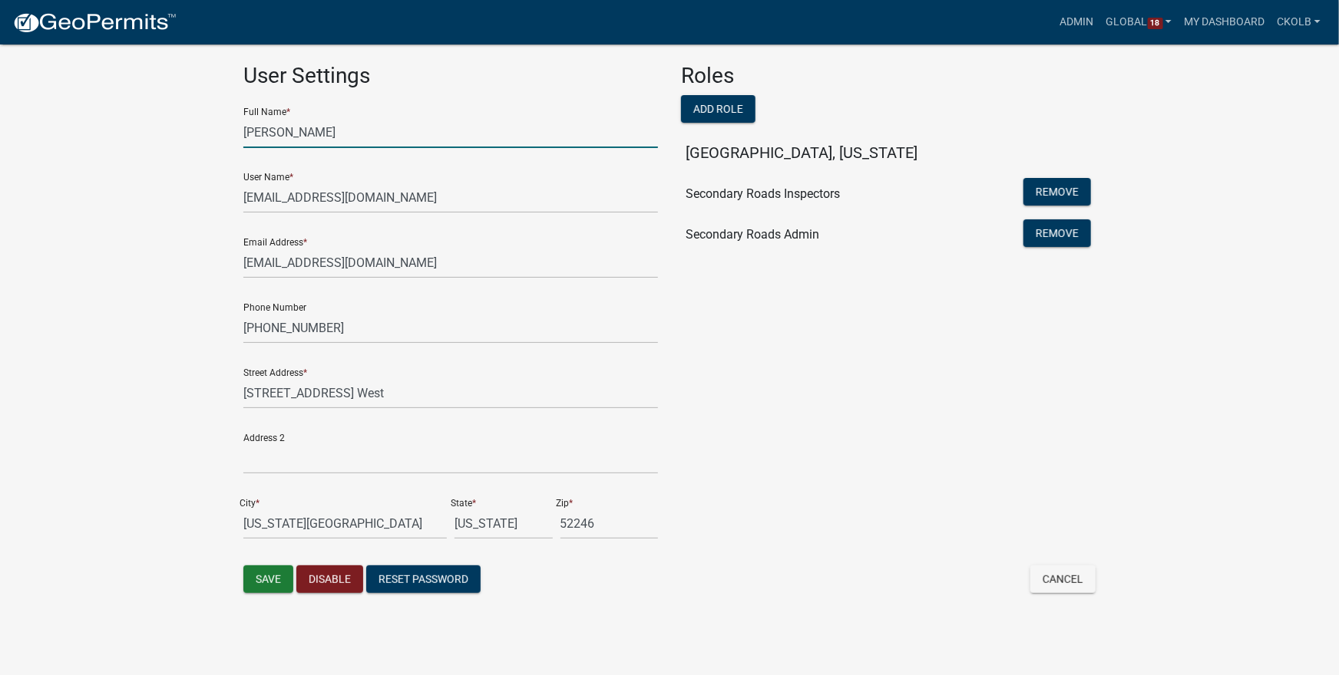
click at [250, 132] on input "shannon smith" at bounding box center [450, 132] width 414 height 31
click at [299, 135] on input "Shannon smith" at bounding box center [450, 132] width 414 height 31
type input "Shannon Smith"
click at [176, 282] on app-global-admin "Toggle drawer menu more_horiz Admin Global 18 Users Roles Payment Processors Wo…" at bounding box center [669, 314] width 1339 height 593
click at [270, 580] on button "Save" at bounding box center [268, 580] width 50 height 28
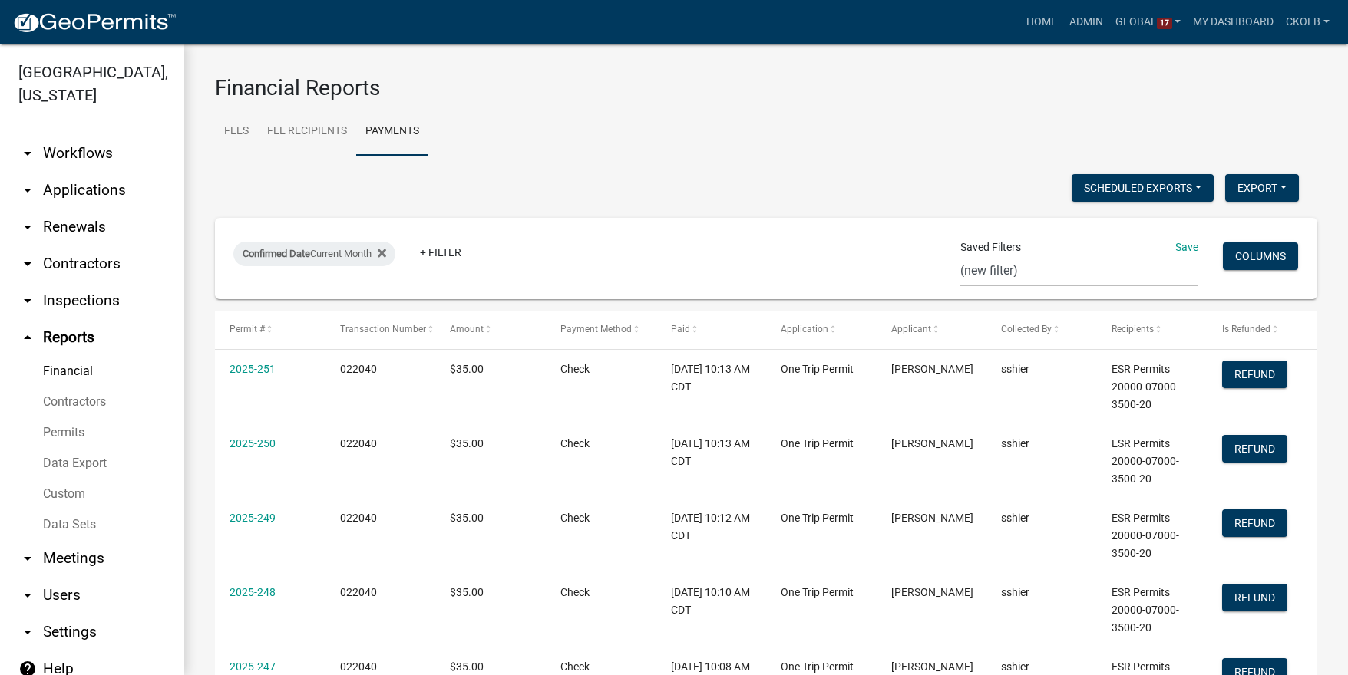
select select "0: null"
select select "3: 100"
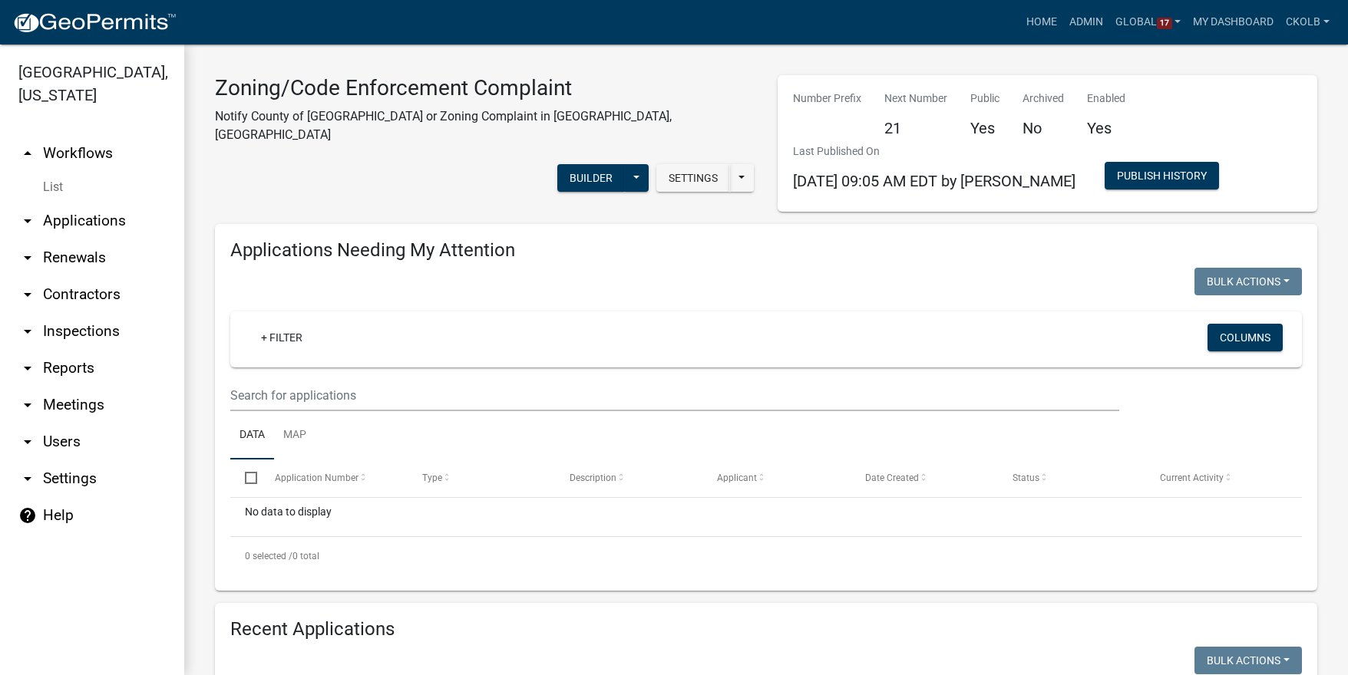
select select "3: 100"
click at [92, 155] on link "arrow_drop_up Workflows" at bounding box center [92, 153] width 184 height 37
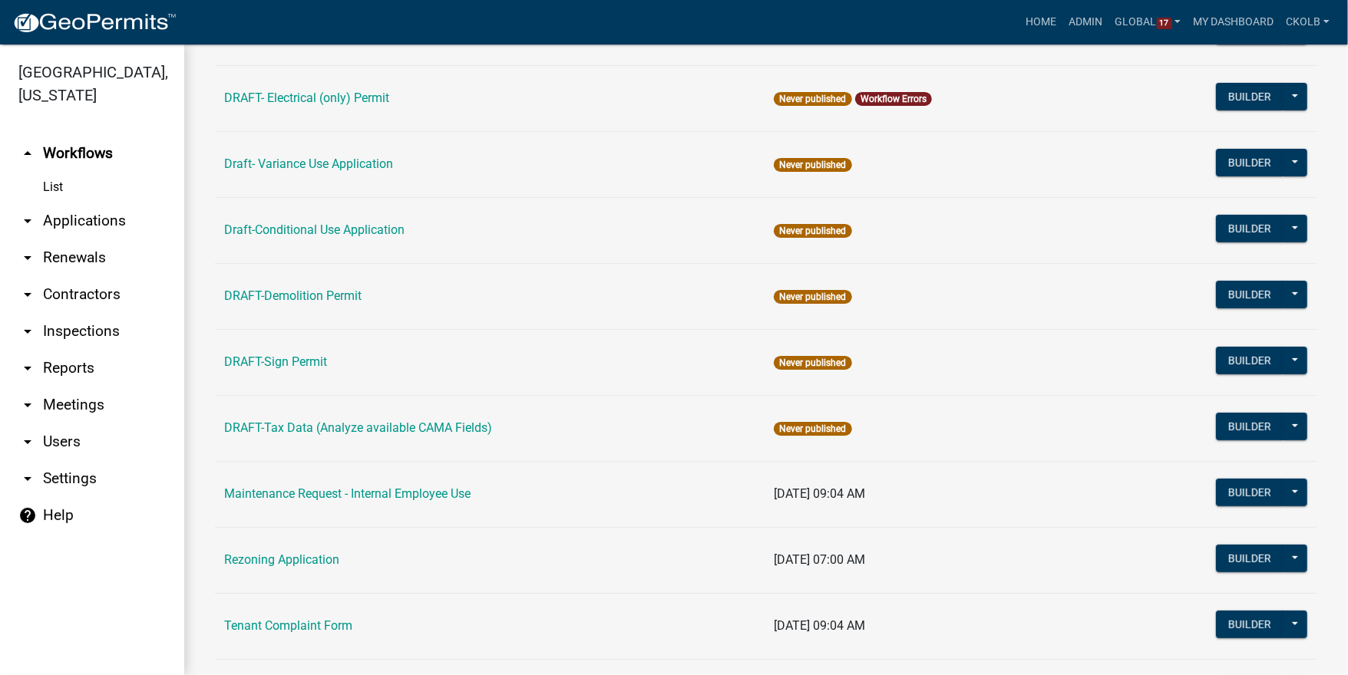
scroll to position [424, 0]
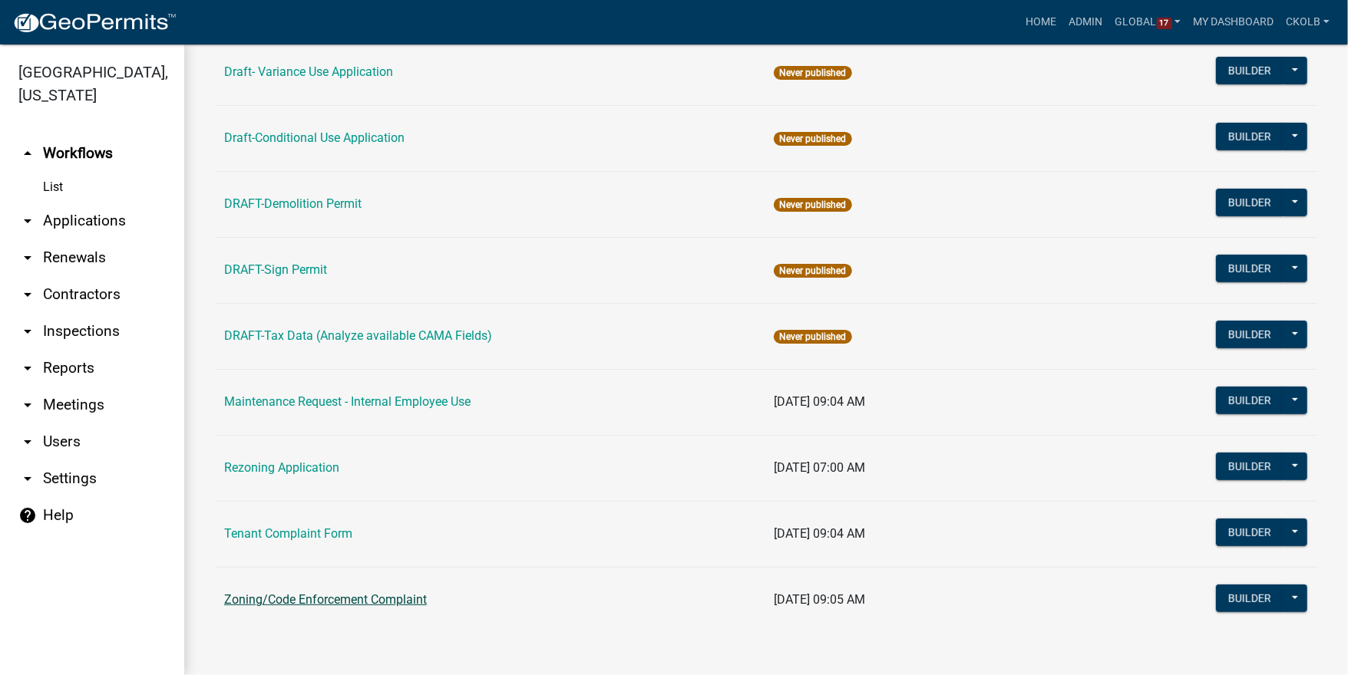
click at [282, 595] on link "Zoning/Code Enforcement Complaint" at bounding box center [325, 600] width 203 height 15
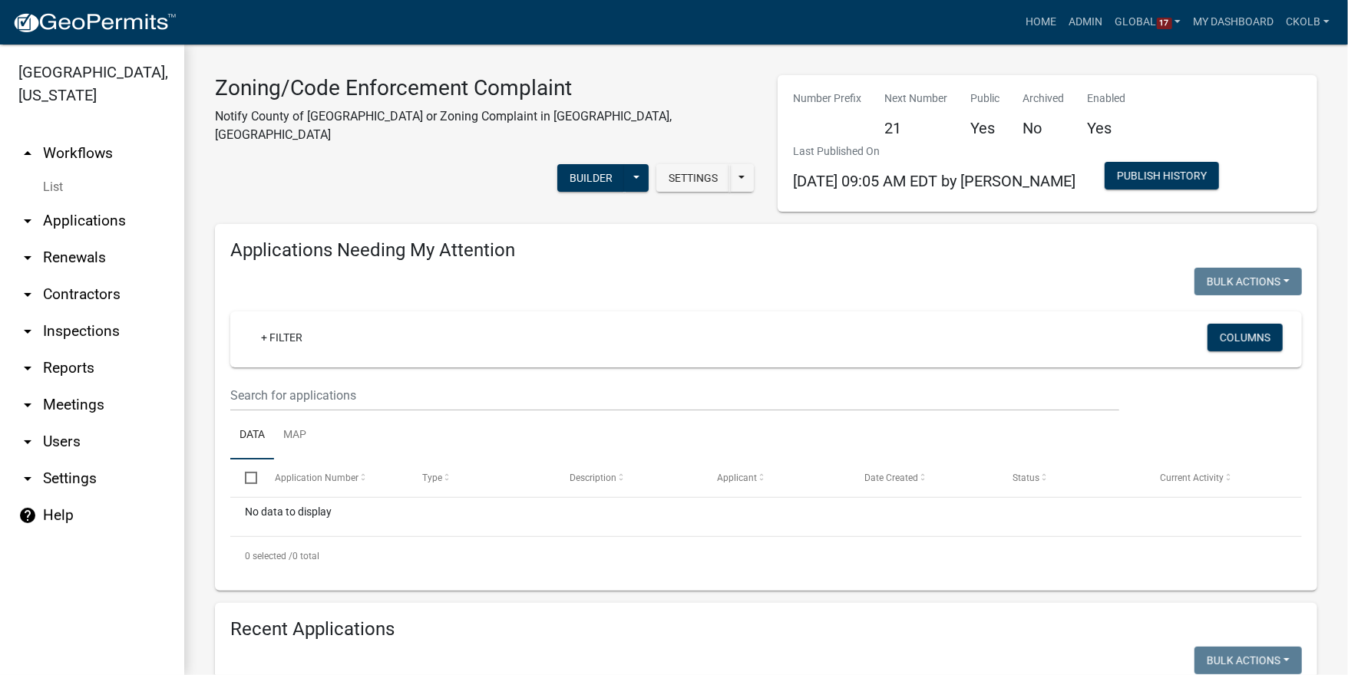
select select "3: 100"
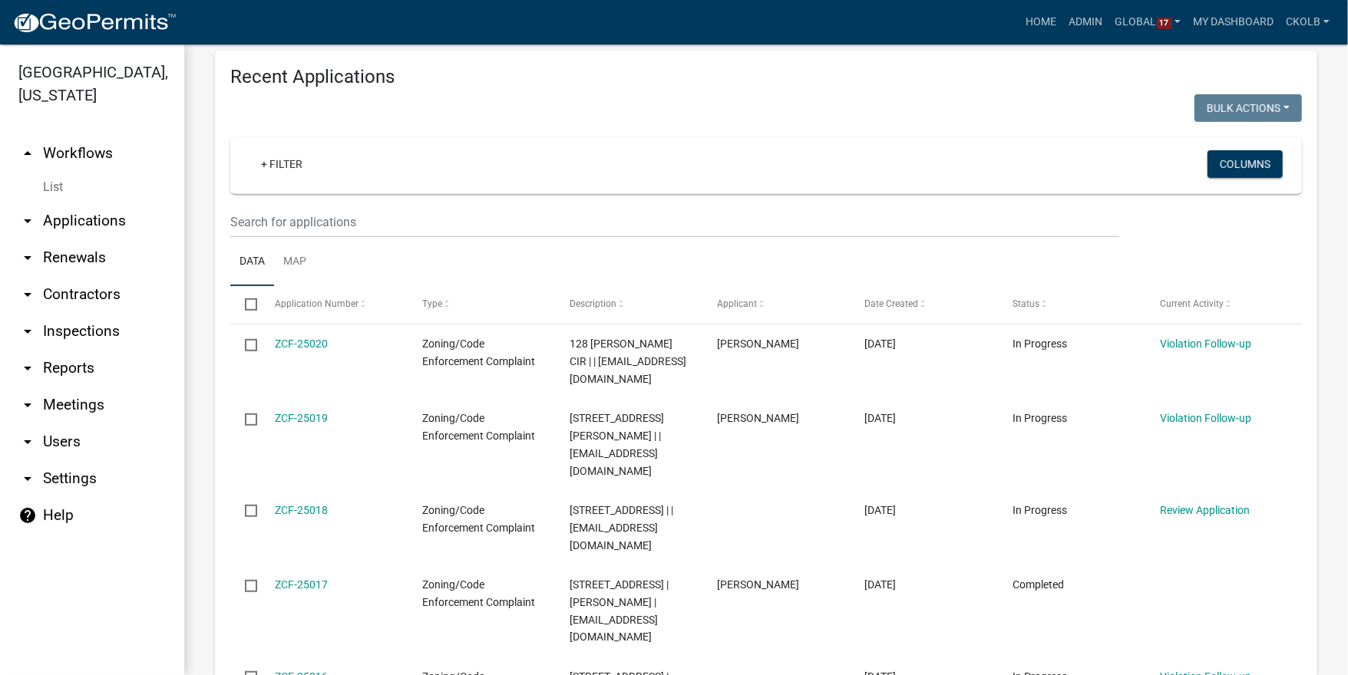
scroll to position [614, 0]
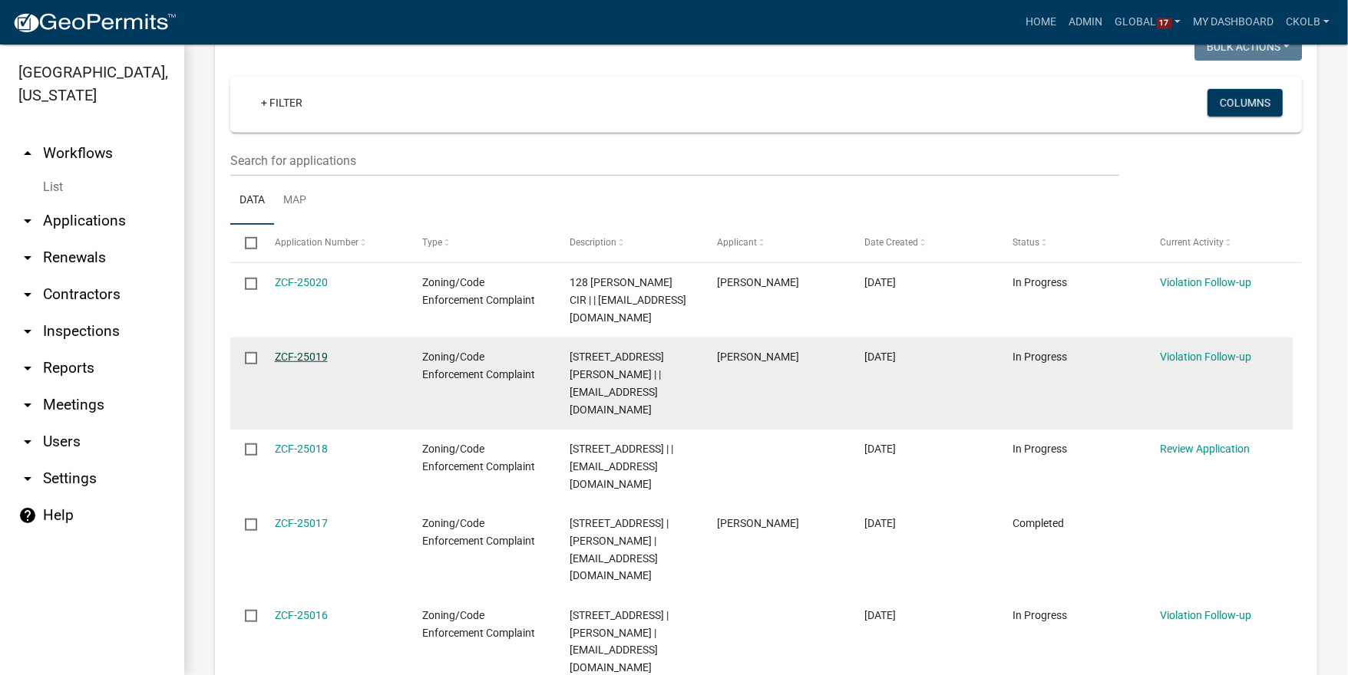
click at [302, 351] on link "ZCF-25019" at bounding box center [301, 357] width 53 height 12
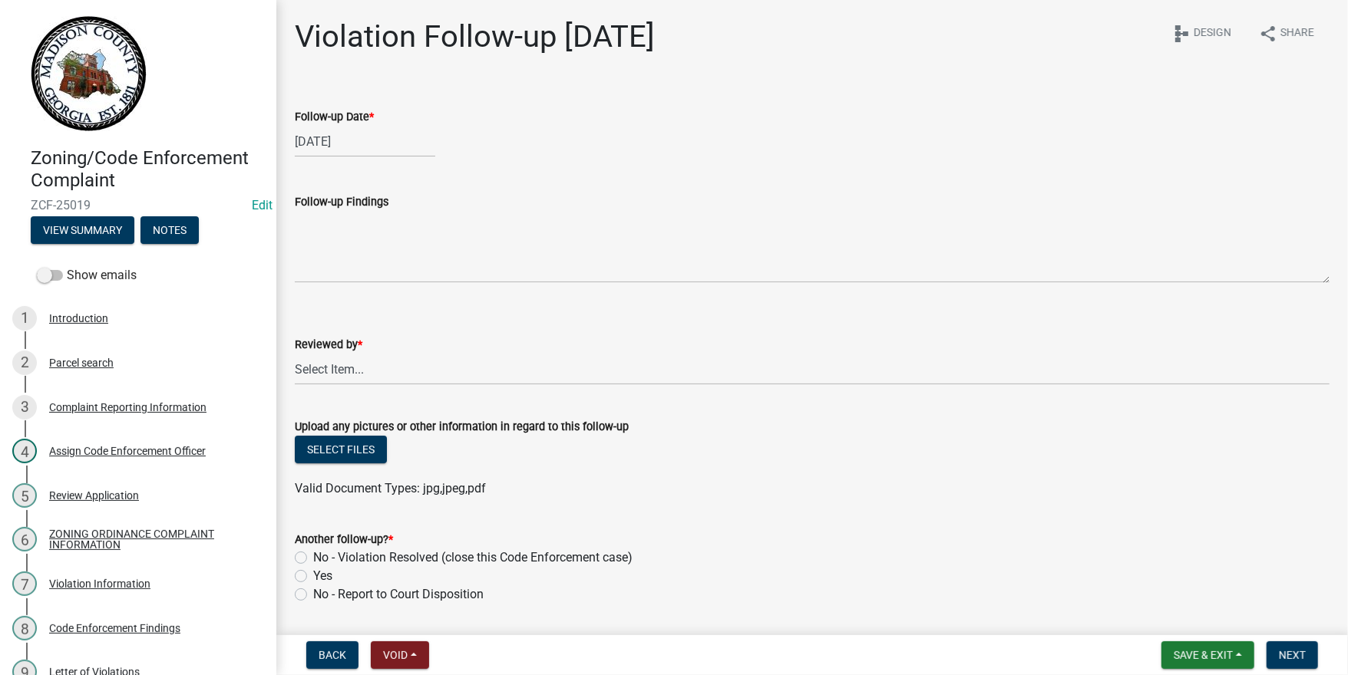
scroll to position [137, 0]
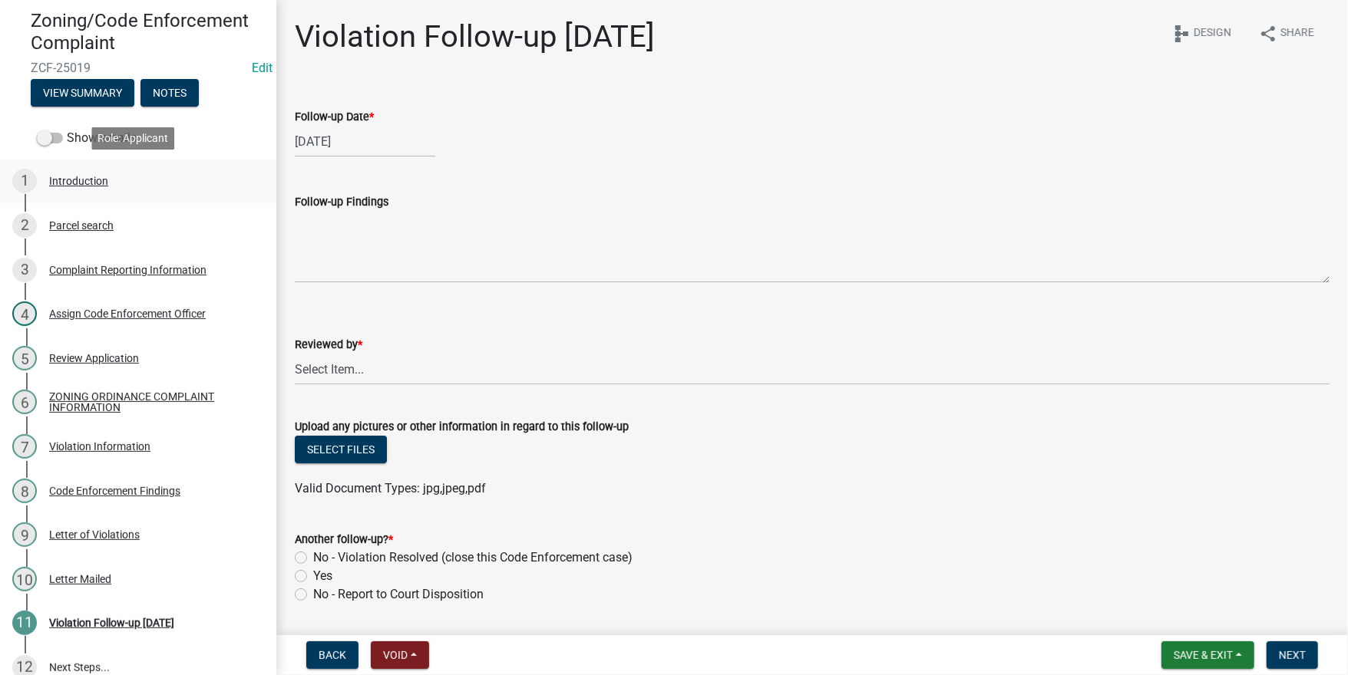
click at [74, 183] on div "Introduction" at bounding box center [78, 181] width 59 height 11
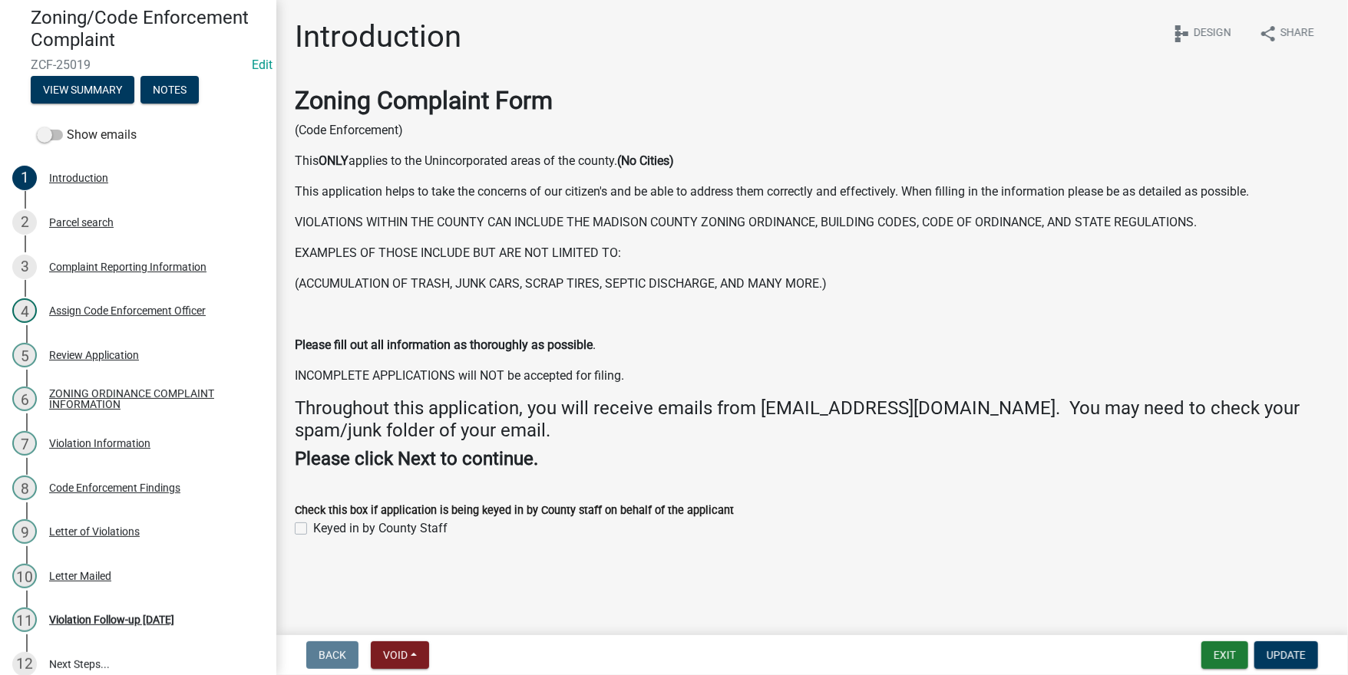
scroll to position [157, 0]
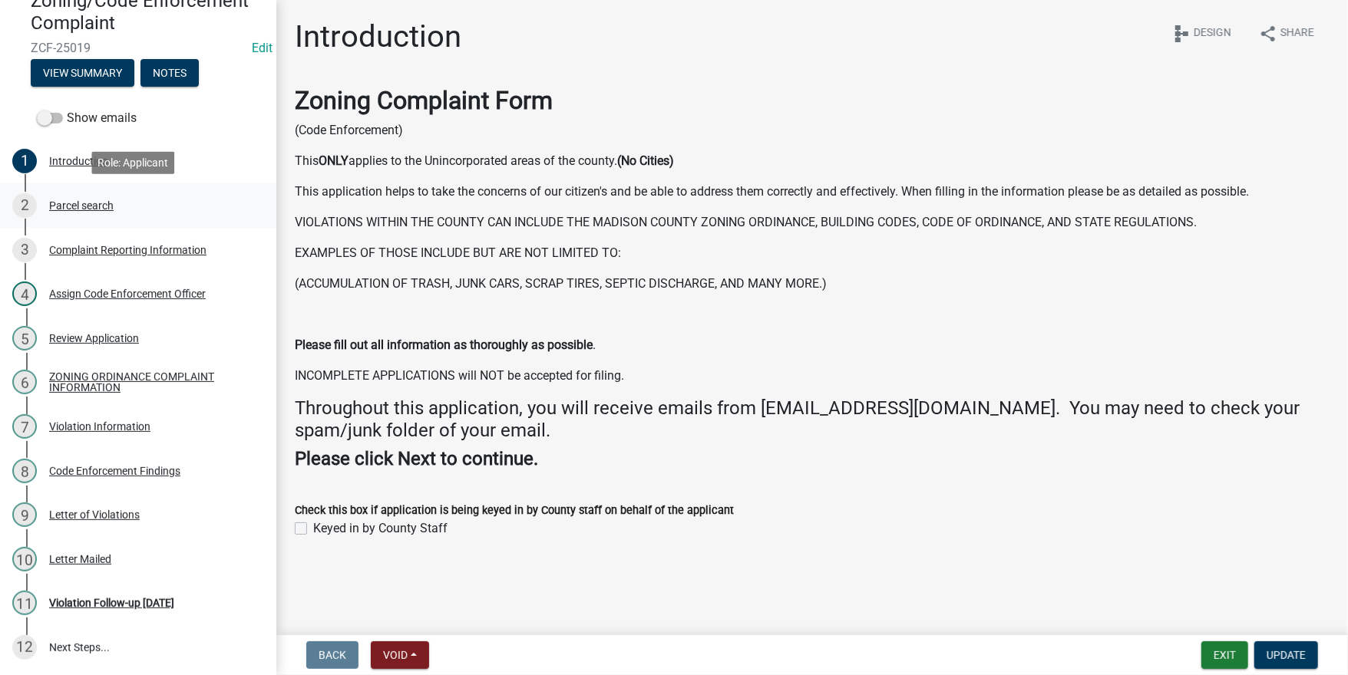
click at [68, 207] on div "Parcel search" at bounding box center [81, 205] width 64 height 11
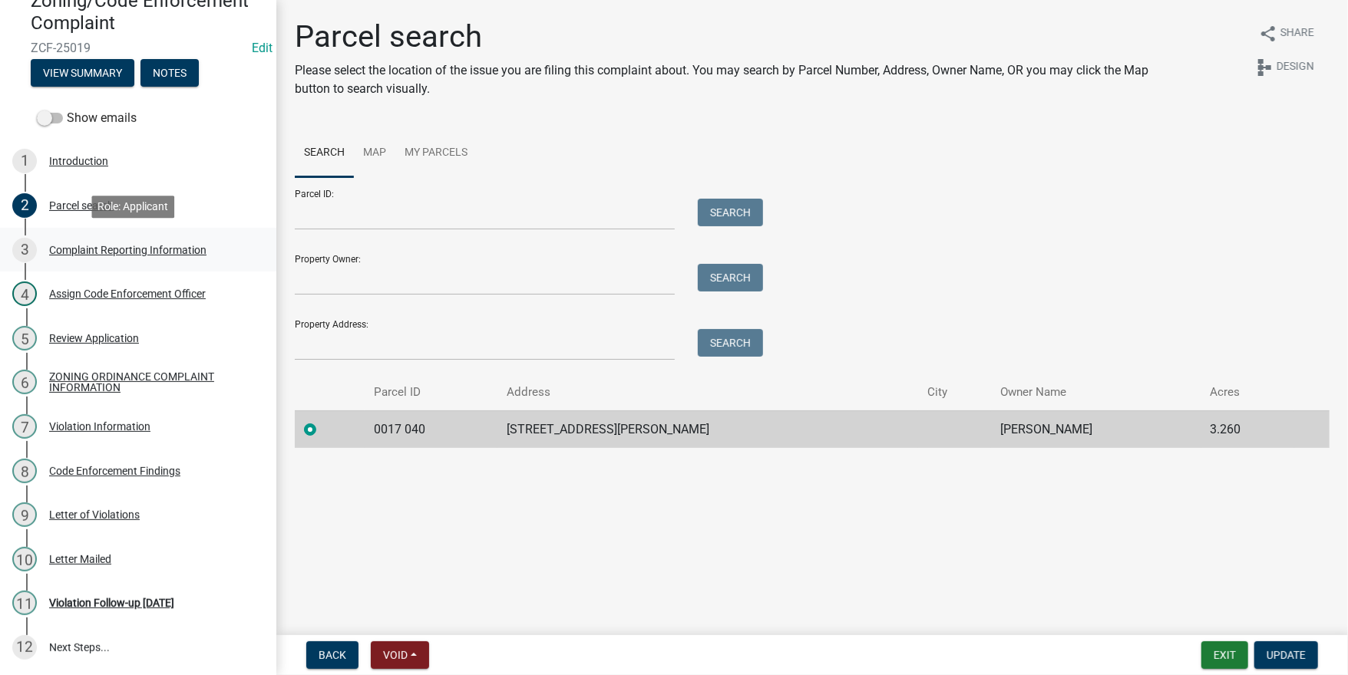
click at [97, 253] on div "Complaint Reporting Information" at bounding box center [127, 250] width 157 height 11
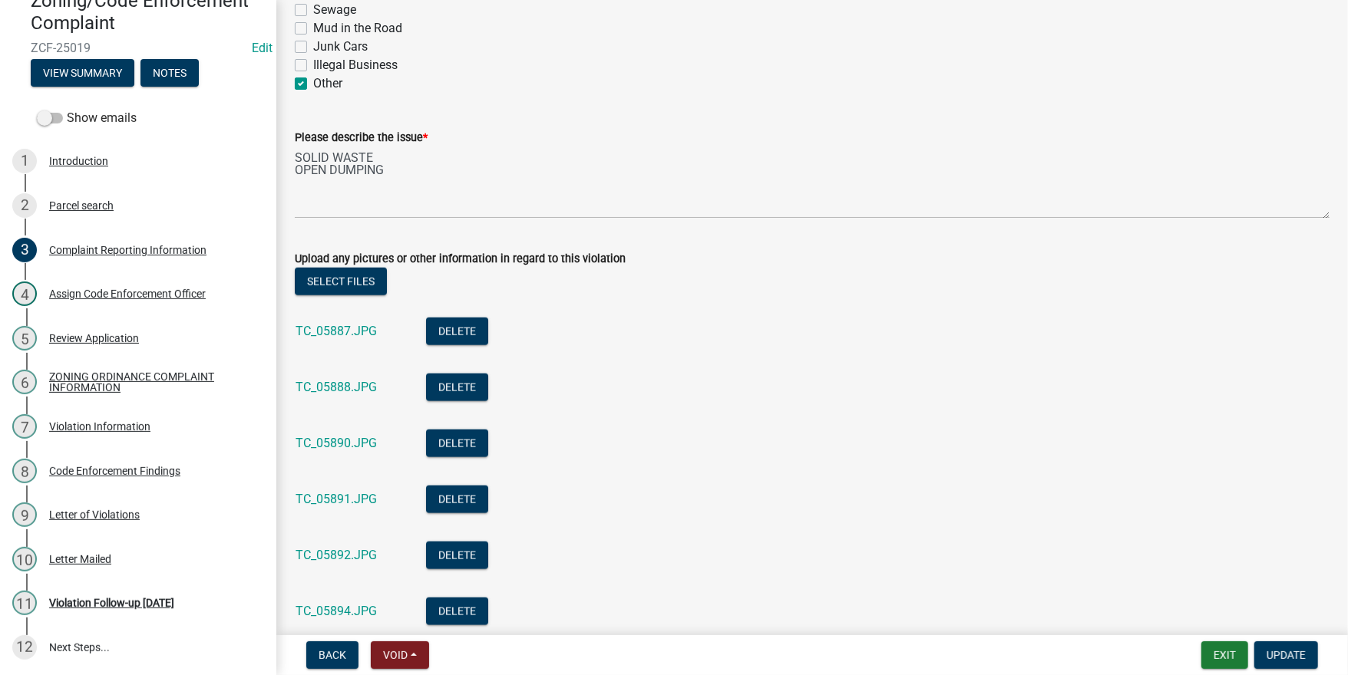
scroll to position [1228, 0]
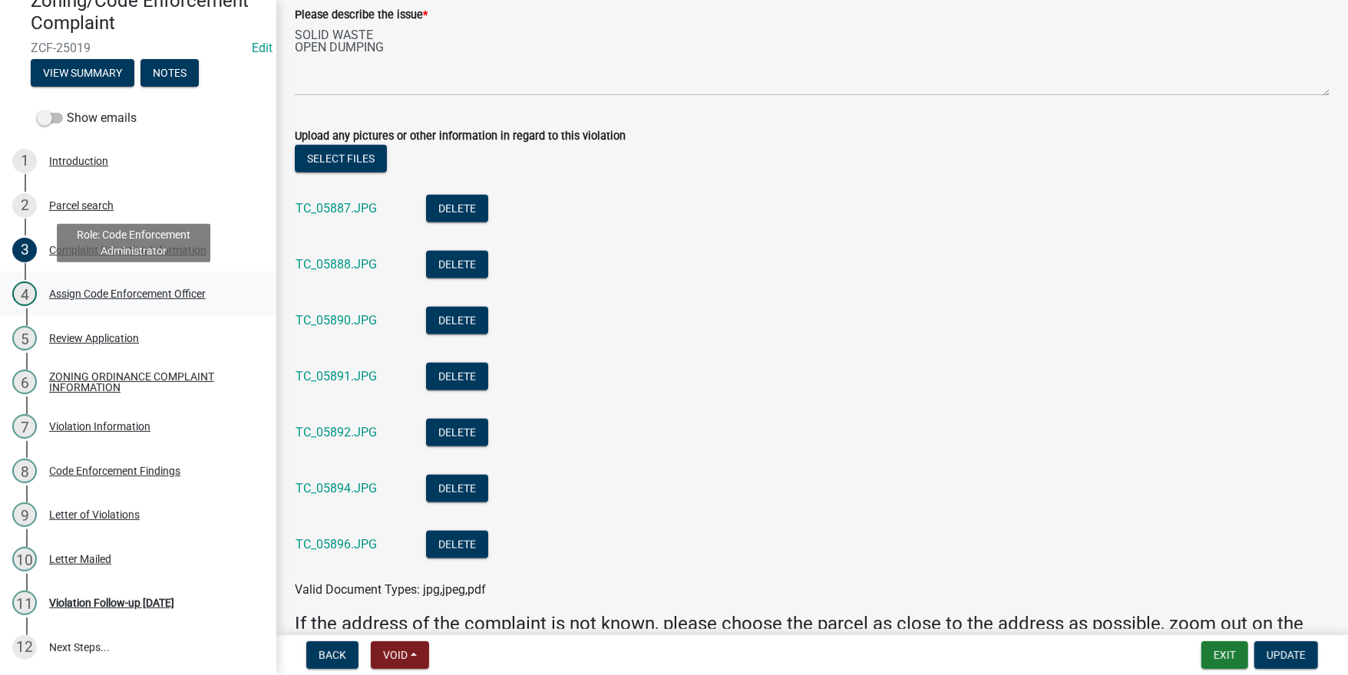
click at [104, 292] on div "Assign Code Enforcement Officer" at bounding box center [127, 294] width 157 height 11
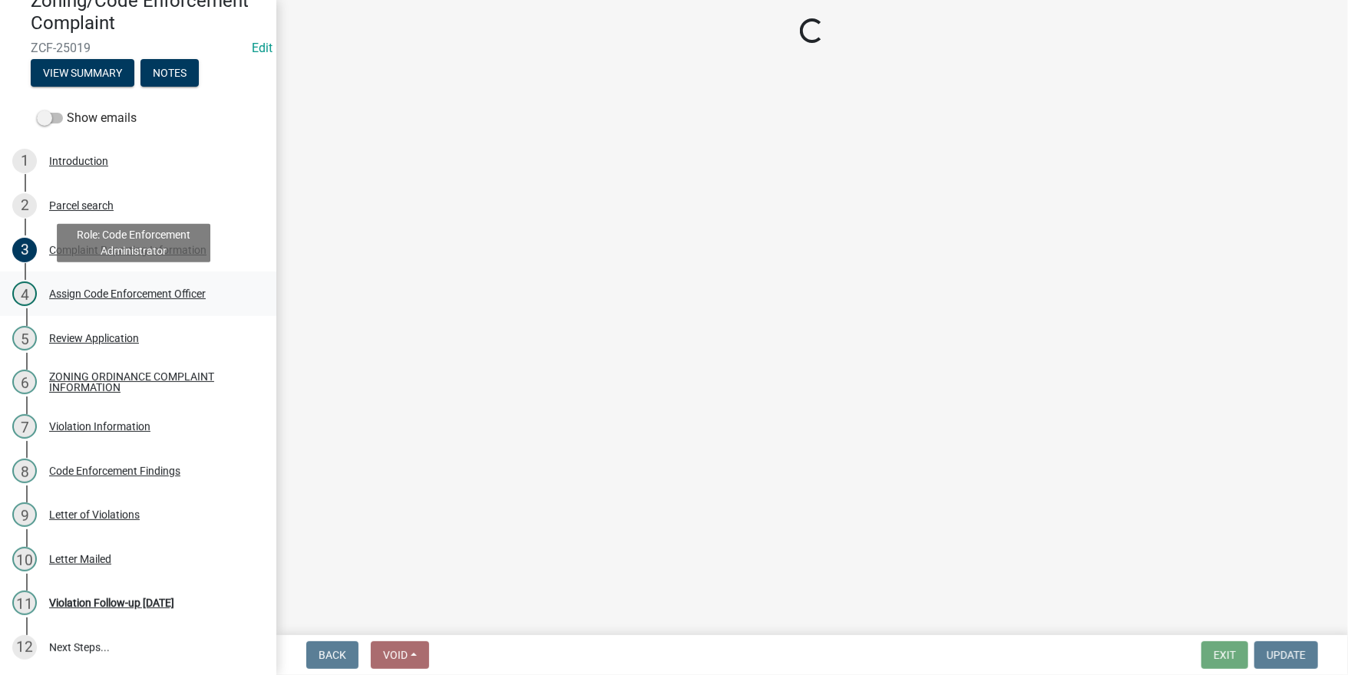
scroll to position [0, 0]
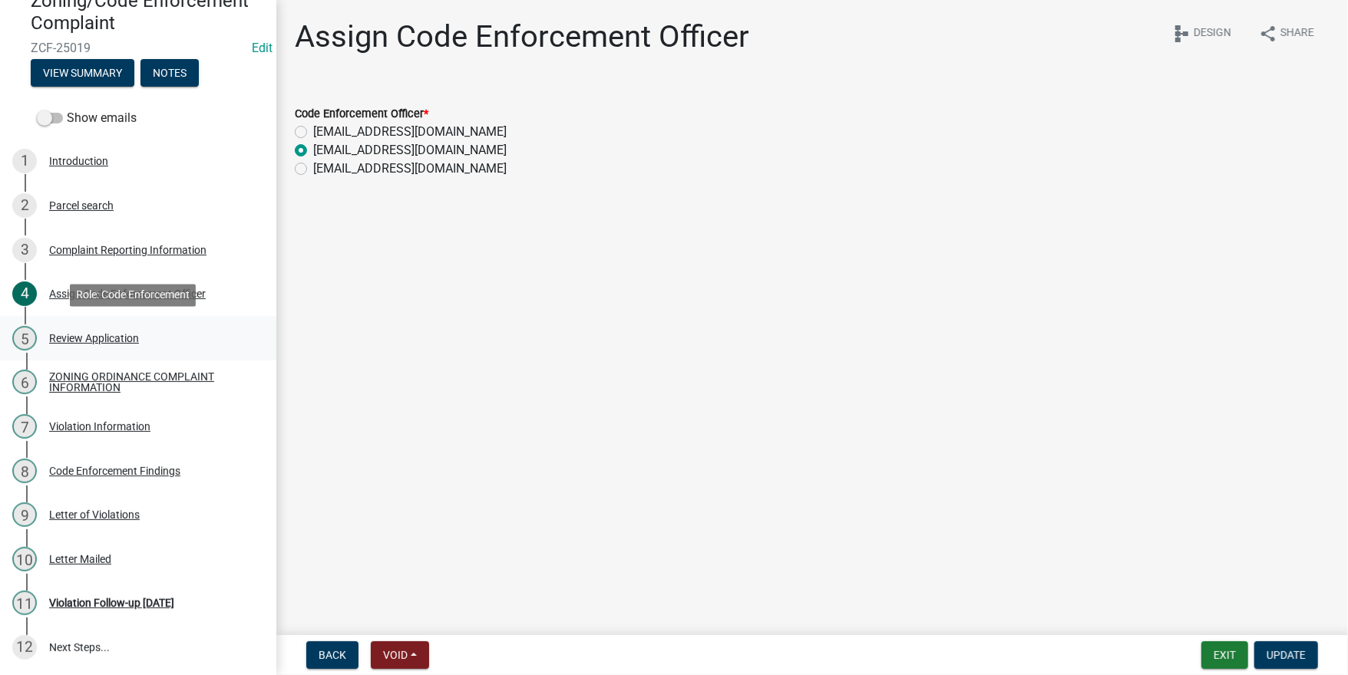
click at [68, 341] on div "Review Application" at bounding box center [94, 338] width 90 height 11
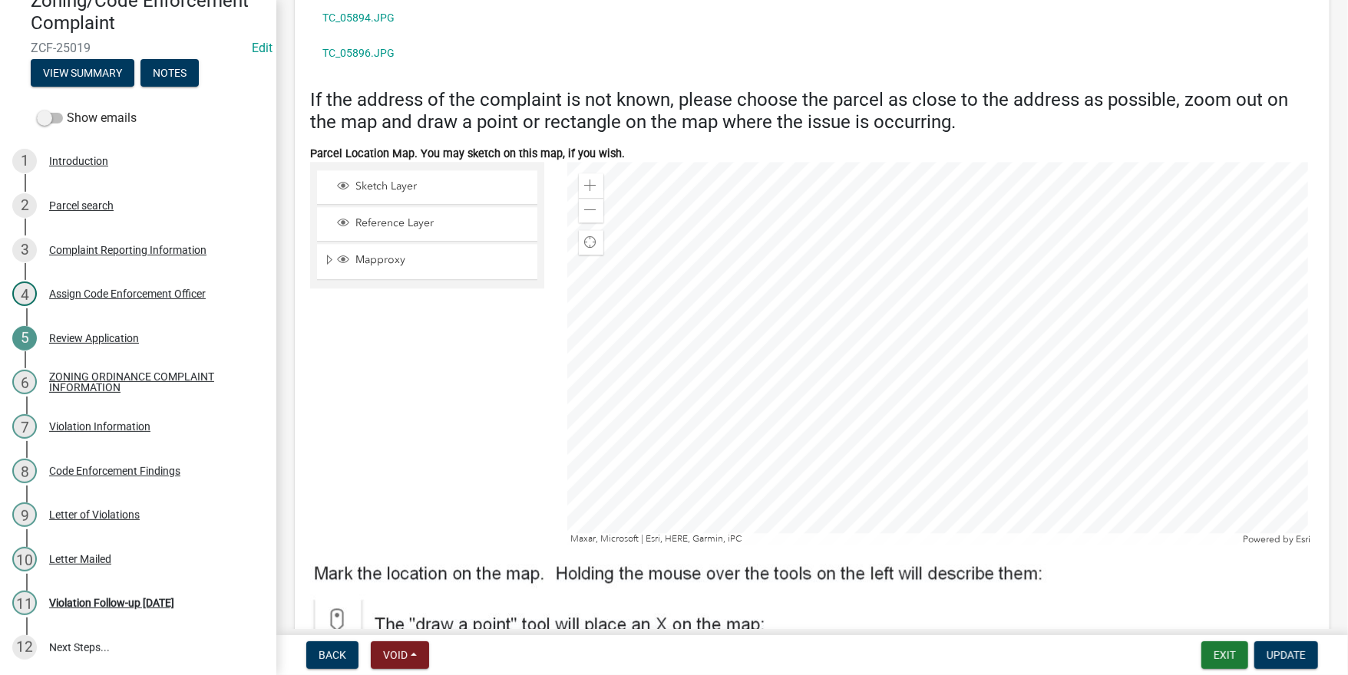
scroll to position [2545, 0]
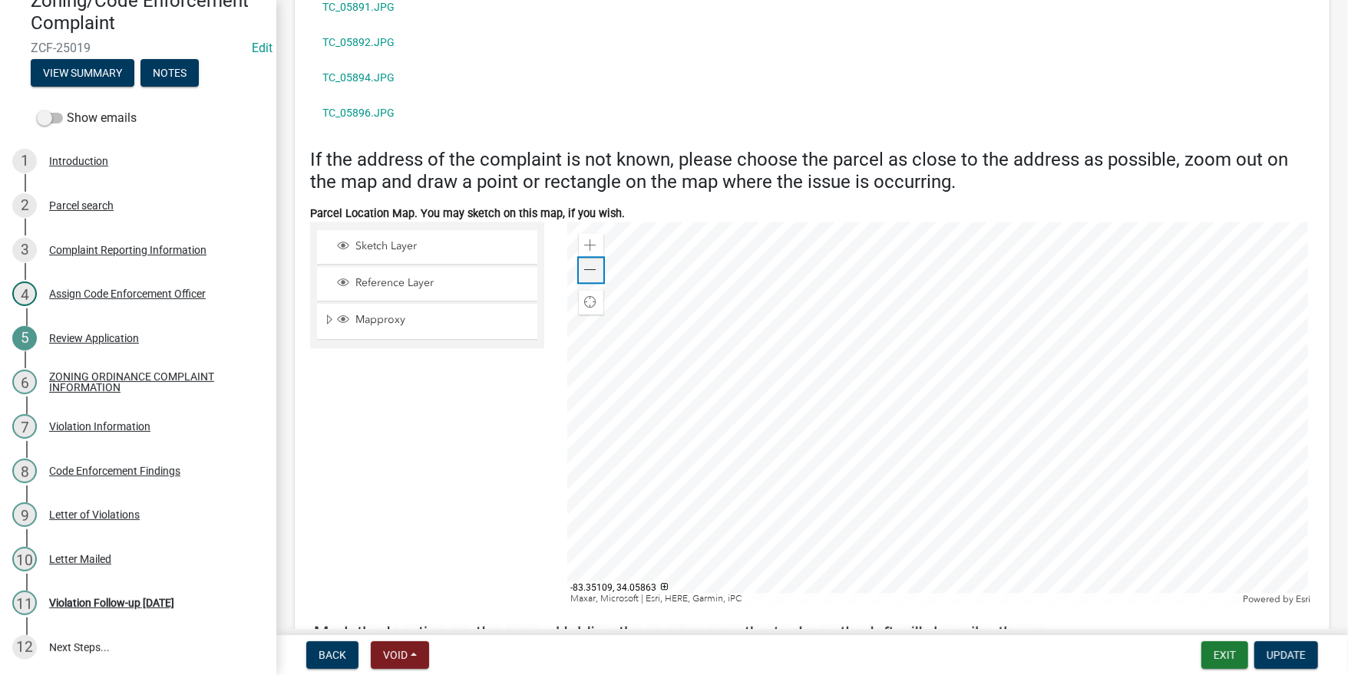
click at [596, 268] on div "Zoom out" at bounding box center [591, 270] width 25 height 25
click at [78, 386] on div "ZONING ORDINANCE COMPLAINT INFORMATION" at bounding box center [150, 381] width 203 height 21
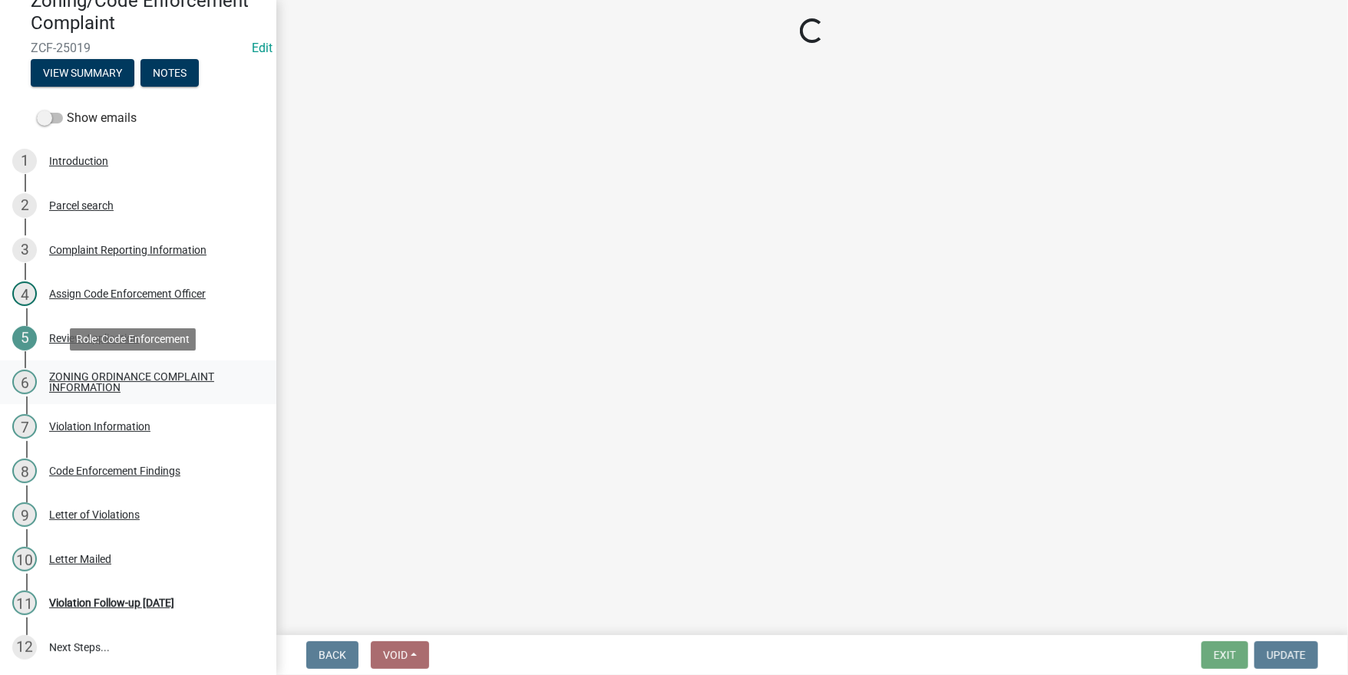
scroll to position [0, 0]
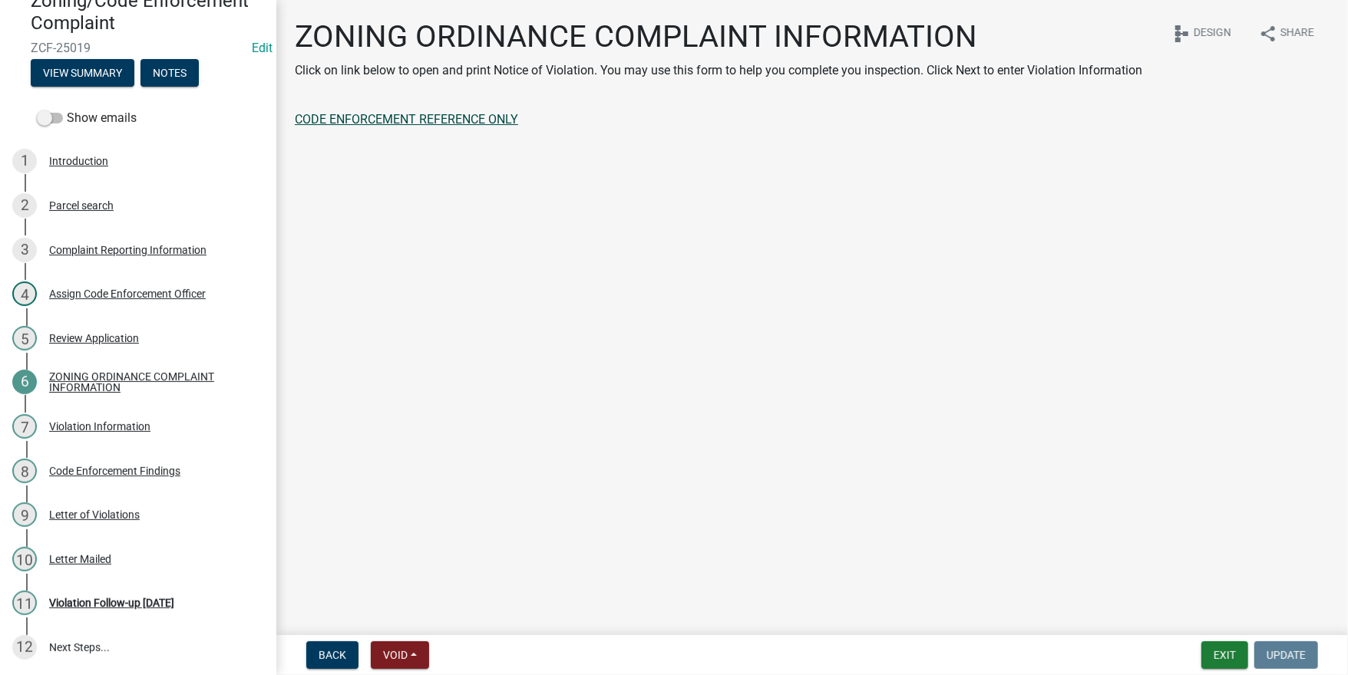
click at [408, 120] on link "CODE ENFORCEMENT REFERENCE ONLY" at bounding box center [406, 119] width 223 height 15
click at [84, 557] on div "Letter Mailed" at bounding box center [80, 559] width 62 height 11
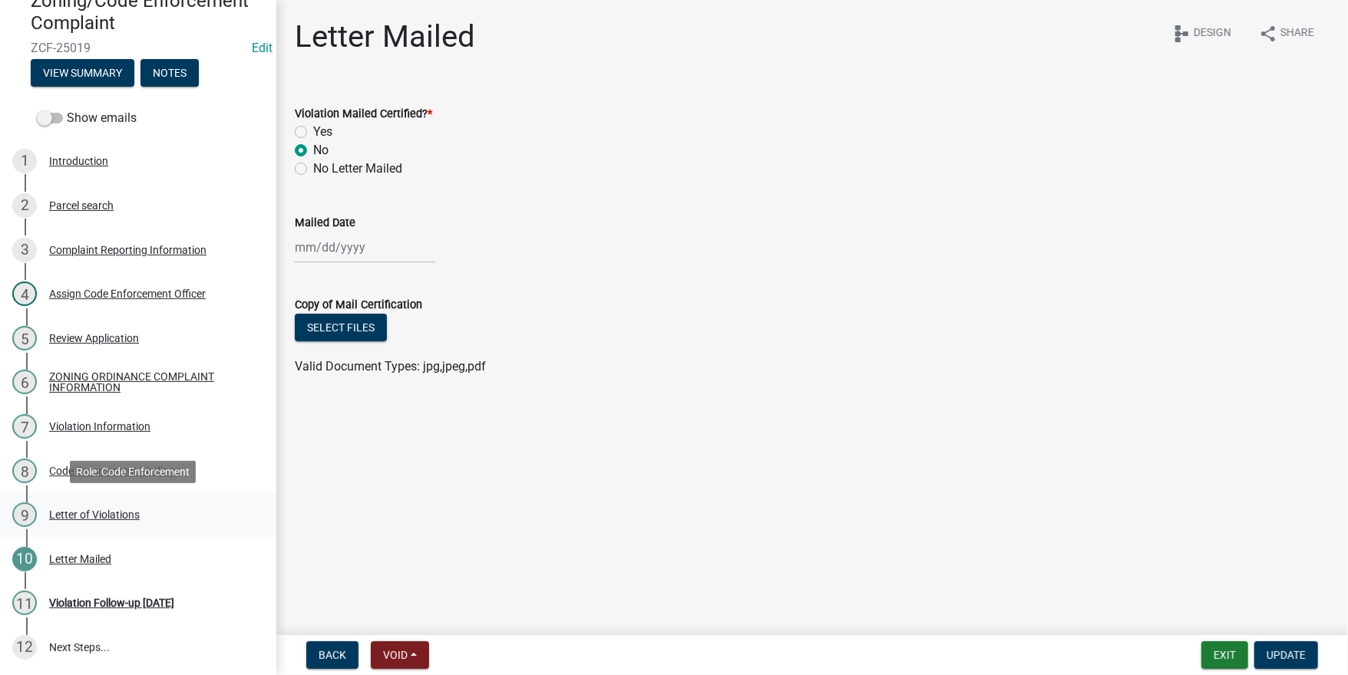
click at [76, 519] on div "Letter of Violations" at bounding box center [94, 515] width 91 height 11
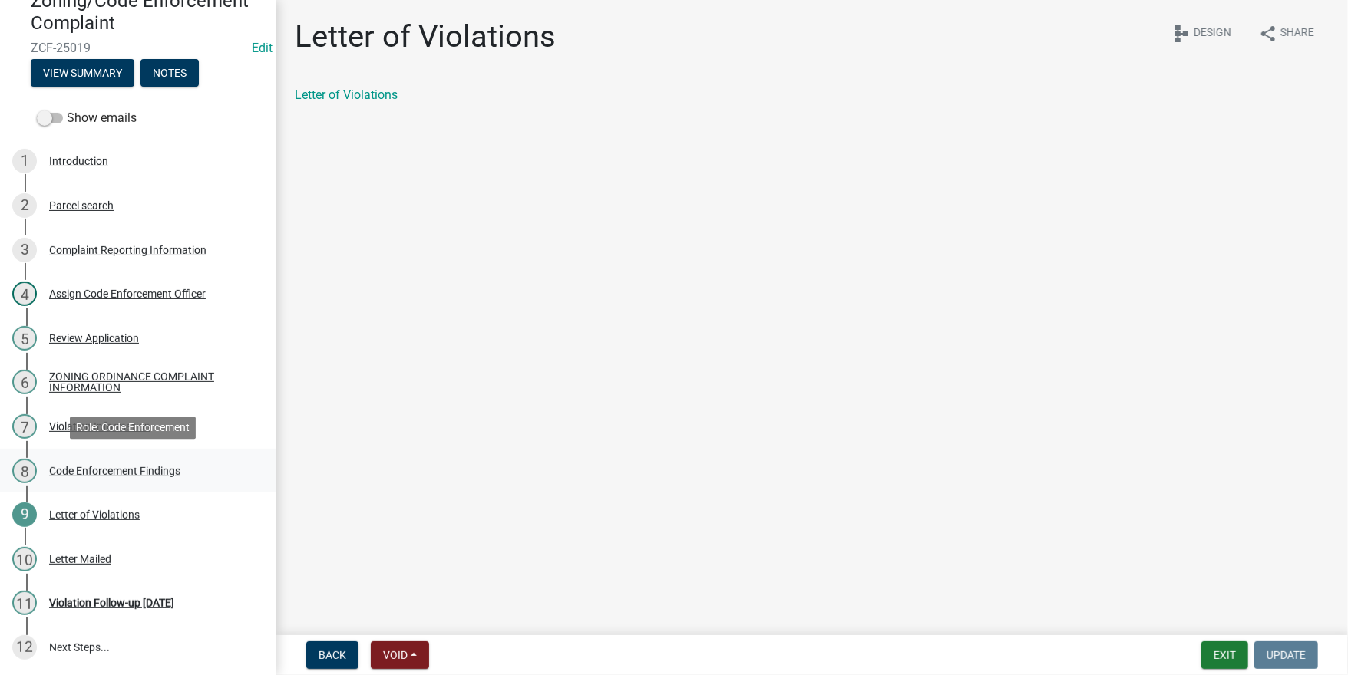
click at [97, 472] on div "Code Enforcement Findings" at bounding box center [114, 471] width 131 height 11
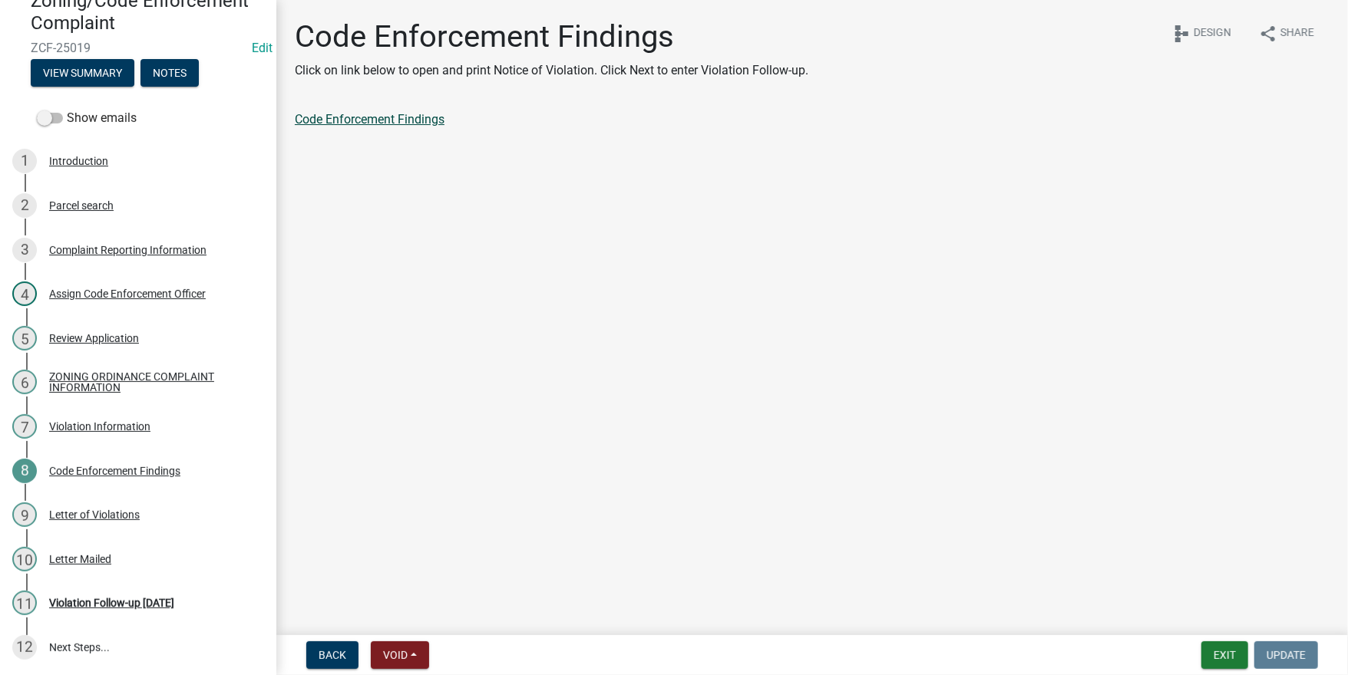
click at [364, 116] on link "Code Enforcement Findings" at bounding box center [370, 119] width 150 height 15
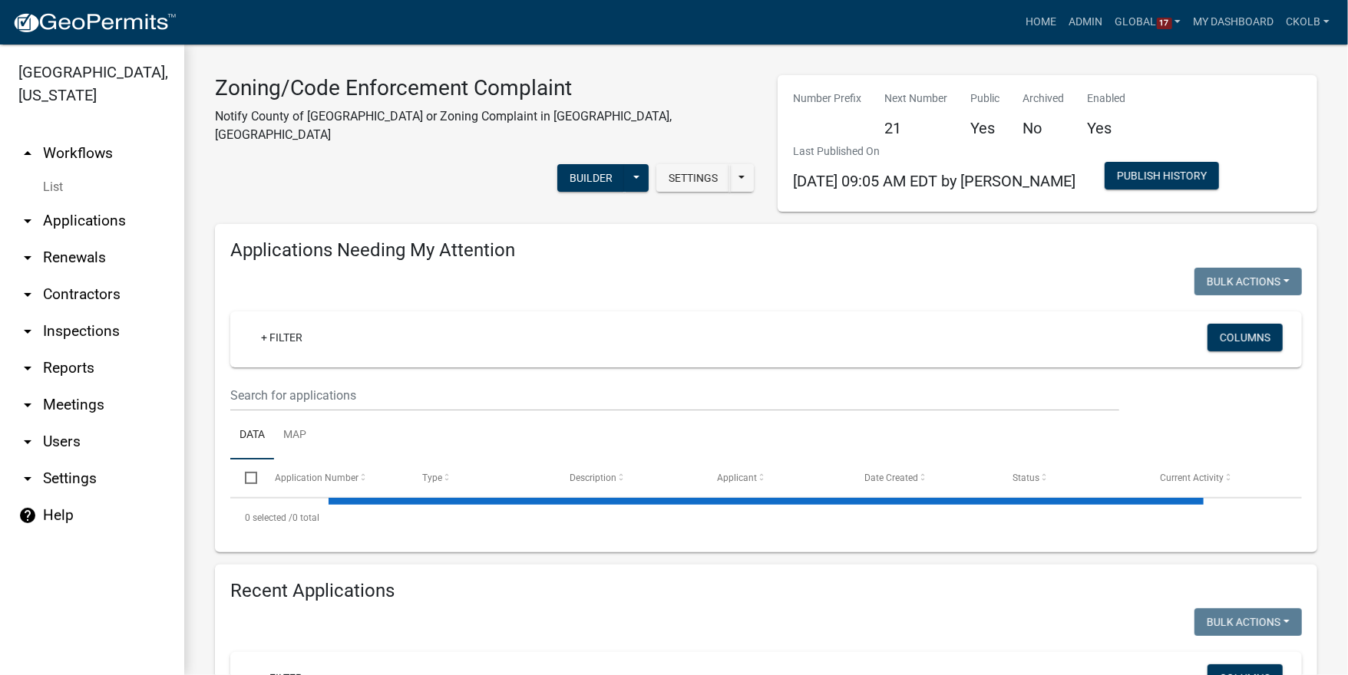
select select "3: 100"
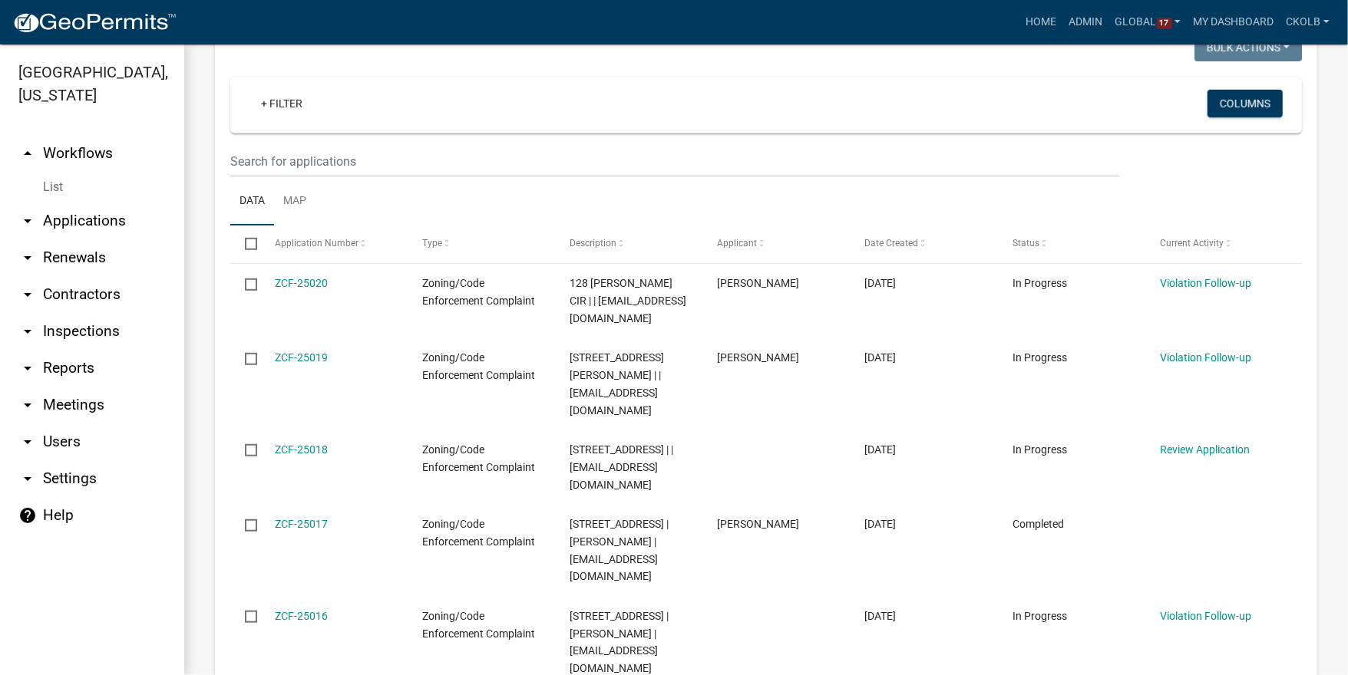
scroll to position [614, 0]
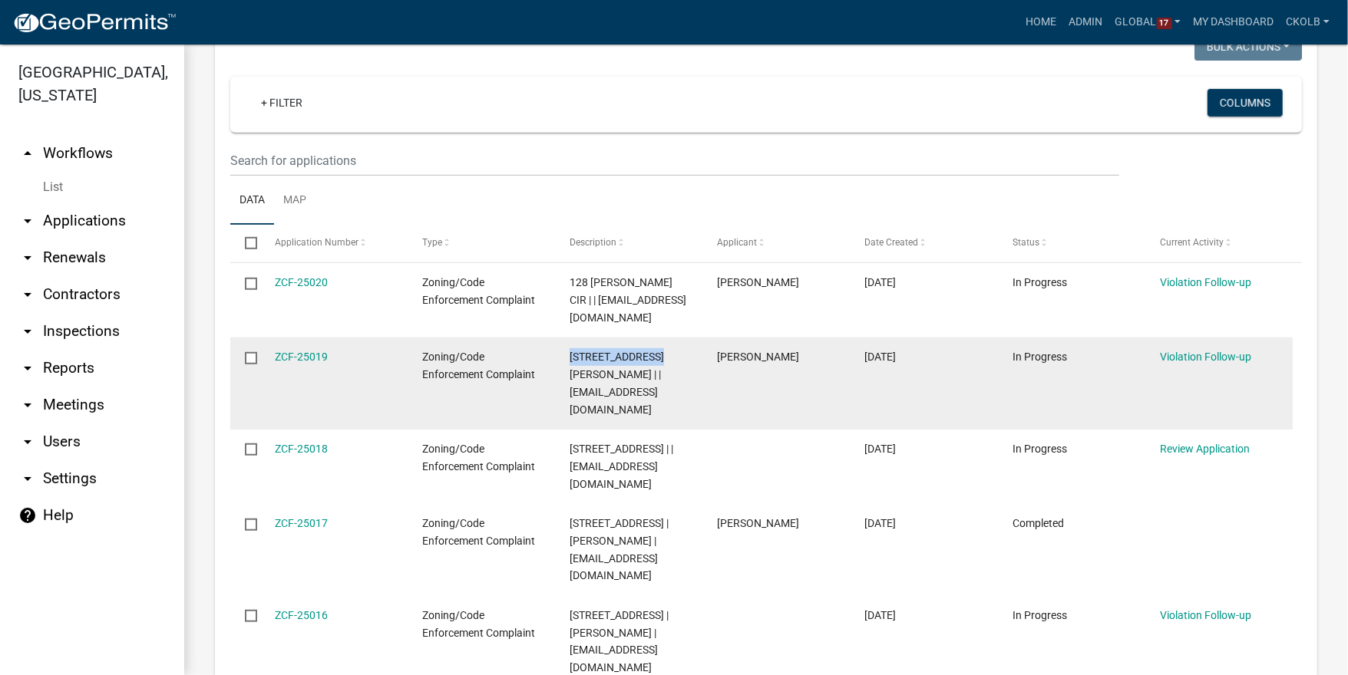
drag, startPoint x: 570, startPoint y: 338, endPoint x: 662, endPoint y: 338, distance: 91.3
click at [662, 351] on span "[STREET_ADDRESS][PERSON_NAME] | | [EMAIL_ADDRESS][DOMAIN_NAME]" at bounding box center [617, 383] width 94 height 64
copy span "[STREET_ADDRESS][PERSON_NAME]"
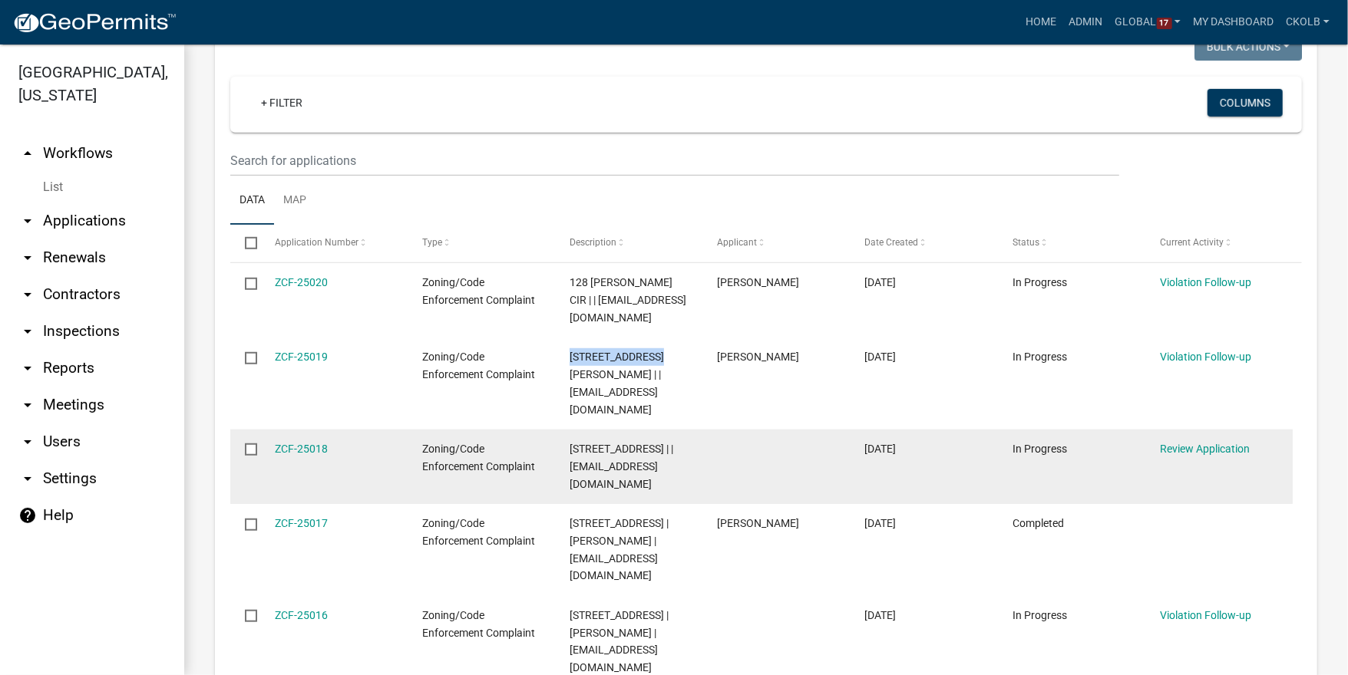
click at [609, 443] on span "[STREET_ADDRESS] | | [EMAIL_ADDRESS][DOMAIN_NAME]" at bounding box center [622, 467] width 104 height 48
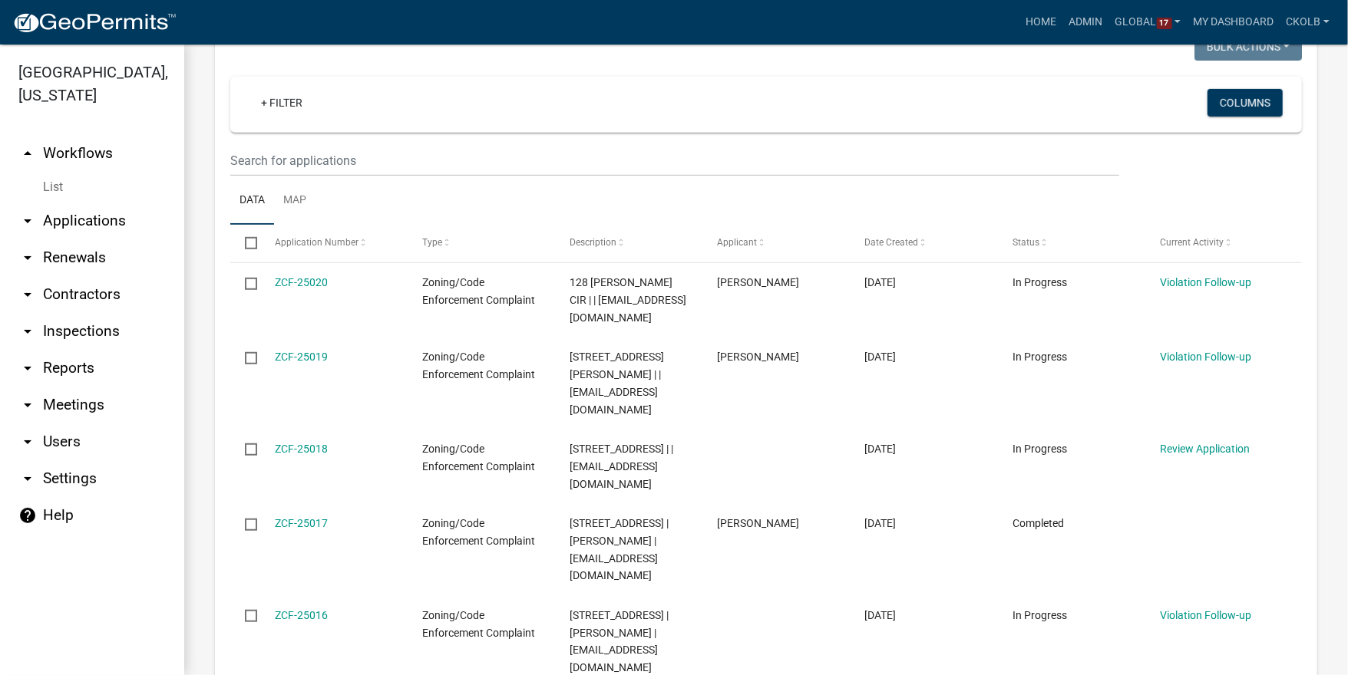
click at [94, 222] on link "arrow_drop_down Applications" at bounding box center [92, 221] width 184 height 37
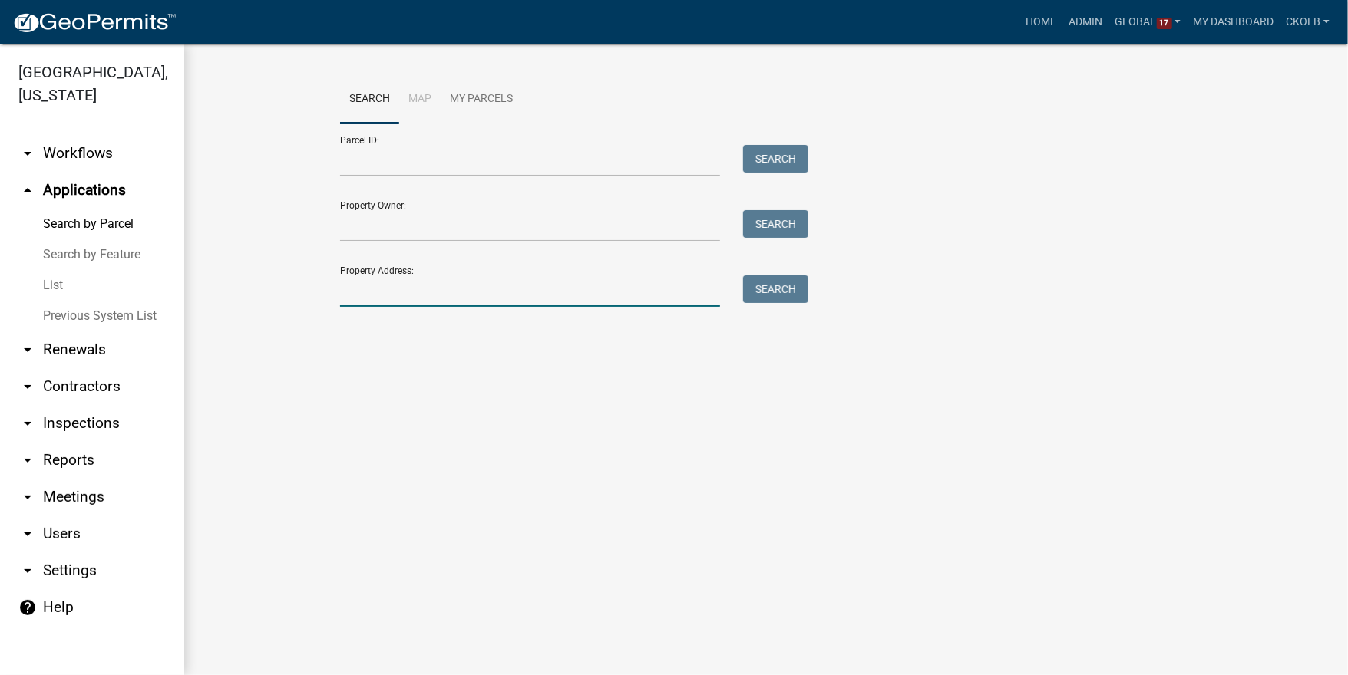
click at [419, 291] on input "Property Address:" at bounding box center [530, 291] width 380 height 31
paste input "[ { "value": { "activity": { "routing": [ { "$id": "1", "targetId": "a0da4dab-e…"
type input "[ { "value": { "activity": { "routing": [ { "$id": "1", "targetId": "a0da4dab-e…"
click at [623, 290] on input "Property Address:" at bounding box center [530, 291] width 380 height 31
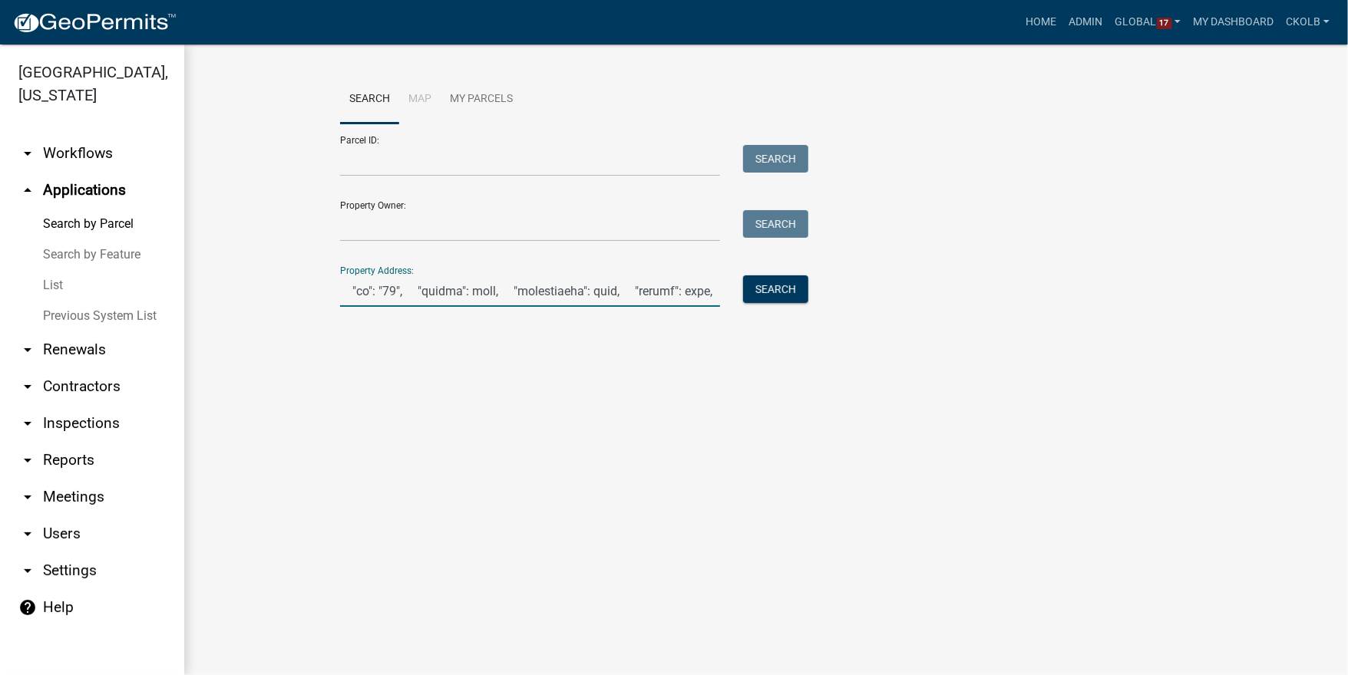
click at [622, 289] on input "Property Address:" at bounding box center [530, 291] width 380 height 31
click at [67, 276] on link "List" at bounding box center [92, 285] width 184 height 31
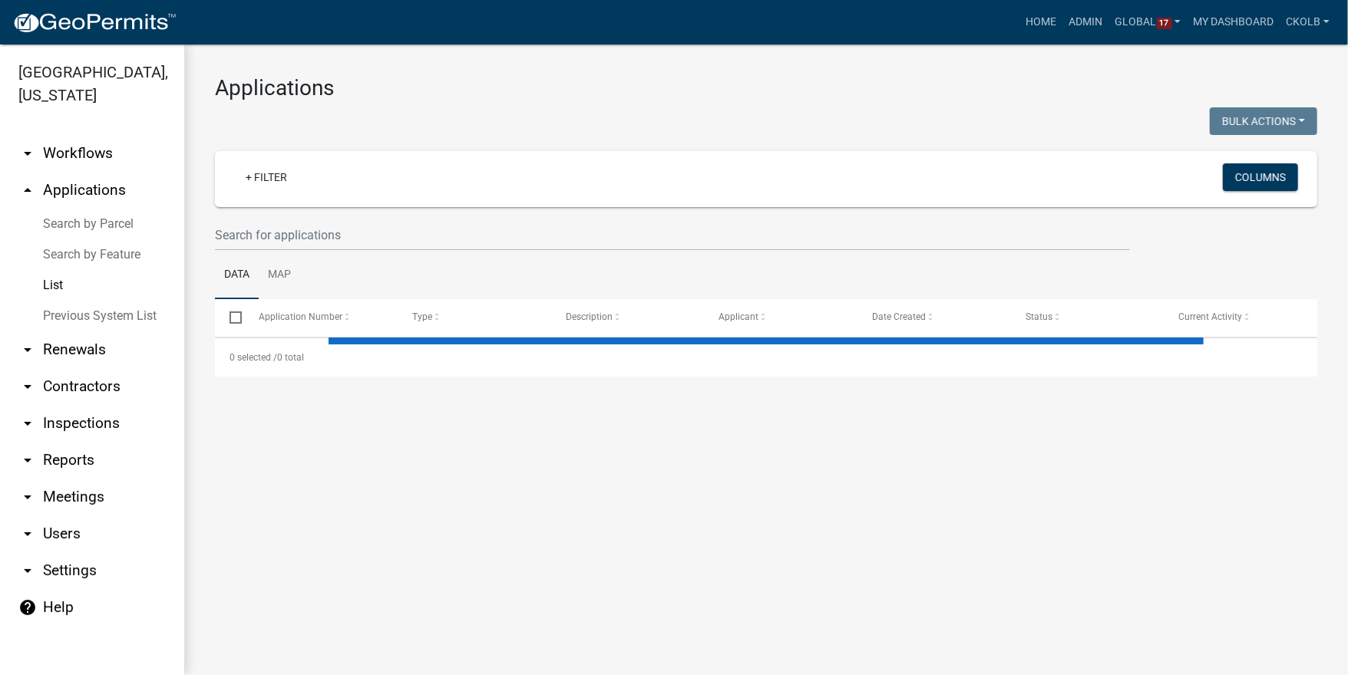
select select "2: 50"
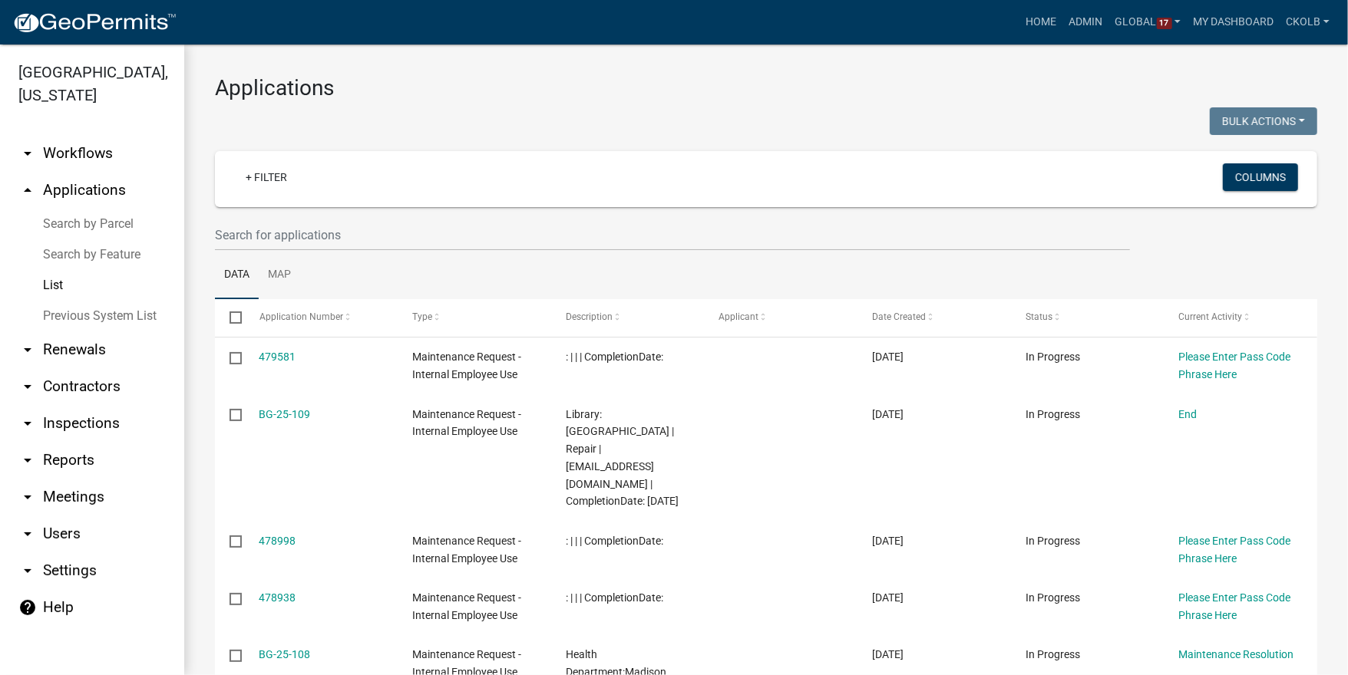
click at [81, 154] on link "arrow_drop_down Workflows" at bounding box center [92, 153] width 184 height 37
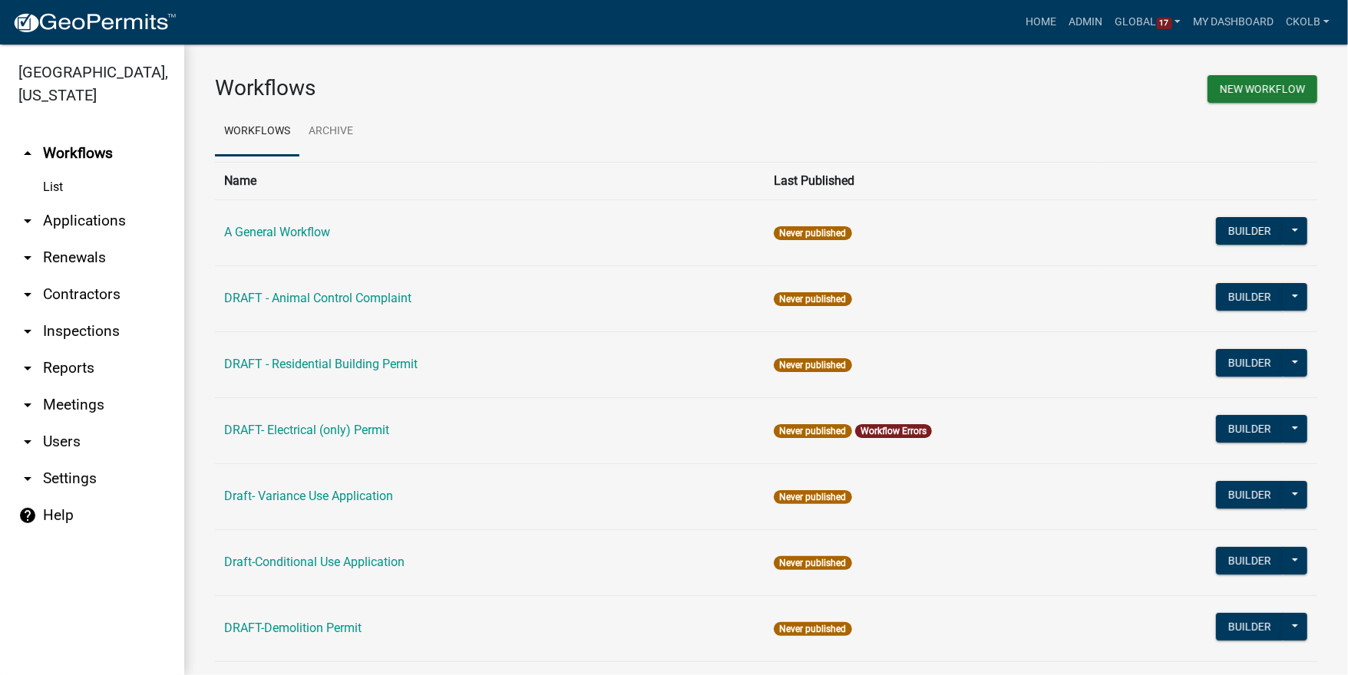
scroll to position [424, 0]
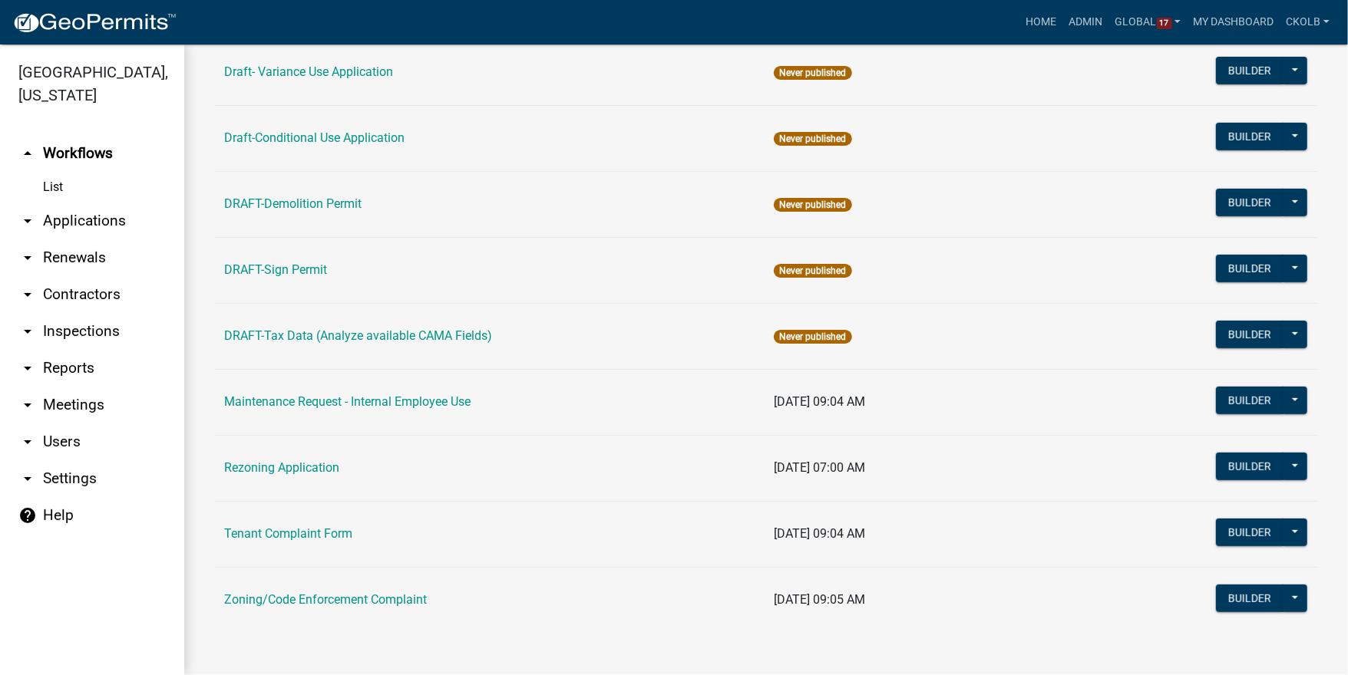
click at [340, 608] on td "Zoning/Code Enforcement Complaint" at bounding box center [490, 600] width 550 height 66
click at [345, 601] on link "Zoning/Code Enforcement Complaint" at bounding box center [325, 600] width 203 height 15
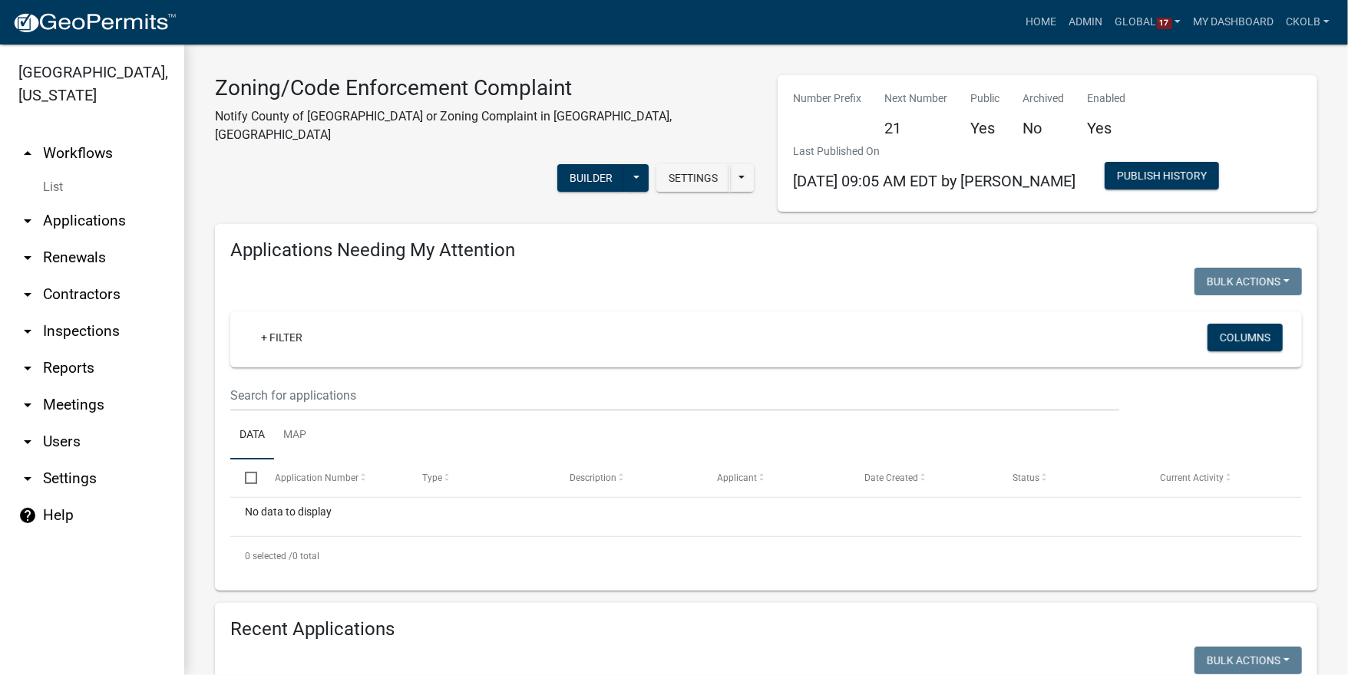
select select "3: 100"
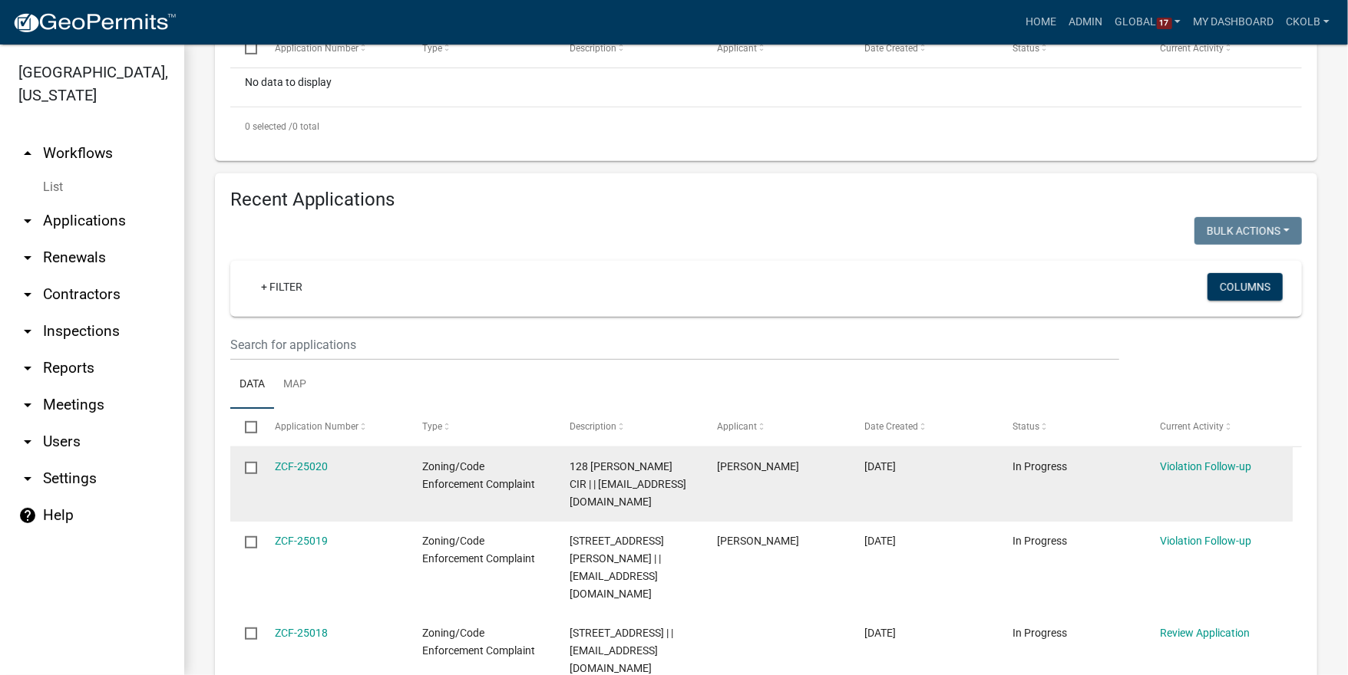
scroll to position [553, 0]
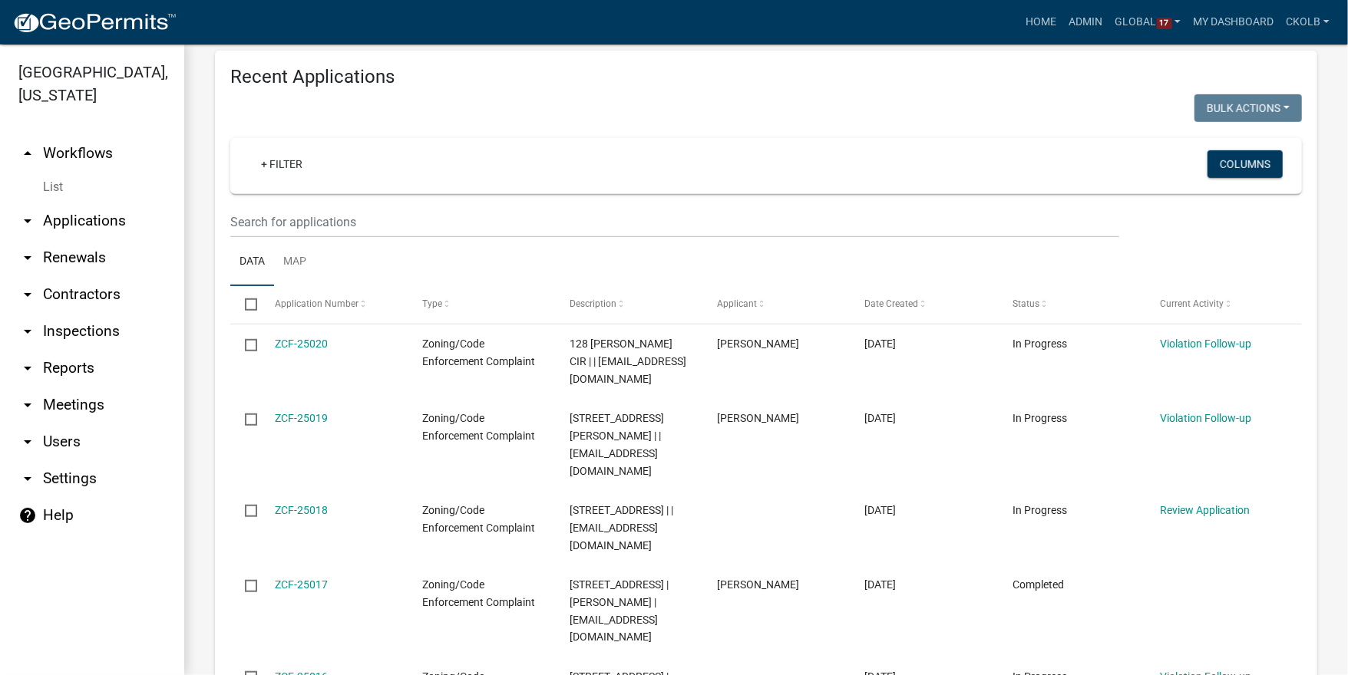
click at [84, 226] on link "arrow_drop_down Applications" at bounding box center [92, 221] width 184 height 37
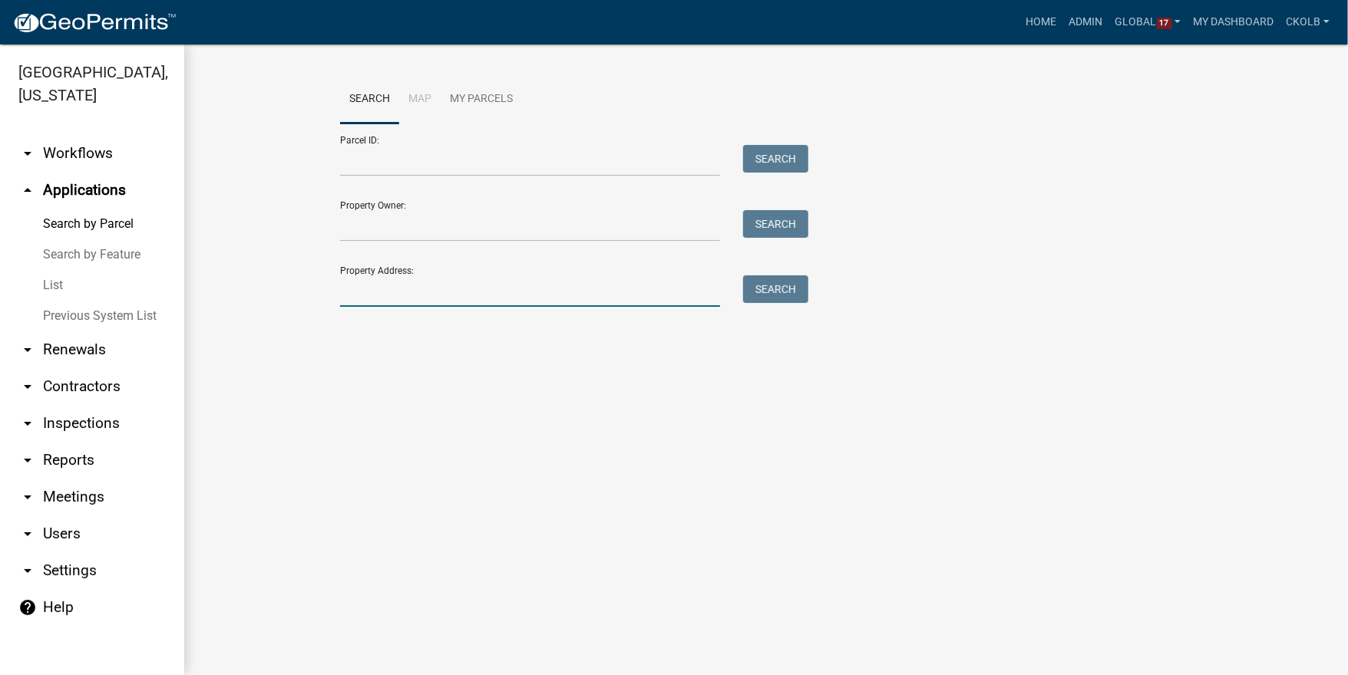
click at [431, 296] on input "Property Address:" at bounding box center [530, 291] width 380 height 31
type input "299 carith"
click at [754, 295] on button "Search" at bounding box center [775, 290] width 65 height 28
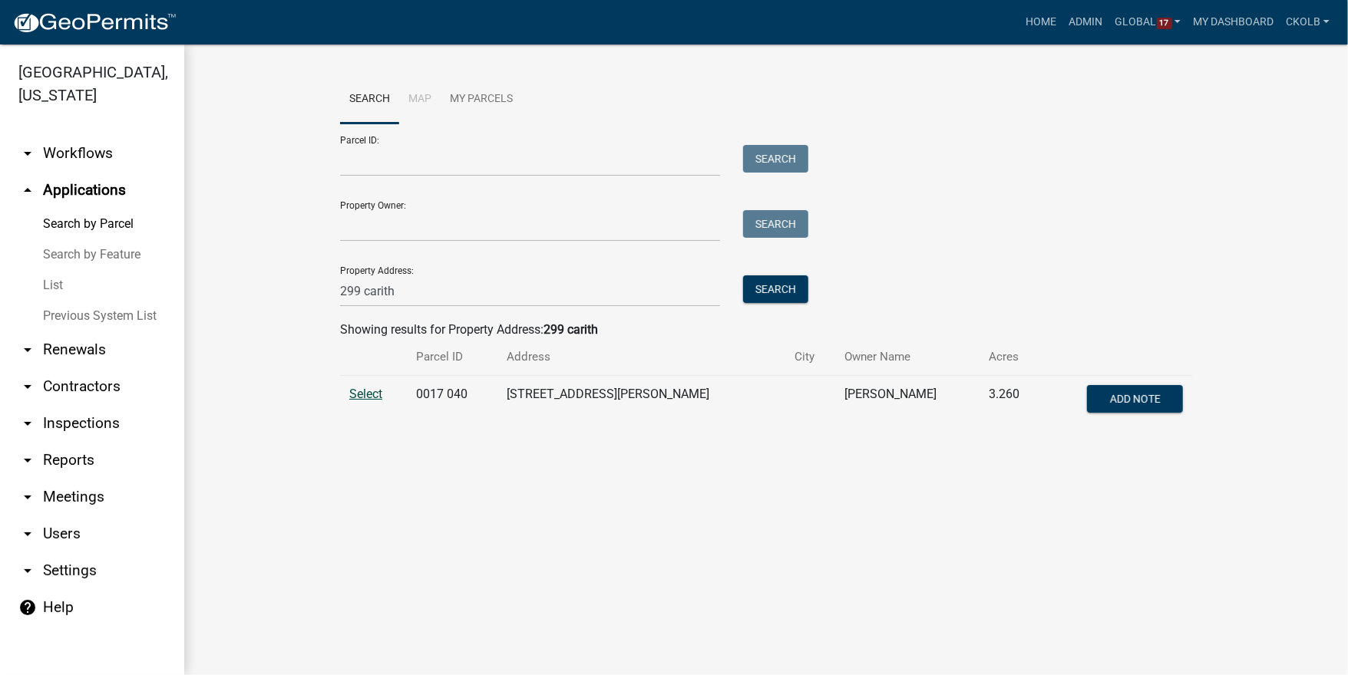
click at [357, 399] on span "Select" at bounding box center [365, 394] width 33 height 15
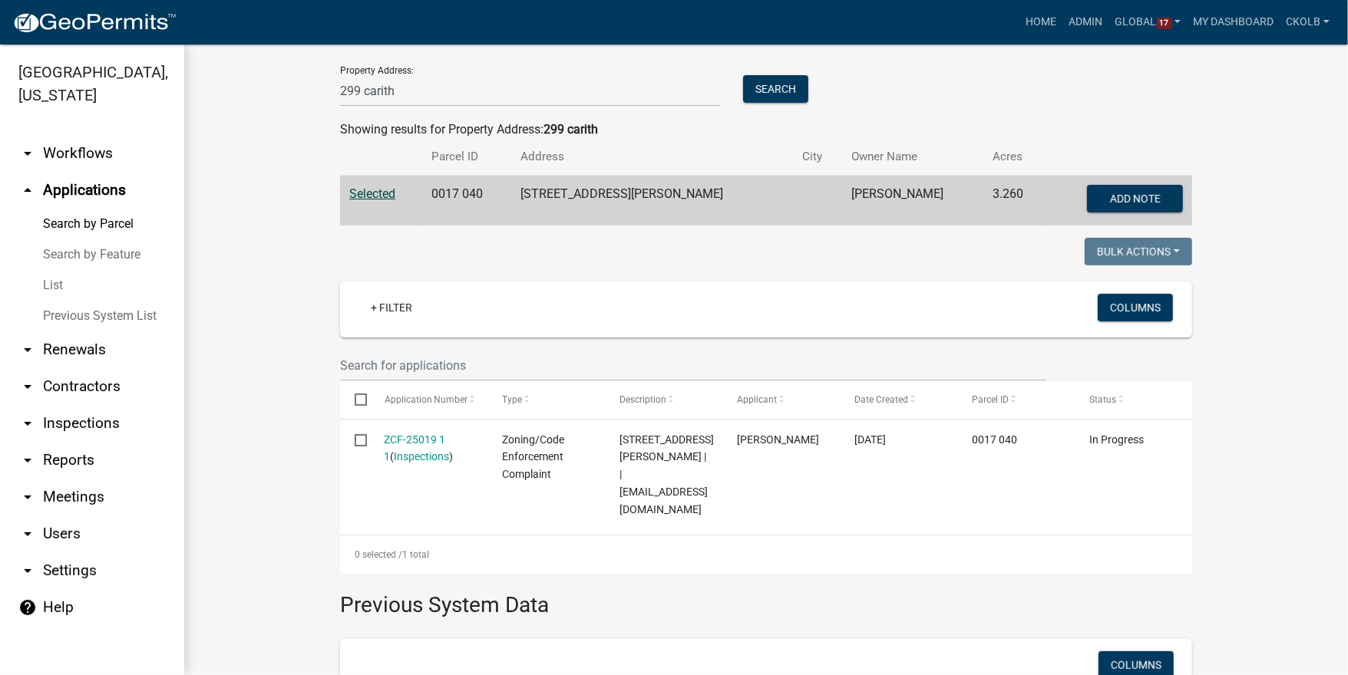
scroll to position [246, 0]
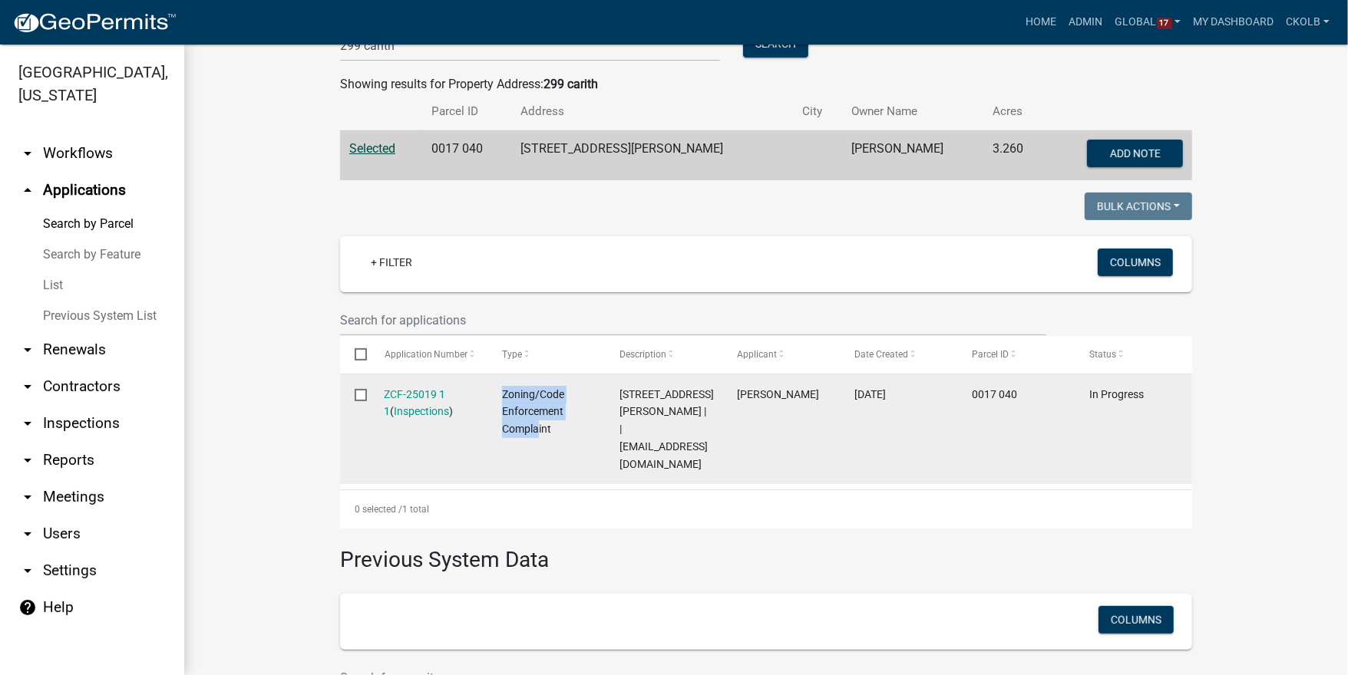
drag, startPoint x: 499, startPoint y: 395, endPoint x: 531, endPoint y: 433, distance: 49.5
click at [531, 433] on span "Zoning/Code Enforcement Complaint" at bounding box center [533, 412] width 62 height 48
click at [540, 405] on span "Zoning/Code Enforcement Complaint" at bounding box center [533, 412] width 62 height 48
click at [880, 393] on span "[DATE]" at bounding box center [869, 394] width 31 height 12
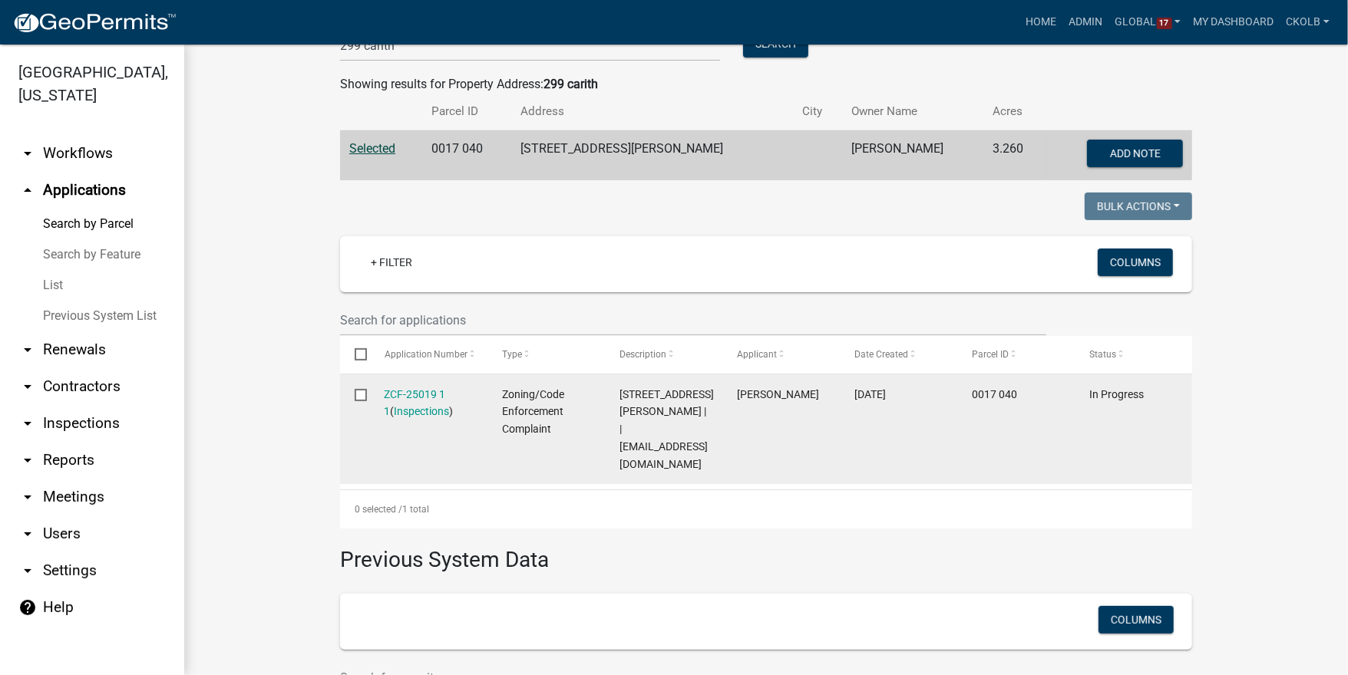
click at [886, 391] on span "[DATE]" at bounding box center [869, 394] width 31 height 12
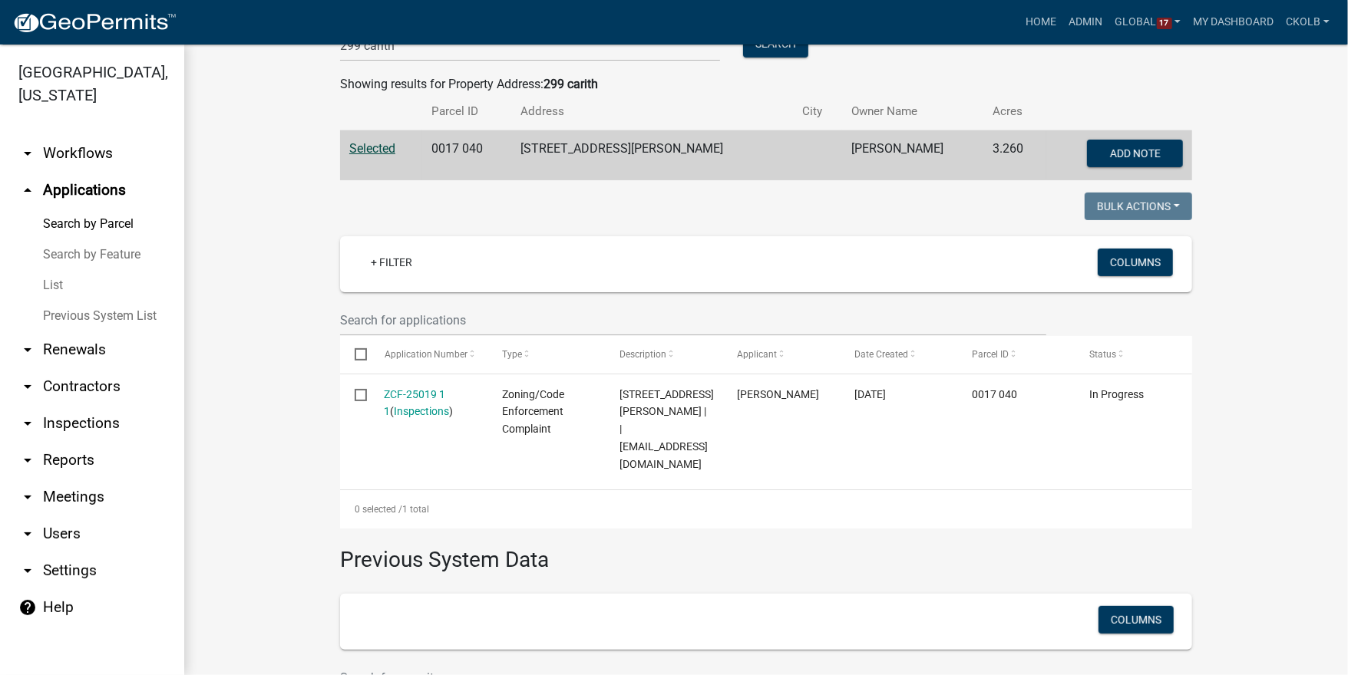
click at [301, 375] on wm-workflow-application-search-view "Search Map My Parcels Parcel ID: Search Property Owner: Search Property Address…" at bounding box center [766, 320] width 1102 height 980
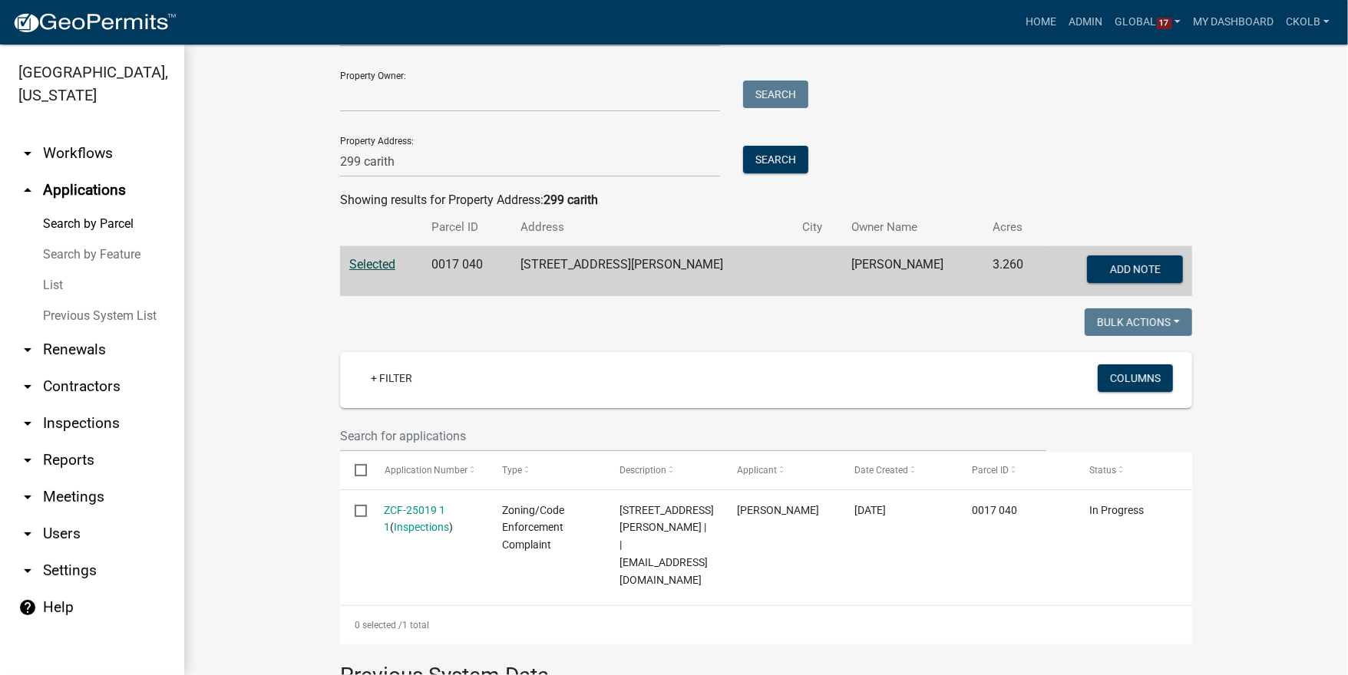
scroll to position [0, 0]
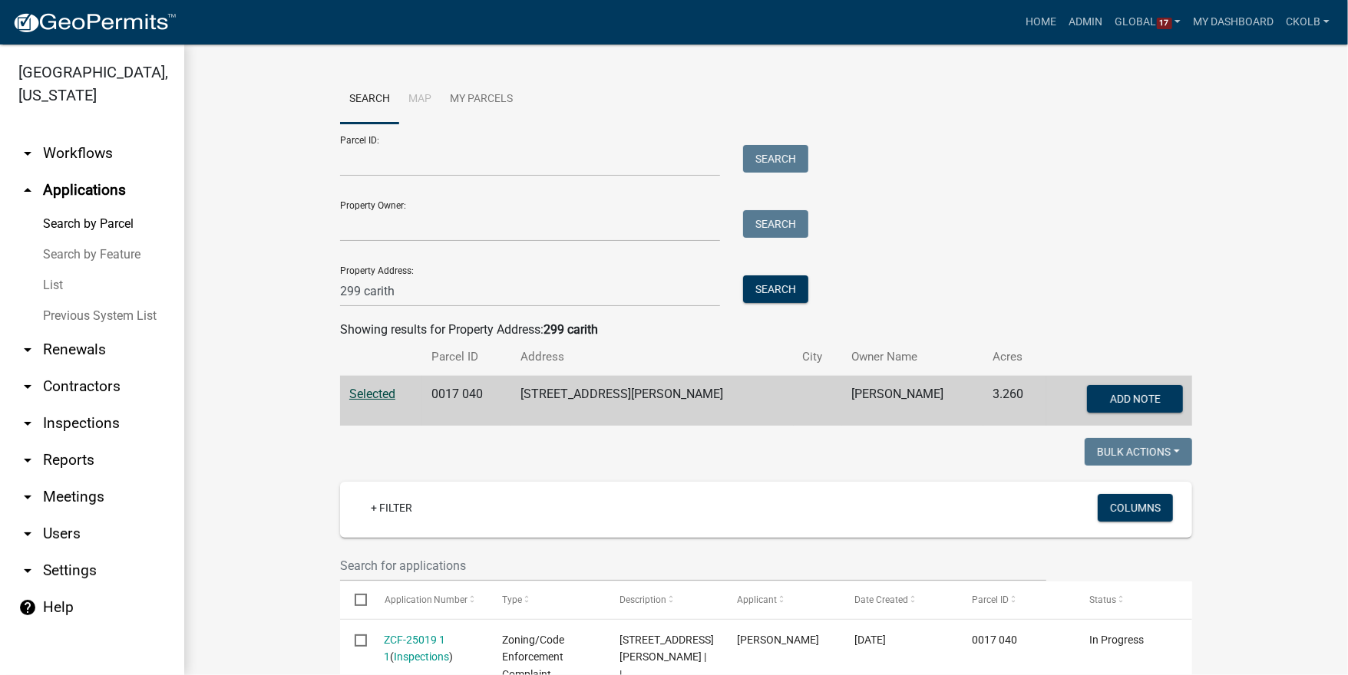
click at [255, 220] on wm-workflow-application-search-view "Search Map My Parcels Parcel ID: Search Property Owner: Search Property Address…" at bounding box center [766, 565] width 1102 height 980
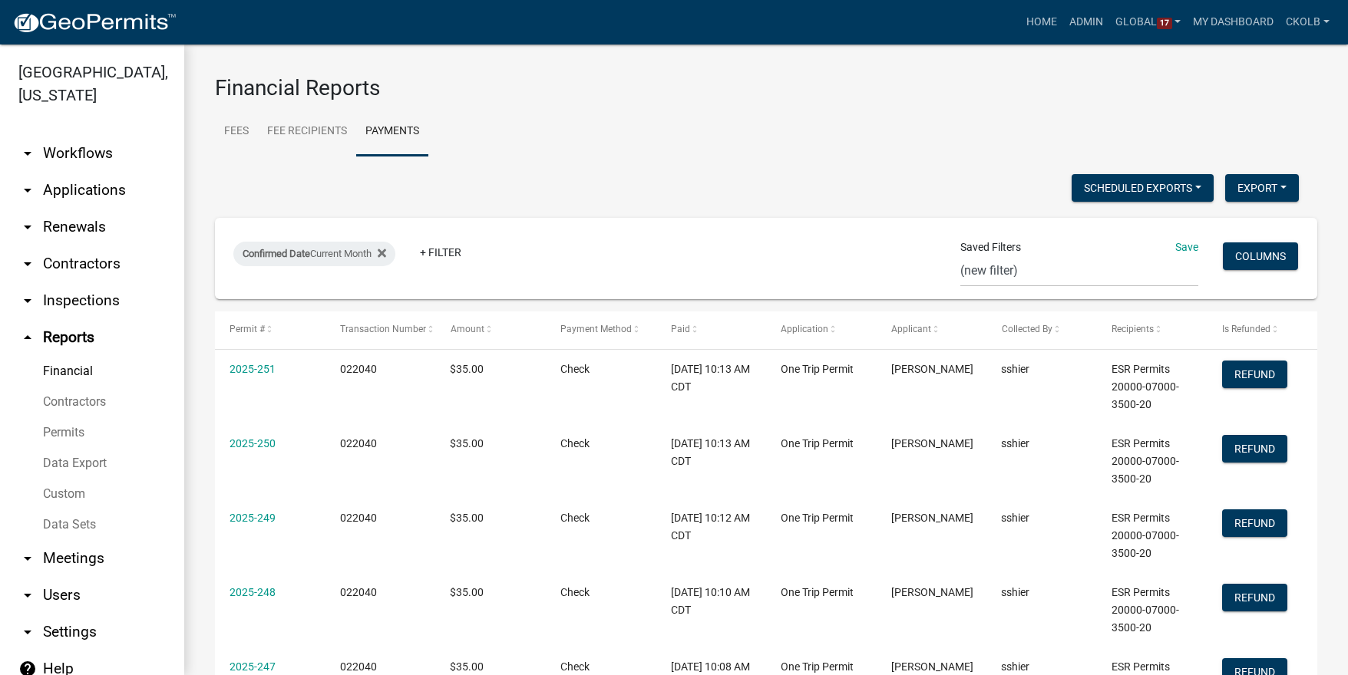
select select "0: null"
select select "3: 100"
